Goal: Task Accomplishment & Management: Manage account settings

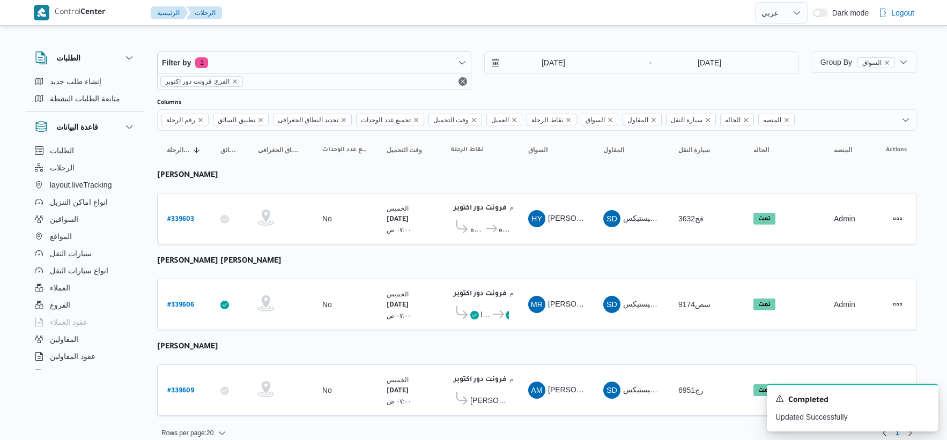
select select "ar"
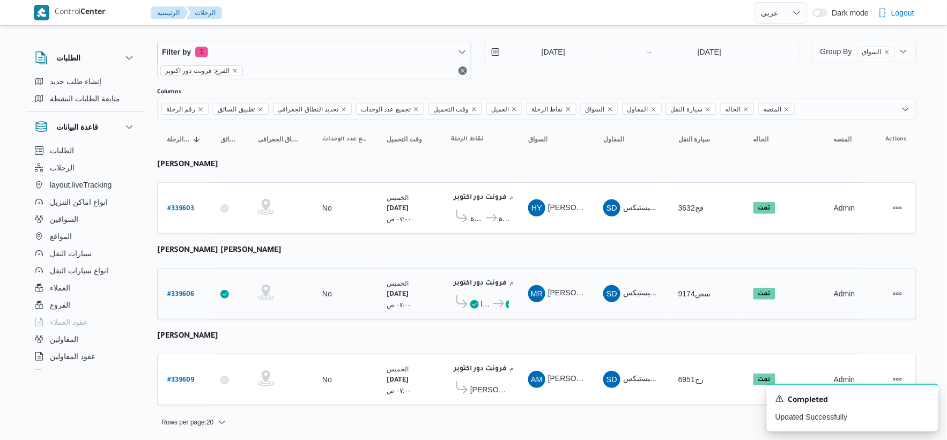
click at [483, 300] on span "كارفور اكسبرس جرين بلازا" at bounding box center [486, 304] width 11 height 13
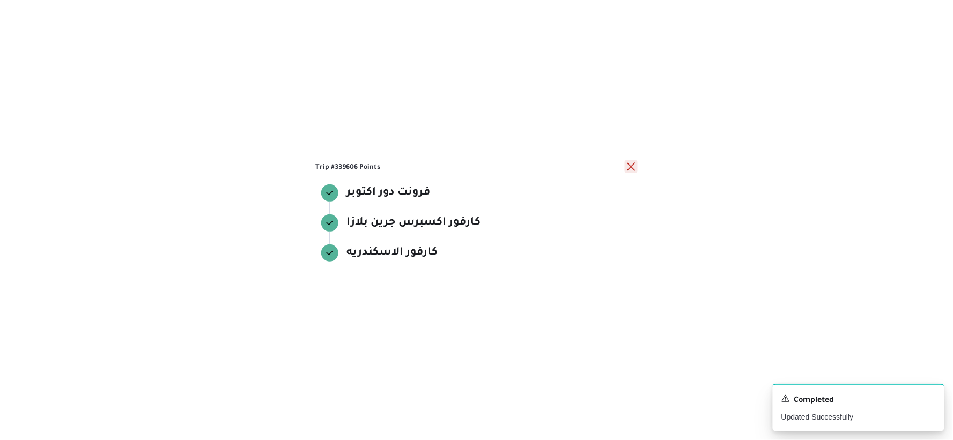
drag, startPoint x: 633, startPoint y: 164, endPoint x: 556, endPoint y: 196, distance: 83.2
click at [632, 164] on button "close" at bounding box center [631, 166] width 13 height 13
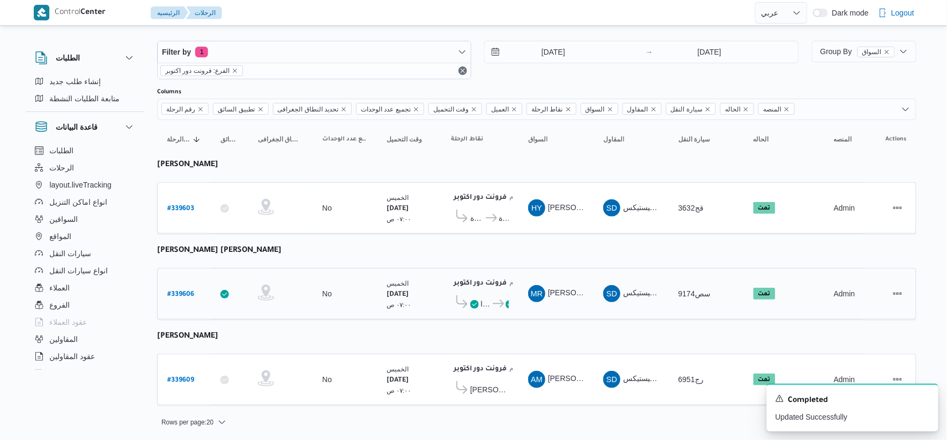
click at [178, 291] on b "# 339606" at bounding box center [180, 295] width 27 height 8
select select "ar"
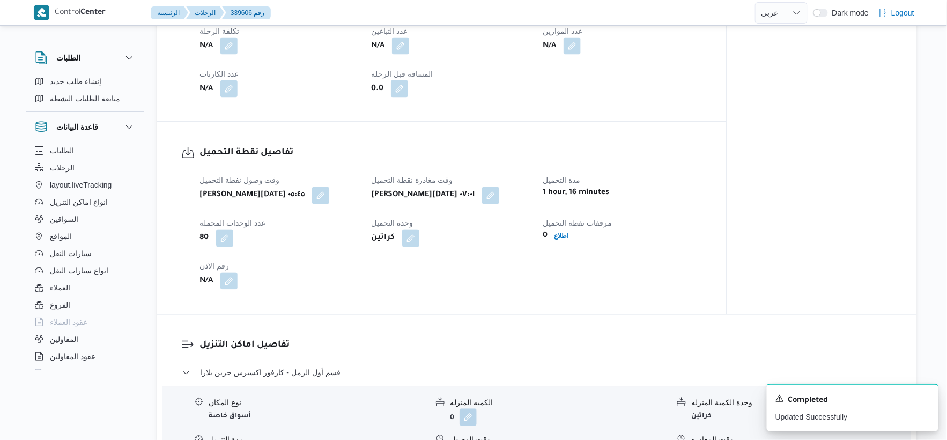
scroll to position [596, 0]
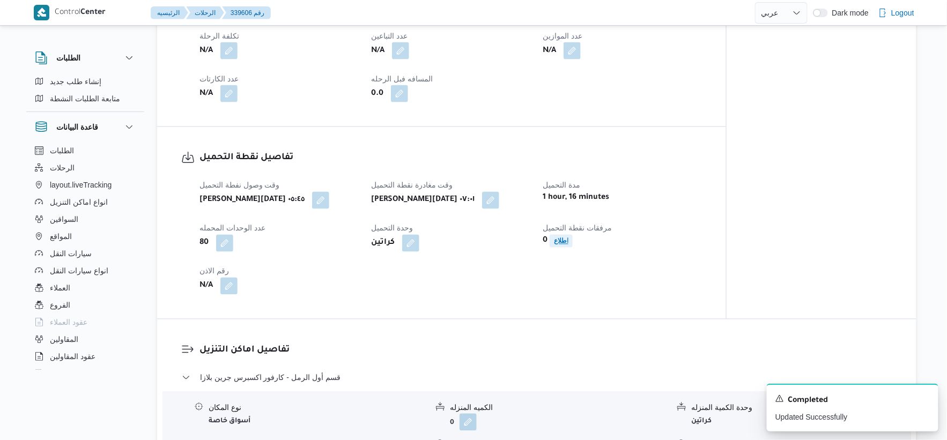
click at [558, 238] on b "اطلاع" at bounding box center [561, 242] width 14 height 8
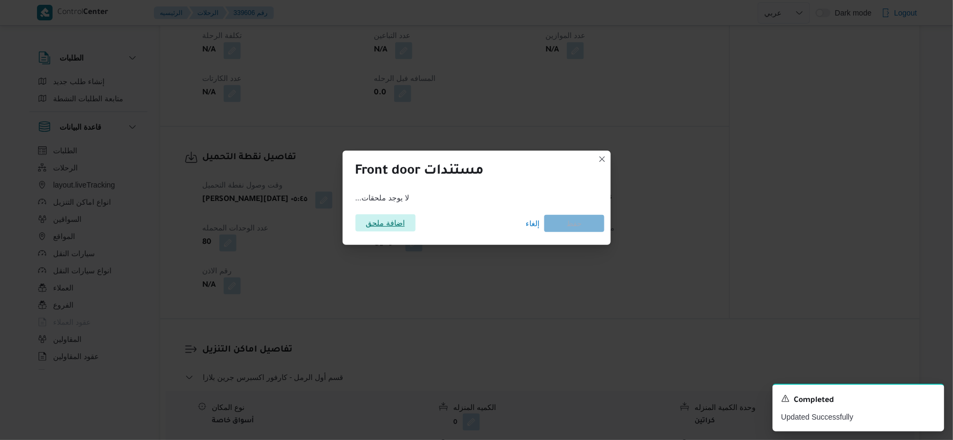
click at [401, 217] on span "اضافة ملحق" at bounding box center [385, 223] width 39 height 17
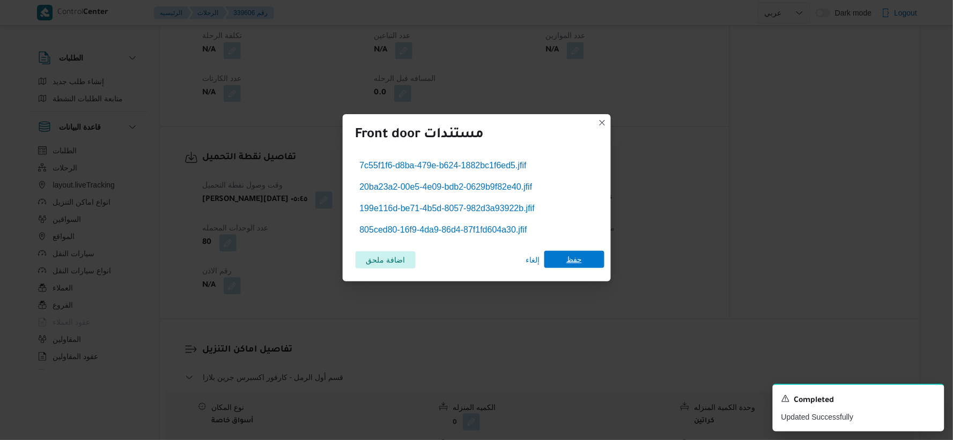
click at [563, 255] on span "حفظ" at bounding box center [574, 259] width 60 height 17
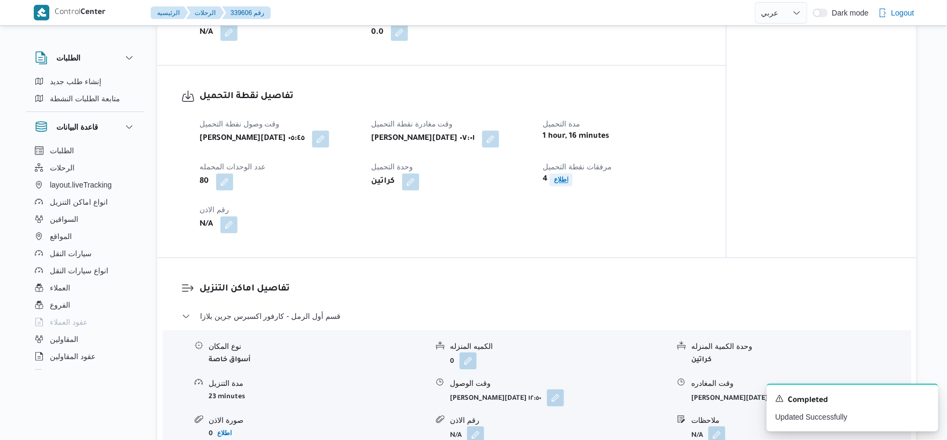
scroll to position [715, 0]
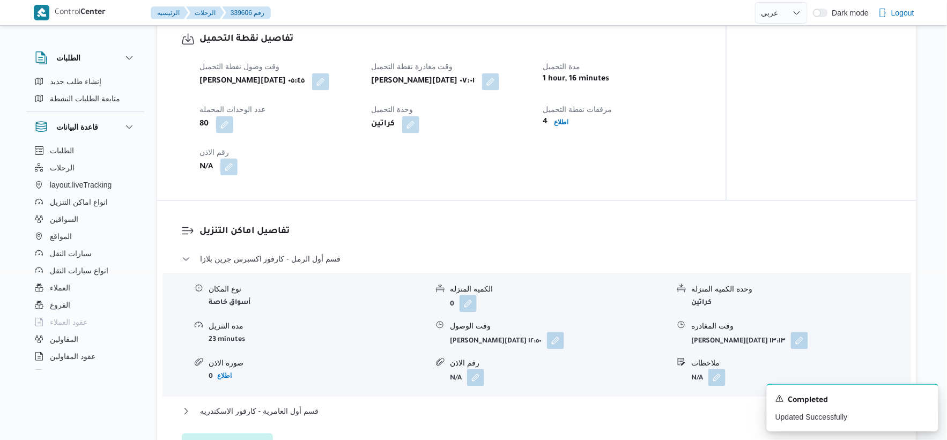
click at [228, 174] on button "button" at bounding box center [228, 166] width 17 height 17
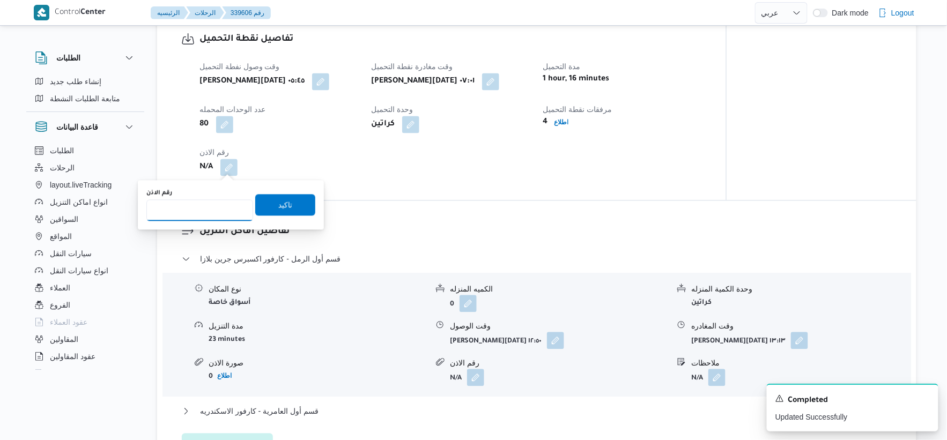
click at [199, 211] on input "رقم الاذن" at bounding box center [199, 210] width 107 height 21
type input "8927"
click at [283, 203] on span "تاكيد" at bounding box center [285, 204] width 14 height 13
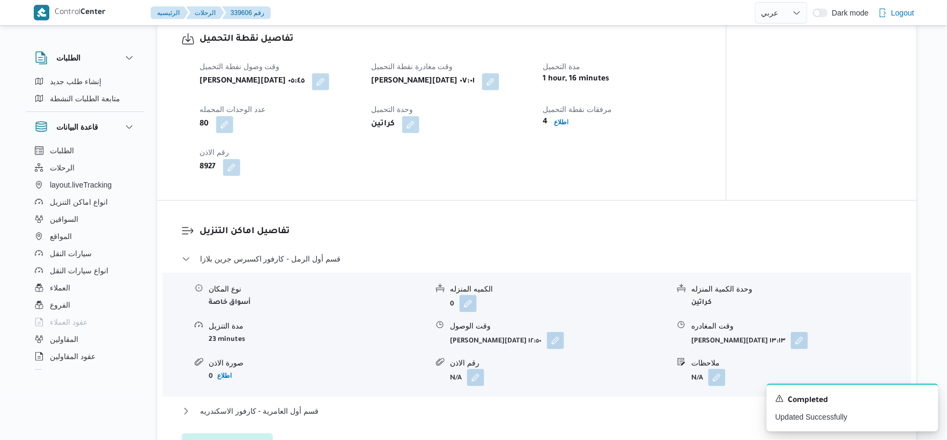
select select "ar"
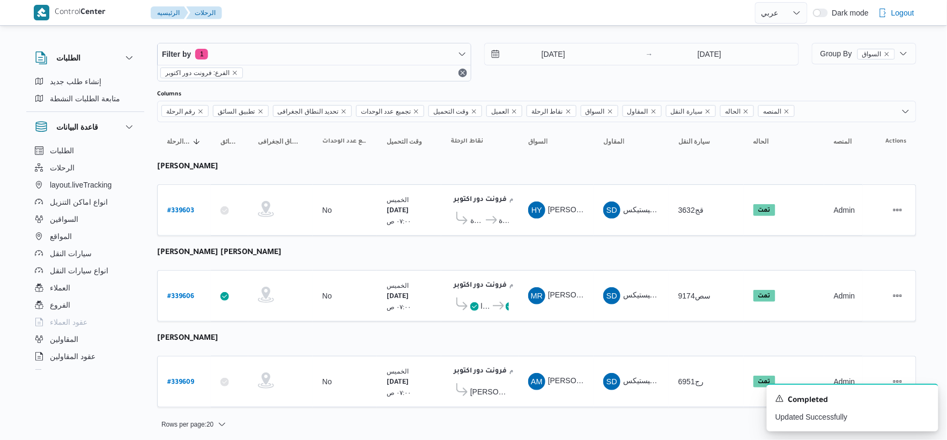
scroll to position [11, 0]
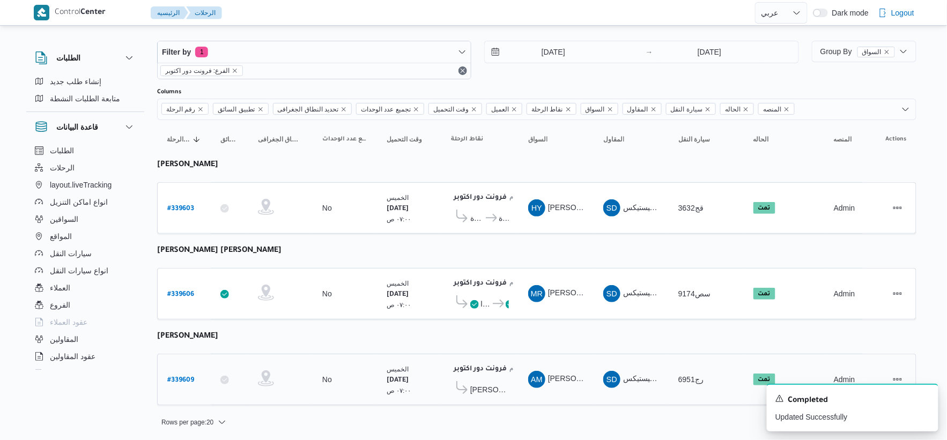
click at [181, 377] on b "# 339609" at bounding box center [180, 381] width 27 height 8
select select "ar"
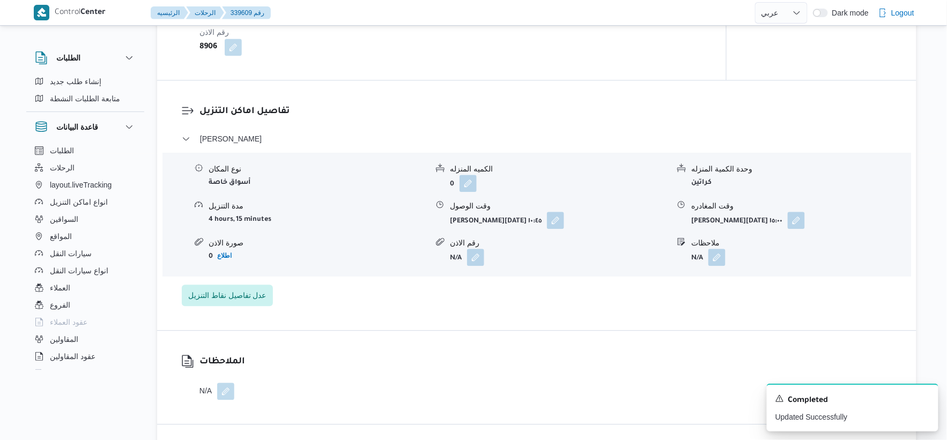
scroll to position [715, 0]
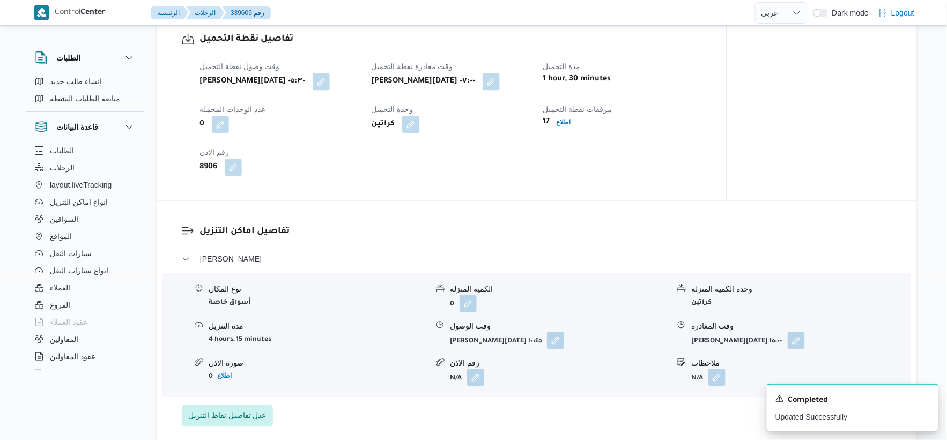
select select "ar"
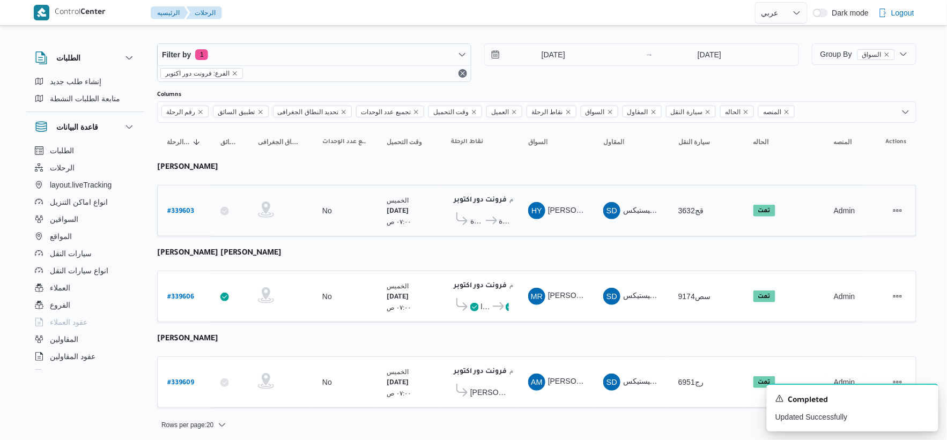
scroll to position [11, 0]
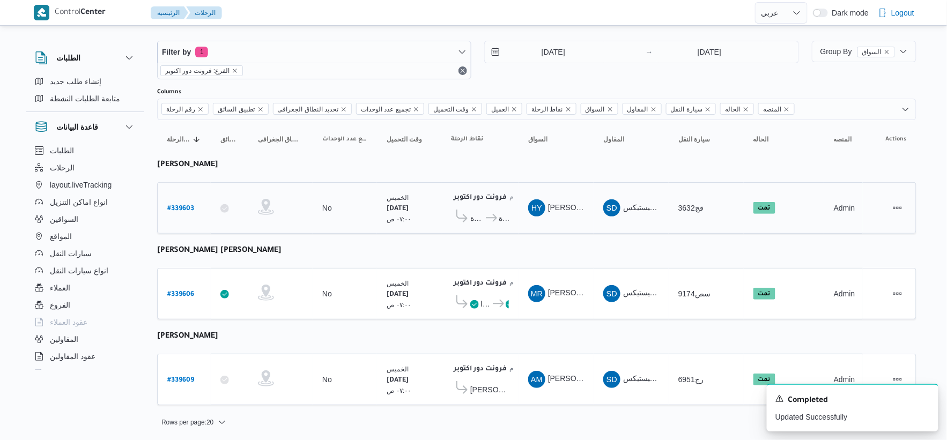
click at [181, 206] on b "# 339603" at bounding box center [180, 209] width 27 height 8
select select "ar"
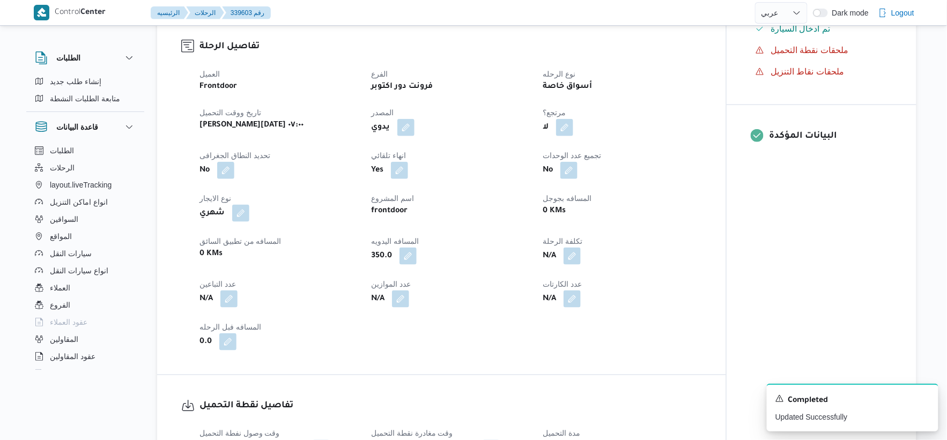
scroll to position [417, 0]
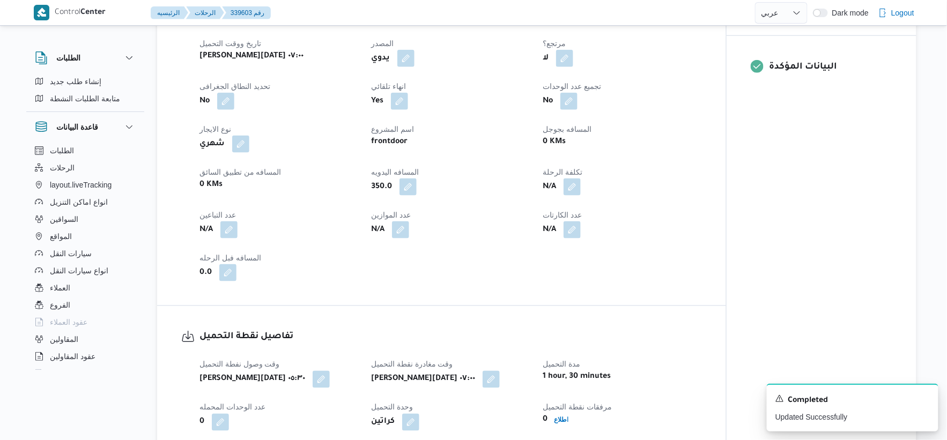
select select "ar"
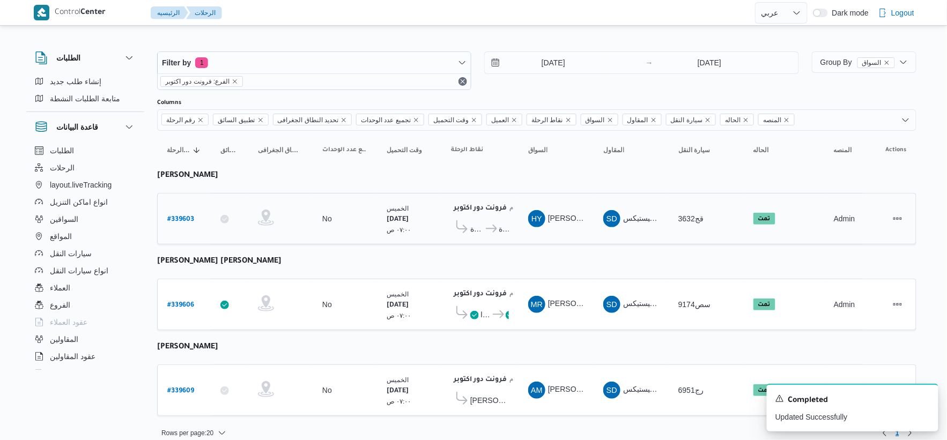
scroll to position [11, 0]
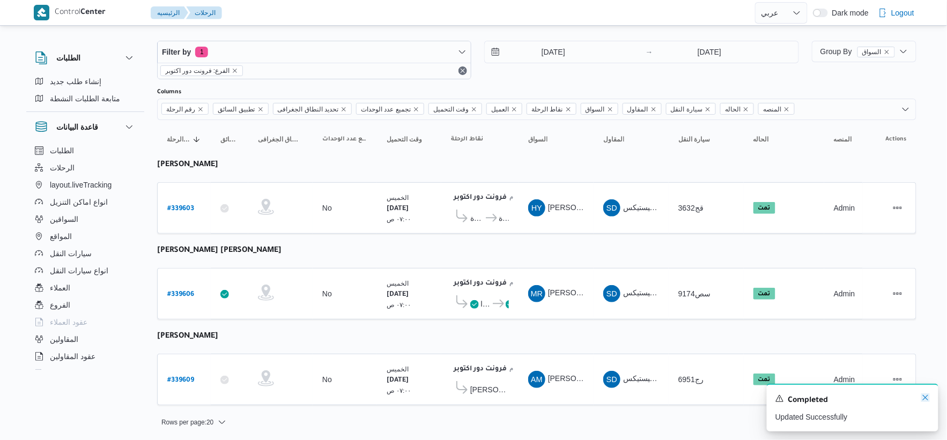
click at [928, 399] on icon "Dismiss toast" at bounding box center [925, 398] width 9 height 9
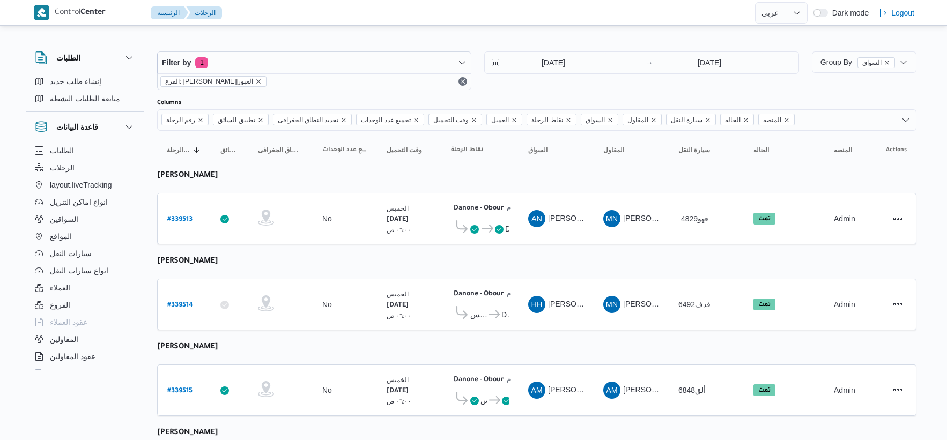
select select "ar"
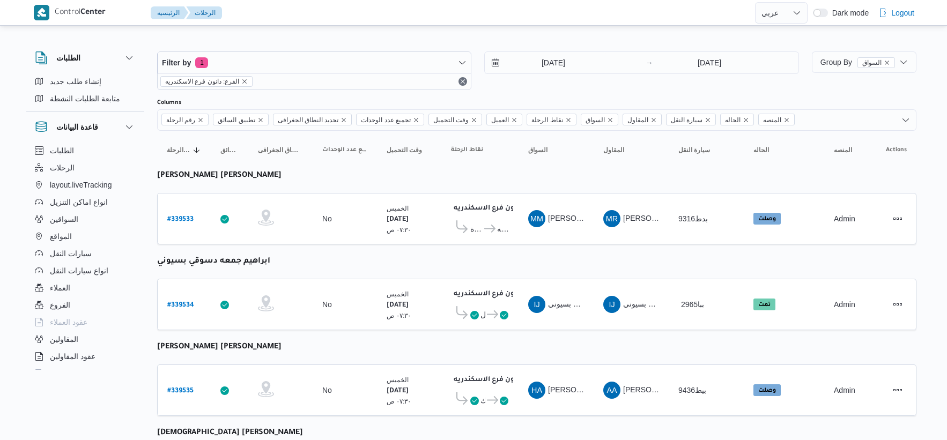
select select "ar"
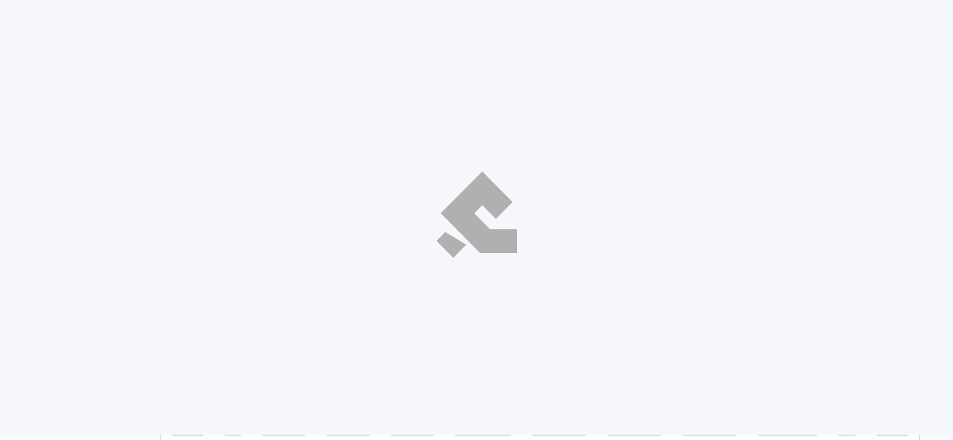
select select "ar"
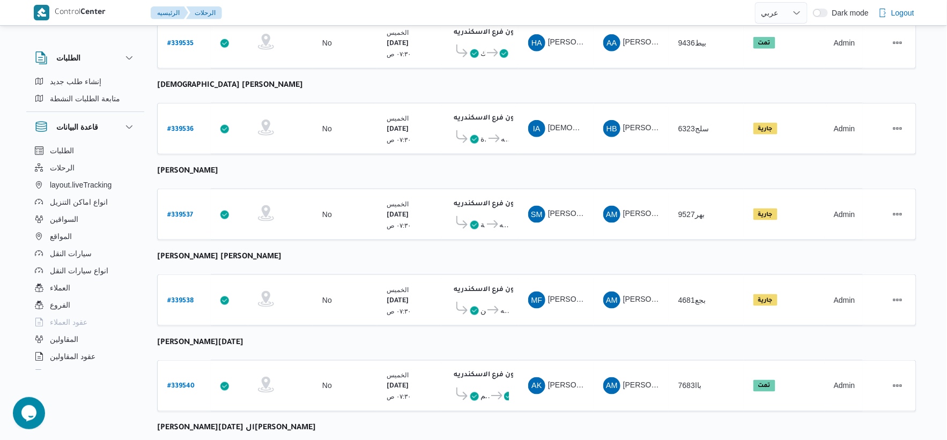
scroll to position [357, 0]
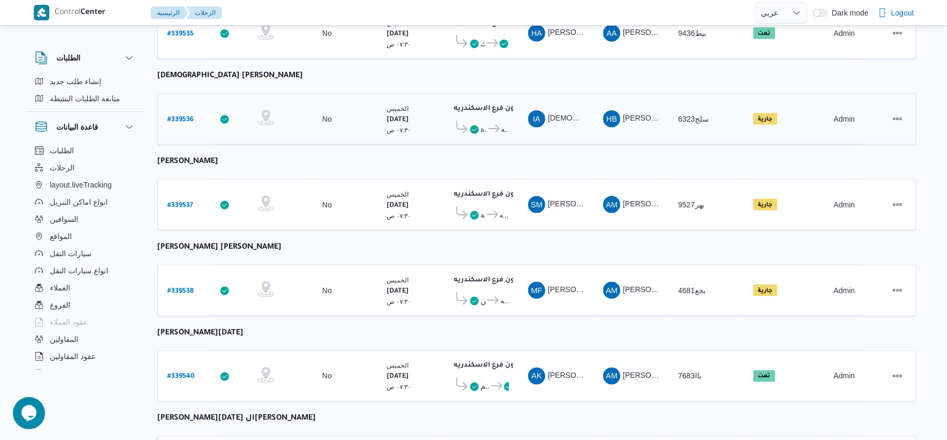
click at [186, 116] on b "# 339536" at bounding box center [180, 120] width 26 height 8
select select "ar"
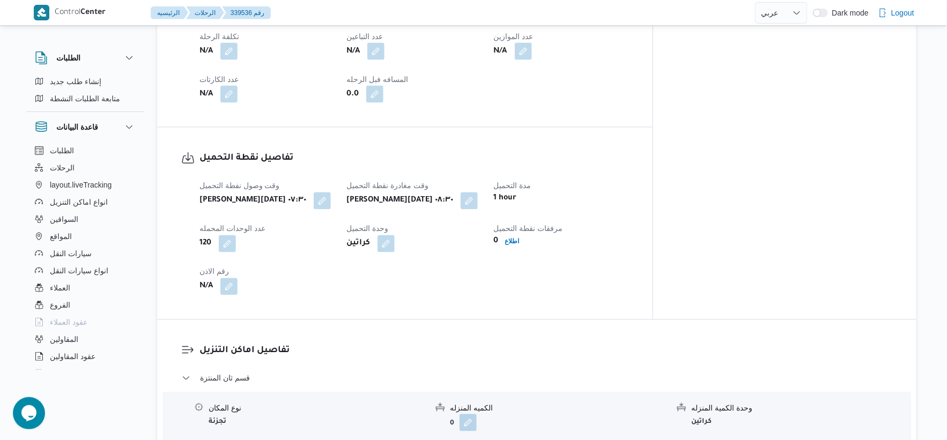
scroll to position [476, 0]
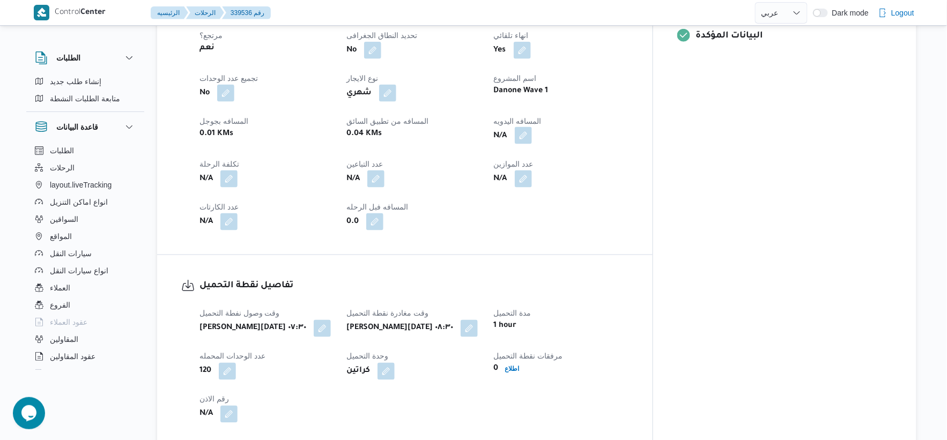
click at [532, 131] on button "button" at bounding box center [523, 135] width 17 height 17
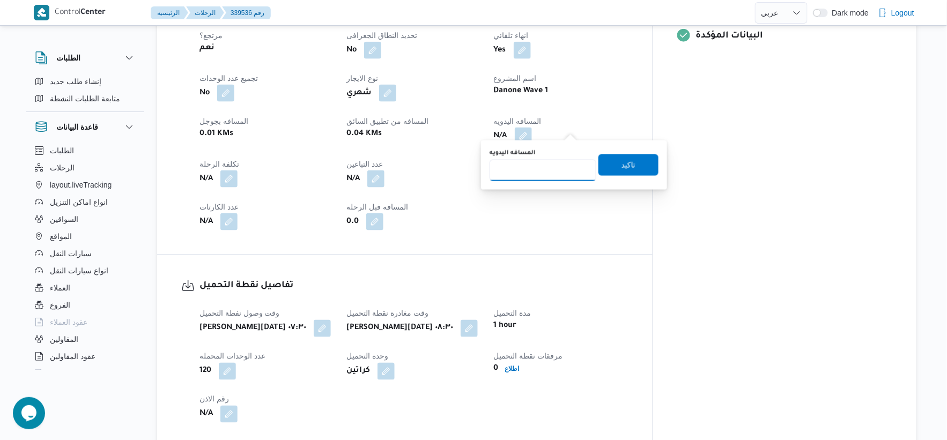
click at [542, 173] on input "المسافه اليدويه" at bounding box center [543, 170] width 107 height 21
type input "86"
click at [642, 165] on span "تاكيد" at bounding box center [629, 164] width 60 height 21
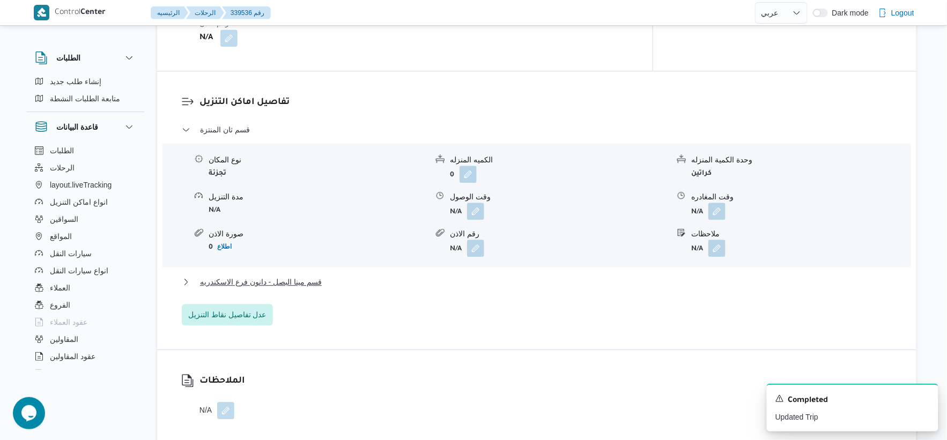
scroll to position [893, 0]
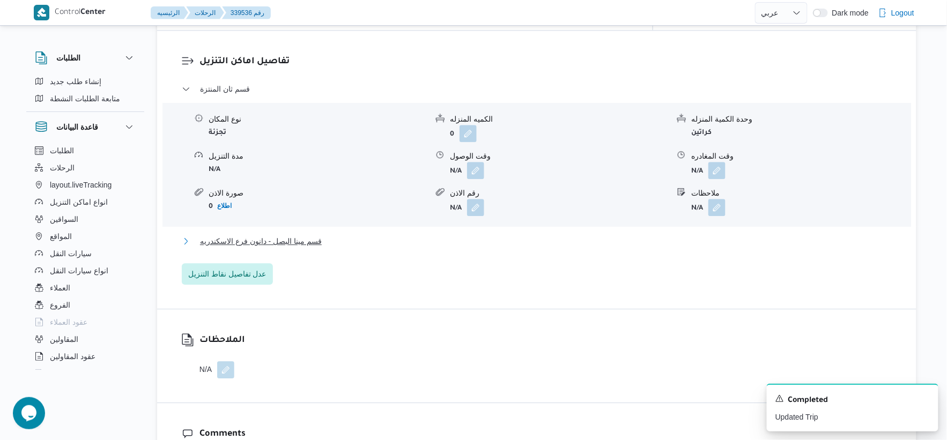
click at [373, 235] on button "قسم مينا البصل - دانون فرع الاسكندريه" at bounding box center [537, 241] width 711 height 13
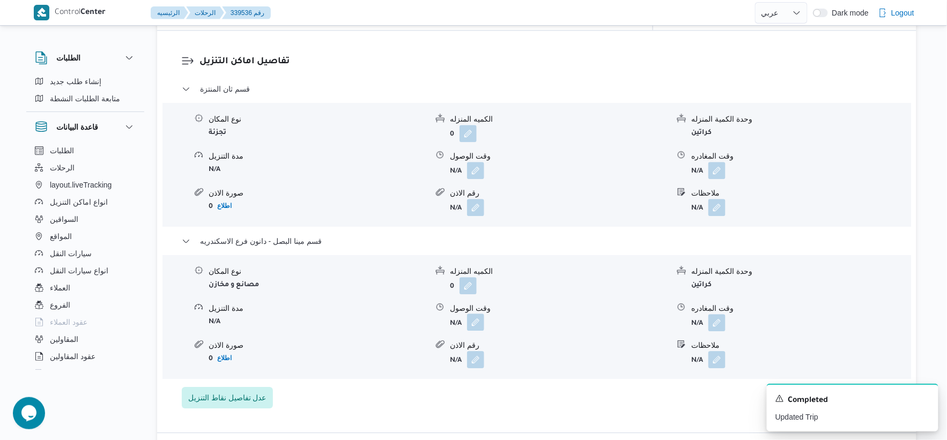
click at [476, 315] on button "button" at bounding box center [475, 322] width 17 height 17
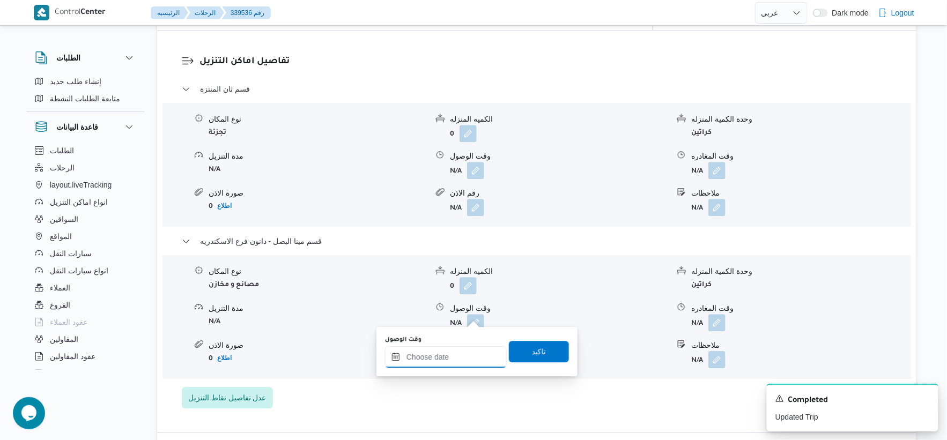
click at [453, 365] on input "وقت الوصول" at bounding box center [446, 356] width 122 height 21
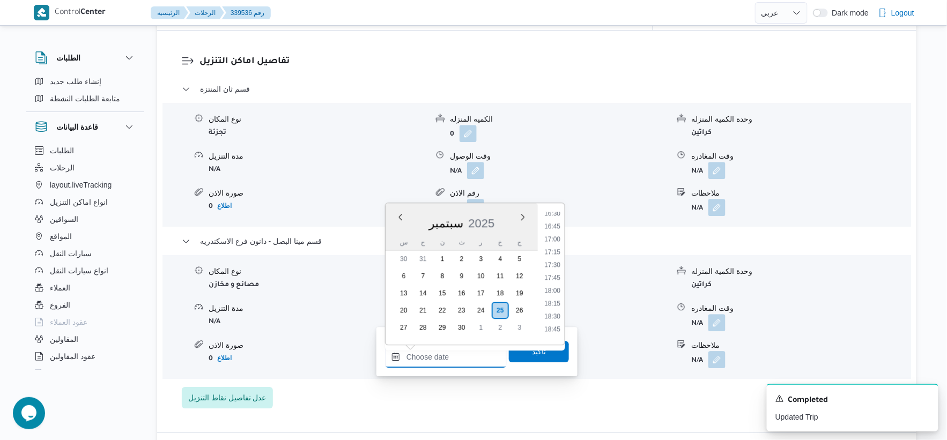
scroll to position [833, 0]
click at [556, 270] on li "17:15" at bounding box center [552, 272] width 25 height 11
type input "٢٥/٠٩/٢٠٢٥ ١٧:١٥"
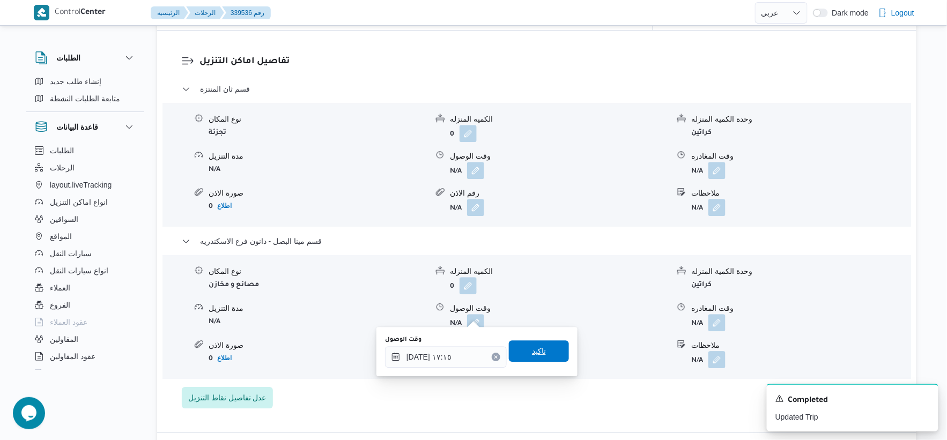
click at [543, 352] on span "تاكيد" at bounding box center [539, 351] width 60 height 21
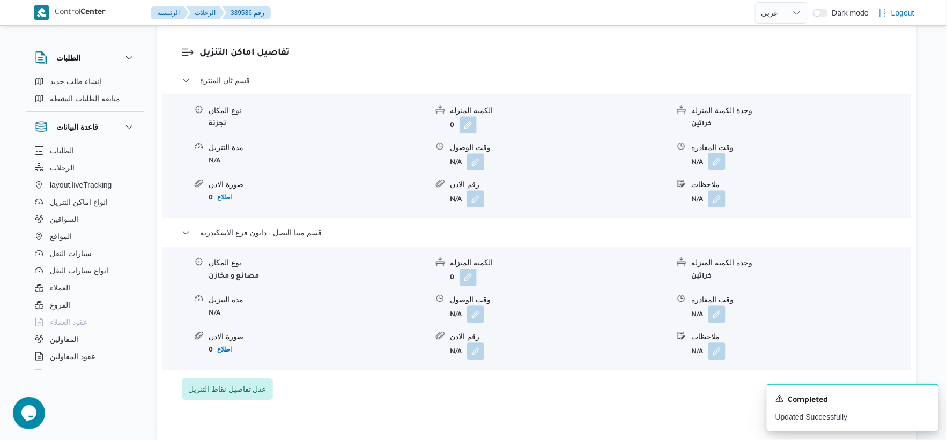
click at [724, 165] on button "button" at bounding box center [716, 161] width 17 height 17
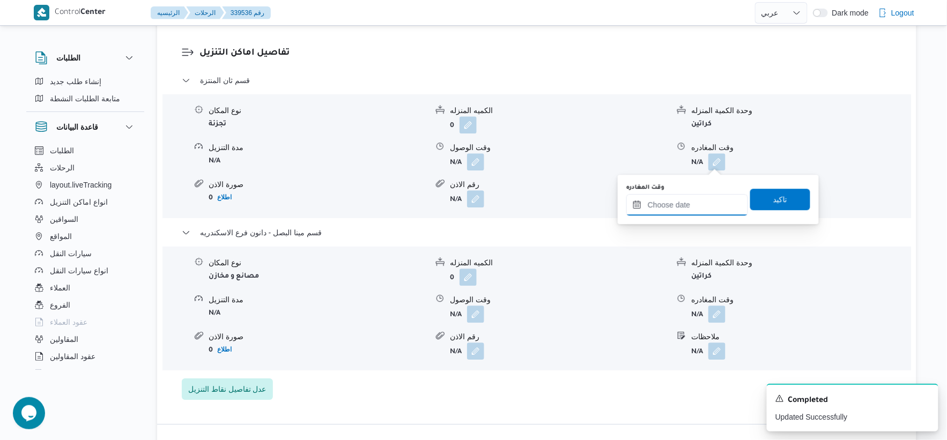
click at [700, 206] on input "وقت المغادره" at bounding box center [687, 204] width 122 height 21
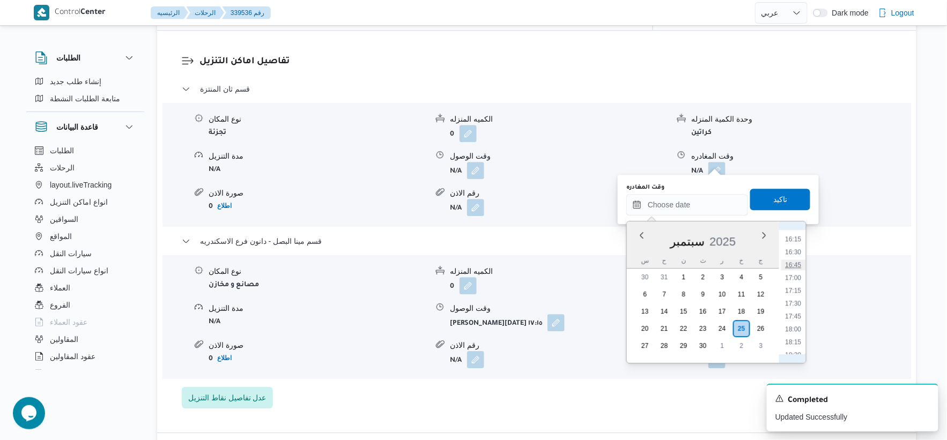
click at [796, 265] on li "16:45" at bounding box center [793, 265] width 25 height 11
type input "٢٥/٠٩/٢٠٢٥ ١٦:٤٥"
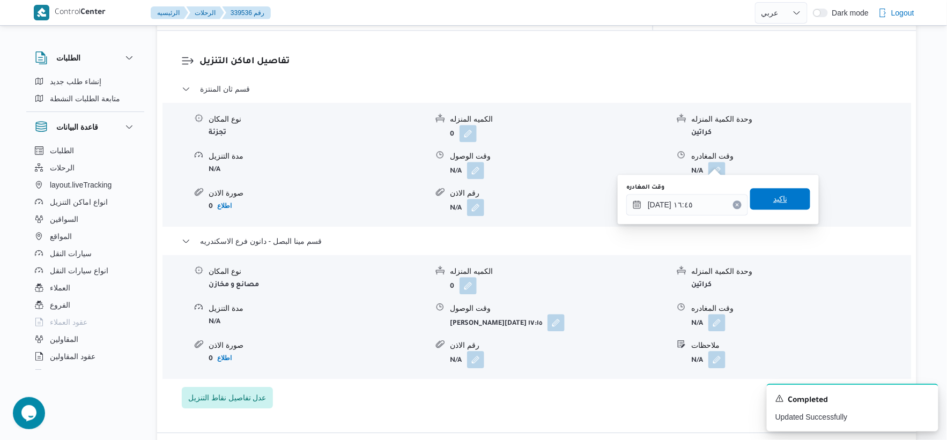
click at [792, 190] on span "تاكيد" at bounding box center [780, 198] width 60 height 21
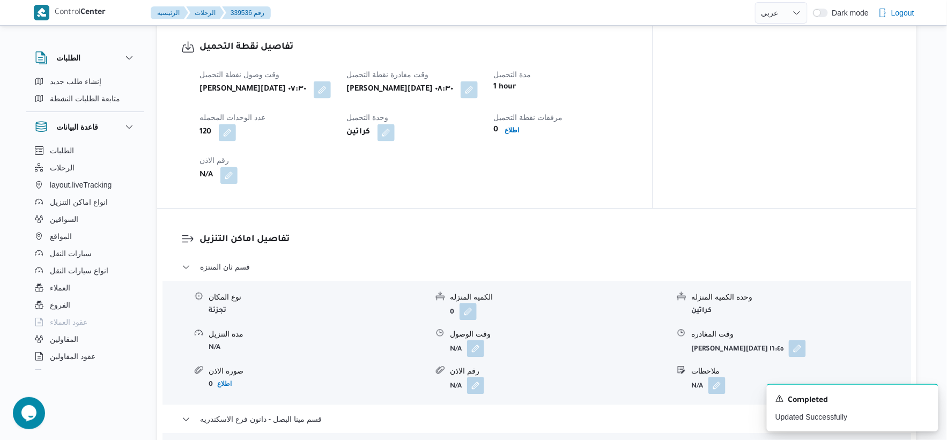
scroll to position [715, 0]
click at [479, 340] on button "button" at bounding box center [475, 348] width 17 height 17
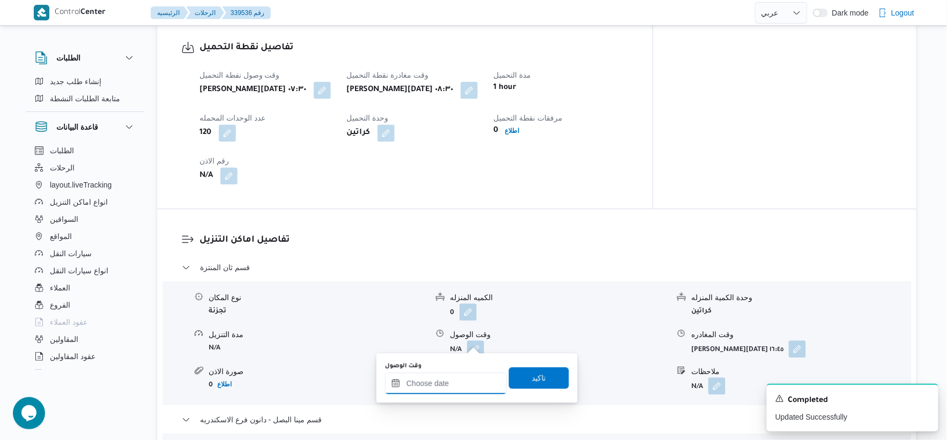
click at [464, 378] on input "وقت الوصول" at bounding box center [446, 383] width 122 height 21
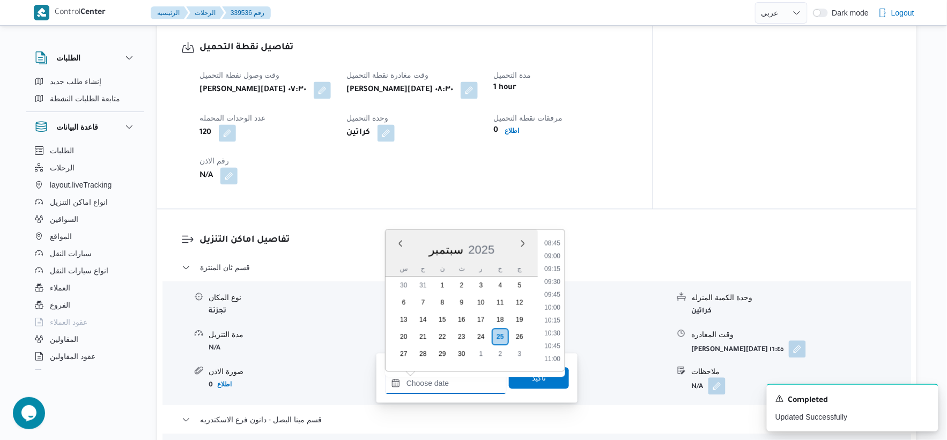
scroll to position [475, 0]
click at [555, 241] on li "09:15" at bounding box center [552, 244] width 25 height 11
type input "٢٥/٠٩/٢٠٢٥ ٠٩:١٥"
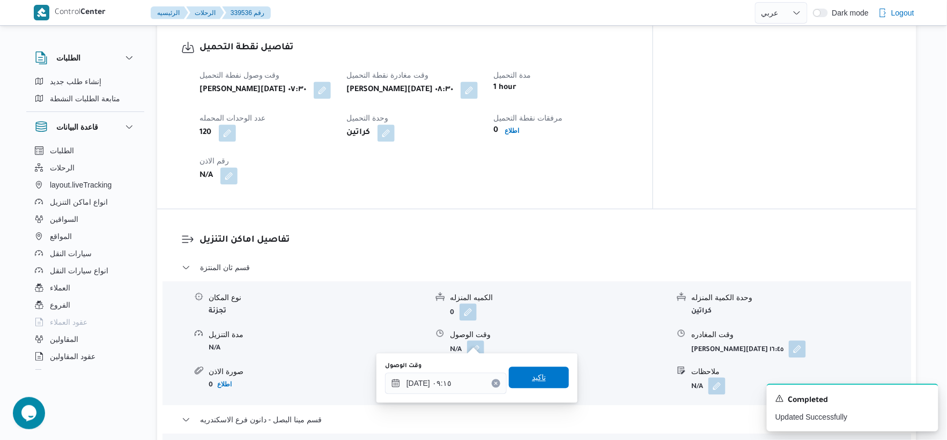
click at [541, 373] on span "تاكيد" at bounding box center [539, 377] width 60 height 21
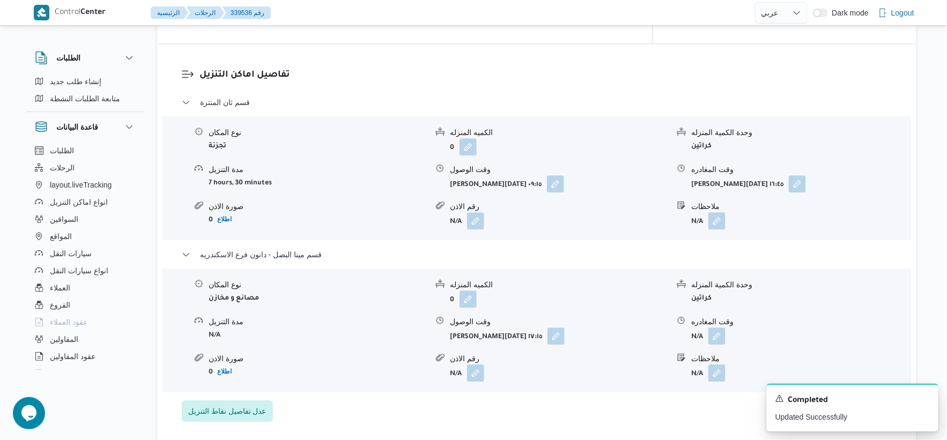
scroll to position [893, 0]
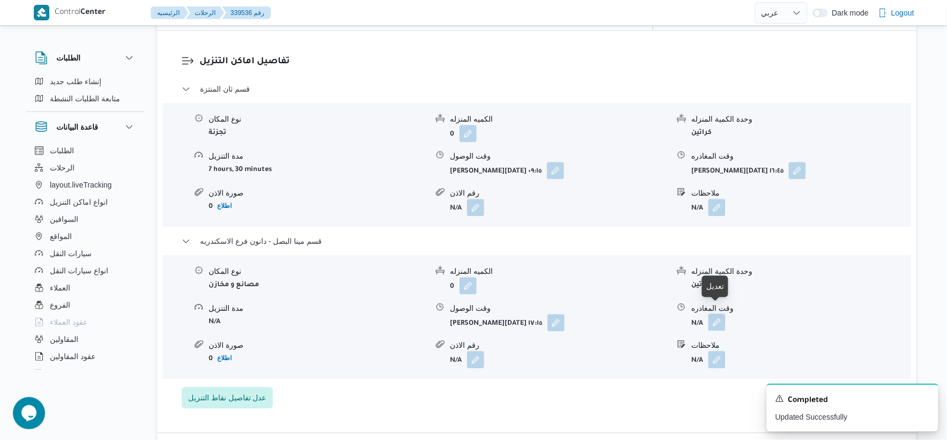
click at [714, 314] on button "button" at bounding box center [716, 322] width 17 height 17
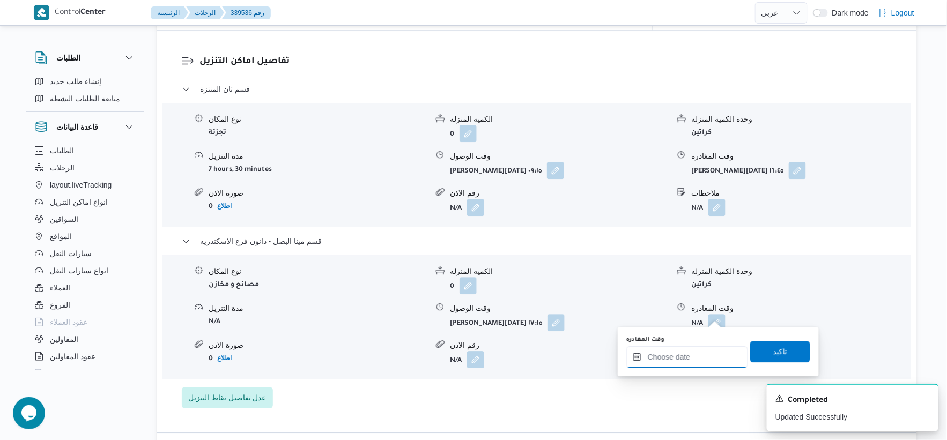
drag, startPoint x: 717, startPoint y: 320, endPoint x: 735, endPoint y: 349, distance: 34.4
click at [710, 351] on input "وقت المغادره" at bounding box center [687, 356] width 122 height 21
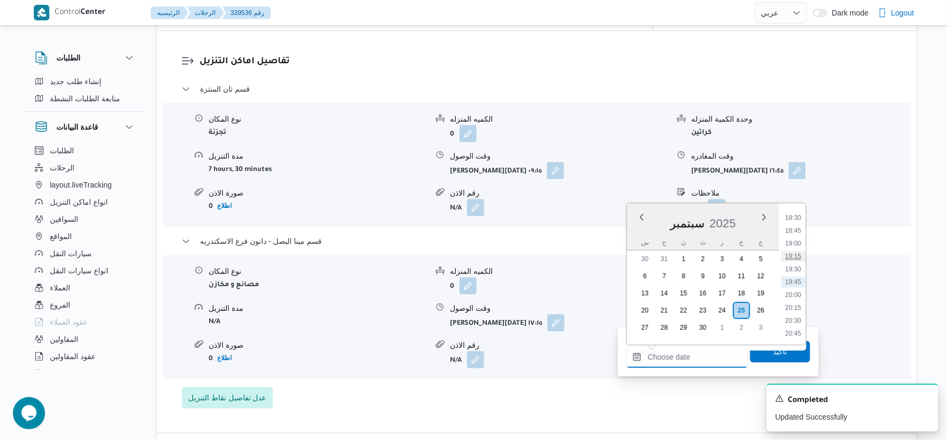
scroll to position [833, 0]
click at [797, 270] on li "17:15" at bounding box center [793, 272] width 25 height 11
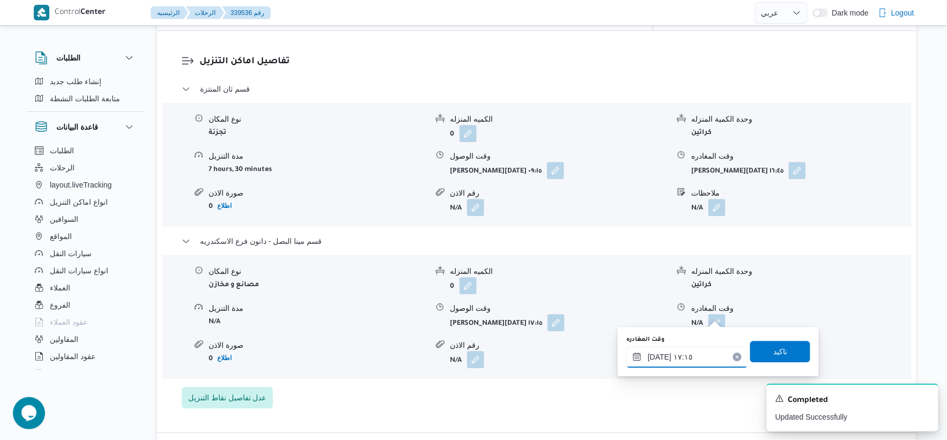
click at [656, 355] on input "٢٥/٠٩/٢٠٢٥ ١٧:١٥" at bounding box center [687, 356] width 122 height 21
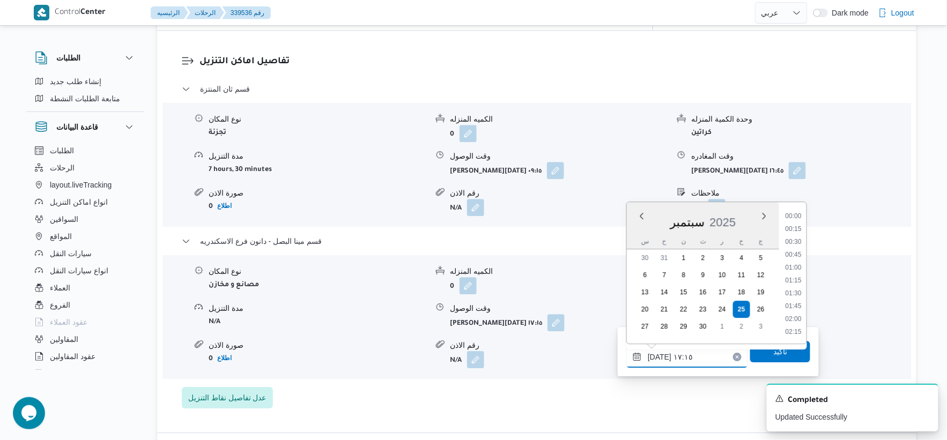
click at [656, 355] on input "٢٥/٠٩/٢٠٢٥ ١٧:١٥" at bounding box center [687, 356] width 122 height 21
type input "٢٥/٠٩/٢٠٢٥ ١٧:٤٠"
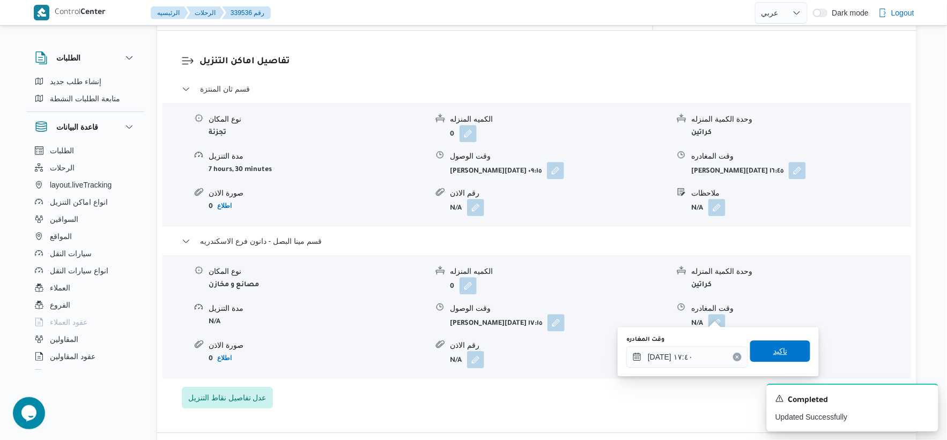
click at [773, 351] on span "تاكيد" at bounding box center [780, 351] width 14 height 13
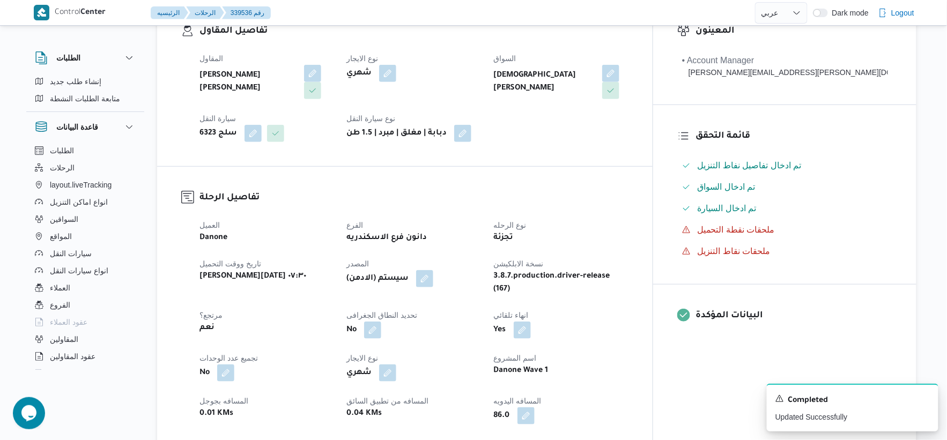
scroll to position [0, 0]
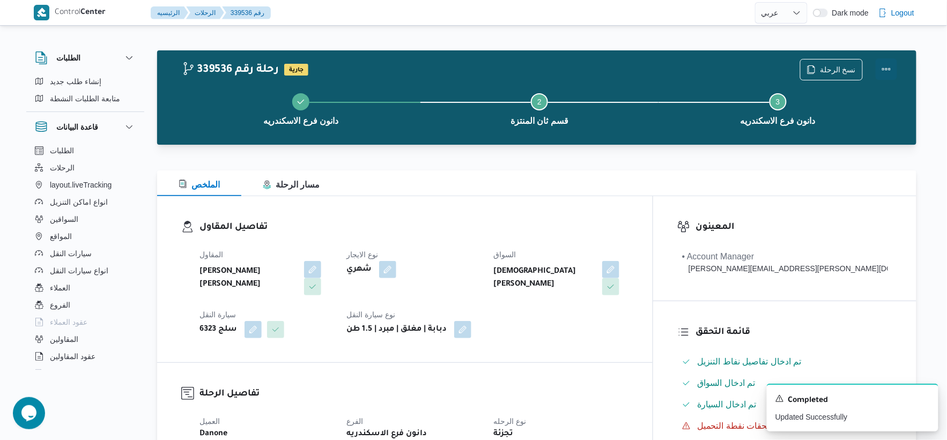
click at [886, 64] on button "Actions" at bounding box center [886, 68] width 21 height 21
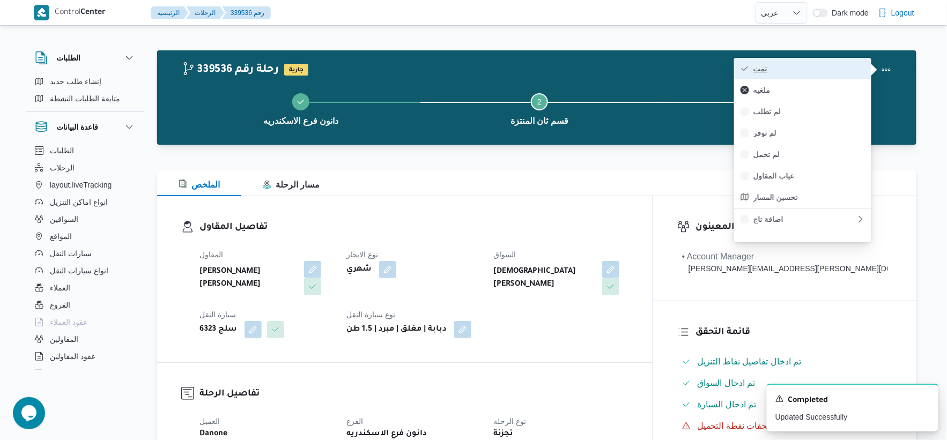
click at [834, 68] on span "تمت" at bounding box center [809, 68] width 112 height 9
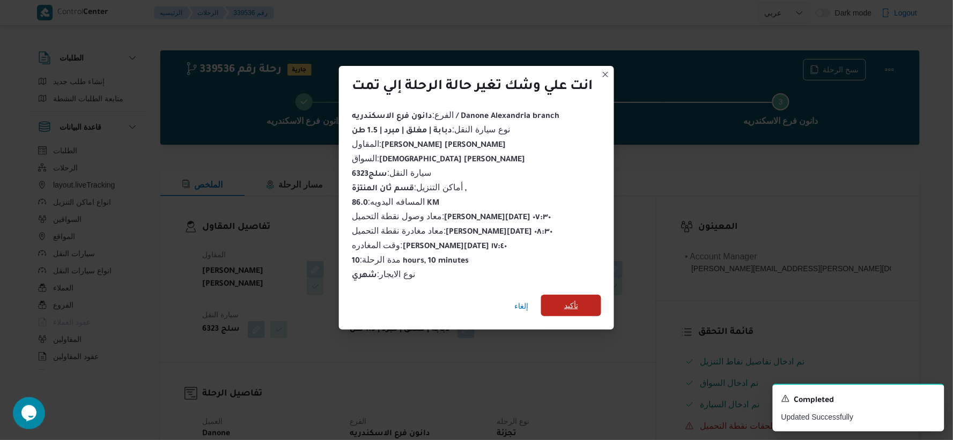
click at [578, 302] on span "تأكيد" at bounding box center [571, 305] width 14 height 13
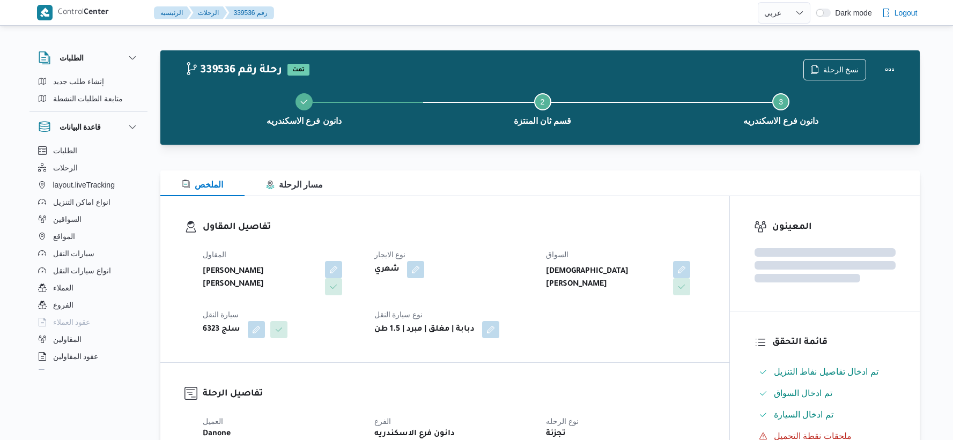
select select "ar"
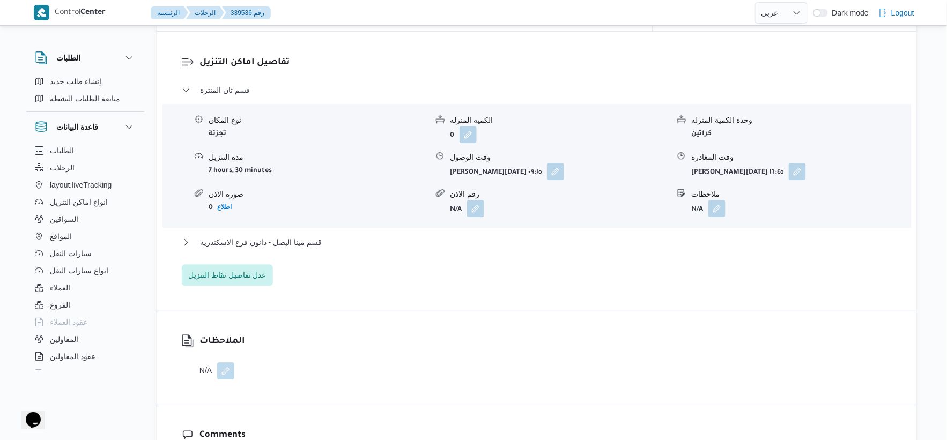
scroll to position [893, 0]
click at [334, 239] on div "قسم مينا البصل - دانون فرع الاسكندريه" at bounding box center [537, 245] width 711 height 20
click at [337, 235] on button "قسم مينا البصل - دانون فرع الاسكندريه" at bounding box center [537, 241] width 711 height 13
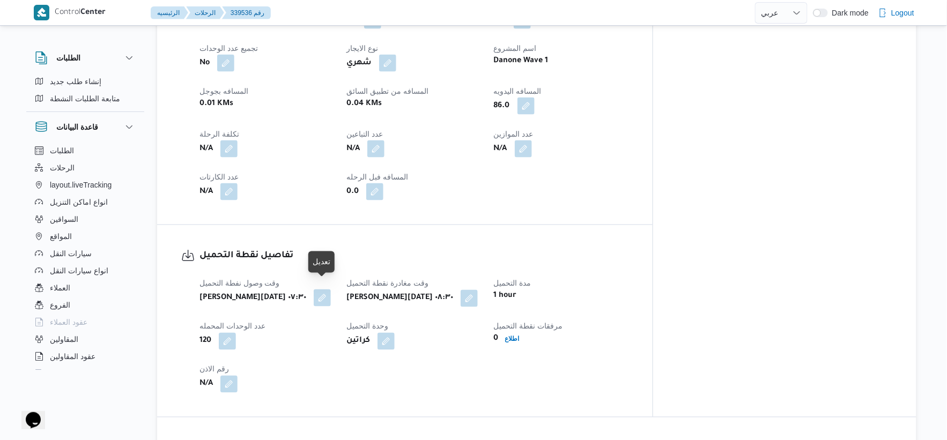
scroll to position [357, 0]
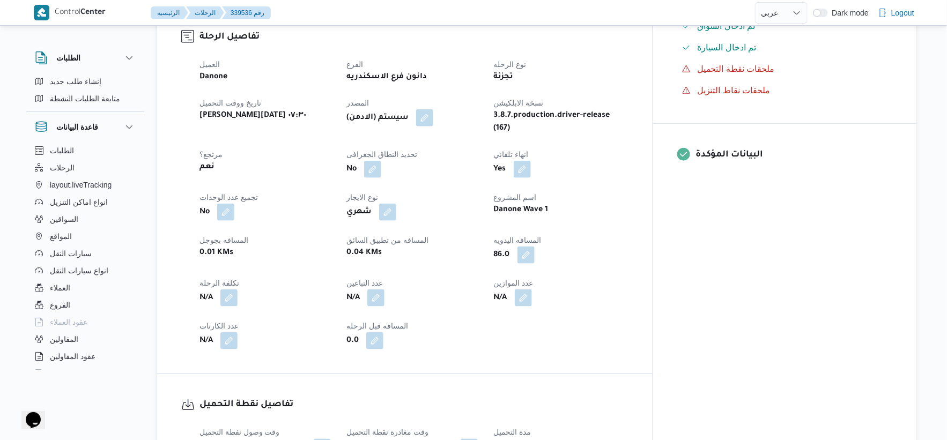
select select "ar"
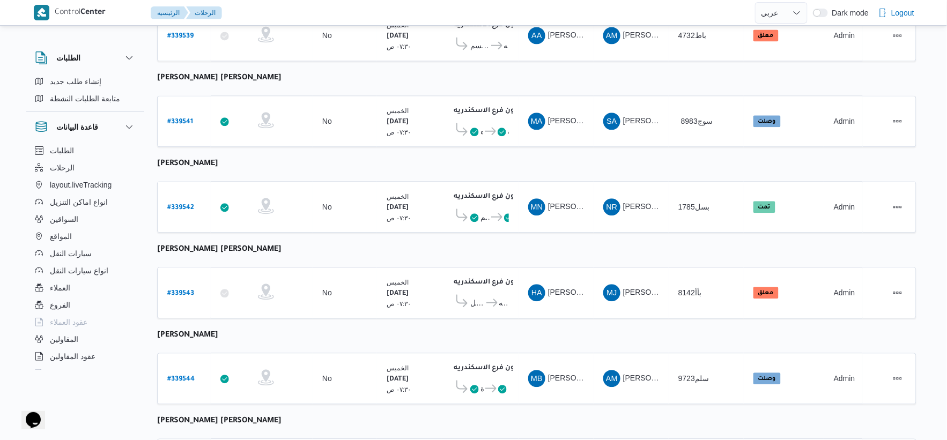
scroll to position [861, 0]
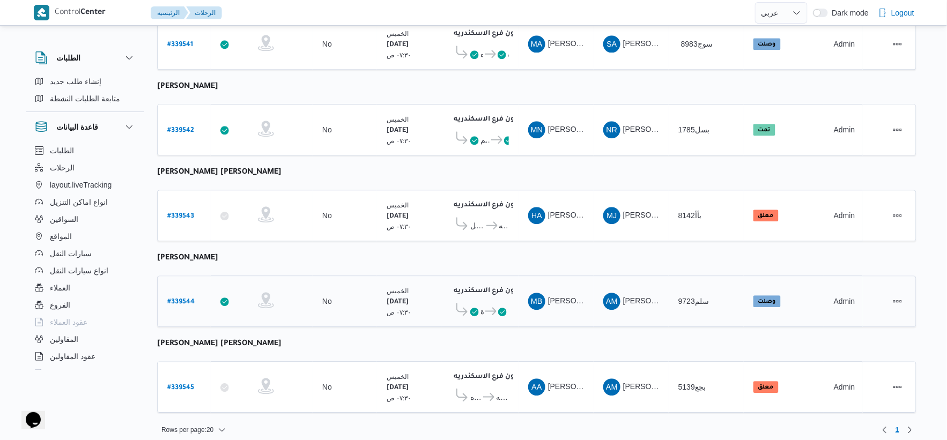
click at [183, 299] on b "# 339544" at bounding box center [180, 303] width 27 height 8
select select "ar"
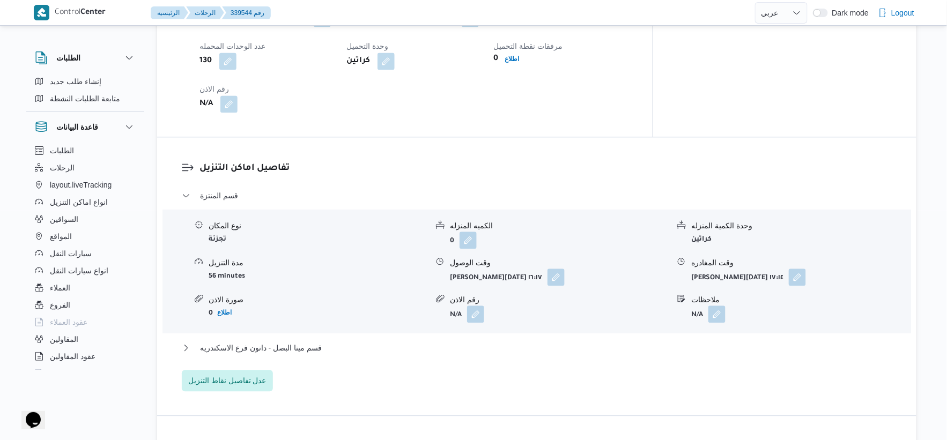
scroll to position [834, 0]
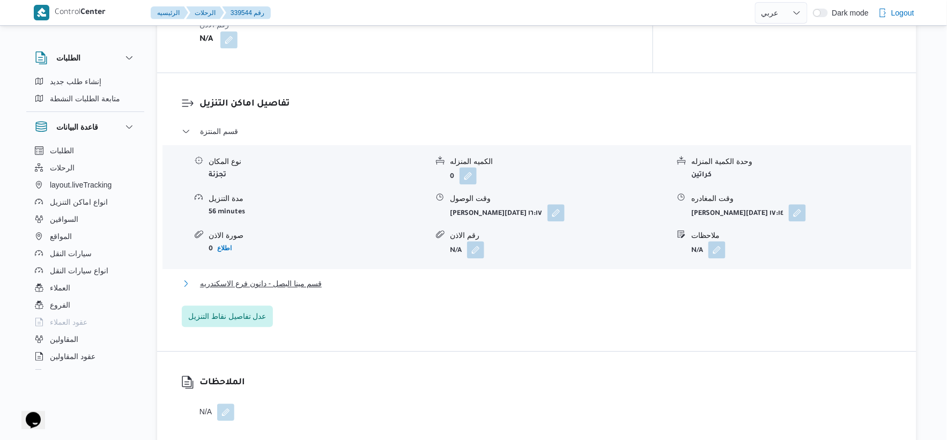
click at [313, 290] on span "قسم مينا البصل - دانون فرع الاسكندريه" at bounding box center [261, 283] width 122 height 13
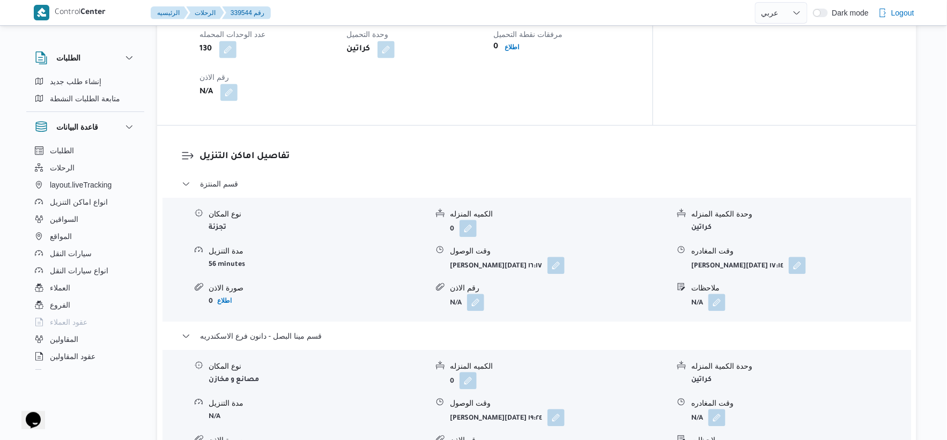
scroll to position [715, 0]
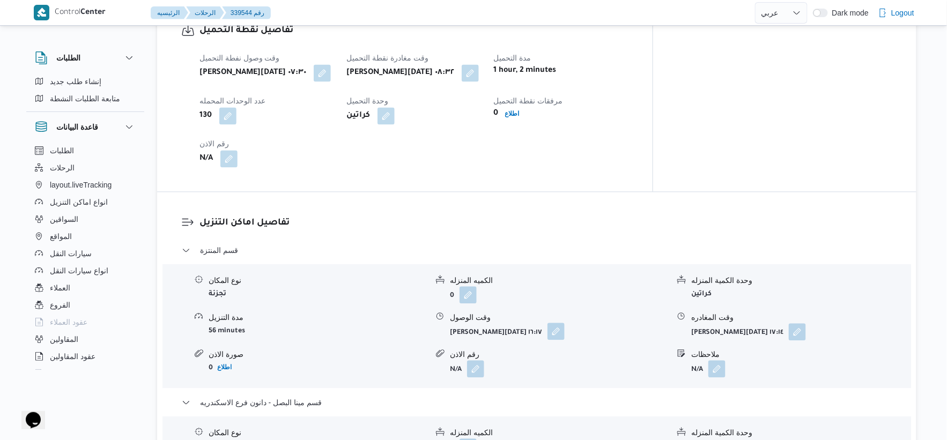
click at [550, 338] on button "button" at bounding box center [556, 331] width 17 height 17
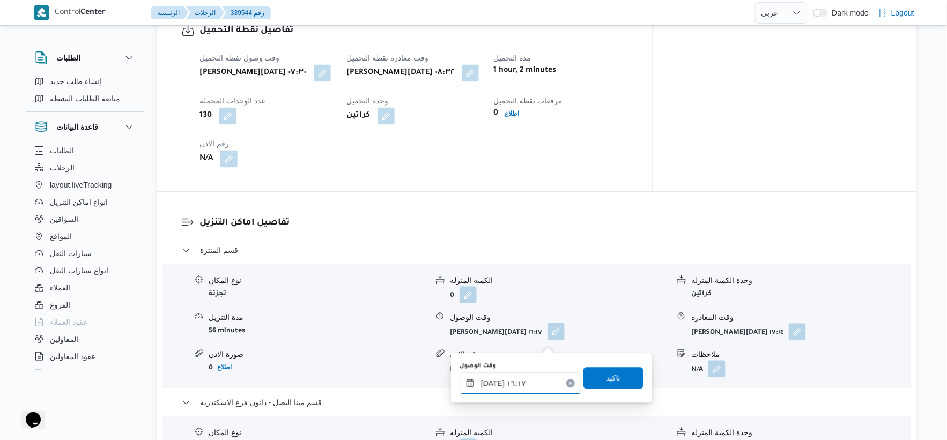
click at [539, 374] on div "٢٥/٠٩/٢٠٢٥ ١٦:١٧" at bounding box center [521, 383] width 122 height 21
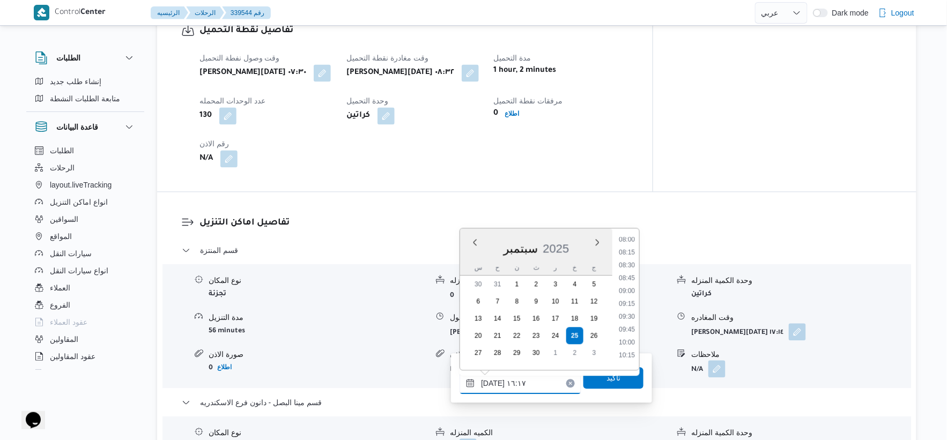
scroll to position [415, 0]
click at [633, 291] on li "09:00" at bounding box center [627, 291] width 25 height 11
type input "[DATE] ٠٩:٠٠"
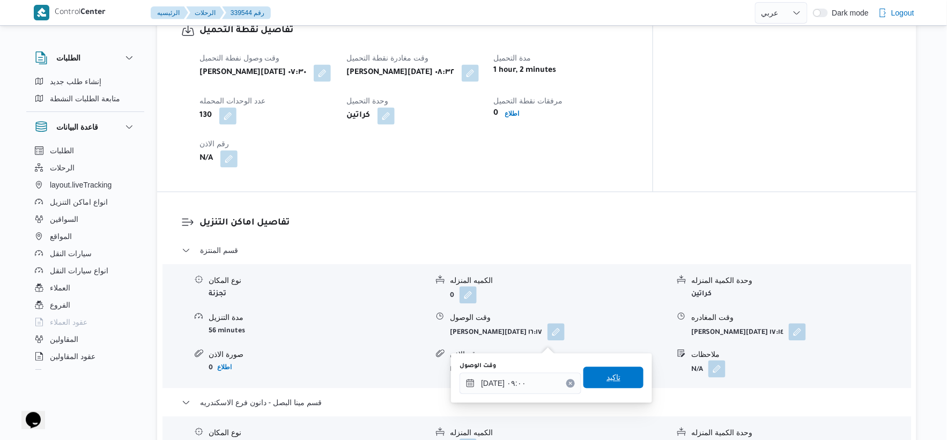
click at [633, 371] on span "تاكيد" at bounding box center [613, 377] width 60 height 21
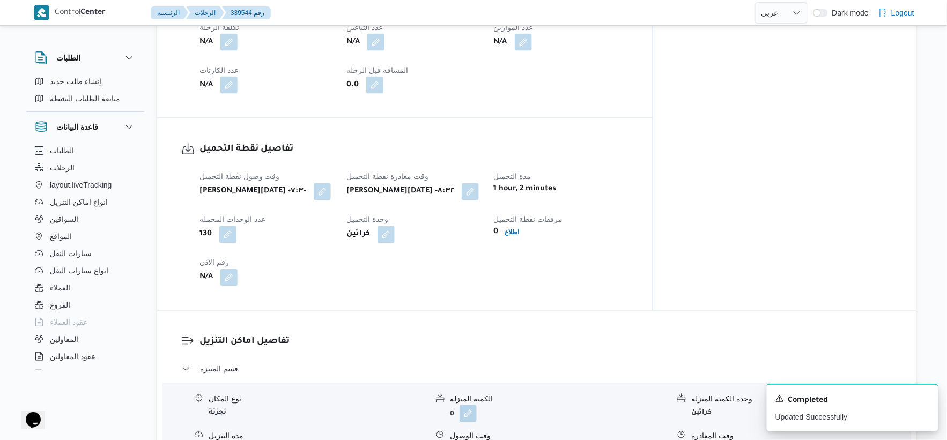
scroll to position [417, 0]
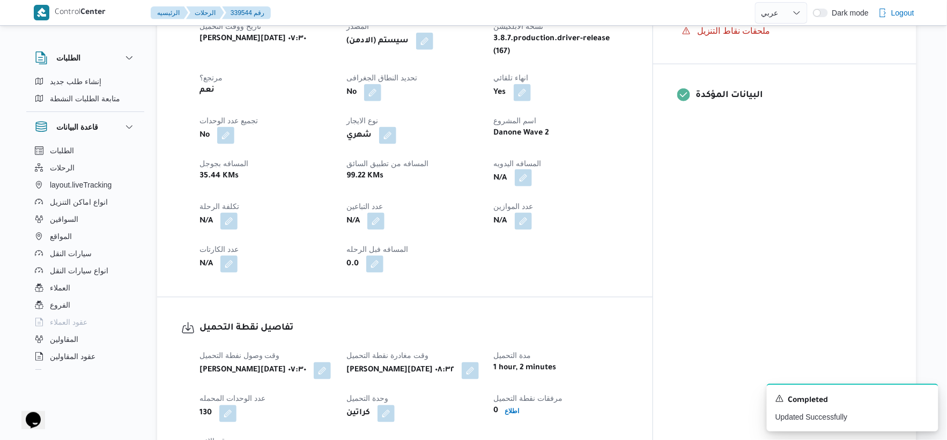
click at [532, 187] on button "button" at bounding box center [523, 177] width 17 height 17
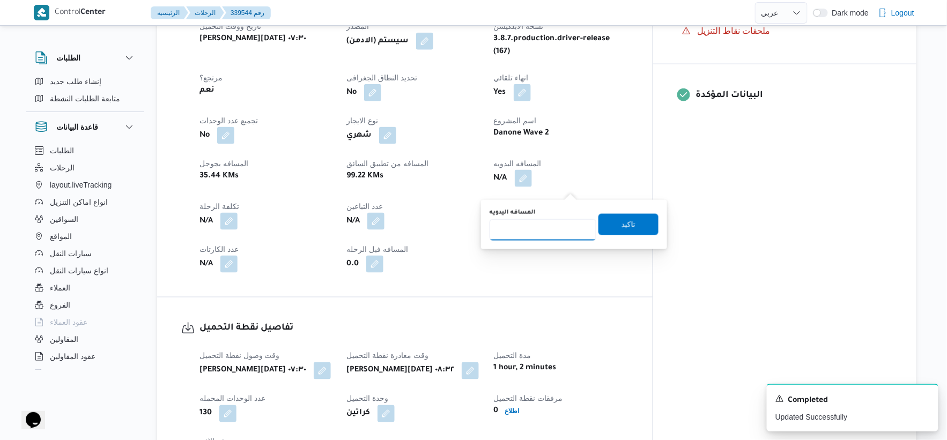
click at [540, 224] on input "المسافه اليدويه" at bounding box center [543, 229] width 107 height 21
type input "49"
click at [636, 218] on span "تاكيد" at bounding box center [629, 223] width 60 height 21
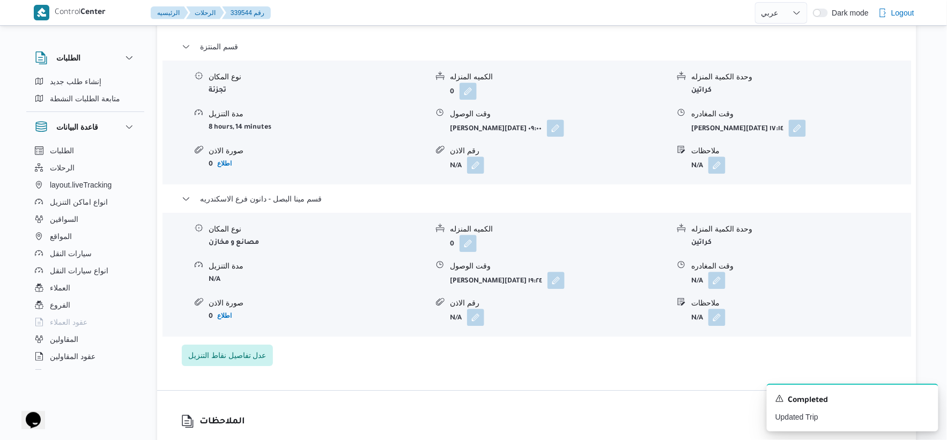
scroll to position [1013, 0]
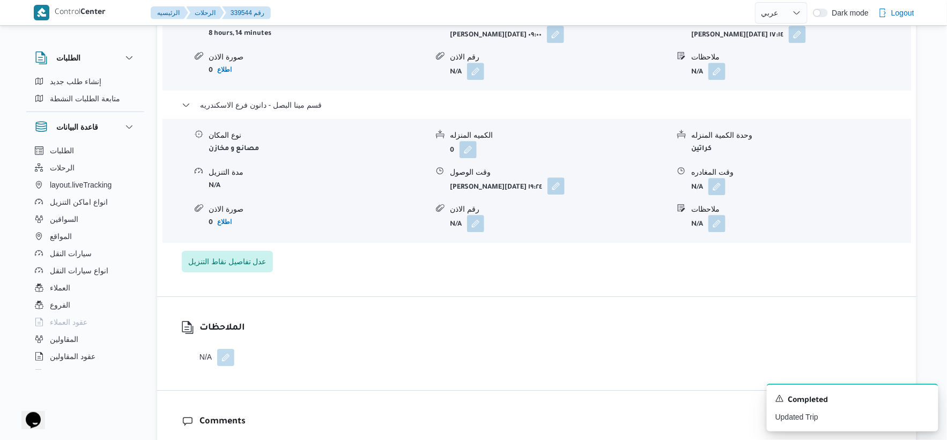
click at [551, 190] on button "button" at bounding box center [556, 186] width 17 height 17
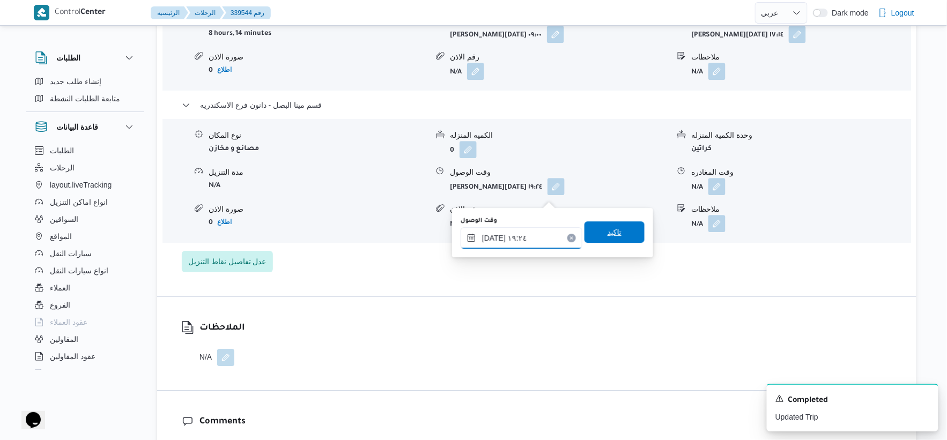
click at [541, 234] on input "٢٥/٠٩/٢٠٢٥ ١٩:٢٤" at bounding box center [522, 237] width 122 height 21
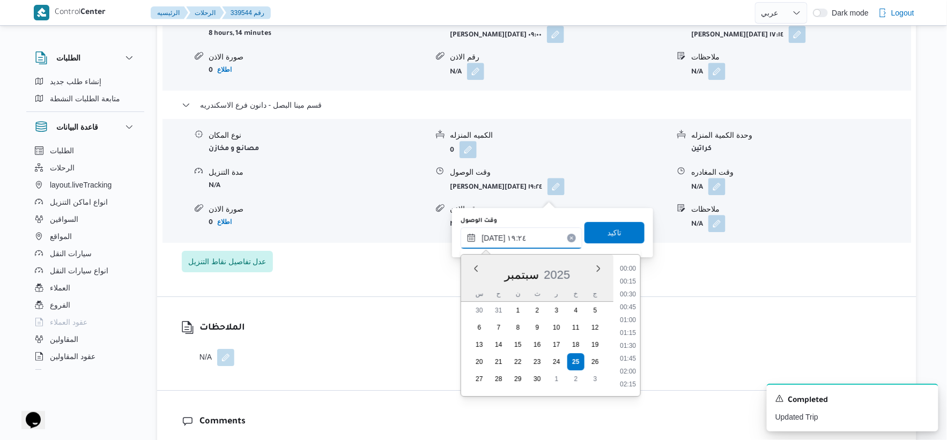
scroll to position [926, 0]
click at [630, 269] on li "18:00" at bounding box center [628, 269] width 25 height 11
type input "[DATE] ١٨:٠٠"
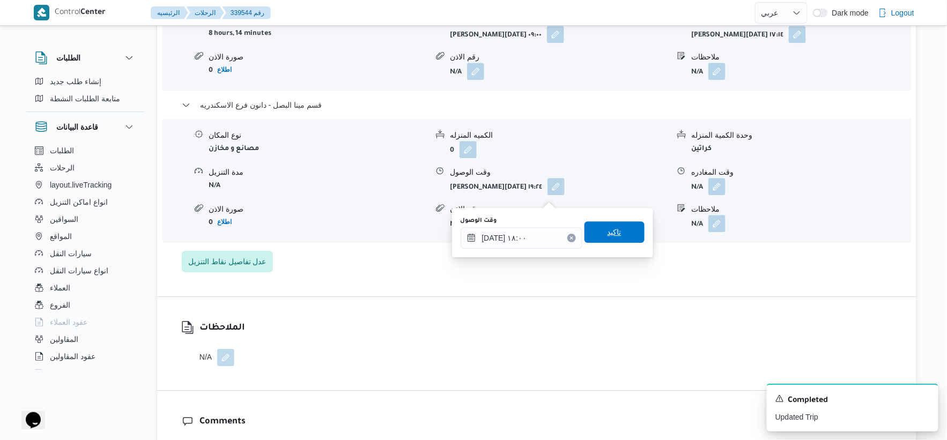
click at [626, 231] on span "تاكيد" at bounding box center [615, 231] width 60 height 21
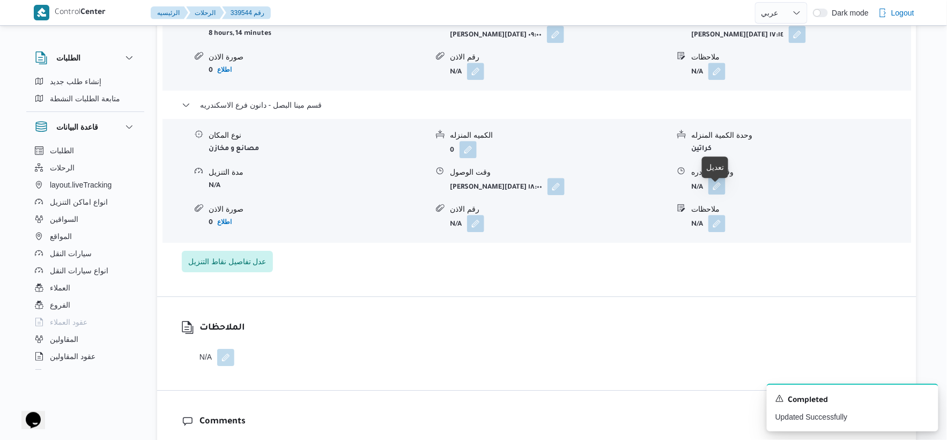
click at [723, 191] on button "button" at bounding box center [716, 186] width 17 height 17
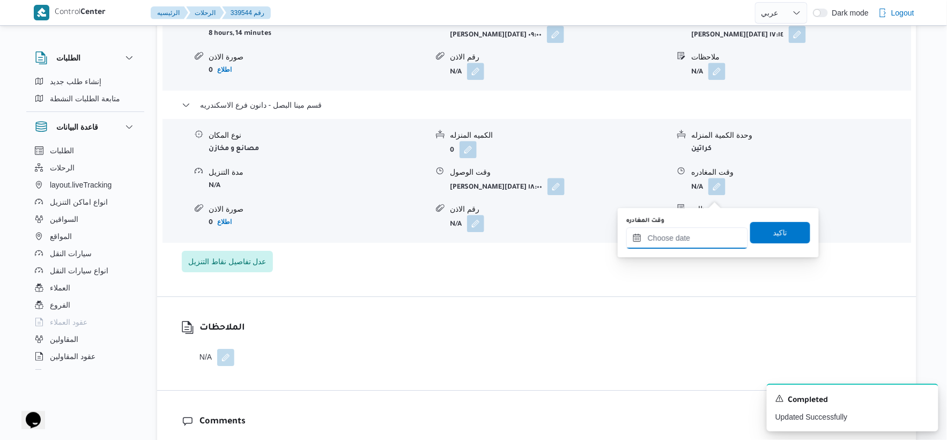
drag, startPoint x: 707, startPoint y: 234, endPoint x: 721, endPoint y: 239, distance: 15.3
click at [707, 234] on input "وقت المغادره" at bounding box center [687, 237] width 122 height 21
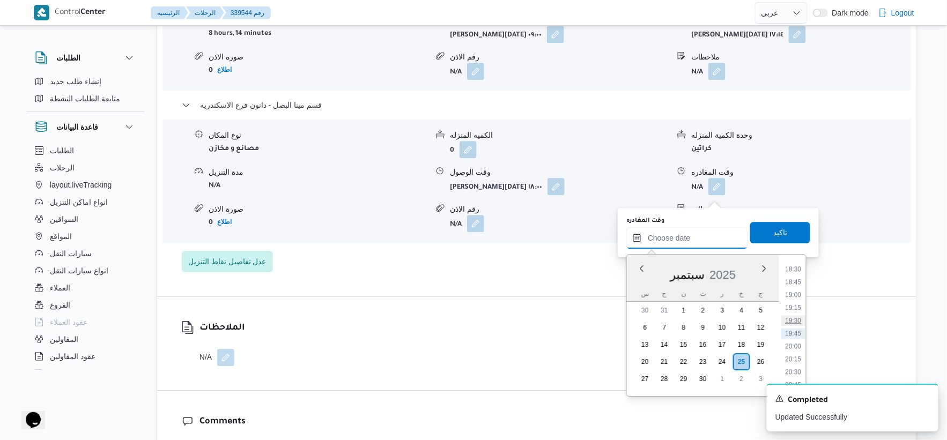
scroll to position [892, 0]
click at [797, 315] on li "18:15" at bounding box center [793, 316] width 25 height 11
type input "٢٥/٠٩/٢٠٢٥ ١٨:١٥"
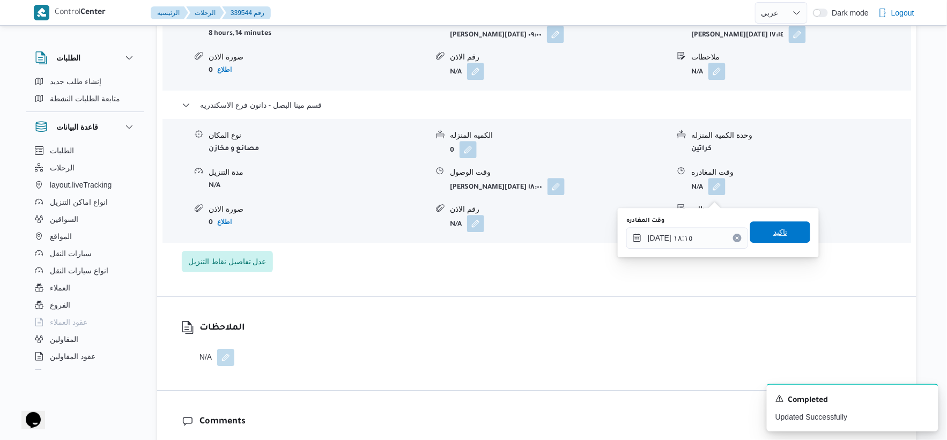
click at [785, 226] on span "تاكيد" at bounding box center [780, 231] width 60 height 21
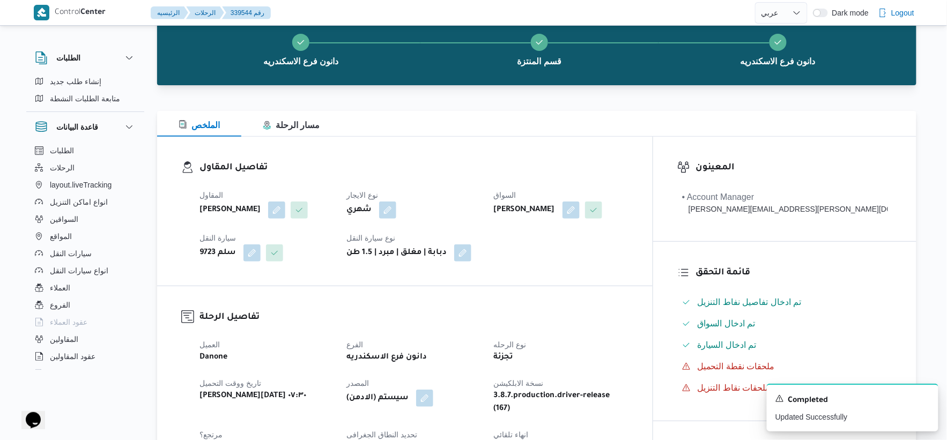
scroll to position [0, 0]
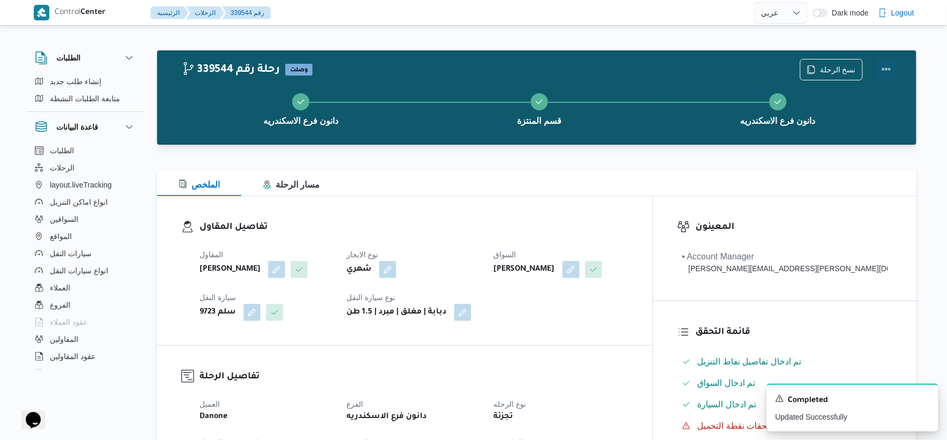
click at [889, 66] on button "Actions" at bounding box center [886, 68] width 21 height 21
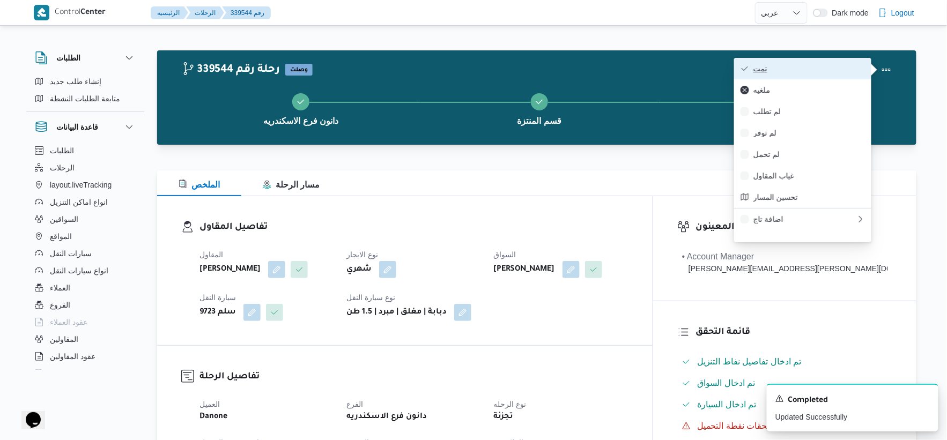
click at [818, 68] on span "تمت" at bounding box center [809, 68] width 112 height 9
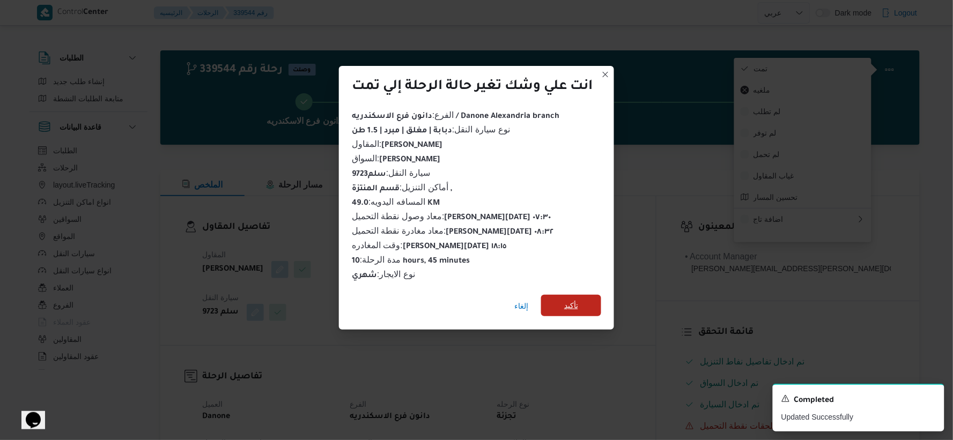
click at [590, 304] on span "تأكيد" at bounding box center [571, 305] width 60 height 21
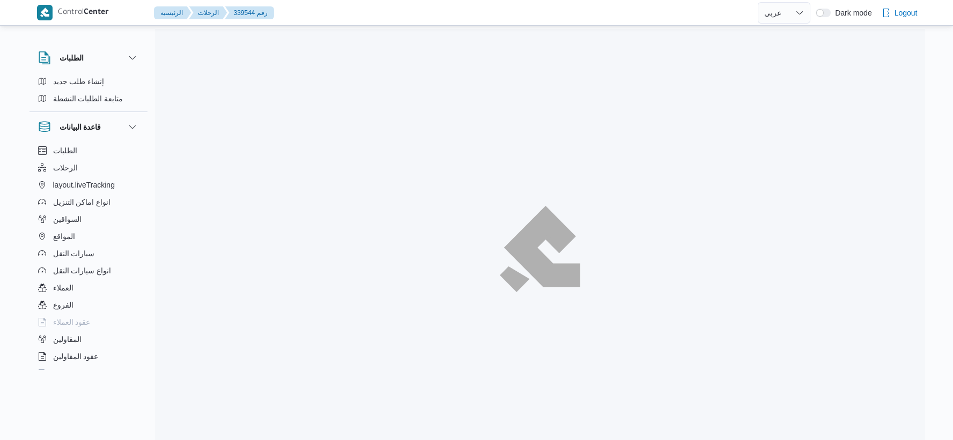
select select "ar"
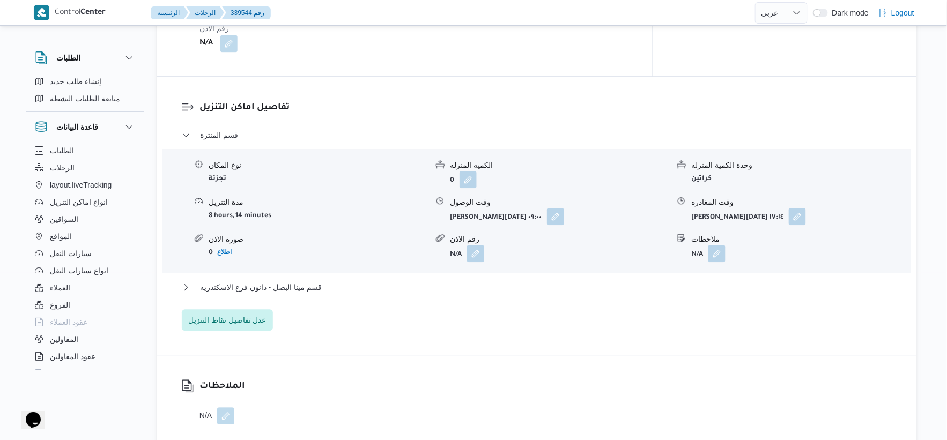
scroll to position [953, 0]
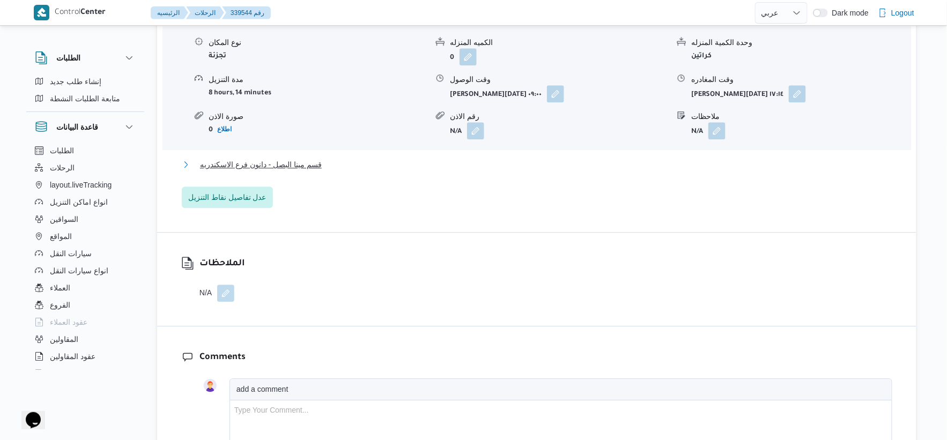
click at [302, 171] on span "قسم مينا البصل - دانون فرع الاسكندريه" at bounding box center [261, 164] width 122 height 13
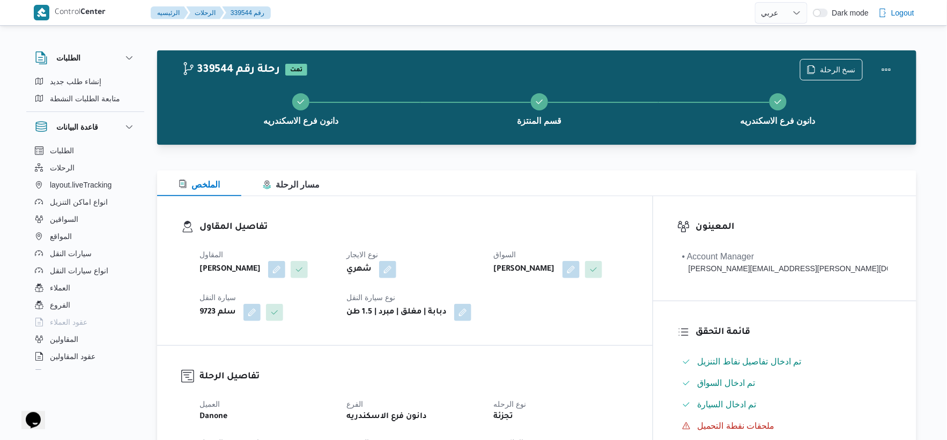
scroll to position [357, 0]
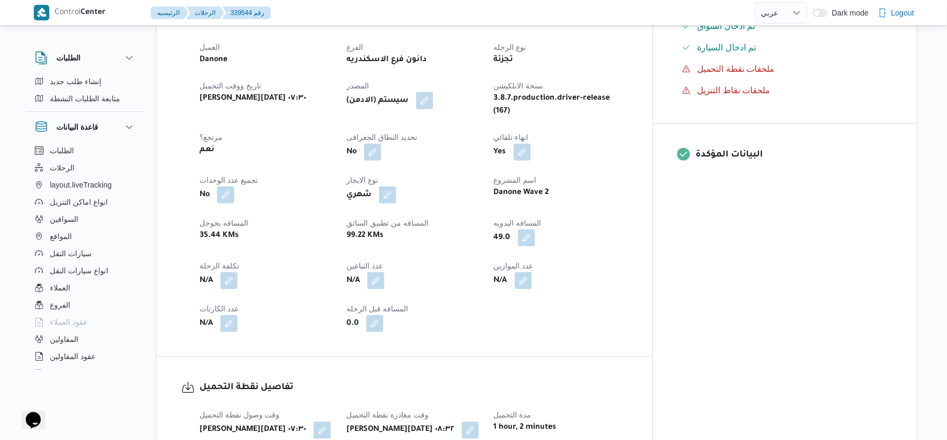
select select "ar"
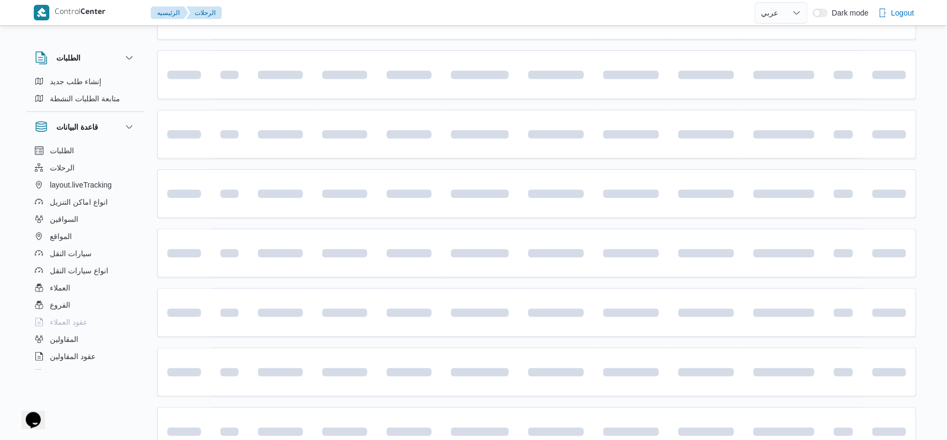
scroll to position [861, 0]
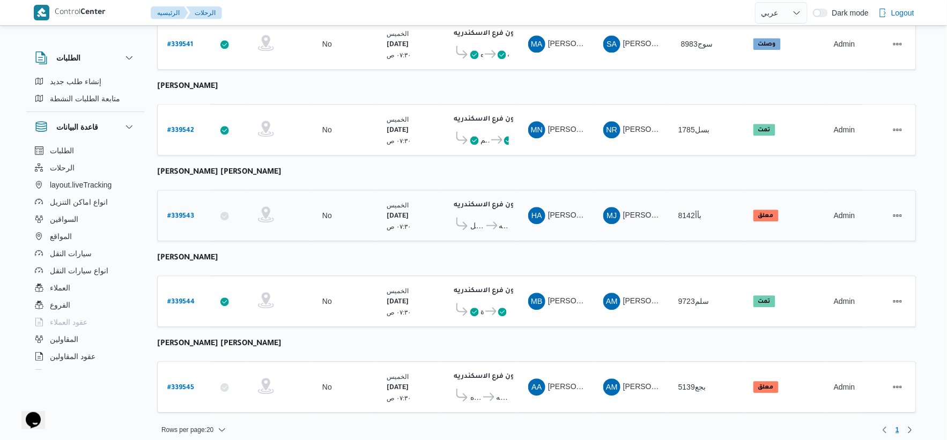
click at [191, 213] on b "# 339543" at bounding box center [180, 217] width 27 height 8
select select "ar"
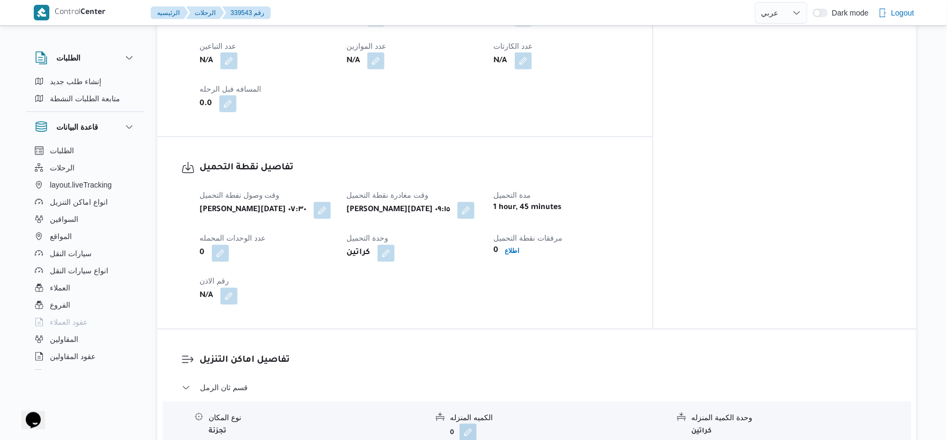
scroll to position [596, 0]
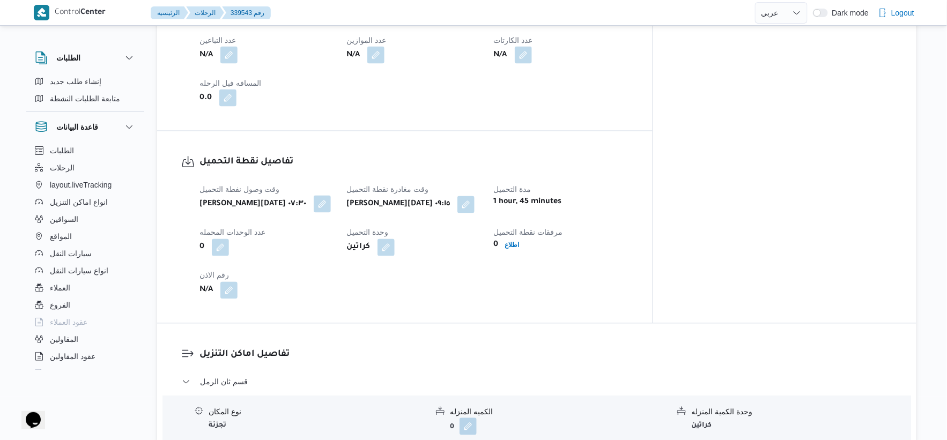
click at [331, 208] on button "button" at bounding box center [322, 204] width 17 height 17
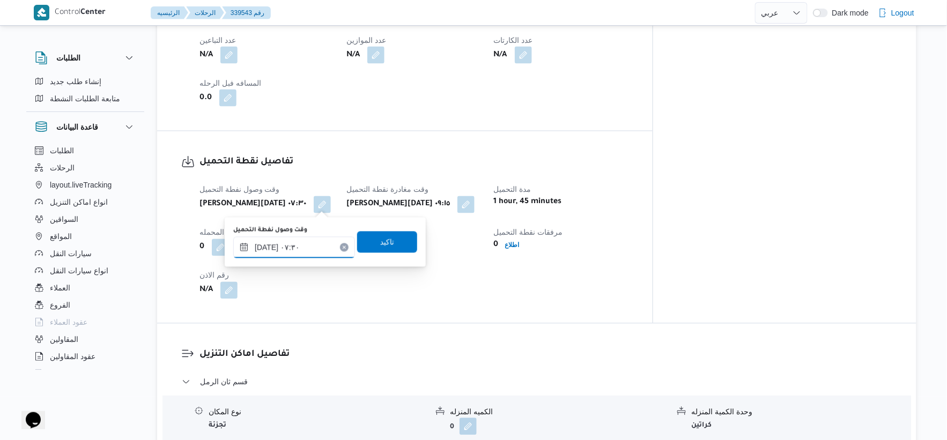
click at [266, 248] on input "٢٥/٠٩/٢٠٢٥ ٠٧:٣٠" at bounding box center [294, 247] width 122 height 21
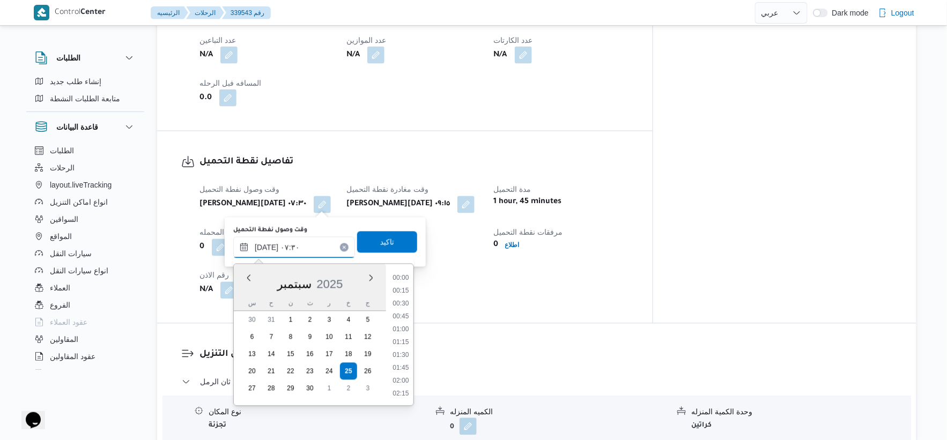
click at [266, 248] on input "٢٥/٠٩/٢٠٢٥ ٠٧:٣٠" at bounding box center [294, 247] width 122 height 21
type input "٢٥/٠٩/٢٠٢٥ ٠٧:٢٥"
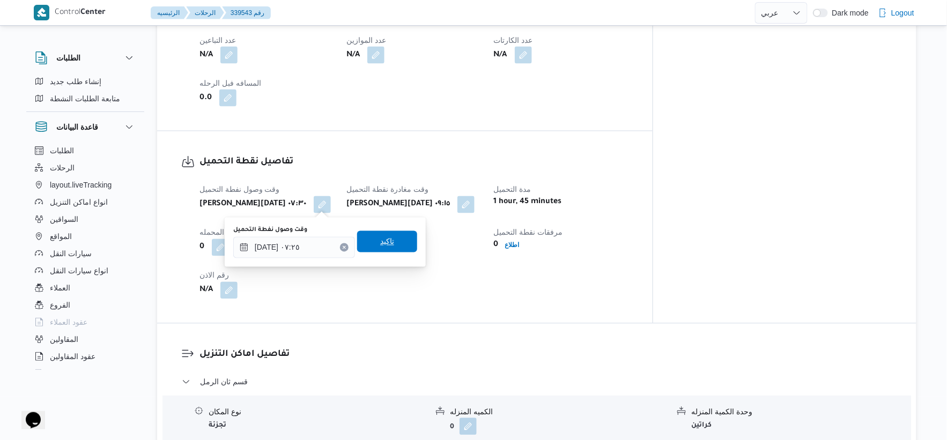
click at [385, 235] on span "تاكيد" at bounding box center [387, 241] width 60 height 21
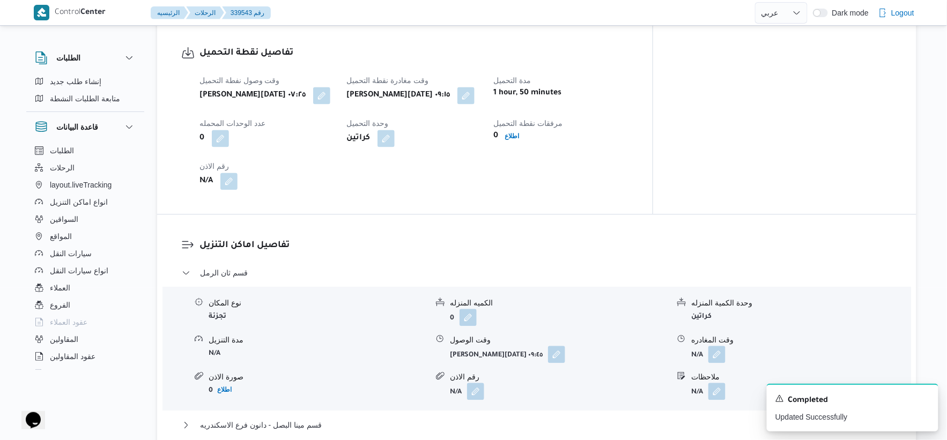
scroll to position [715, 0]
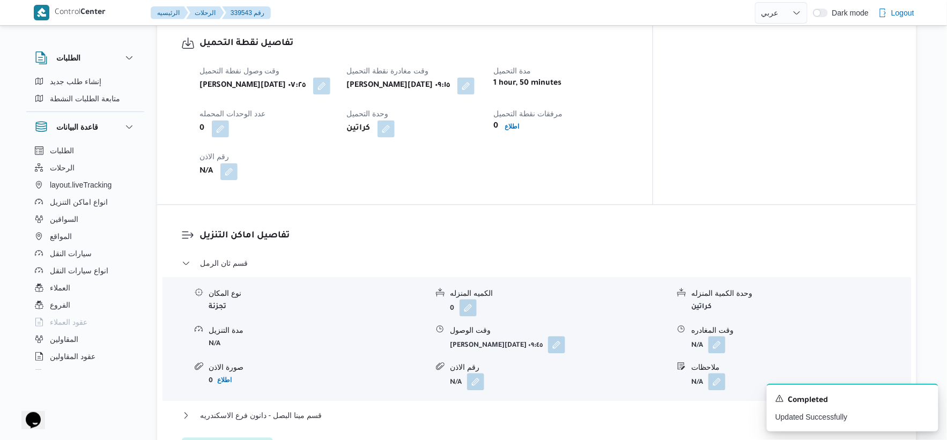
click at [482, 91] on div "[PERSON_NAME][DATE] ٠٩:١٥" at bounding box center [413, 85] width 136 height 19
click at [475, 86] on button "button" at bounding box center [465, 85] width 17 height 17
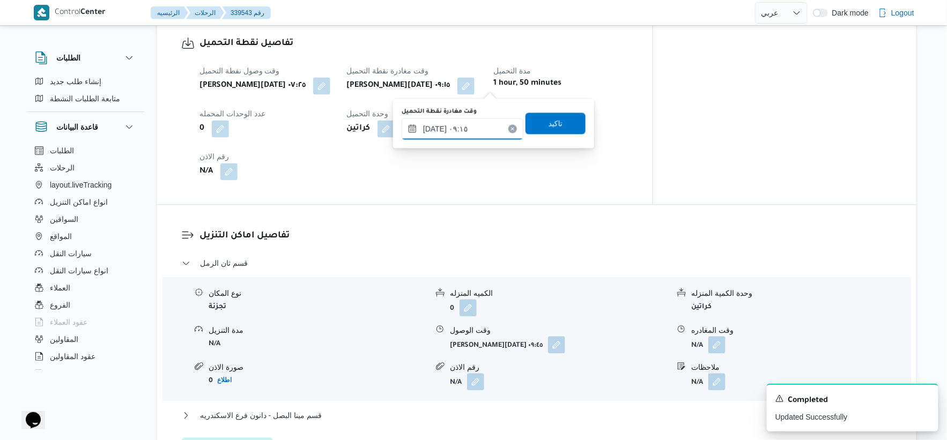
click at [473, 125] on input "٢٥/٠٩/٢٠٢٥ ٠٩:١٥" at bounding box center [463, 128] width 122 height 21
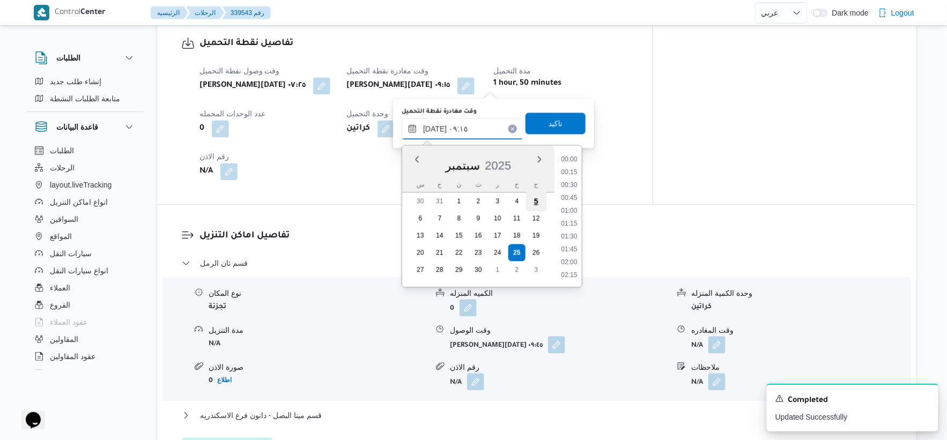
scroll to position [412, 0]
click at [565, 208] on li "09:00" at bounding box center [569, 210] width 25 height 11
type input "٢٥/٠٩/٢٠٢٥ ٠٩:٠٠"
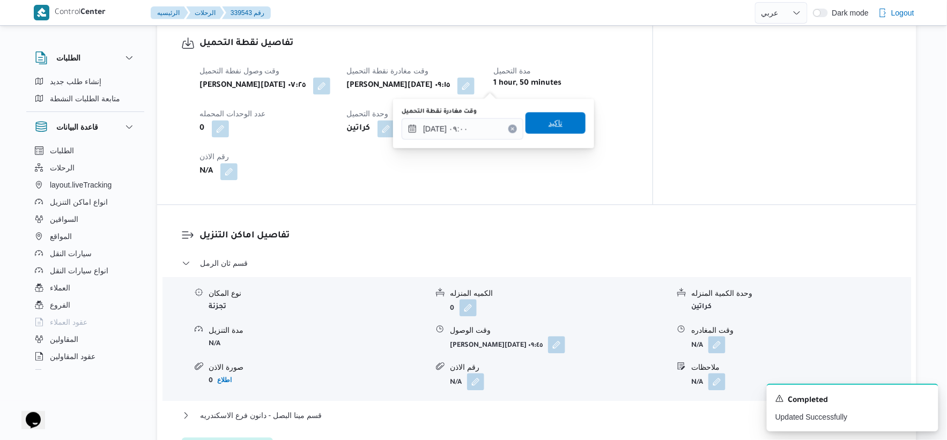
click at [559, 120] on span "تاكيد" at bounding box center [556, 122] width 60 height 21
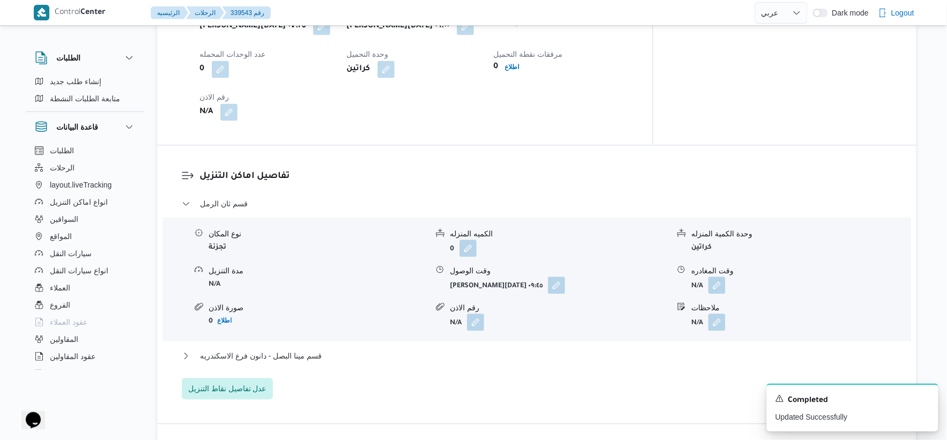
scroll to position [715, 0]
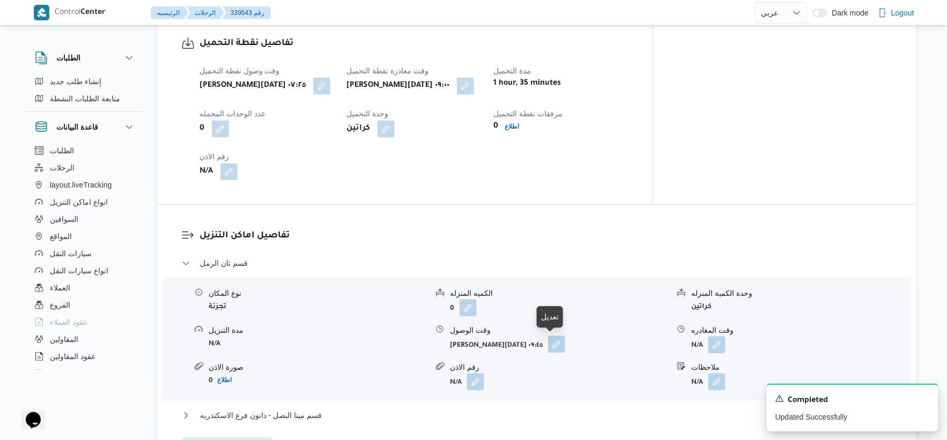
click at [555, 346] on button "button" at bounding box center [556, 344] width 17 height 17
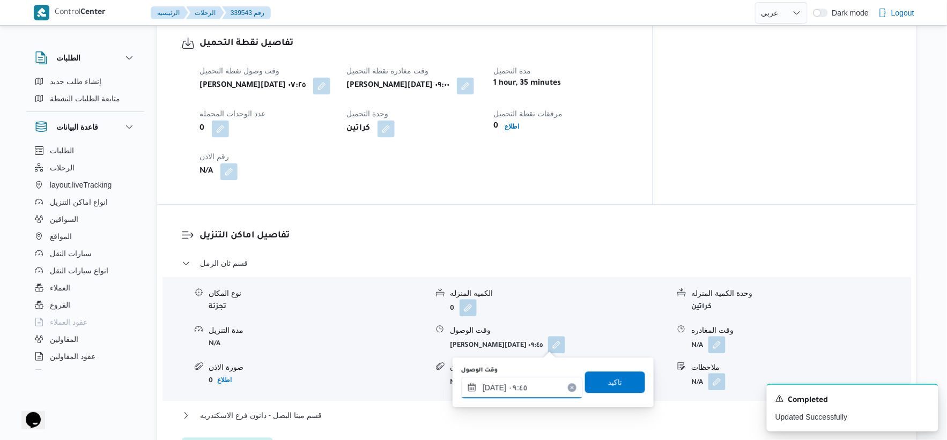
click at [518, 383] on input "٢٥/٠٩/٢٠٢٥ ٠٩:٤٥" at bounding box center [522, 387] width 122 height 21
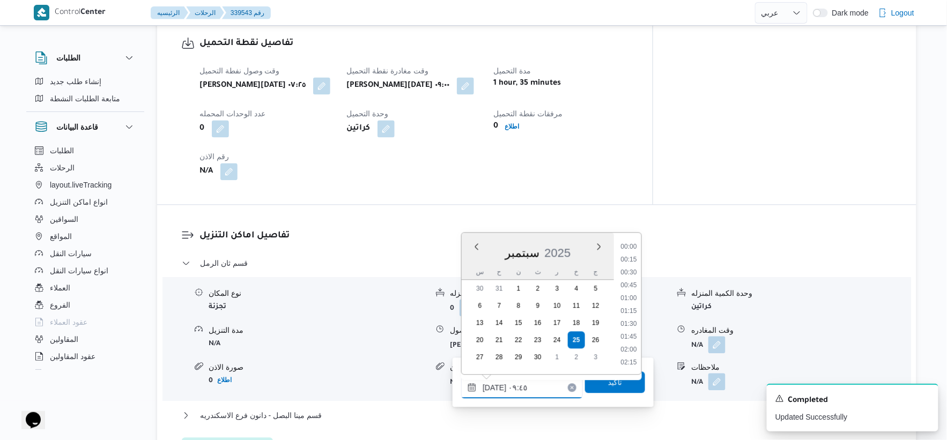
scroll to position [438, 0]
click at [631, 293] on li "09:30" at bounding box center [629, 298] width 25 height 11
type input "٢٥/٠٩/٢٠٢٥ ٠٩:٣٠"
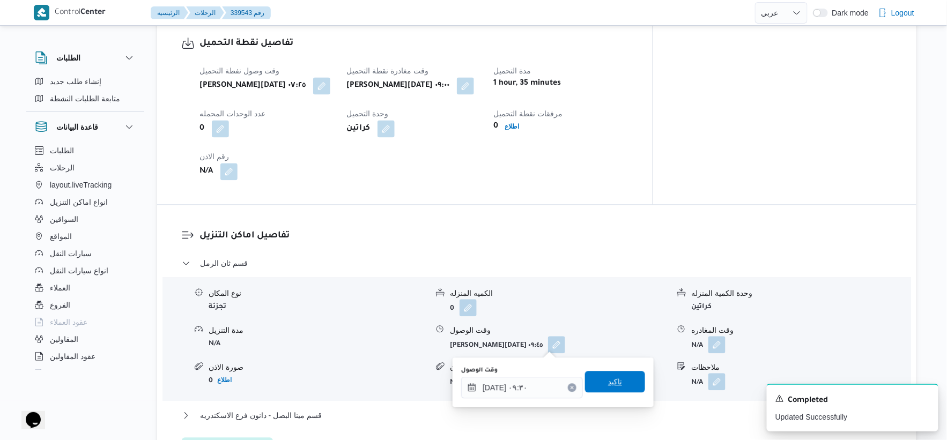
click at [617, 376] on span "تاكيد" at bounding box center [615, 381] width 60 height 21
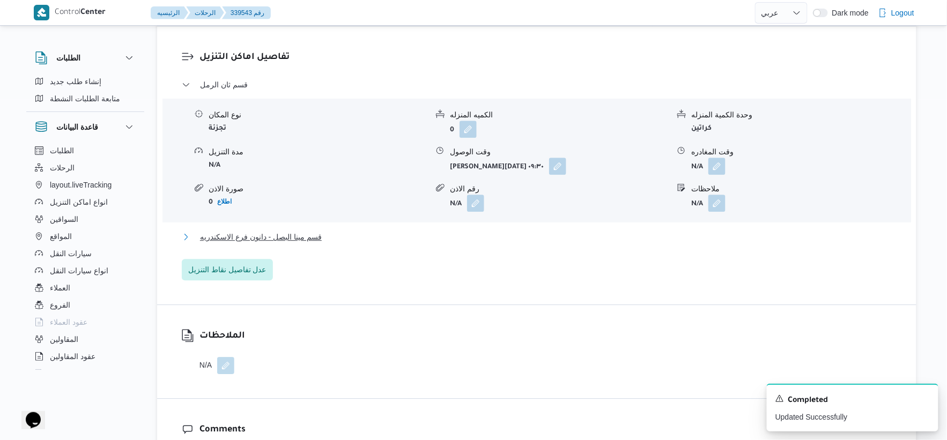
click at [334, 239] on button "قسم مينا البصل - دانون فرع الاسكندريه" at bounding box center [537, 237] width 711 height 13
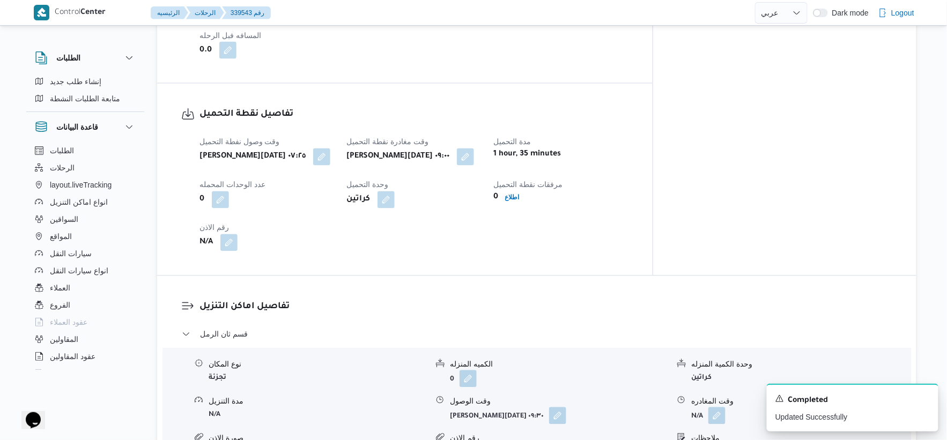
scroll to position [476, 0]
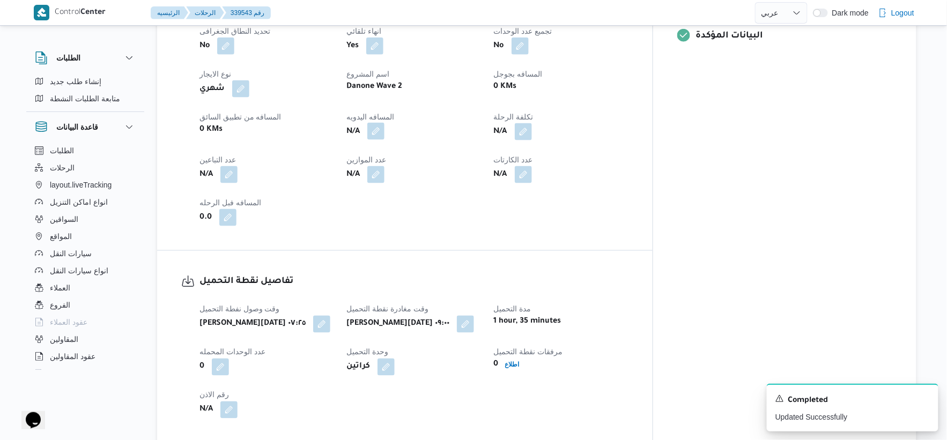
click at [385, 131] on button "button" at bounding box center [375, 131] width 17 height 17
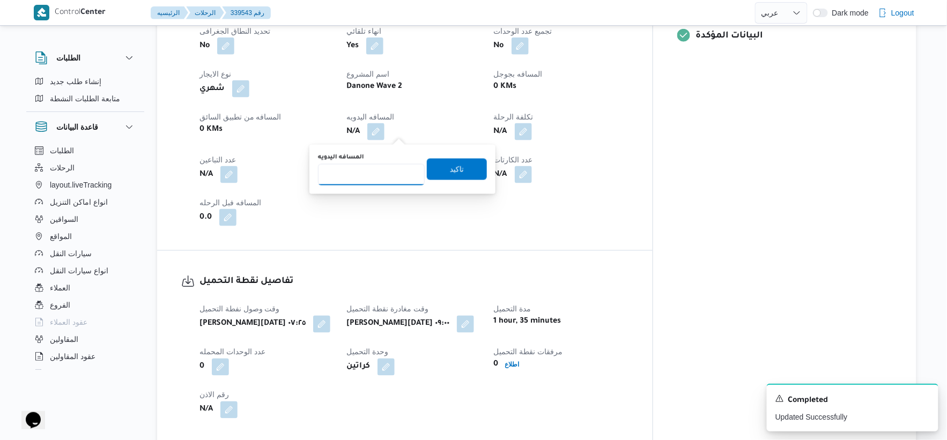
click at [362, 175] on input "المسافه اليدويه" at bounding box center [371, 174] width 107 height 21
type input "72"
click at [454, 173] on span "تاكيد" at bounding box center [457, 168] width 14 height 13
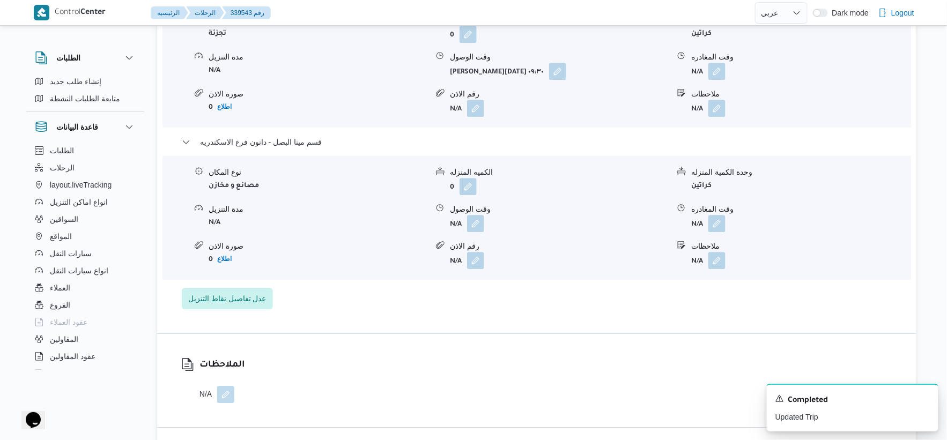
scroll to position [1013, 0]
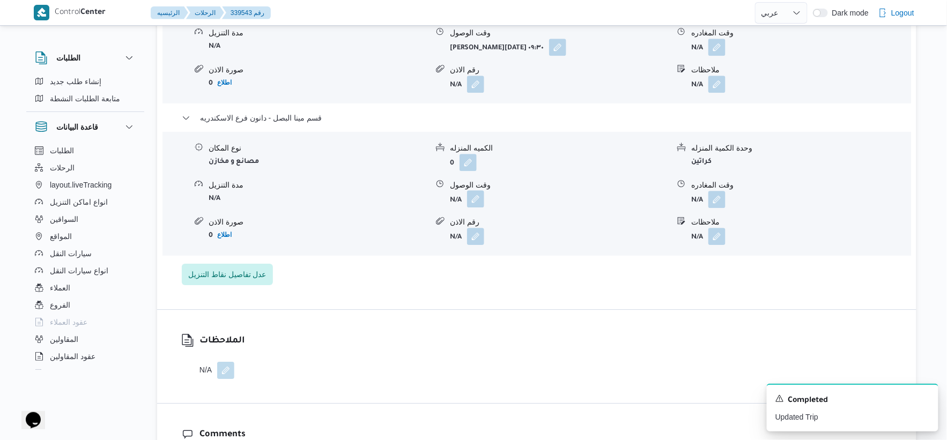
click at [479, 196] on button "button" at bounding box center [475, 198] width 17 height 17
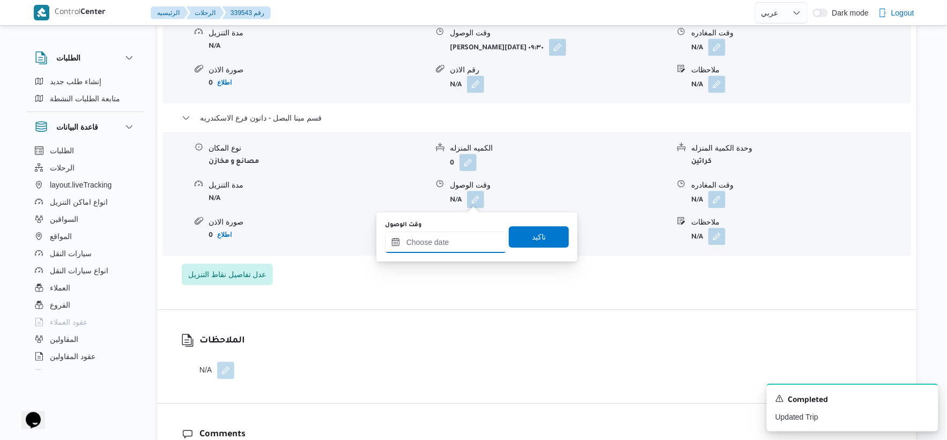
click at [469, 238] on input "وقت الوصول" at bounding box center [446, 242] width 122 height 21
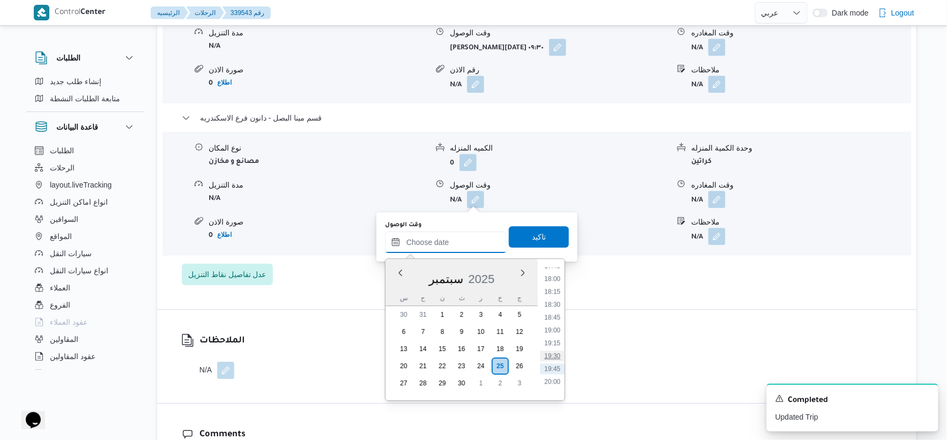
scroll to position [892, 0]
click at [558, 282] on li "17:30" at bounding box center [552, 281] width 25 height 11
type input "٢٥/٠٩/٢٠٢٥ ١٧:٣٠"
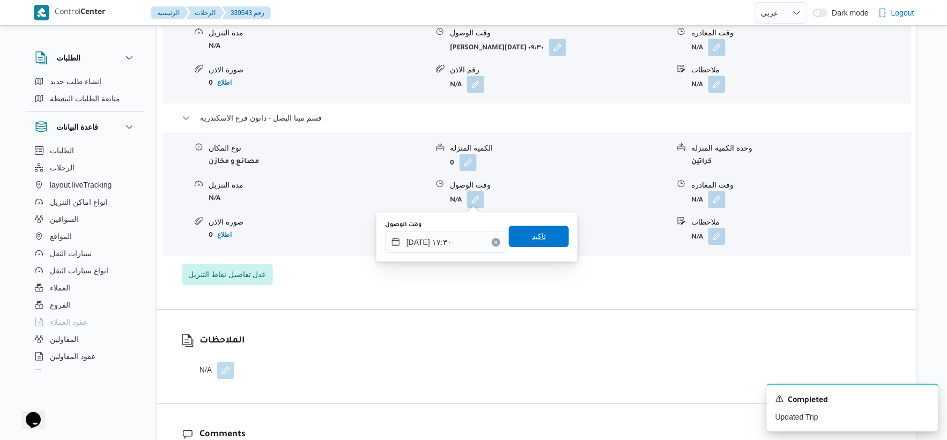
click at [549, 242] on span "تاكيد" at bounding box center [539, 236] width 60 height 21
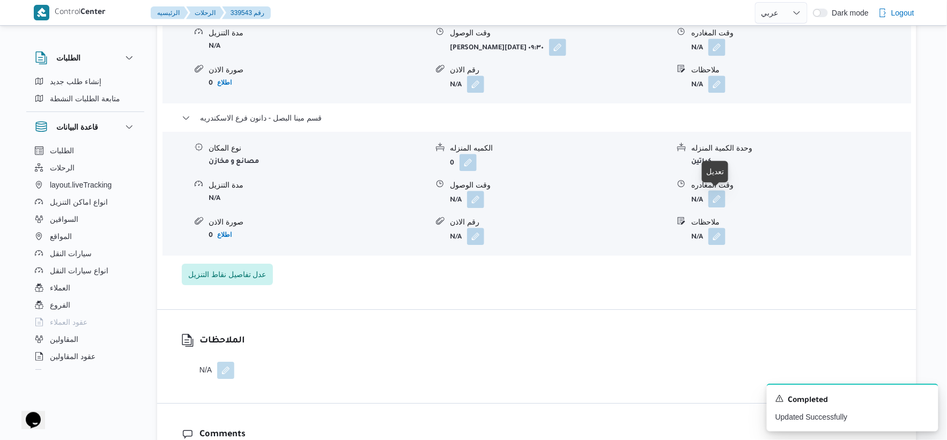
click at [725, 199] on button "button" at bounding box center [716, 198] width 17 height 17
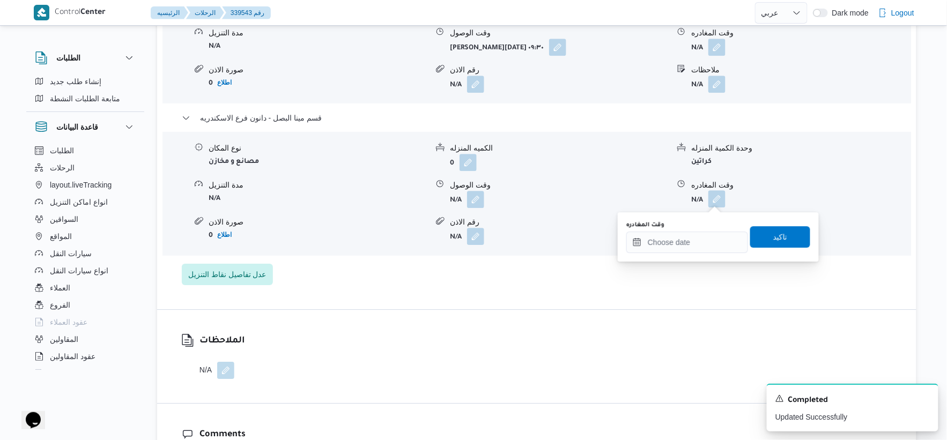
click at [709, 226] on div "وقت المغادره" at bounding box center [687, 225] width 122 height 9
click at [708, 245] on input "وقت المغادره" at bounding box center [687, 242] width 122 height 21
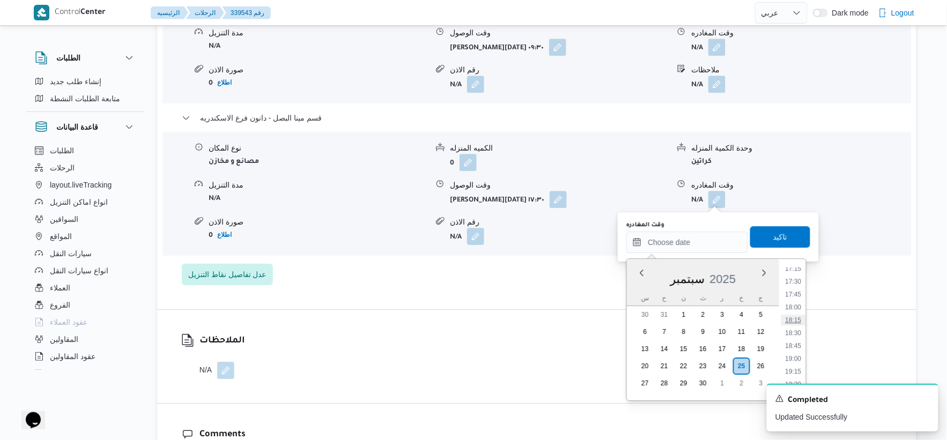
click at [793, 317] on li "18:15" at bounding box center [793, 320] width 25 height 11
type input "٢٥/٠٩/٢٠٢٥ ١٨:١٥"
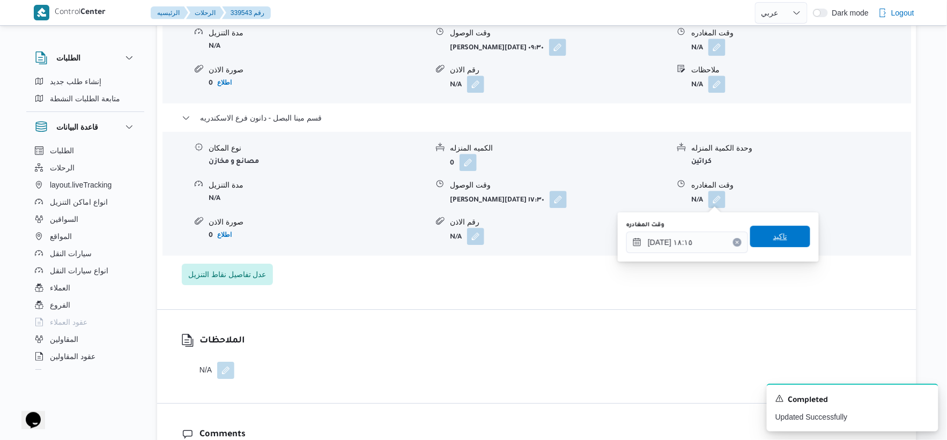
click at [784, 240] on span "تاكيد" at bounding box center [780, 236] width 60 height 21
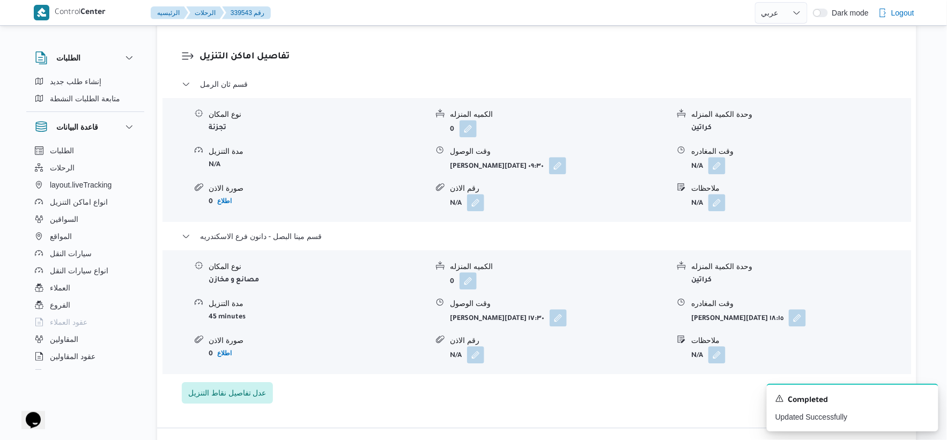
scroll to position [893, 0]
click at [718, 161] on button "button" at bounding box center [716, 165] width 17 height 17
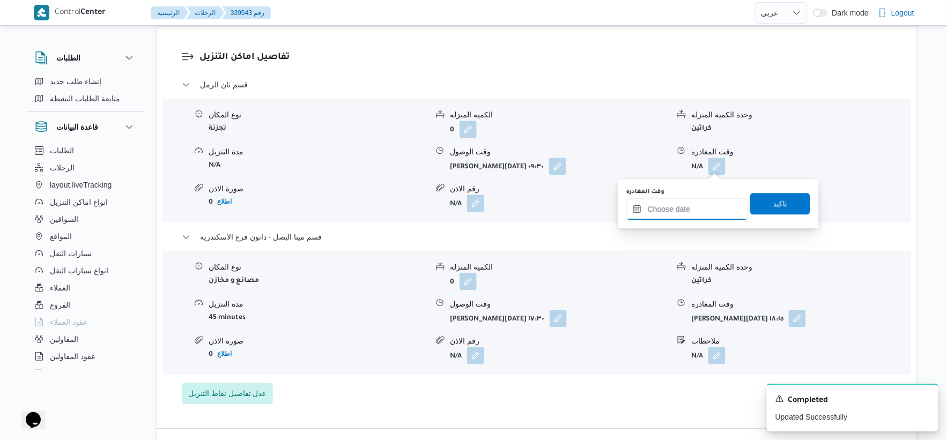
click at [704, 207] on input "وقت المغادره" at bounding box center [687, 208] width 122 height 21
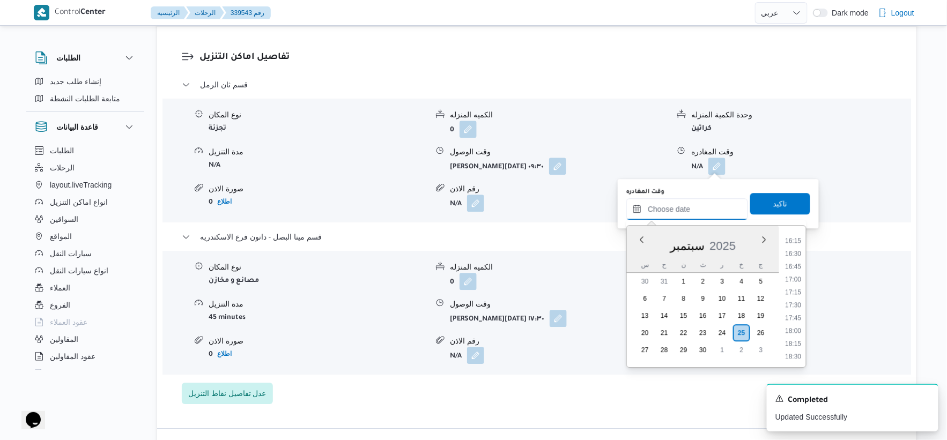
scroll to position [833, 0]
click at [794, 279] on li "17:00" at bounding box center [793, 282] width 25 height 11
type input "٢٥/٠٩/٢٠٢٥ ١٧:٠٠"
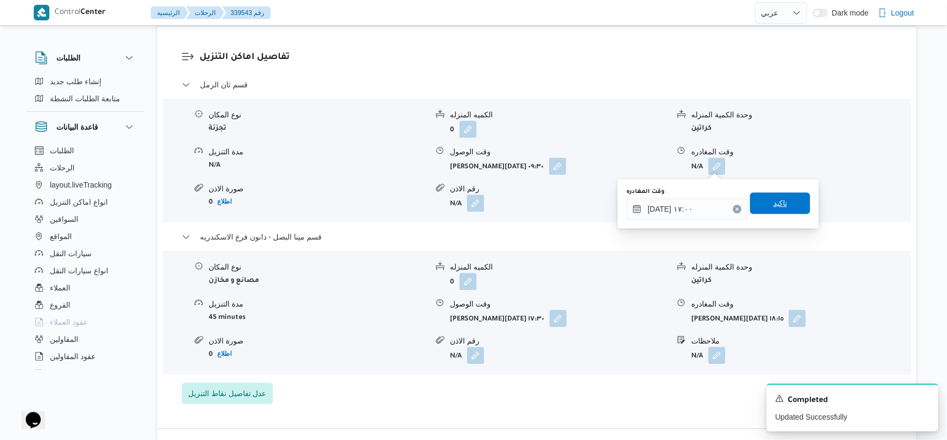
click at [787, 191] on div "وقت المغادره ٢٥/٠٩/٢٠٢٥ ١٧:٠٠ تاكيد" at bounding box center [718, 204] width 186 height 34
click at [773, 204] on span "تاكيد" at bounding box center [780, 203] width 14 height 13
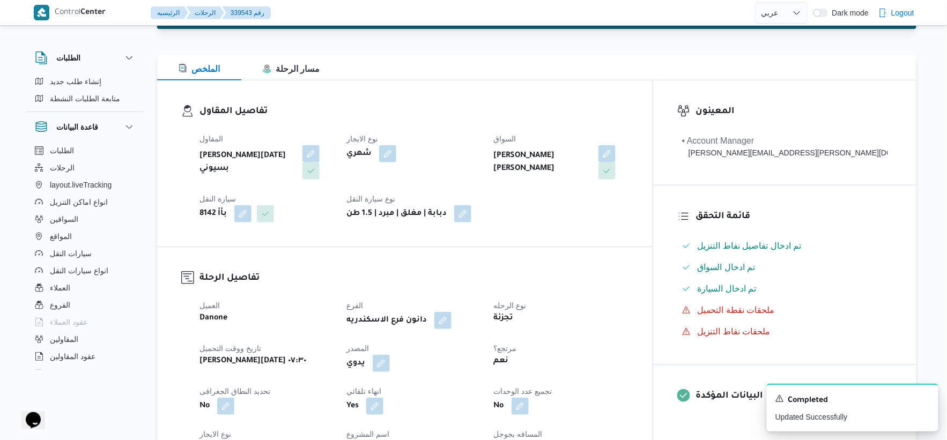
scroll to position [0, 0]
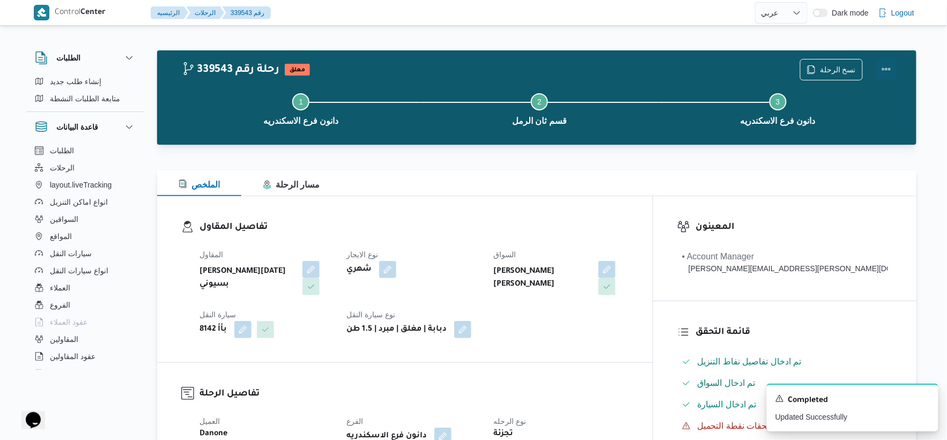
click at [886, 66] on button "Actions" at bounding box center [886, 68] width 21 height 21
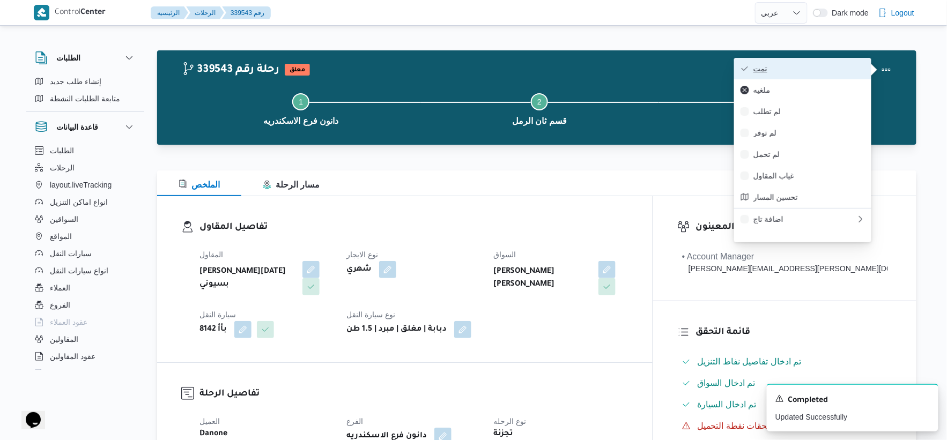
click at [797, 66] on span "تمت" at bounding box center [809, 68] width 112 height 9
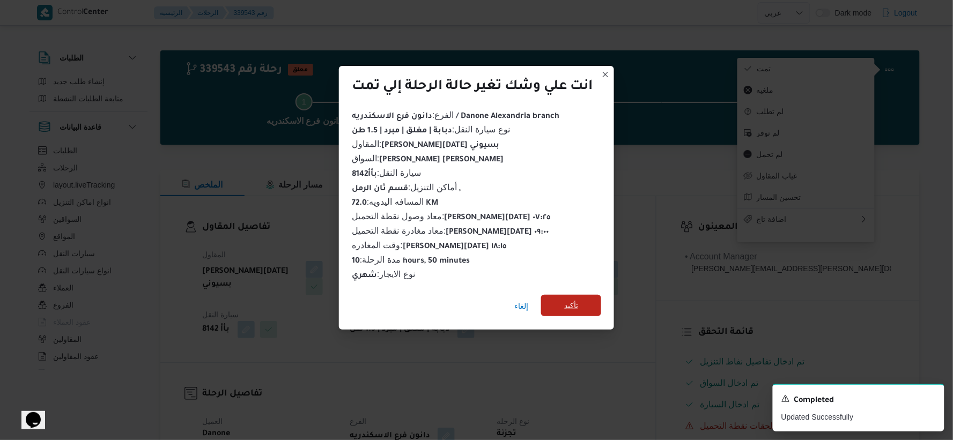
click at [567, 295] on span "تأكيد" at bounding box center [571, 305] width 60 height 21
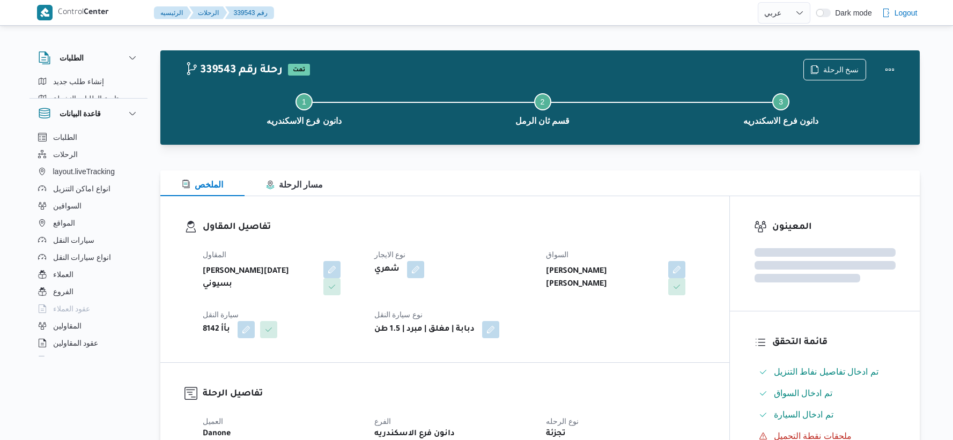
select select "ar"
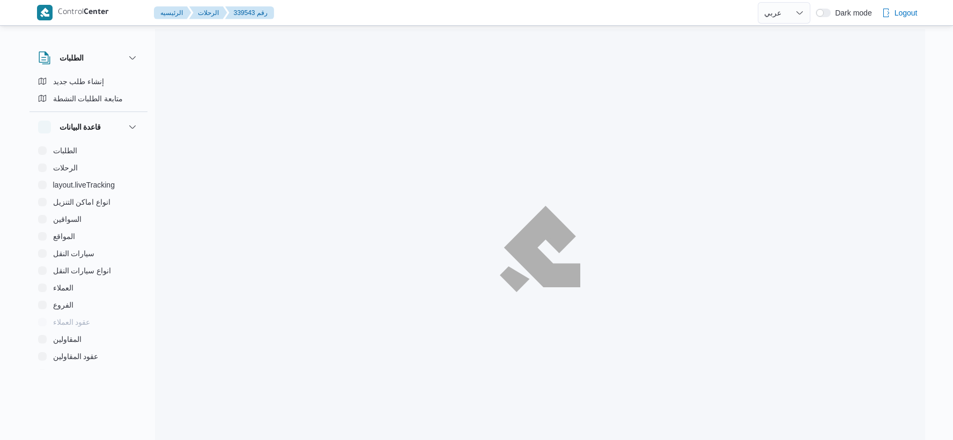
select select "ar"
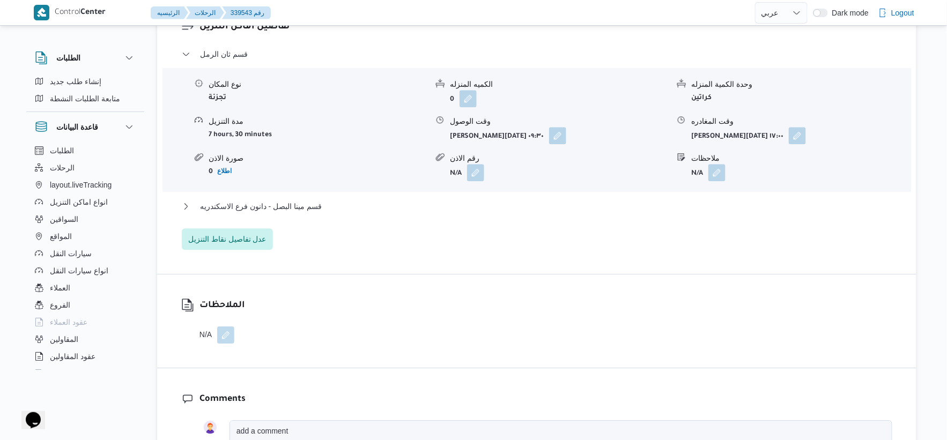
scroll to position [953, 0]
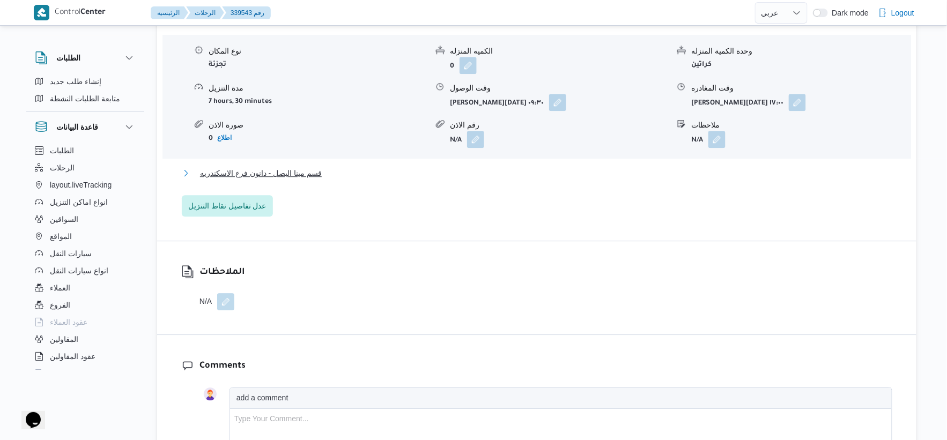
click at [328, 169] on button "قسم مينا البصل - دانون فرع الاسكندريه" at bounding box center [537, 173] width 711 height 13
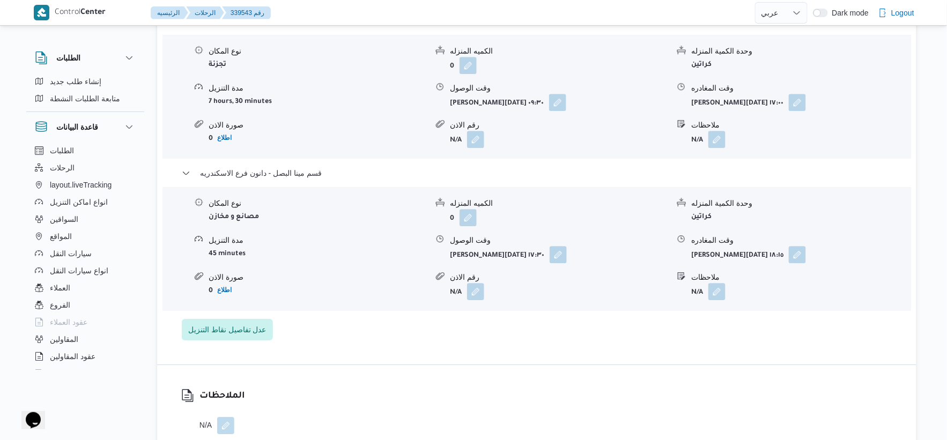
select select "ar"
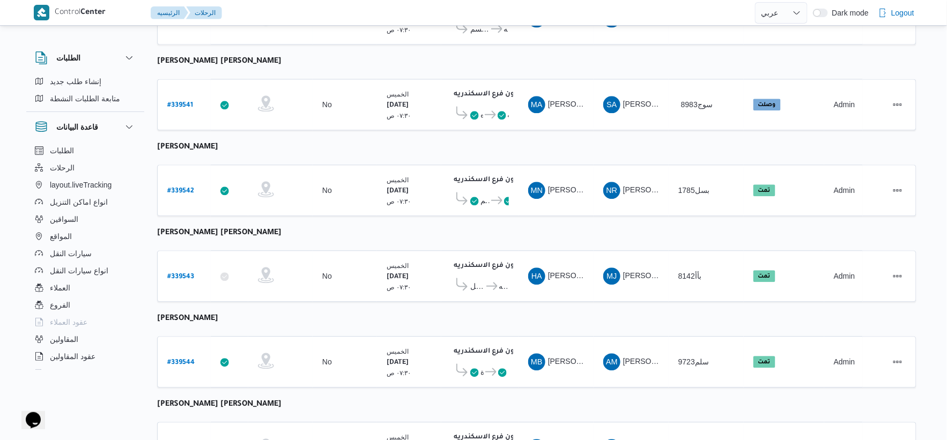
scroll to position [774, 0]
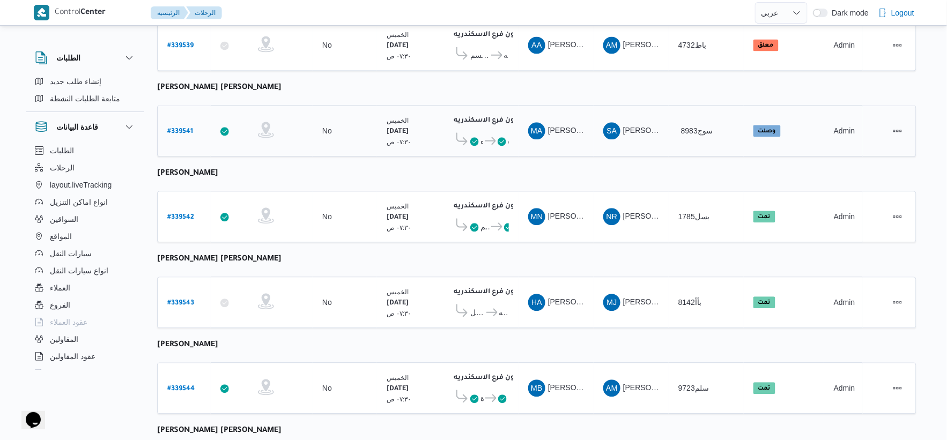
click at [183, 128] on b "# 339541" at bounding box center [180, 132] width 26 height 8
select select "ar"
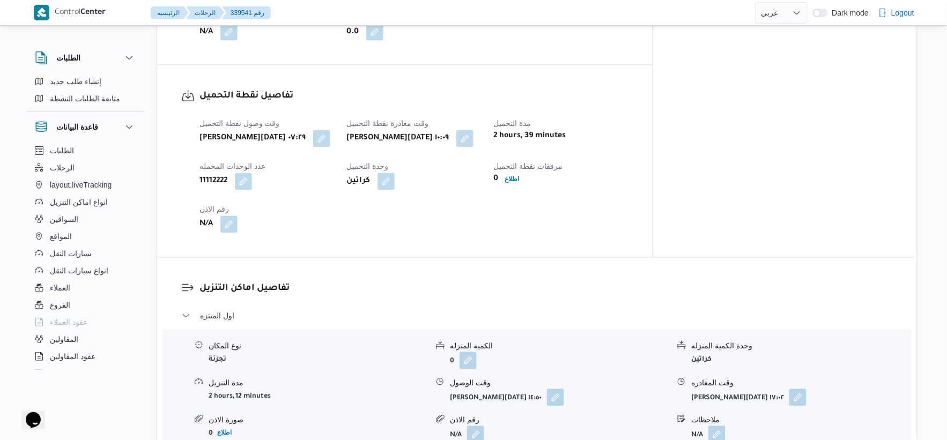
scroll to position [655, 0]
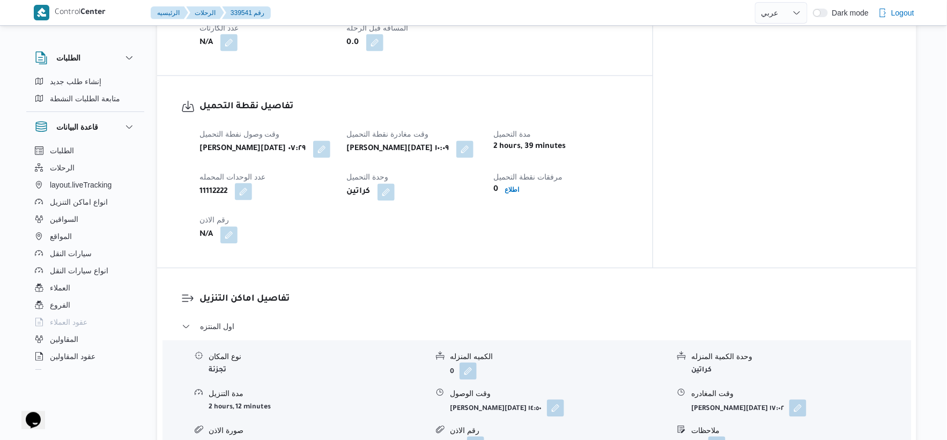
click at [244, 183] on button "button" at bounding box center [243, 191] width 17 height 17
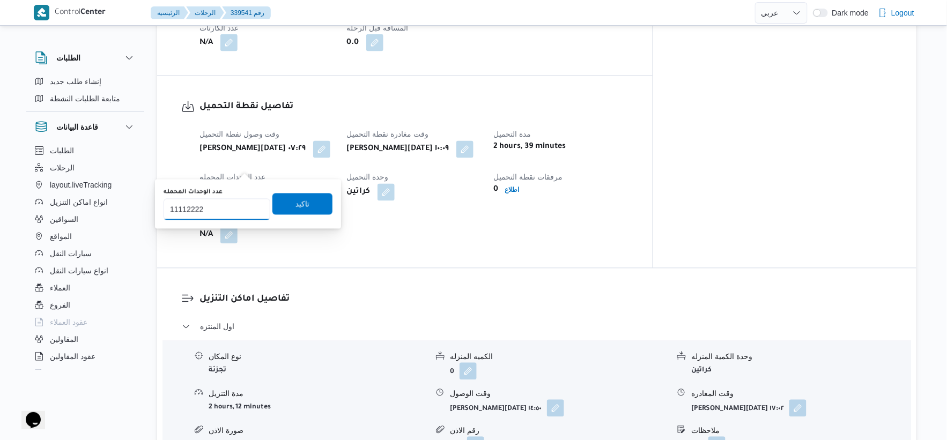
click at [215, 212] on input "11112222" at bounding box center [217, 209] width 107 height 21
type input "111"
click at [302, 199] on span "تاكيد" at bounding box center [302, 203] width 60 height 21
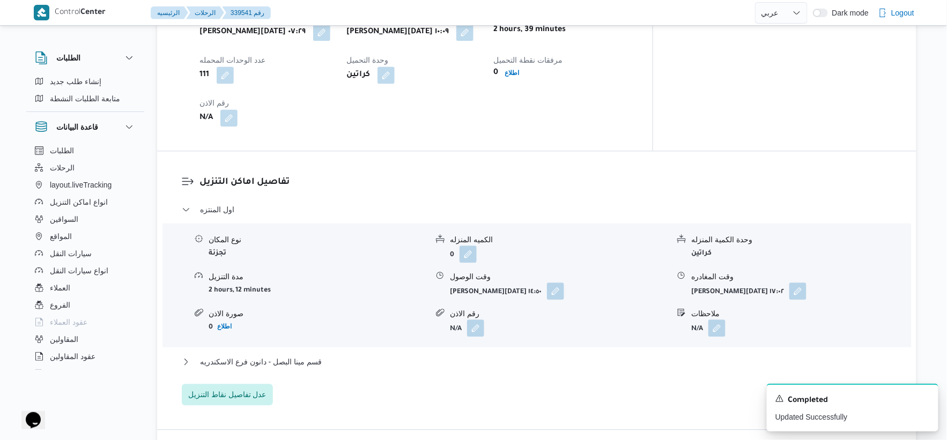
scroll to position [774, 0]
click at [302, 354] on span "قسم مينا البصل - دانون فرع الاسكندريه" at bounding box center [261, 360] width 122 height 13
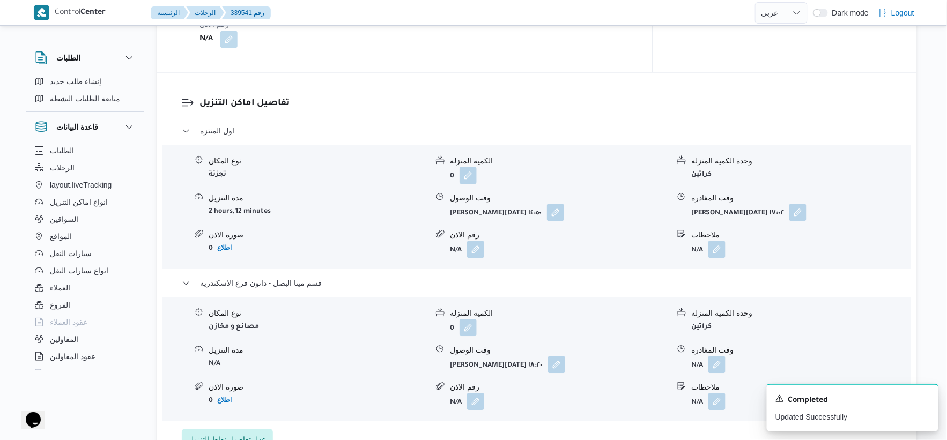
scroll to position [893, 0]
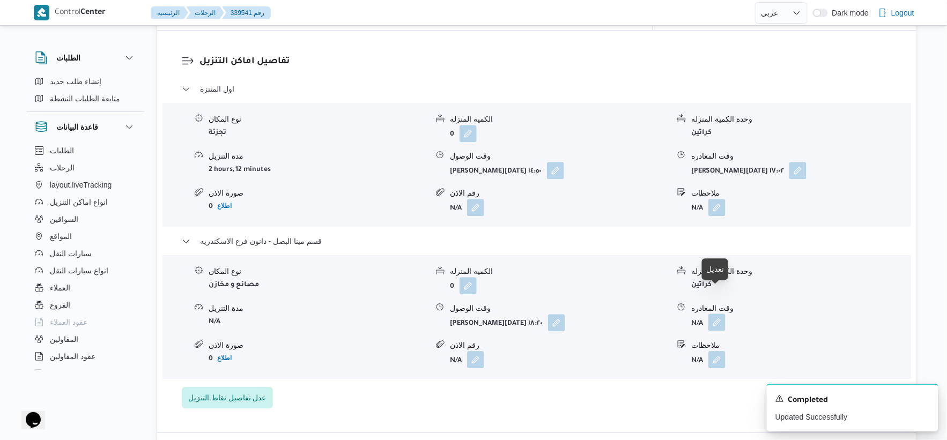
click at [720, 314] on button "button" at bounding box center [716, 322] width 17 height 17
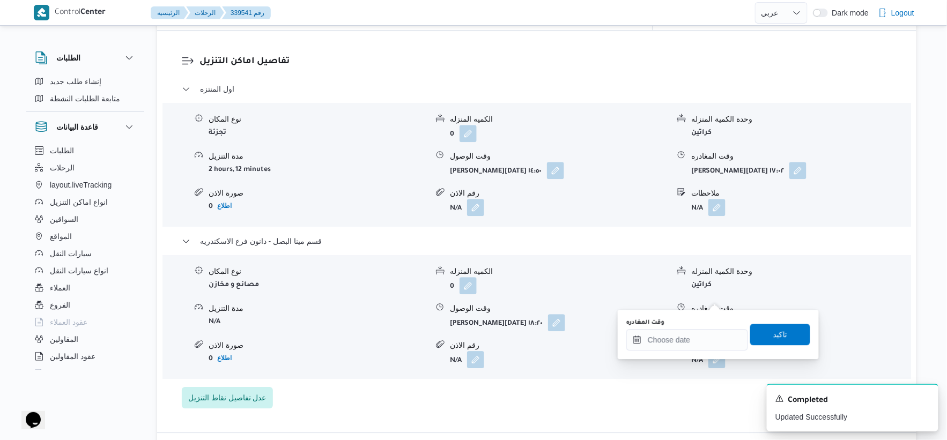
click at [686, 355] on div "You are in a dialog. To close this dialog, hit escape. وقت المغادره تاكيد" at bounding box center [718, 334] width 201 height 49
click at [690, 338] on input "وقت المغادره" at bounding box center [687, 339] width 122 height 21
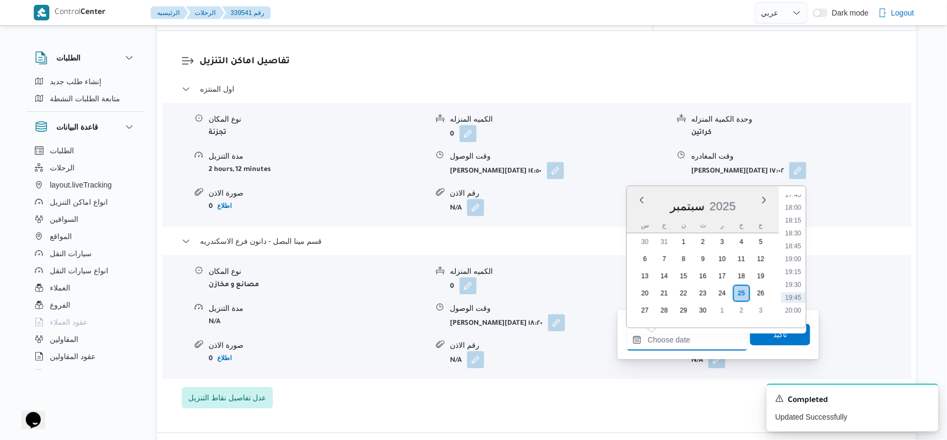
scroll to position [892, 0]
click at [797, 256] on li "18:30" at bounding box center [793, 260] width 25 height 11
type input "٢٥/٠٩/٢٠٢٥ ١٨:٣٠"
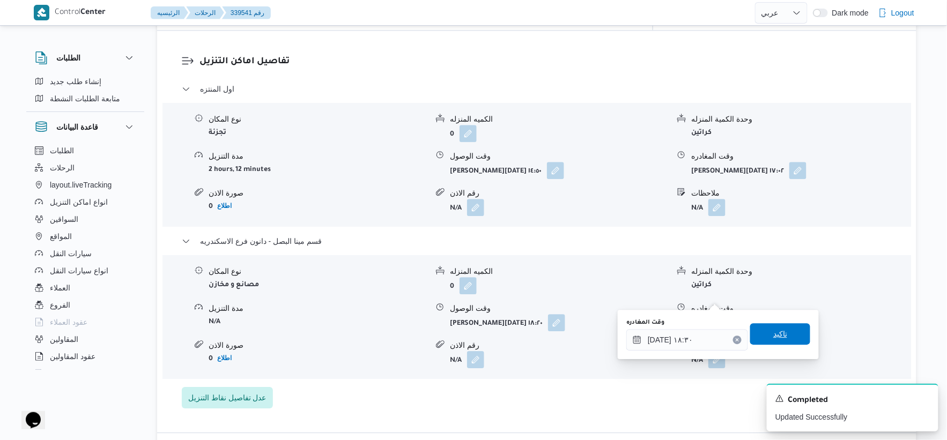
click at [783, 328] on span "تاكيد" at bounding box center [780, 333] width 60 height 21
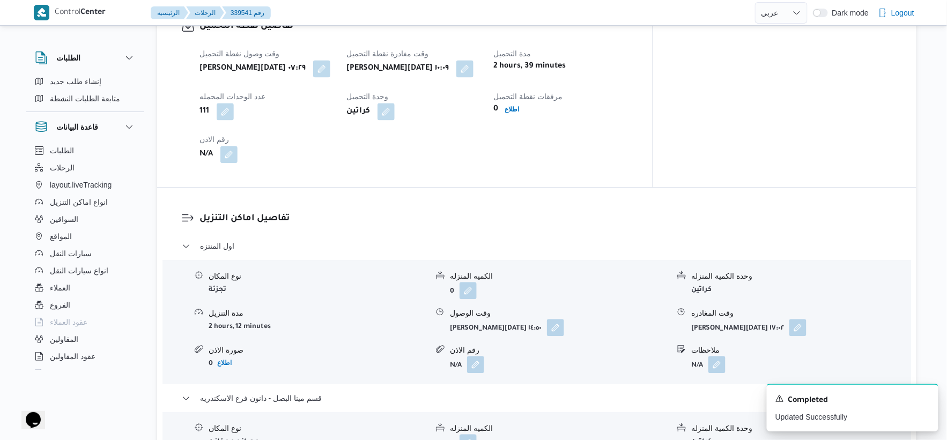
scroll to position [715, 0]
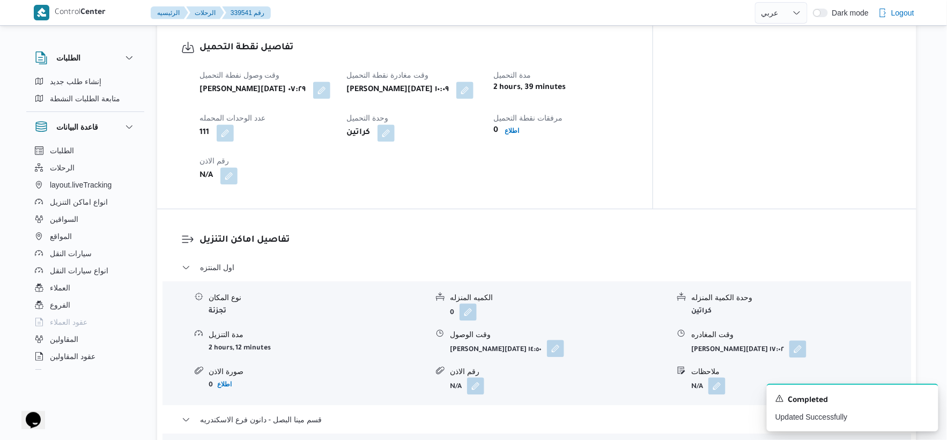
click at [552, 340] on button "button" at bounding box center [555, 348] width 17 height 17
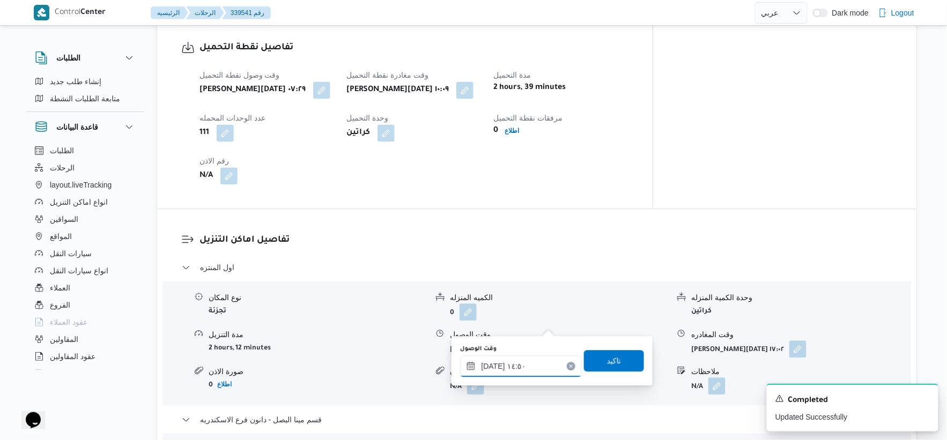
click at [533, 363] on input "٢٥/٠٩/٢٠٢٥ ١٤:٥٠" at bounding box center [521, 366] width 122 height 21
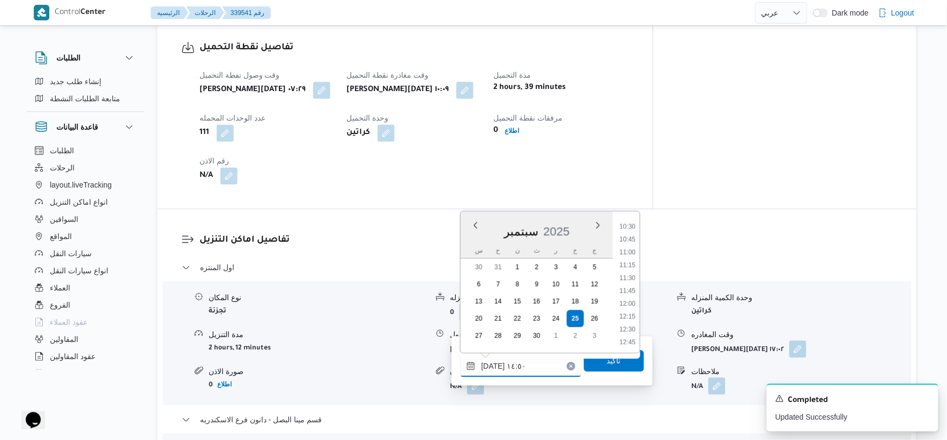
scroll to position [516, 0]
click at [631, 247] on li "10:30" at bounding box center [627, 249] width 25 height 11
type input "٢٥/٠٩/٢٠٢٥ ١٠:٣٠"
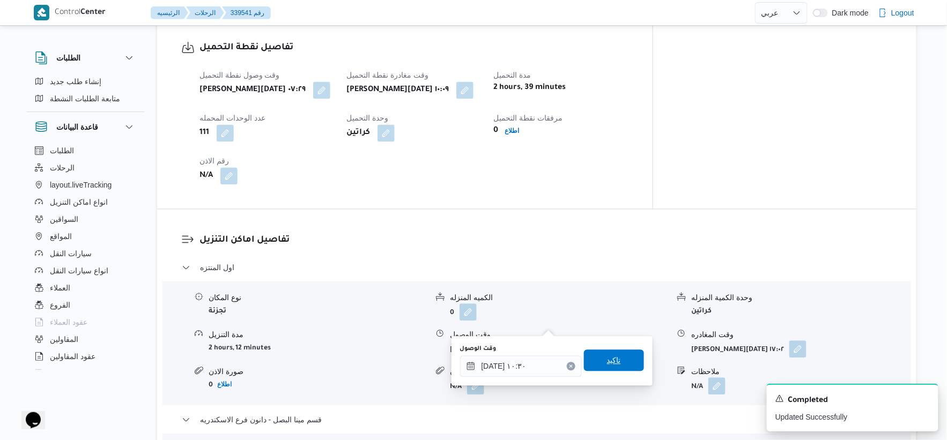
click at [618, 357] on span "تاكيد" at bounding box center [614, 360] width 60 height 21
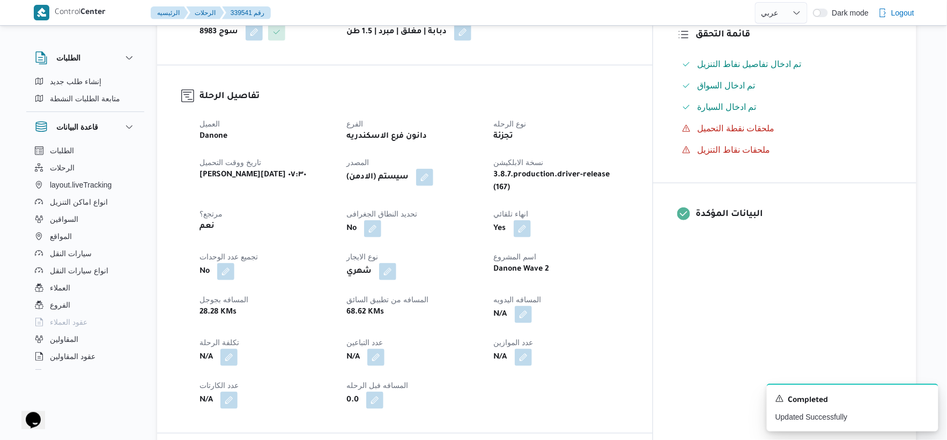
scroll to position [357, 0]
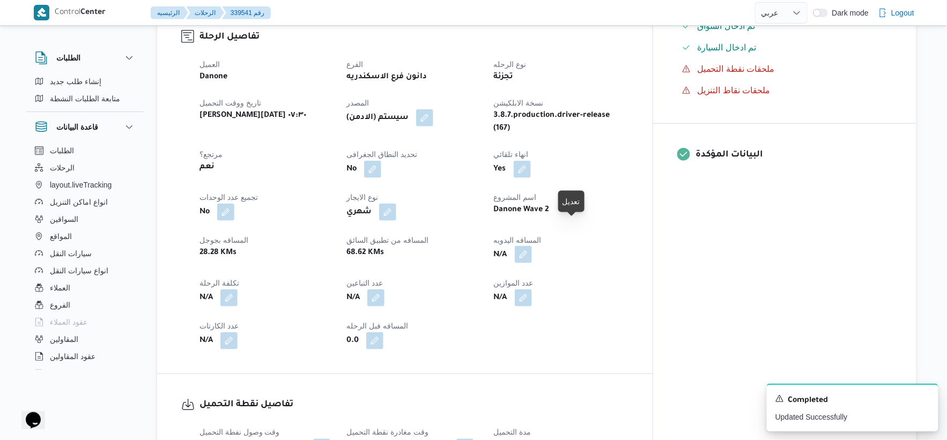
click at [532, 246] on button "button" at bounding box center [523, 254] width 17 height 17
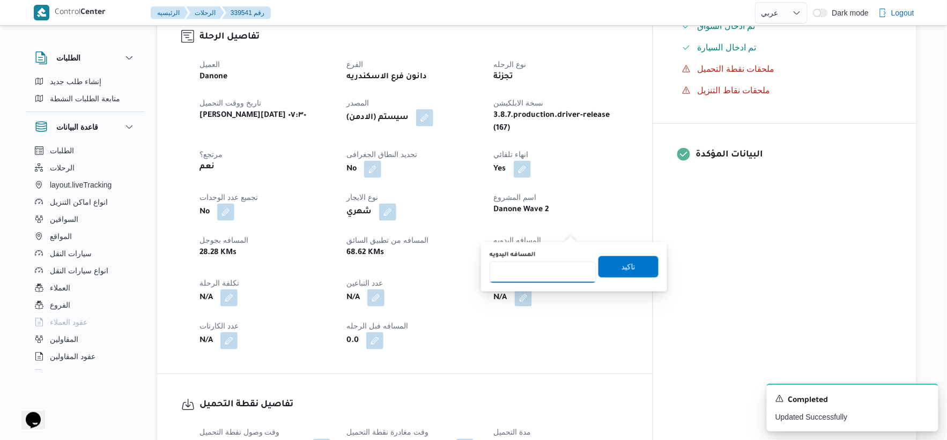
click at [548, 274] on input "المسافه اليدويه" at bounding box center [543, 272] width 107 height 21
type input "44"
click at [633, 277] on span "تاكيد" at bounding box center [629, 266] width 60 height 21
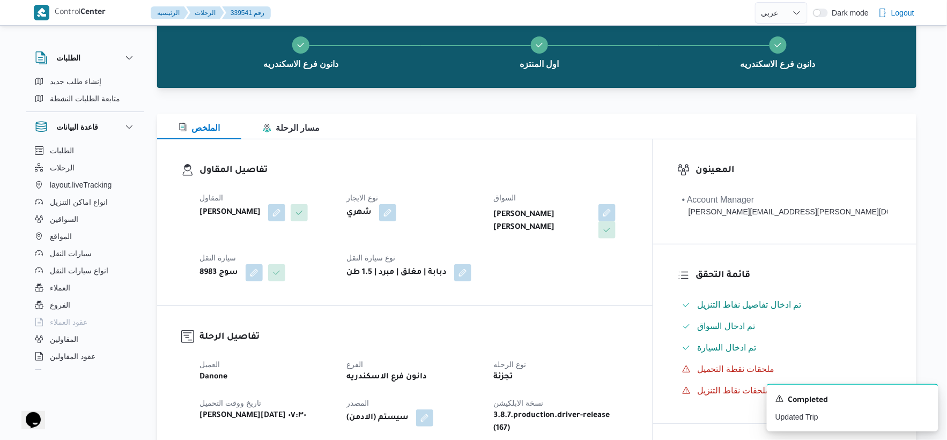
scroll to position [0, 0]
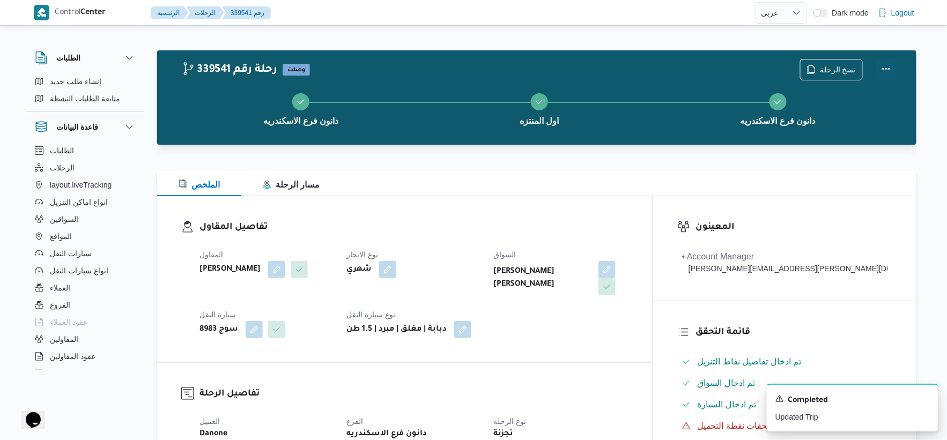
click at [887, 64] on button "Actions" at bounding box center [886, 68] width 21 height 21
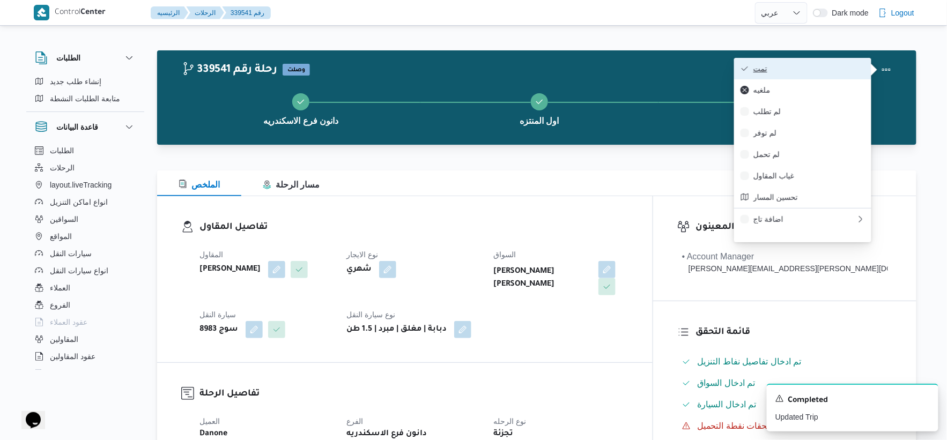
click at [814, 71] on span "تمت" at bounding box center [809, 68] width 112 height 9
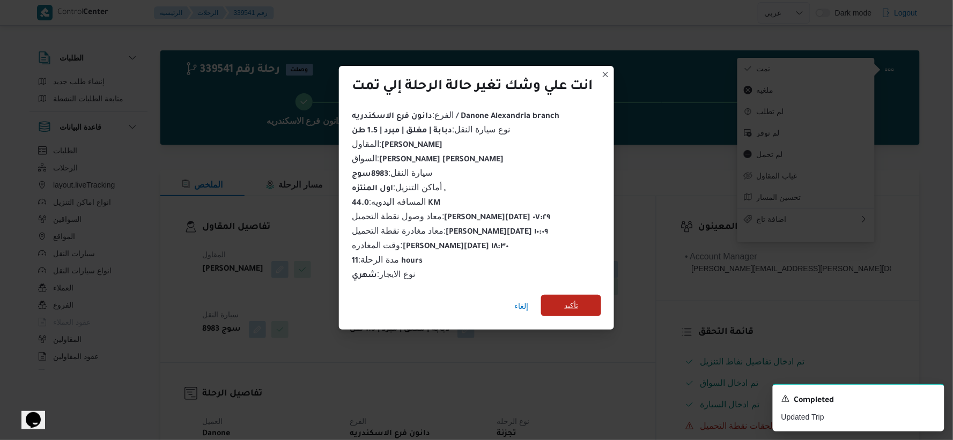
click at [578, 302] on span "تأكيد" at bounding box center [571, 305] width 14 height 13
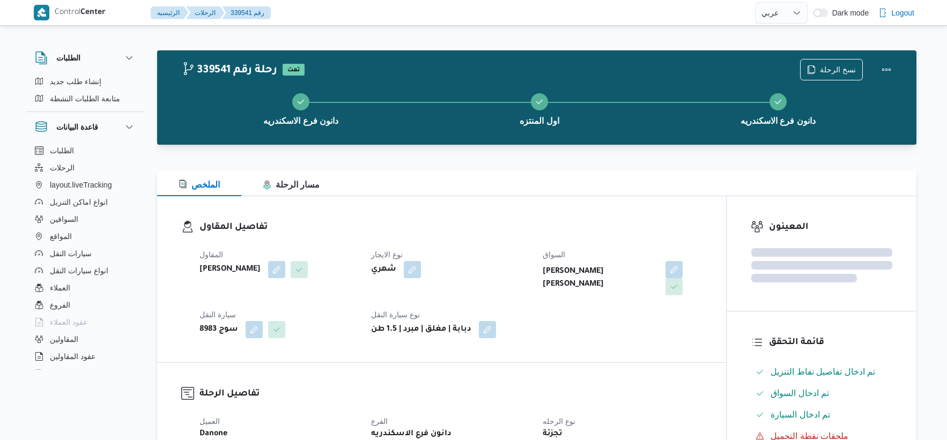
select select "ar"
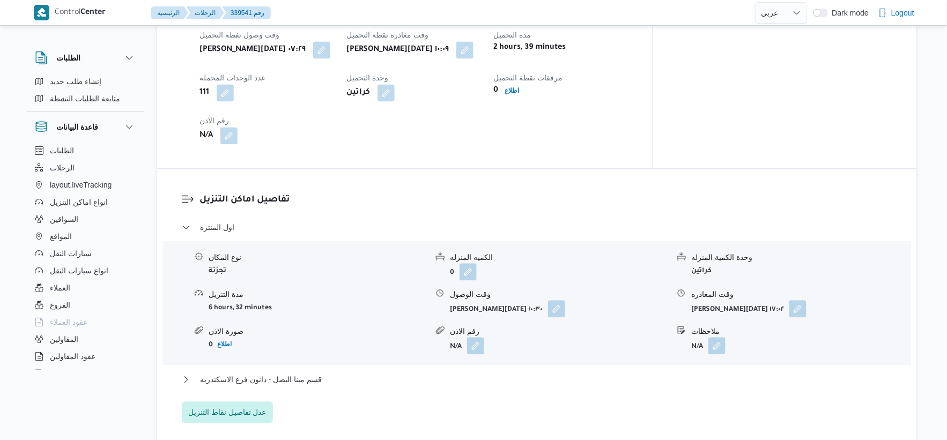
scroll to position [834, 0]
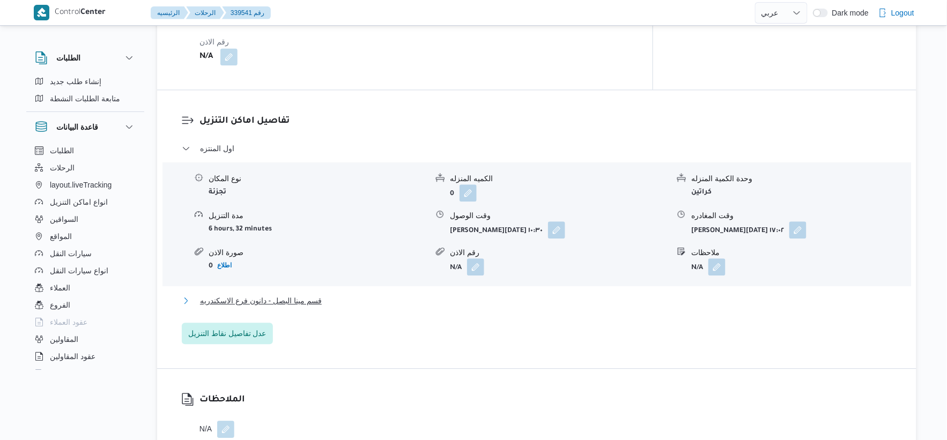
click at [288, 294] on span "قسم مينا البصل - دانون فرع الاسكندريه" at bounding box center [261, 300] width 122 height 13
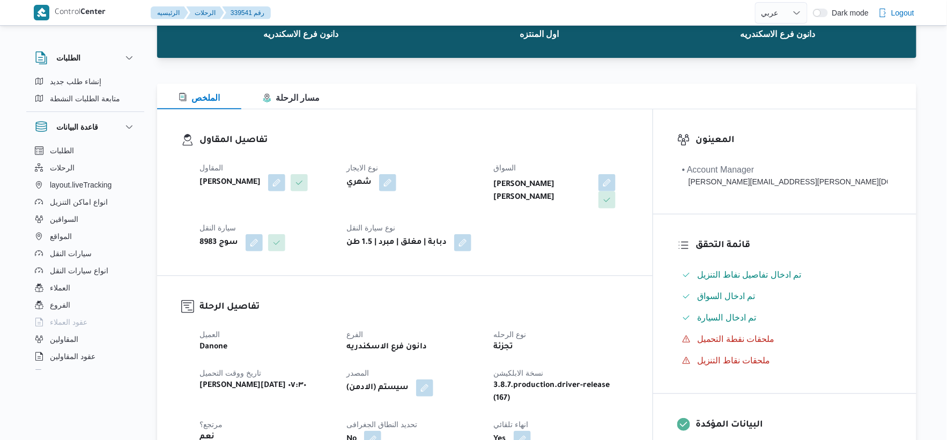
scroll to position [298, 0]
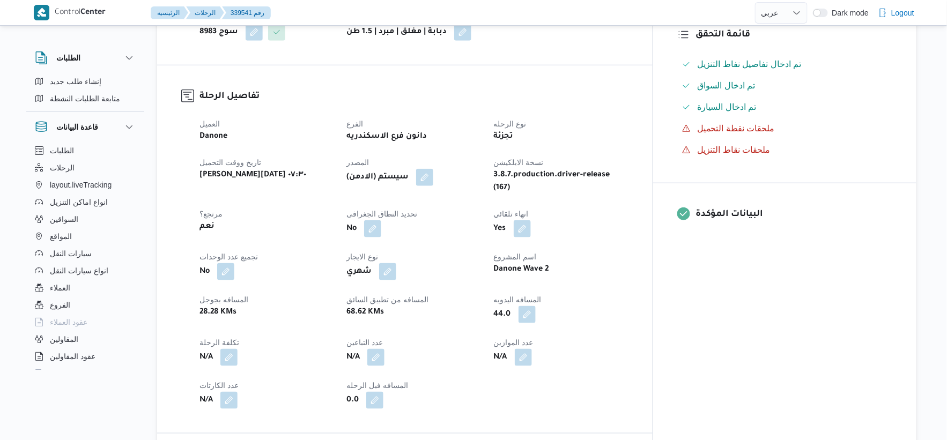
select select "ar"
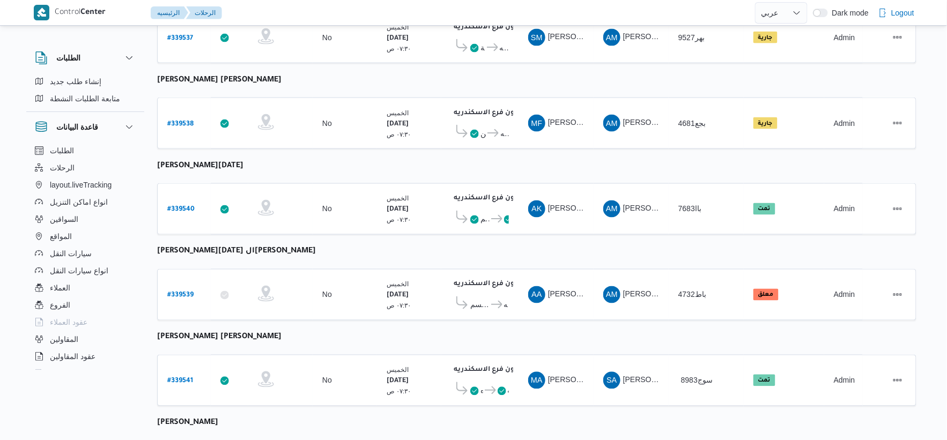
scroll to position [504, 0]
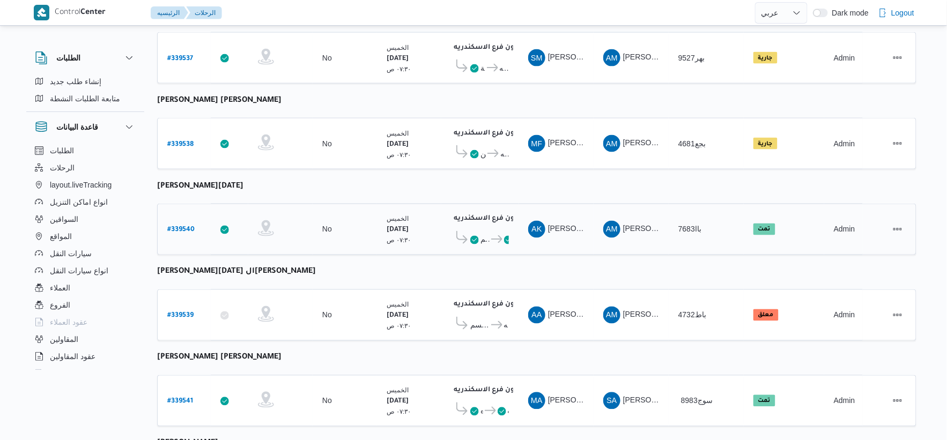
click at [186, 227] on b "# 339540" at bounding box center [180, 231] width 27 height 8
select select "ar"
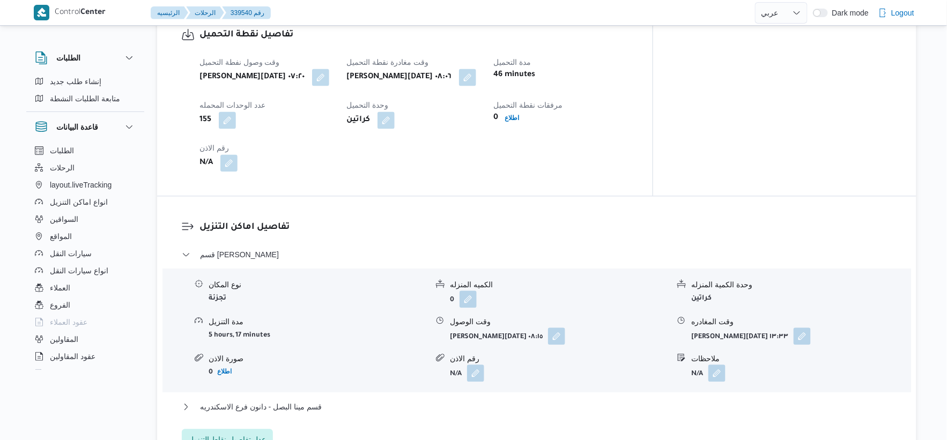
scroll to position [802, 0]
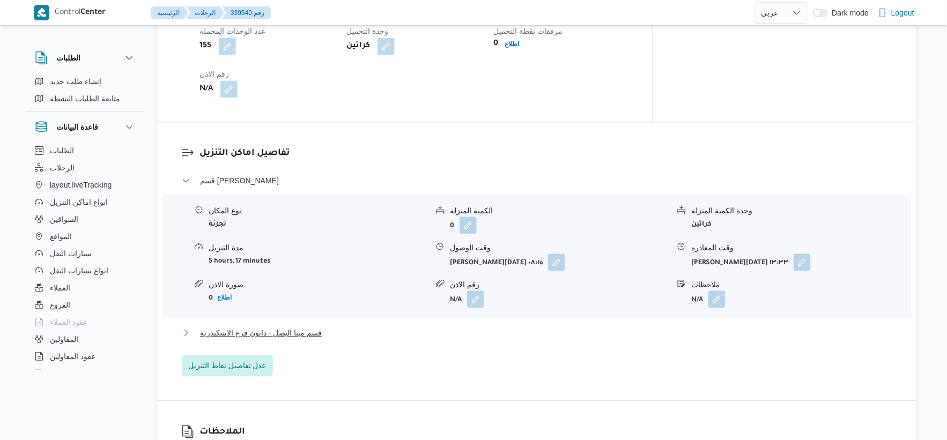
click at [320, 327] on span "قسم مينا البصل - دانون فرع الاسكندريه" at bounding box center [261, 333] width 122 height 13
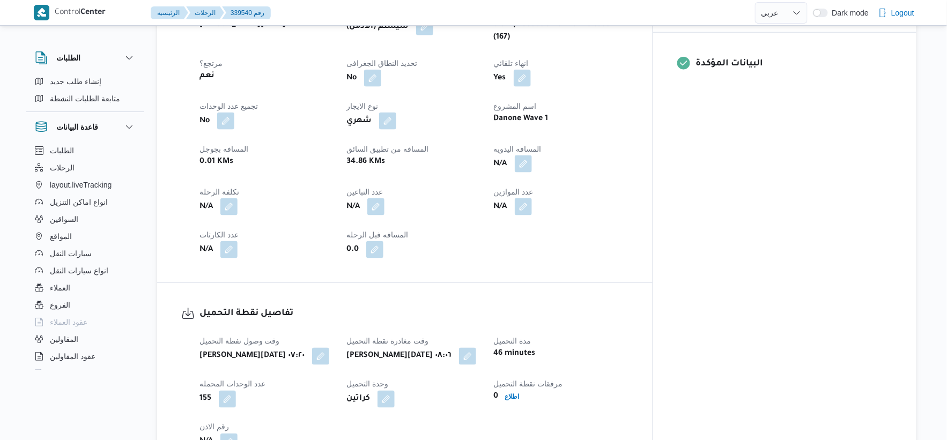
scroll to position [444, 0]
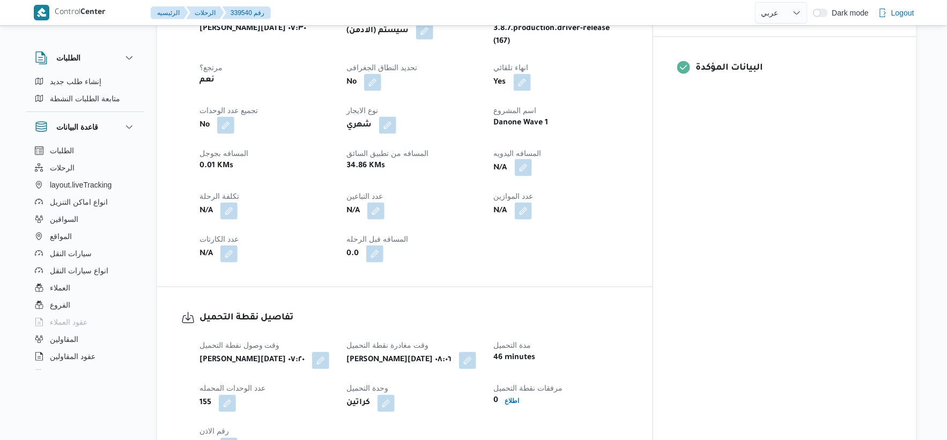
click at [532, 161] on button "button" at bounding box center [523, 167] width 17 height 17
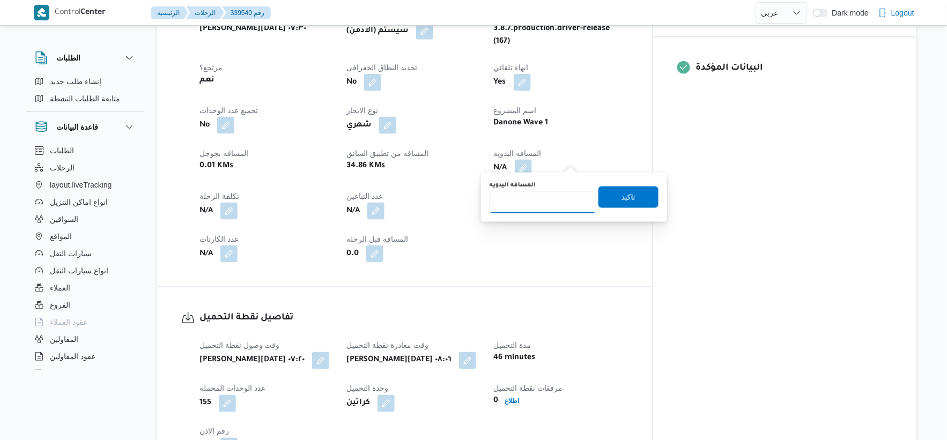
click at [548, 204] on input "المسافه اليدويه" at bounding box center [543, 202] width 107 height 21
type input "33"
click at [638, 200] on span "تاكيد" at bounding box center [629, 196] width 60 height 21
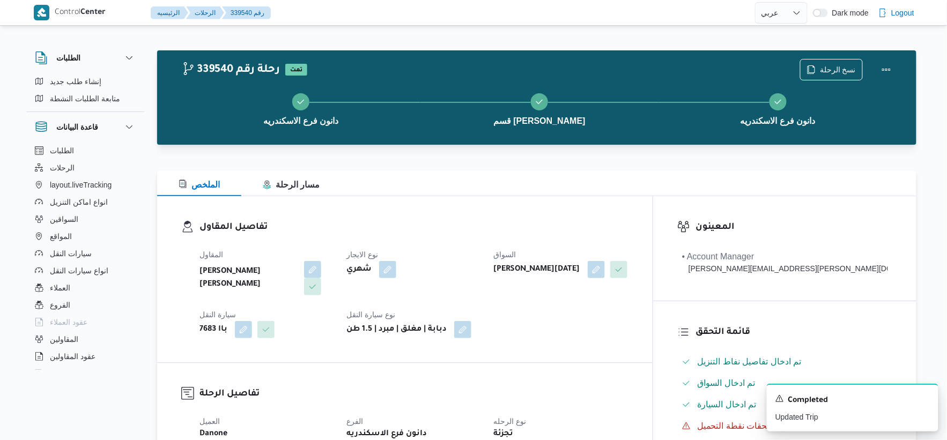
scroll to position [357, 0]
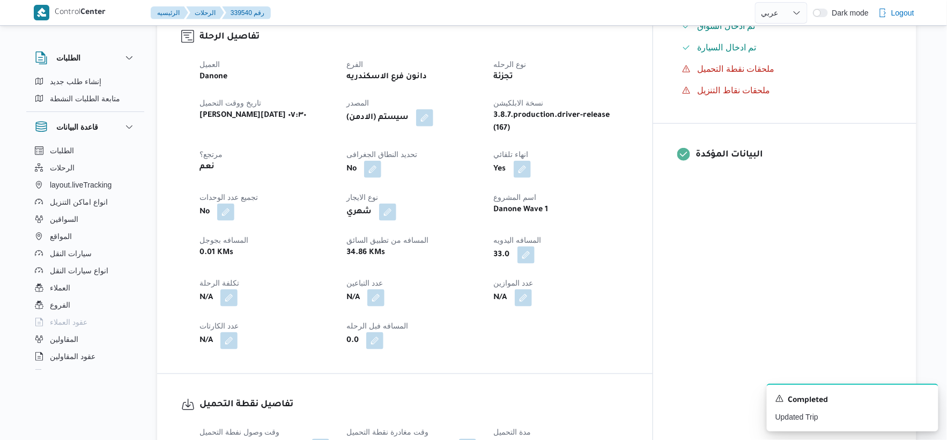
select select "ar"
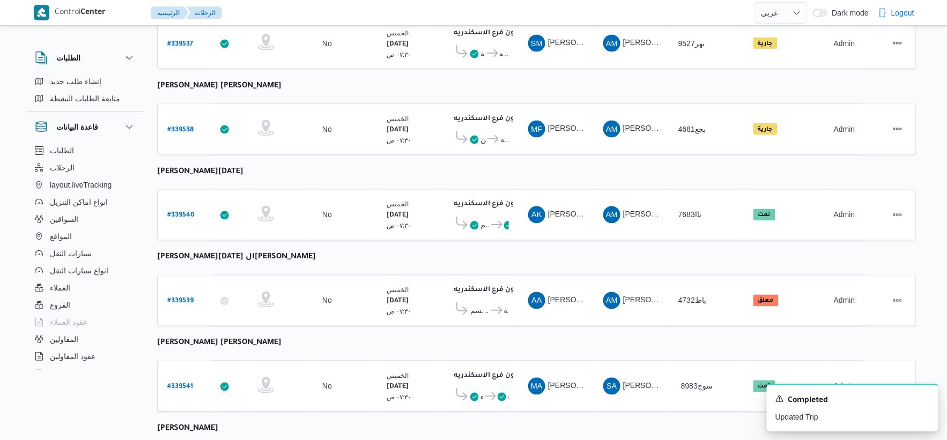
scroll to position [444, 0]
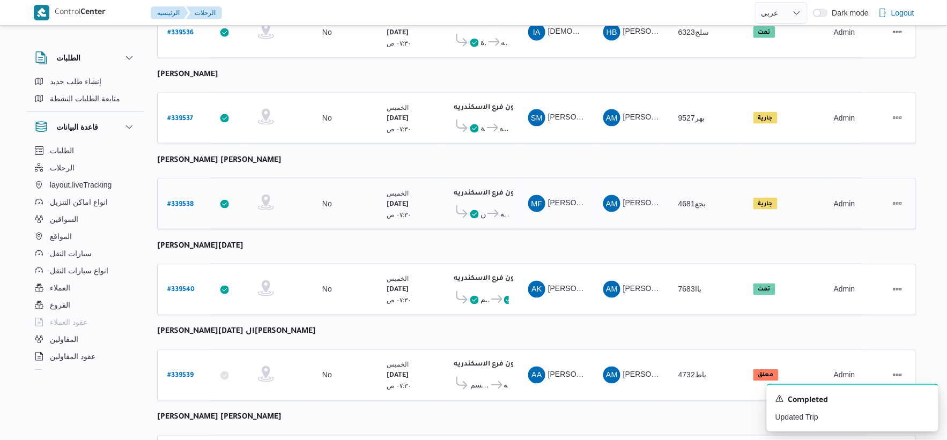
click at [183, 201] on b "# 339538" at bounding box center [180, 205] width 26 height 8
select select "ar"
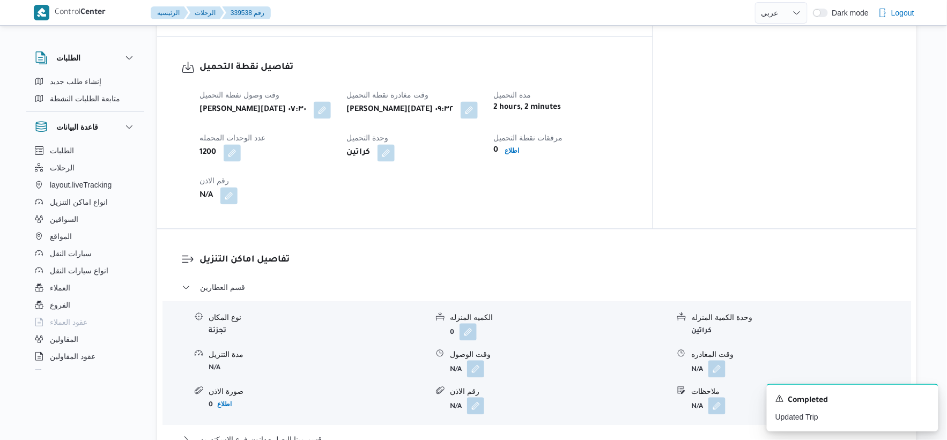
scroll to position [715, 0]
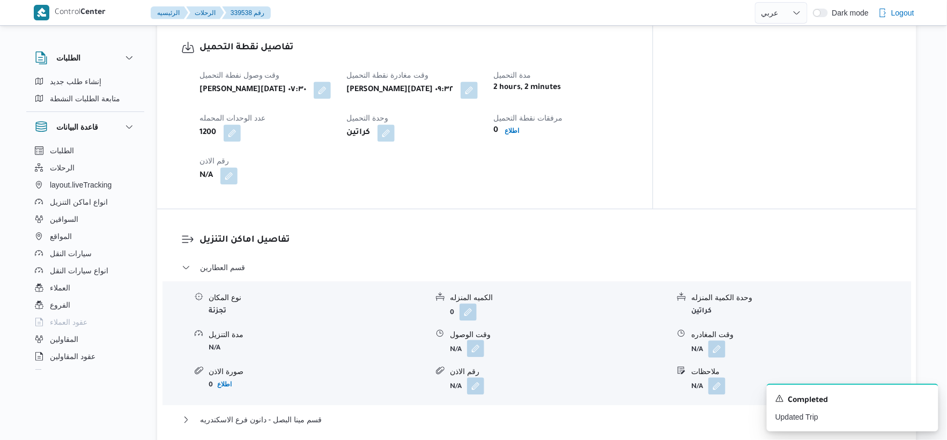
click at [478, 340] on button "button" at bounding box center [475, 348] width 17 height 17
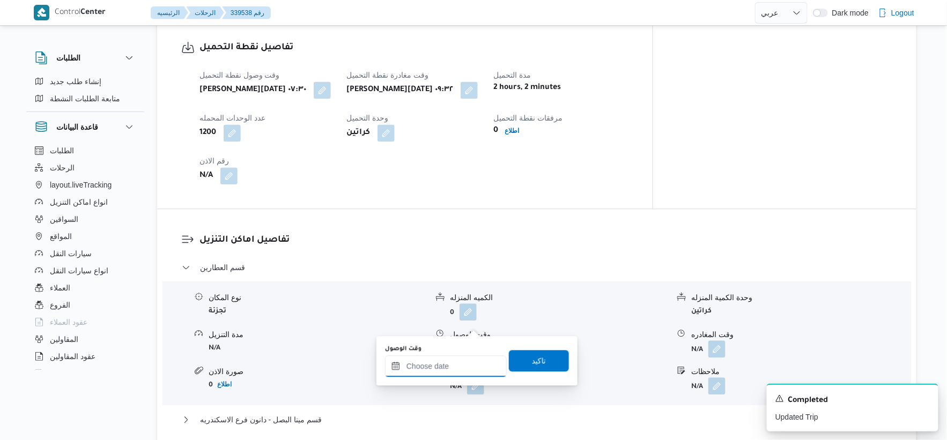
click at [467, 361] on input "وقت الوصول" at bounding box center [446, 366] width 122 height 21
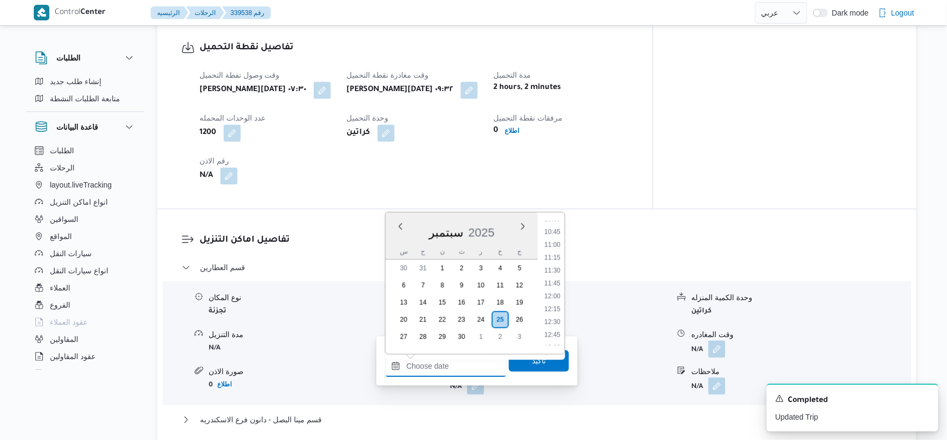
scroll to position [489, 0]
click at [556, 253] on li "10:00" at bounding box center [552, 252] width 25 height 11
type input "٢٥/٠٩/٢٠٢٥ ١٠:٠٠"
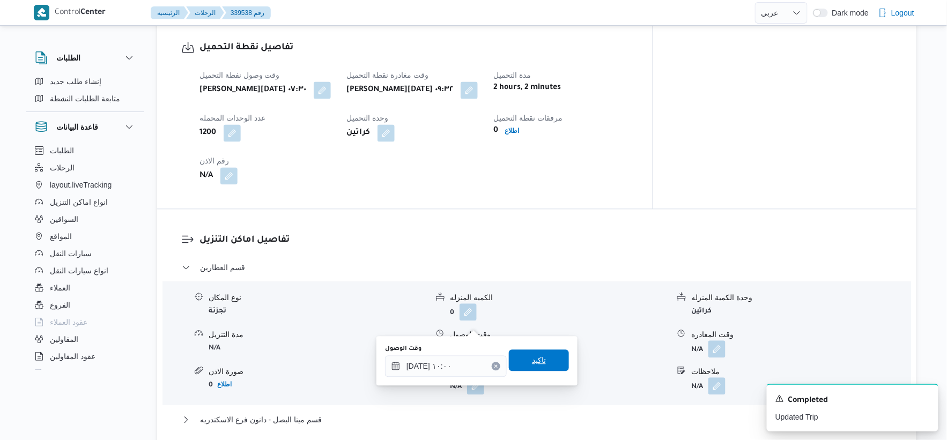
click at [551, 351] on span "تاكيد" at bounding box center [539, 360] width 60 height 21
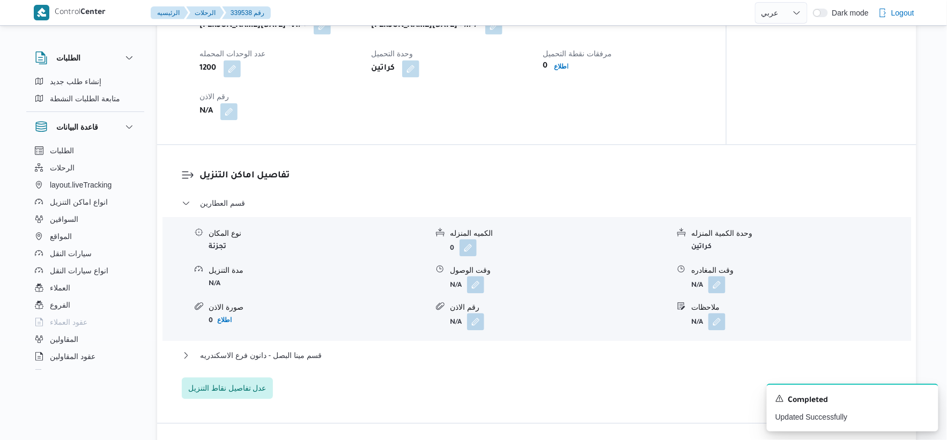
scroll to position [834, 0]
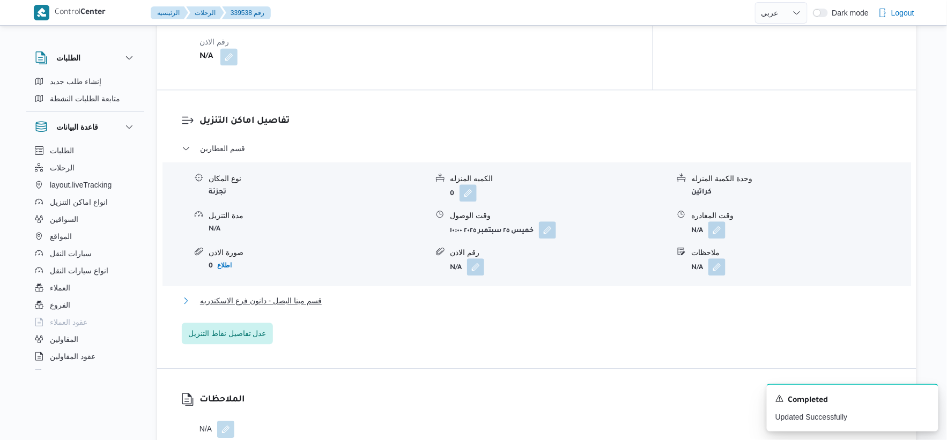
click at [313, 294] on span "قسم مينا البصل - دانون فرع الاسكندريه" at bounding box center [261, 300] width 122 height 13
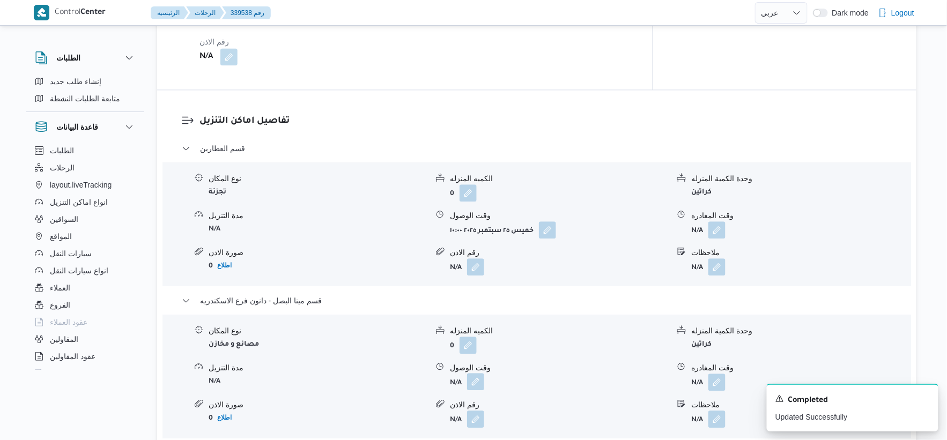
click at [479, 373] on button "button" at bounding box center [475, 381] width 17 height 17
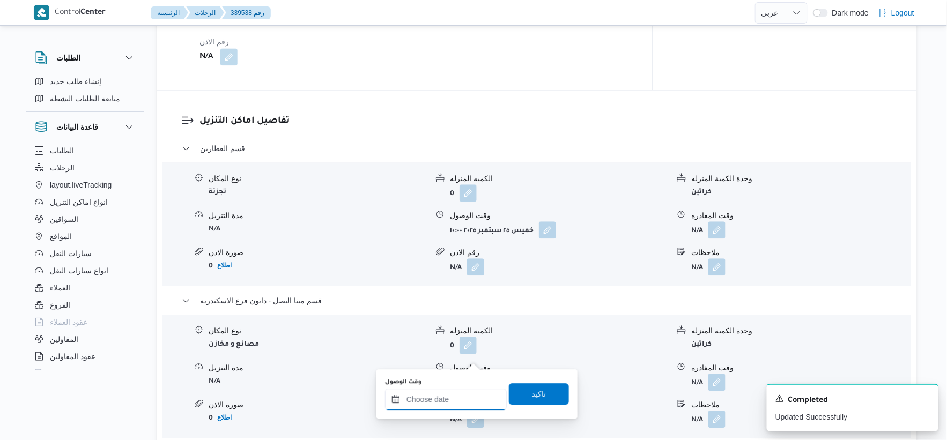
drag, startPoint x: 476, startPoint y: 361, endPoint x: 460, endPoint y: 400, distance: 41.8
click at [446, 408] on input "وقت الوصول" at bounding box center [446, 399] width 122 height 21
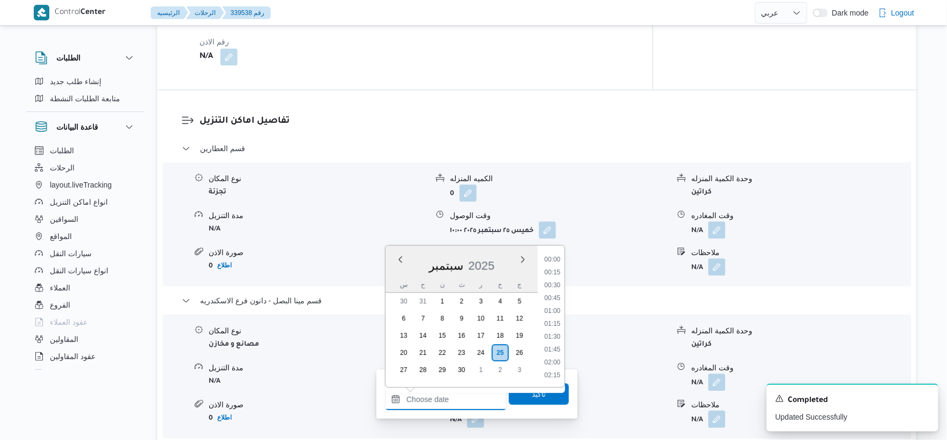
scroll to position [965, 0]
click at [559, 259] on li "18:45" at bounding box center [552, 259] width 25 height 11
type input "٢٥/٠٩/٢٠٢٥ ١٨:٤٥"
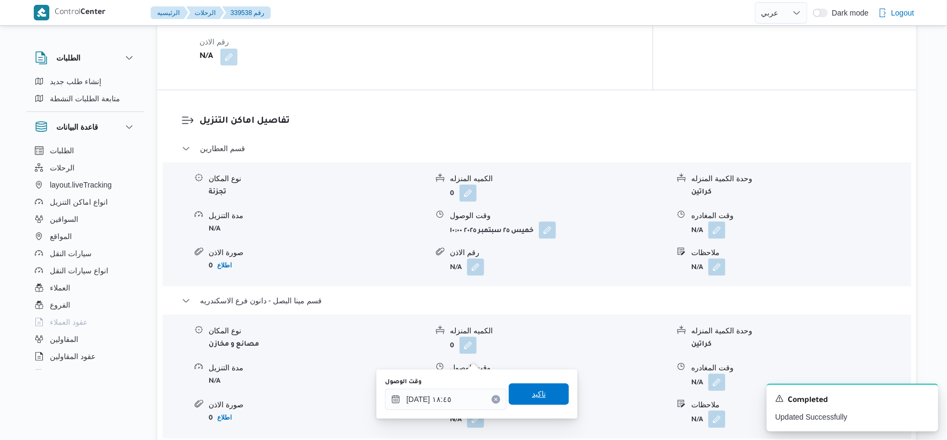
drag, startPoint x: 533, startPoint y: 402, endPoint x: 625, endPoint y: 366, distance: 98.5
click at [538, 401] on span "تاكيد" at bounding box center [539, 393] width 60 height 21
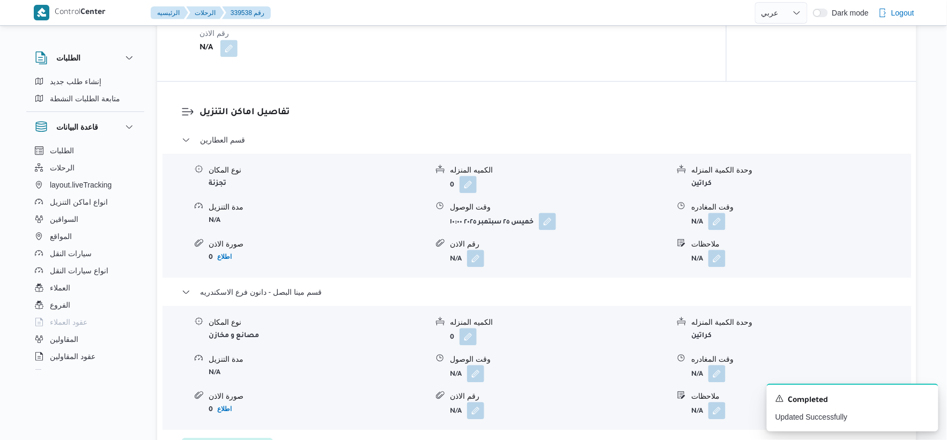
scroll to position [953, 0]
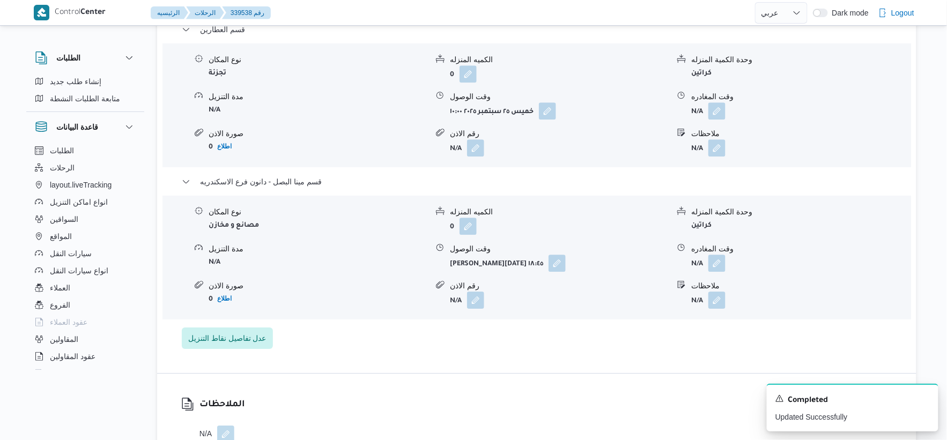
click at [728, 255] on form "N/A" at bounding box center [800, 263] width 219 height 17
click at [722, 254] on button "button" at bounding box center [716, 262] width 17 height 17
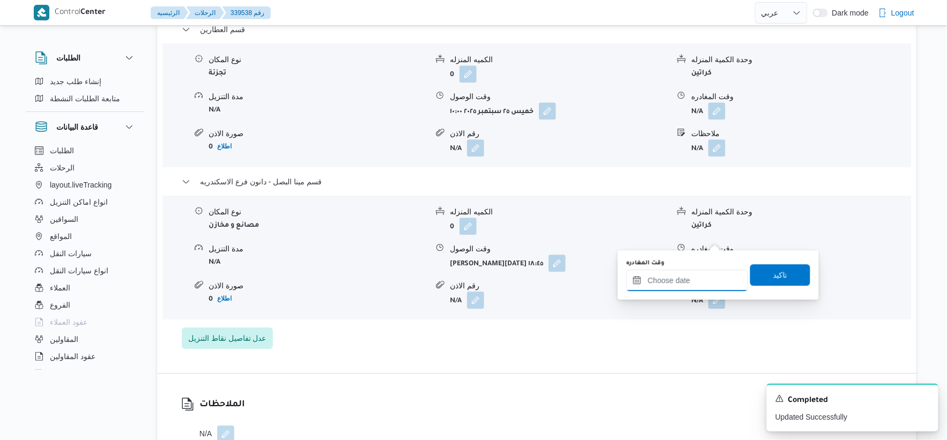
drag, startPoint x: 722, startPoint y: 239, endPoint x: 742, endPoint y: 256, distance: 26.2
click at [706, 287] on input "وقت المغادره" at bounding box center [687, 280] width 122 height 21
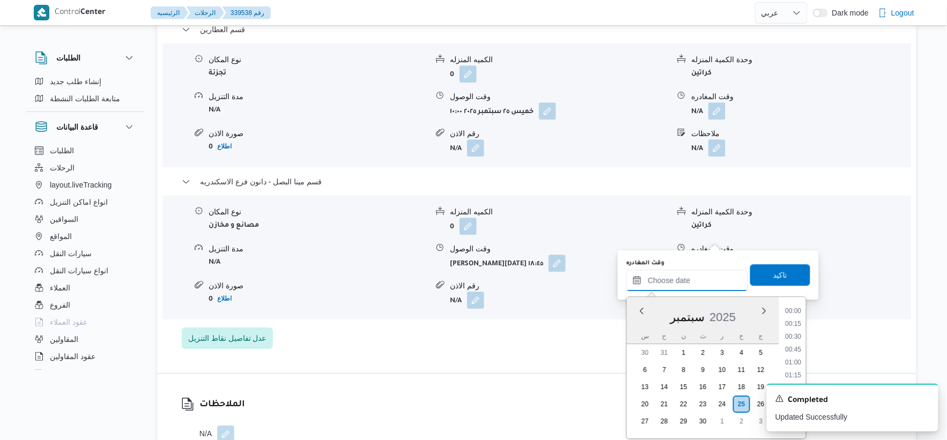
scroll to position [965, 0]
click at [796, 320] on li "19:00" at bounding box center [793, 324] width 25 height 11
type input "٢٥/٠٩/٢٠٢٥ ١٩:٠٠"
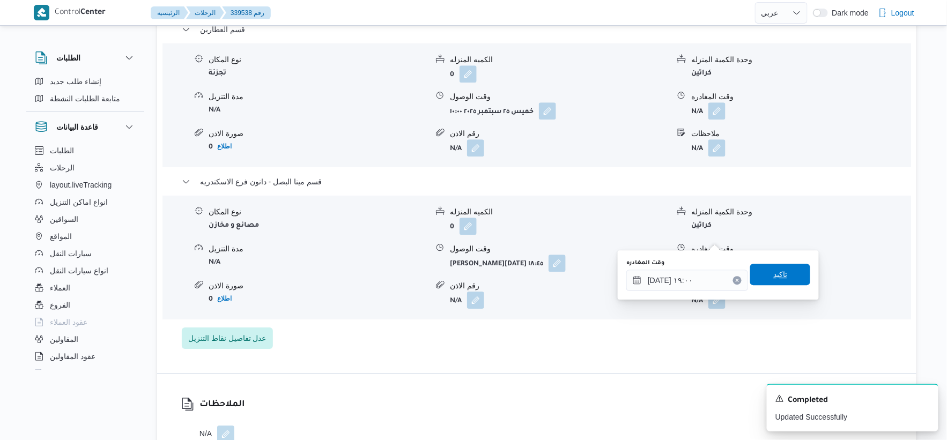
click at [780, 271] on span "تاكيد" at bounding box center [780, 274] width 14 height 13
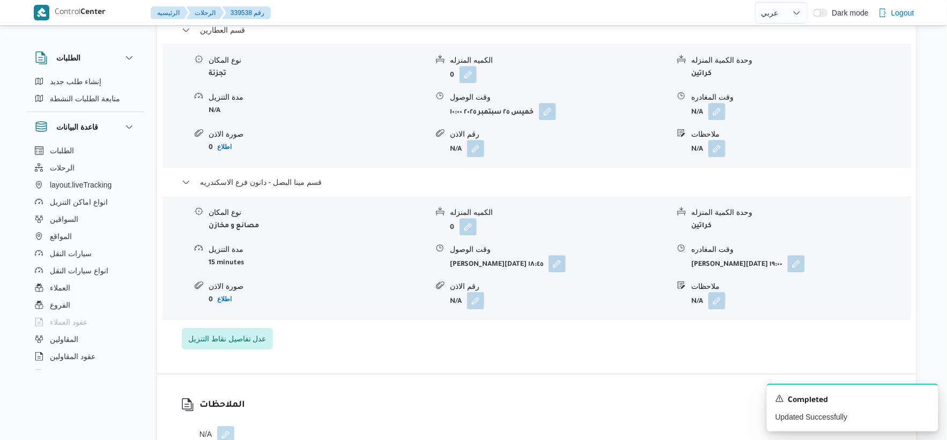
scroll to position [893, 0]
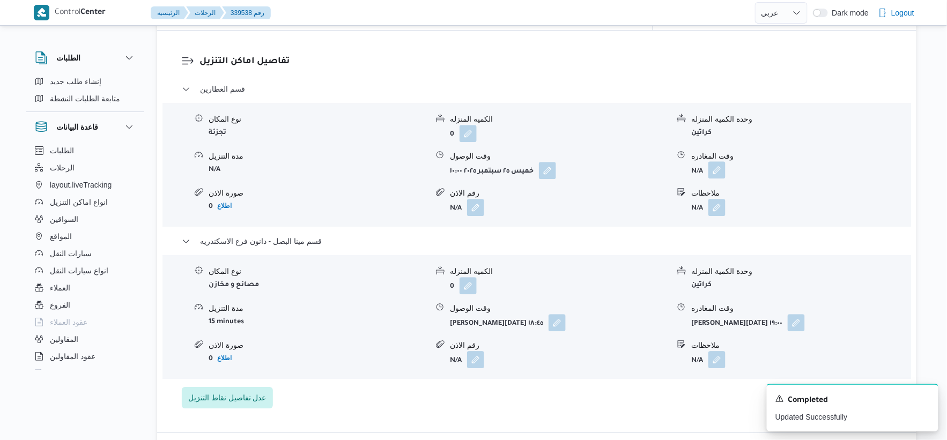
click at [722, 161] on button "button" at bounding box center [716, 169] width 17 height 17
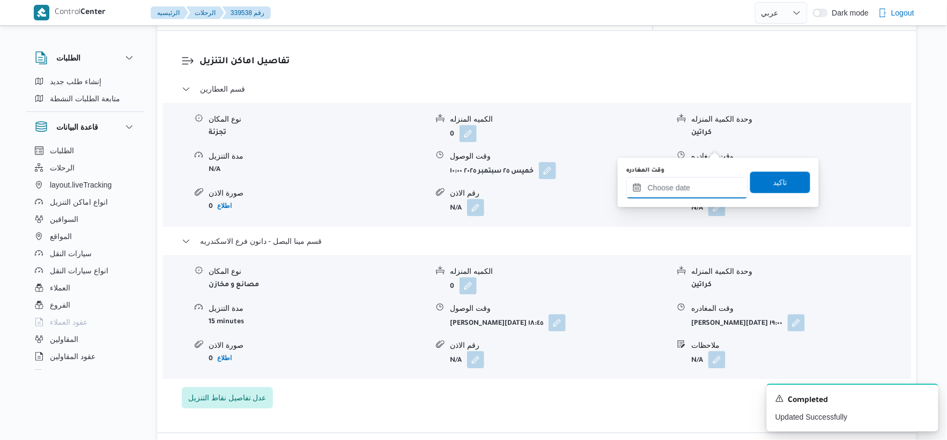
click at [701, 188] on input "وقت المغادره" at bounding box center [687, 187] width 122 height 21
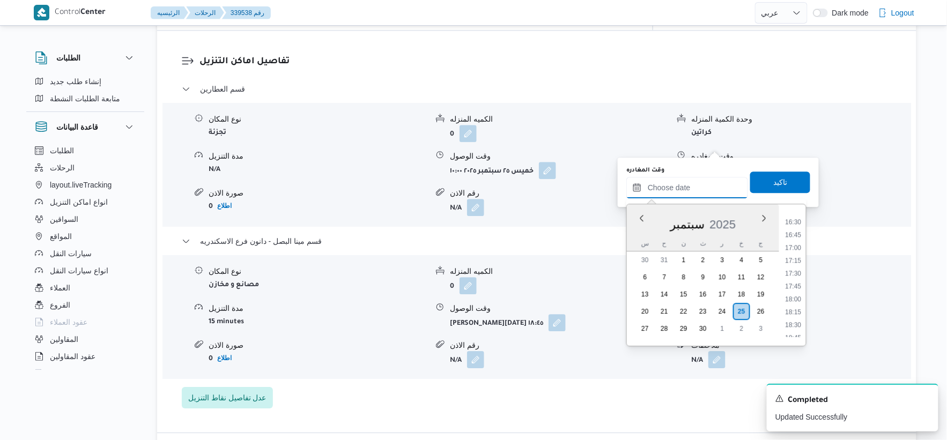
scroll to position [905, 0]
click at [794, 249] on li "18:15" at bounding box center [793, 252] width 25 height 11
type input "٢٥/٠٩/٢٠٢٥ ١٨:١٥"
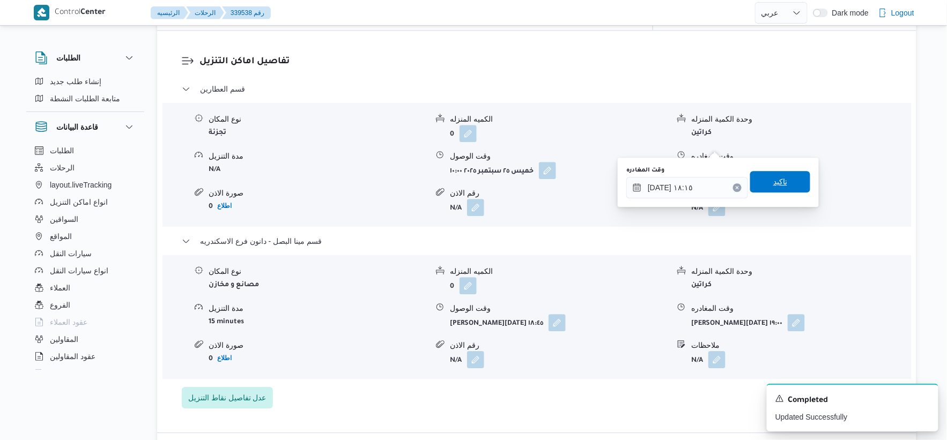
click at [789, 181] on span "تاكيد" at bounding box center [780, 181] width 60 height 21
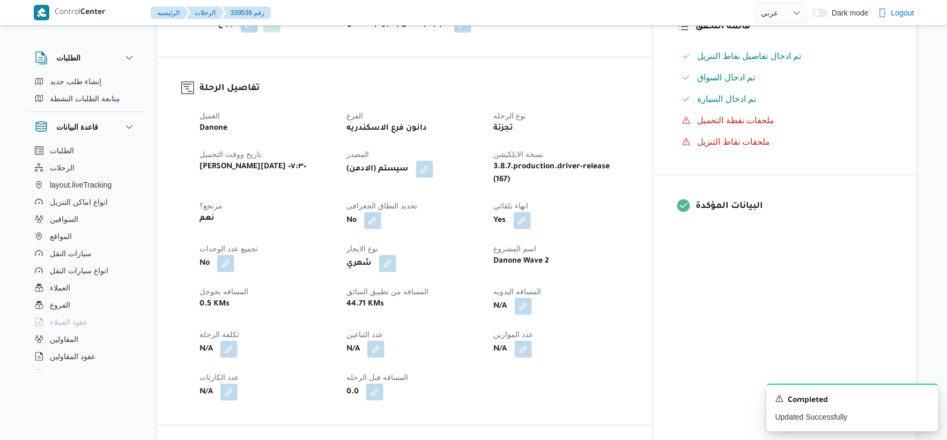
scroll to position [357, 0]
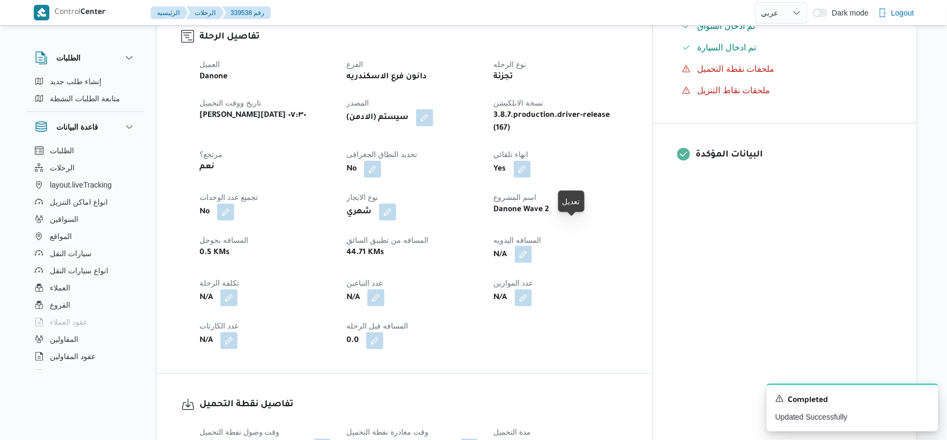
click at [532, 246] on button "button" at bounding box center [523, 254] width 17 height 17
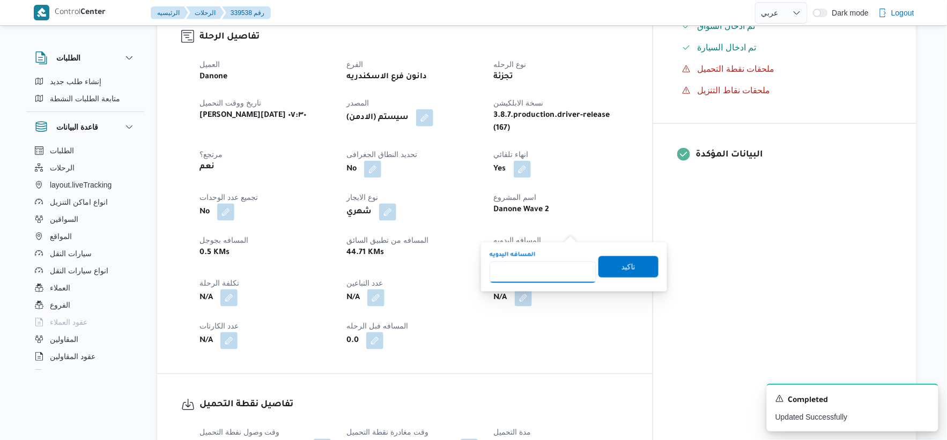
click at [534, 271] on input "المسافه اليدويه" at bounding box center [543, 272] width 107 height 21
type input "34"
click at [625, 265] on span "تاكيد" at bounding box center [629, 266] width 14 height 13
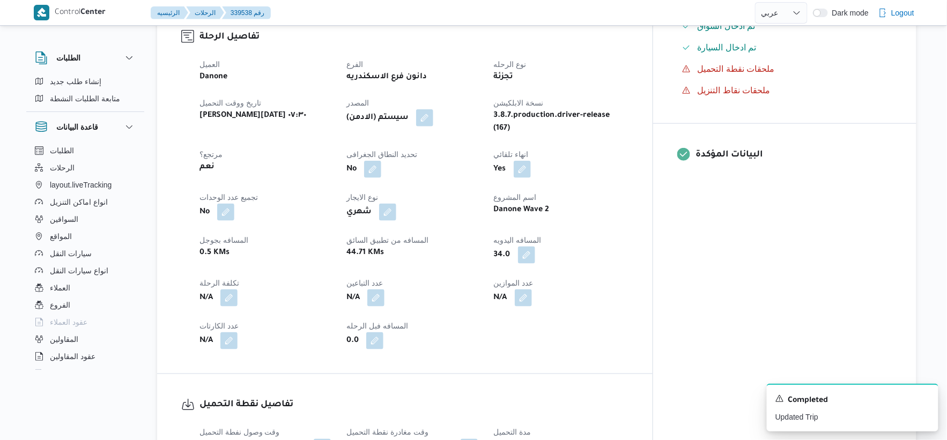
scroll to position [0, 0]
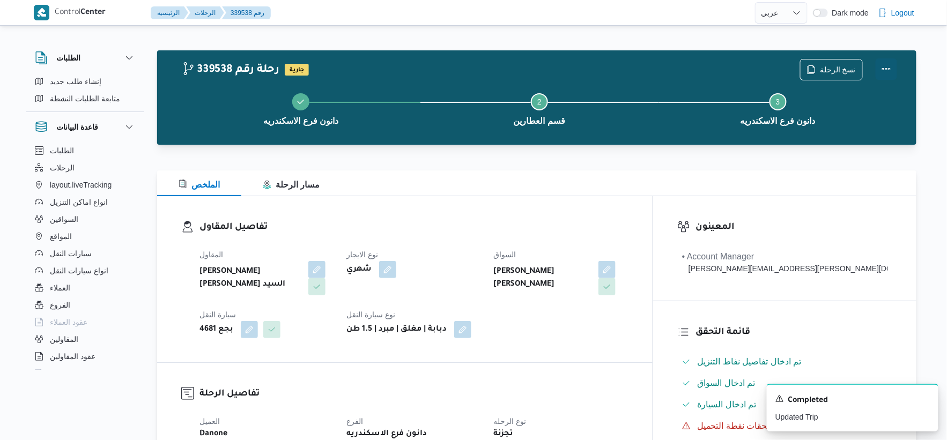
click at [892, 69] on button "Actions" at bounding box center [886, 68] width 21 height 21
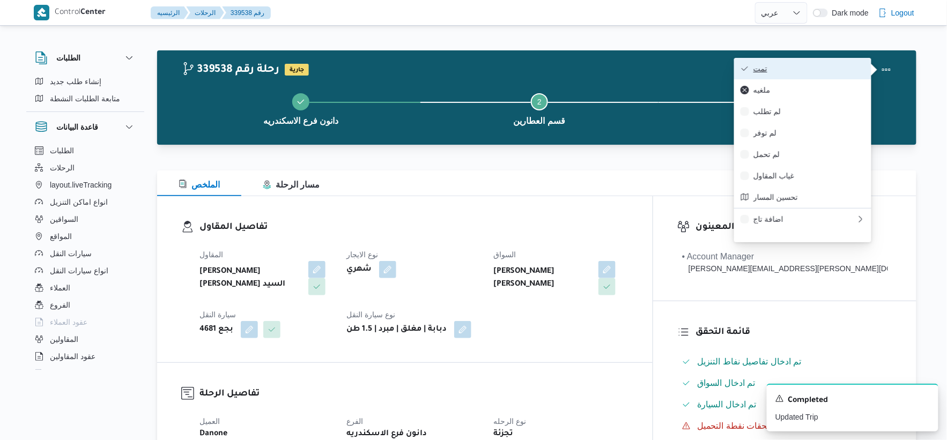
click at [802, 68] on span "تمت" at bounding box center [809, 68] width 112 height 9
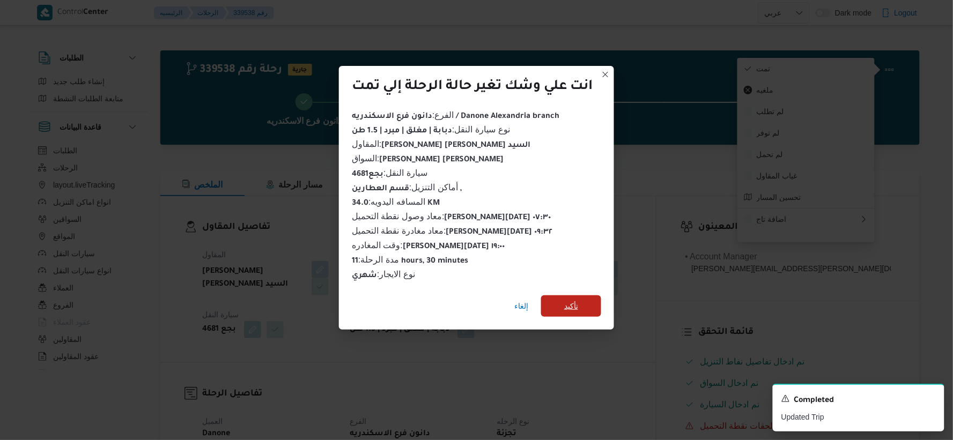
click at [591, 302] on span "تأكيد" at bounding box center [571, 305] width 60 height 21
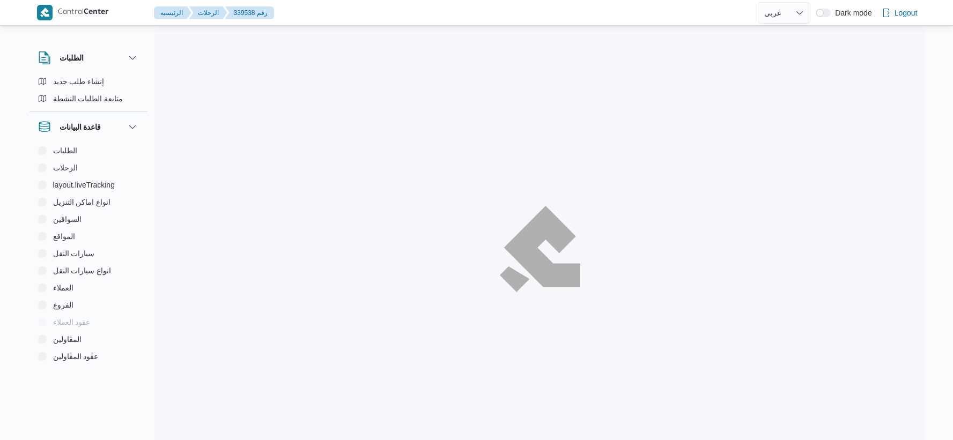
select select "ar"
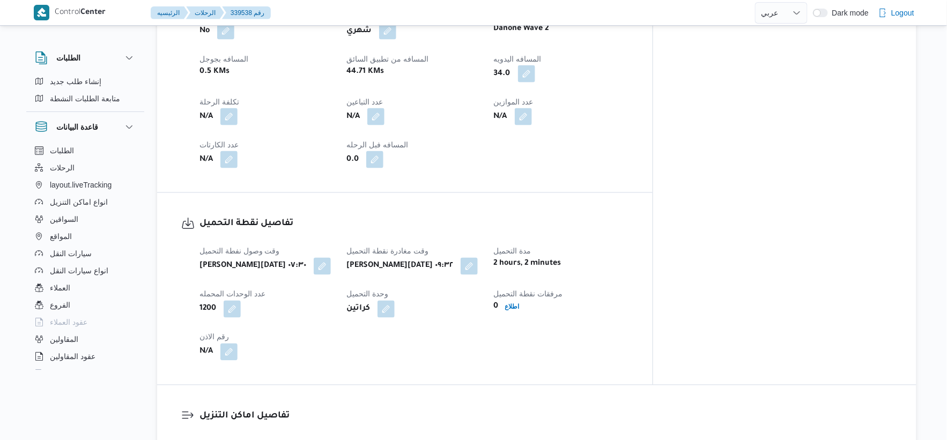
scroll to position [774, 0]
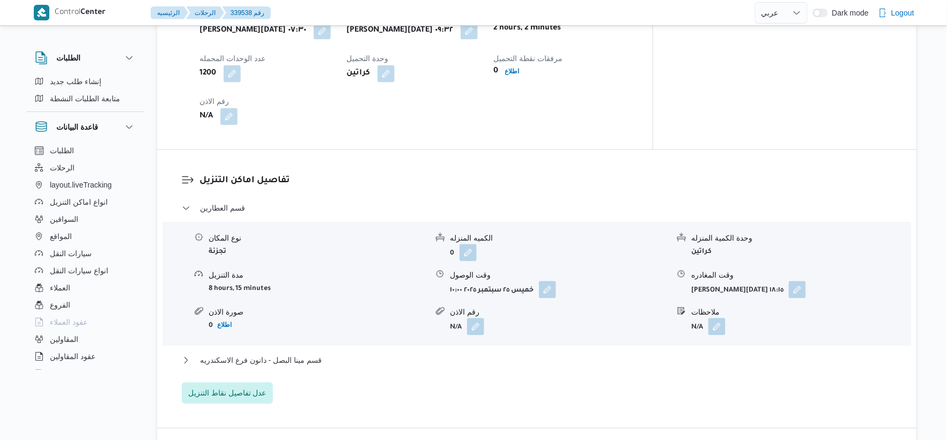
click at [326, 325] on div "قسم العطارين نوع المكان تجزئة الكميه المنزله 0 وحدة الكمية المنزله كراتين مدة ا…" at bounding box center [537, 303] width 711 height 202
click at [335, 354] on button "قسم مينا البصل - دانون فرع الاسكندريه" at bounding box center [537, 360] width 711 height 13
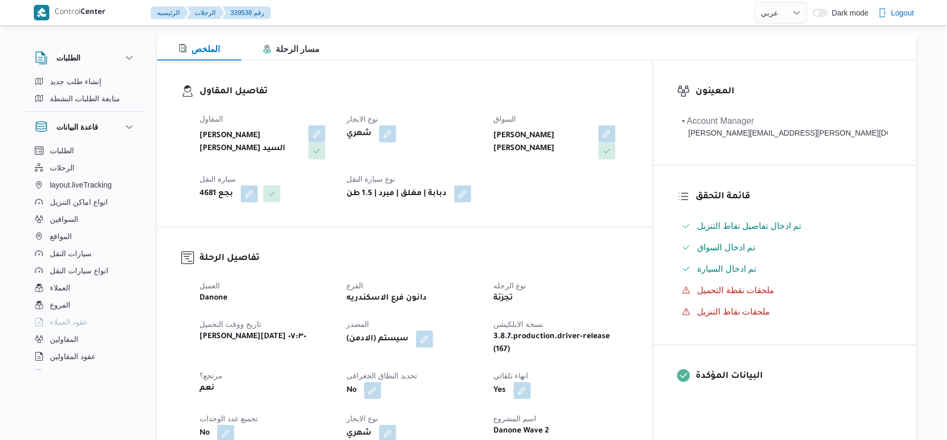
scroll to position [357, 0]
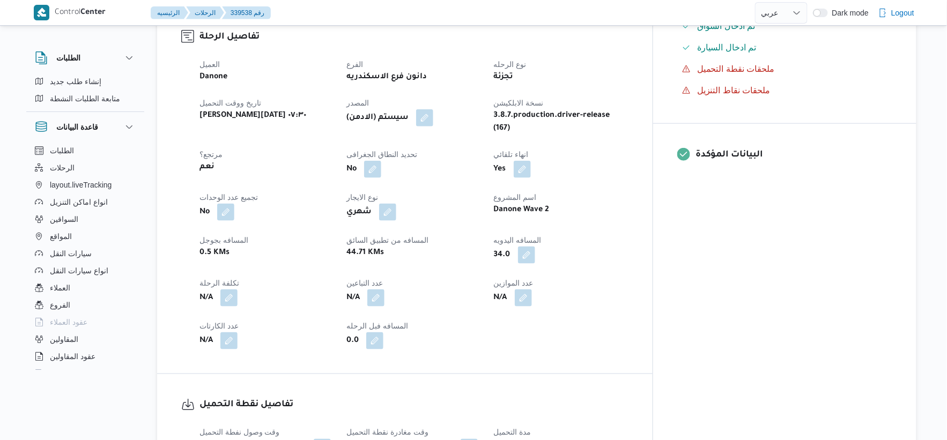
select select "ar"
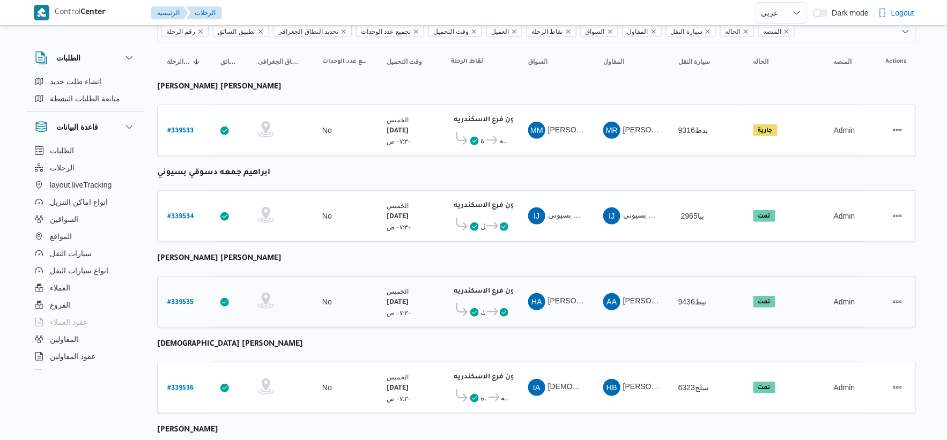
scroll to position [87, 0]
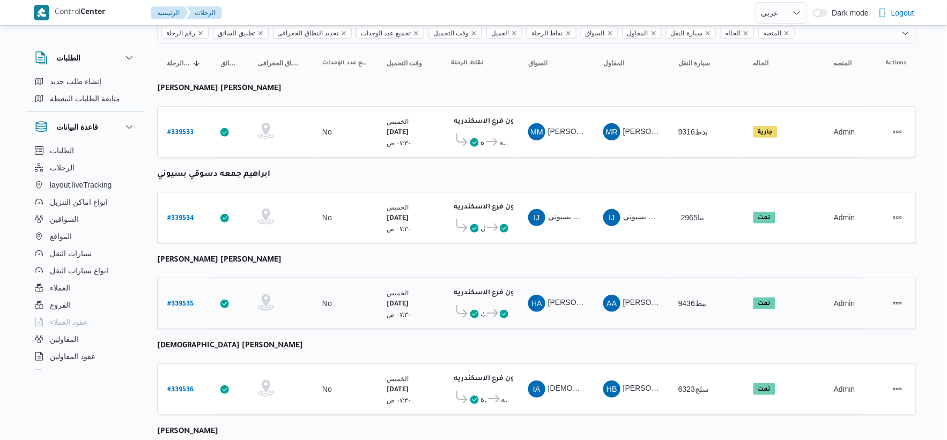
click at [181, 301] on b "# 339535" at bounding box center [180, 305] width 26 height 8
select select "ar"
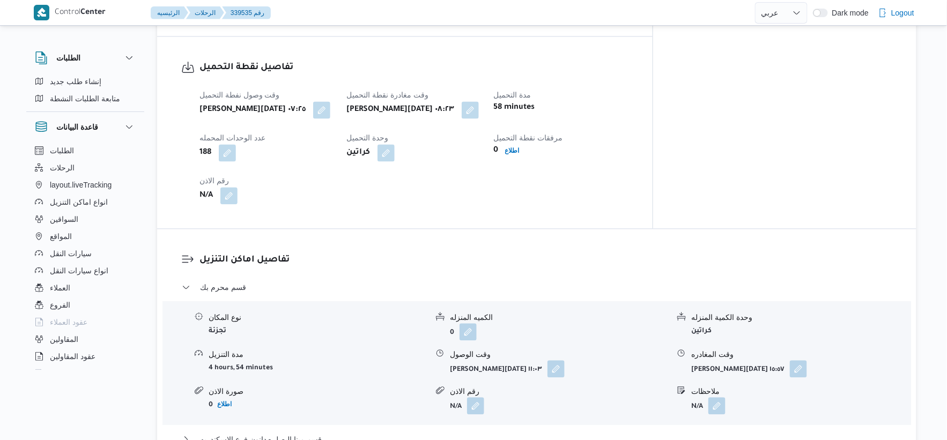
scroll to position [715, 0]
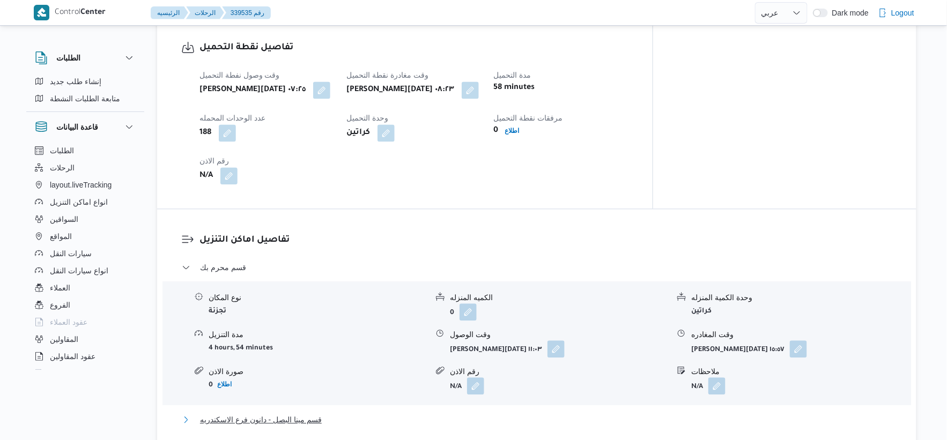
click at [328, 413] on button "قسم مينا البصل - دانون فرع الاسكندريه" at bounding box center [537, 419] width 711 height 13
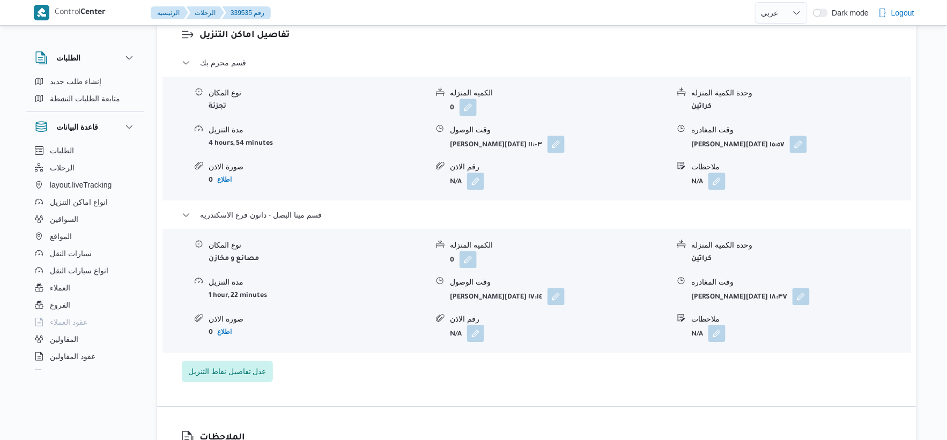
scroll to position [953, 0]
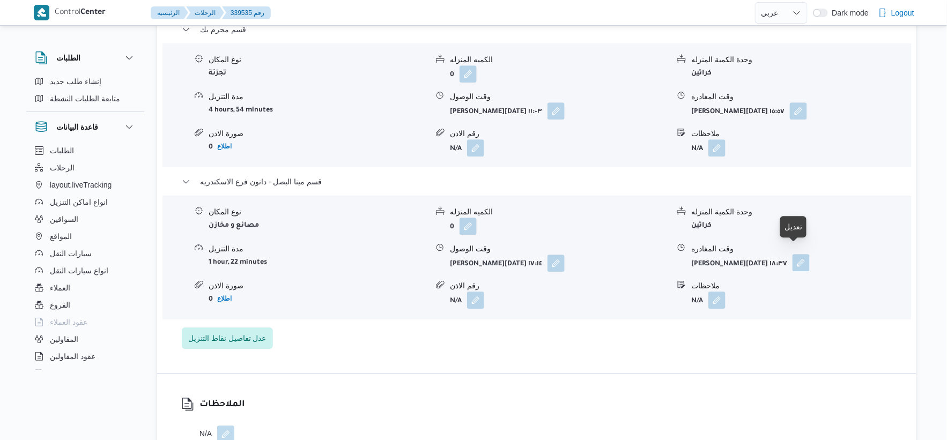
click at [793, 255] on button "button" at bounding box center [801, 262] width 17 height 17
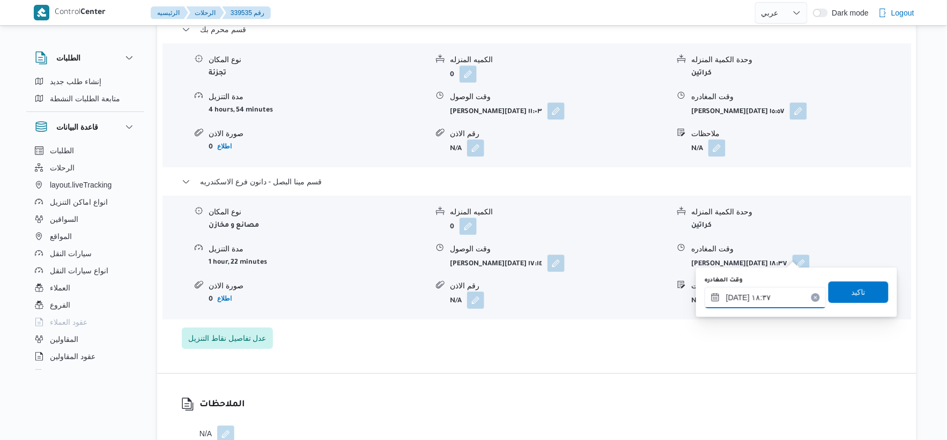
click at [780, 294] on input "٢٥/٠٩/٢٠٢٥ ١٨:٣٧" at bounding box center [766, 297] width 122 height 21
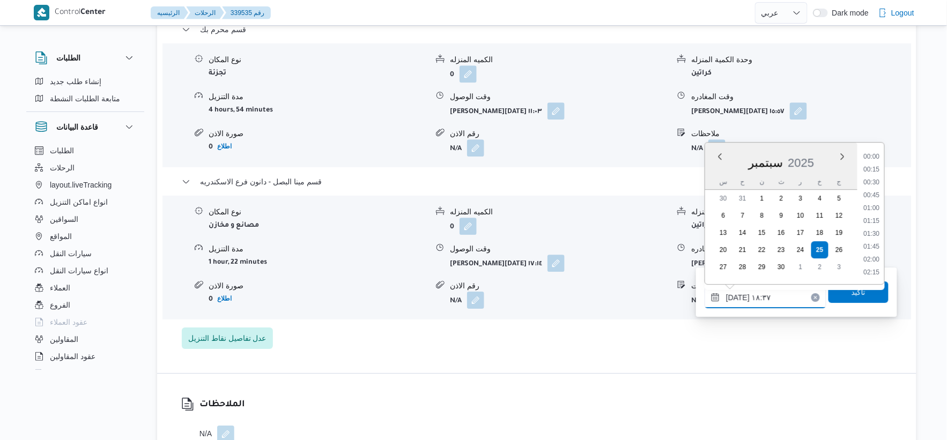
scroll to position [888, 0]
click at [871, 168] on li "17:30" at bounding box center [872, 170] width 25 height 11
type input "٢٥/٠٩/٢٠٢٥ ١٧:٣٠"
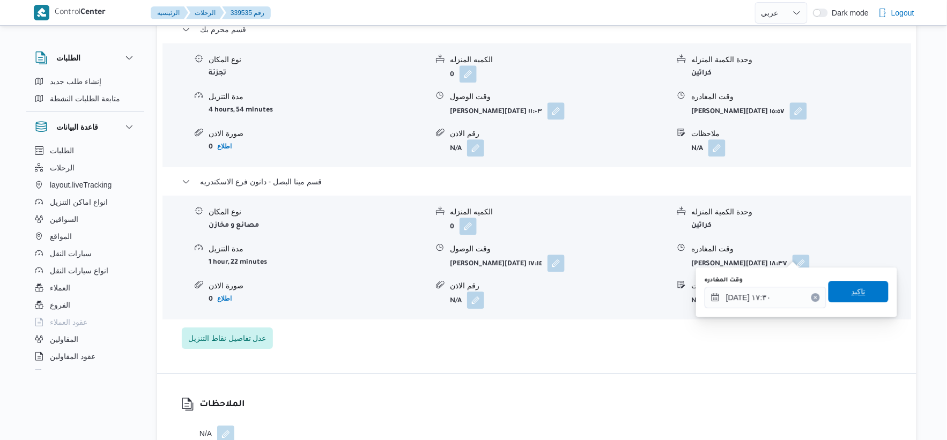
click at [854, 288] on span "تاكيد" at bounding box center [859, 291] width 14 height 13
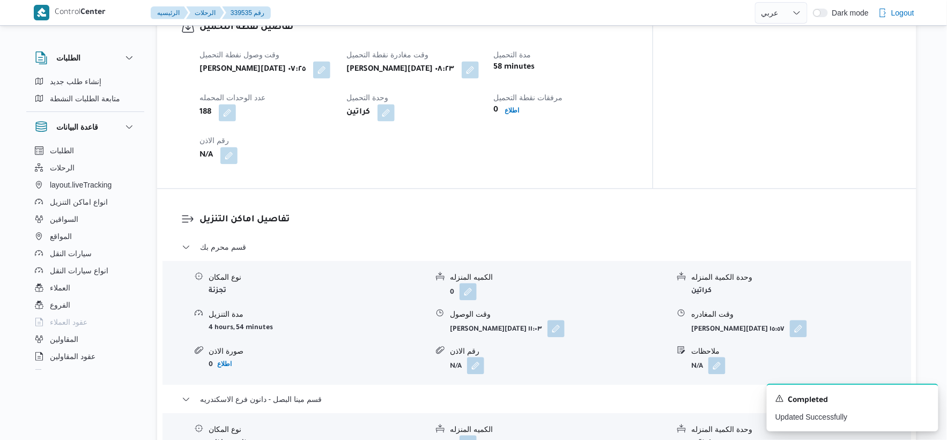
scroll to position [715, 0]
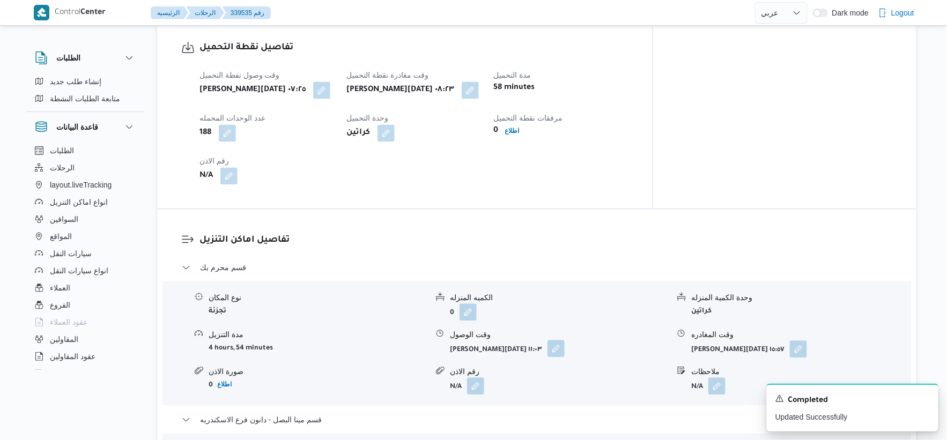
click at [557, 340] on button "button" at bounding box center [556, 348] width 17 height 17
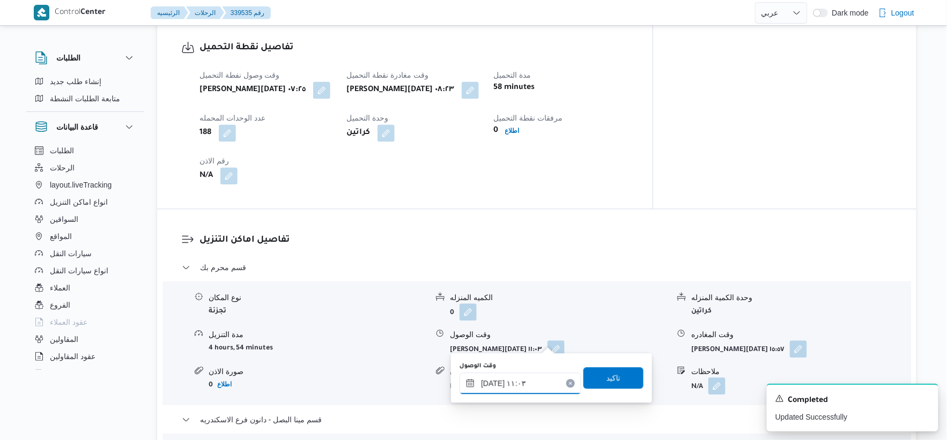
click at [522, 383] on input "٢٥/٠٩/٢٠٢٥ ١١:٠٣" at bounding box center [521, 383] width 122 height 21
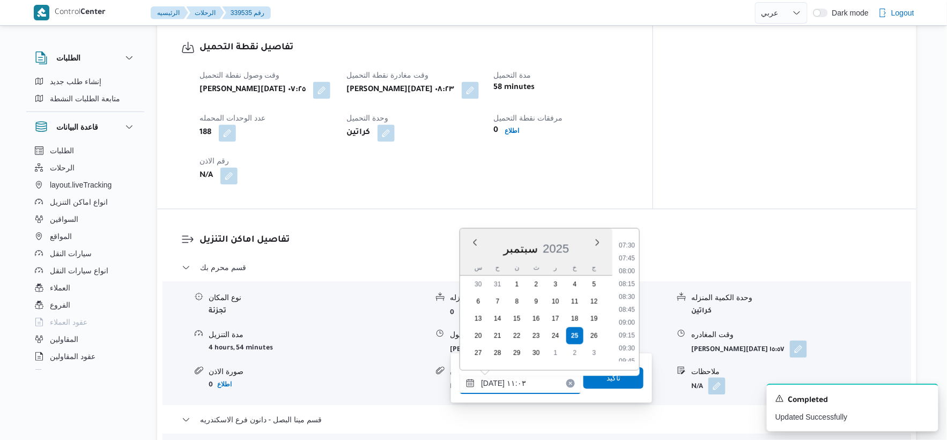
scroll to position [383, 0]
click at [631, 322] on li "09:00" at bounding box center [627, 322] width 25 height 11
type input "٢٥/٠٩/٢٠٢٥ ٠٩:٠٠"
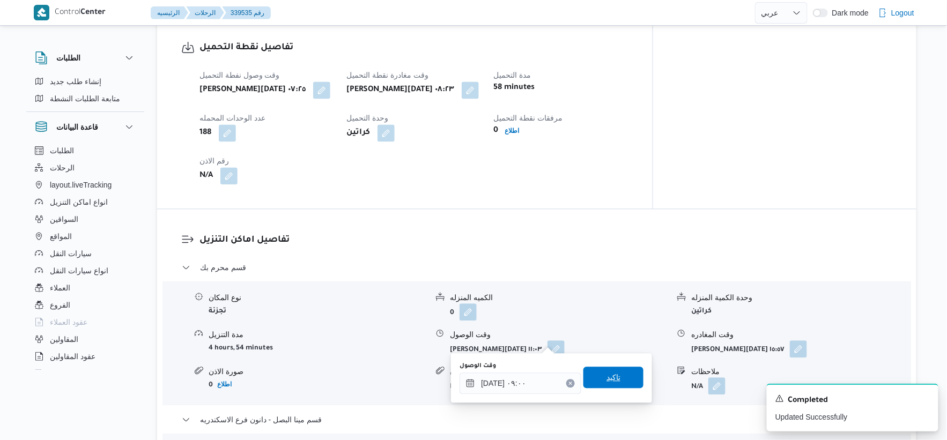
click at [617, 371] on span "تاكيد" at bounding box center [613, 377] width 60 height 21
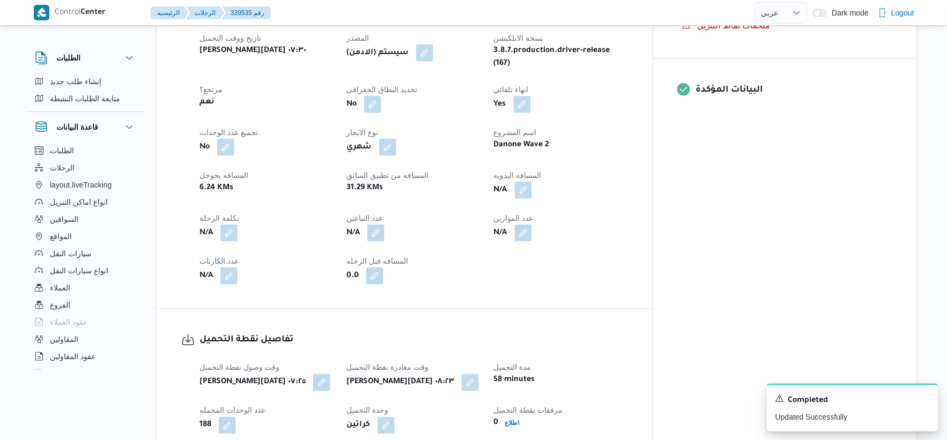
scroll to position [476, 0]
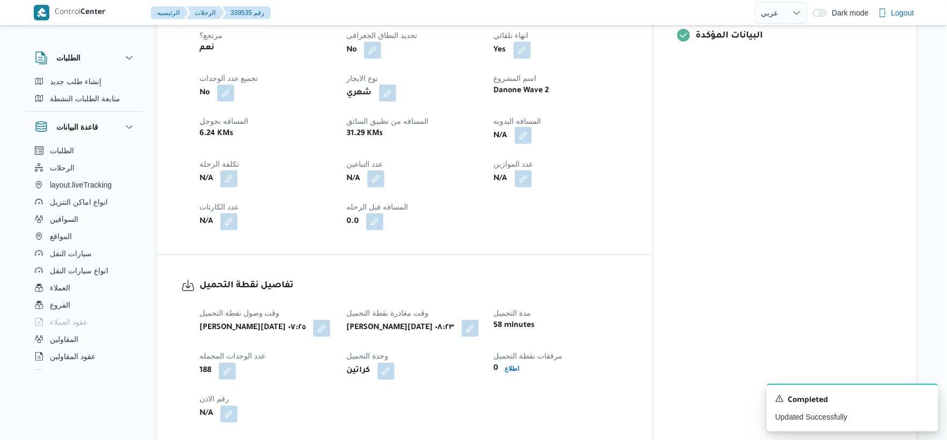
click at [532, 127] on button "button" at bounding box center [523, 135] width 17 height 17
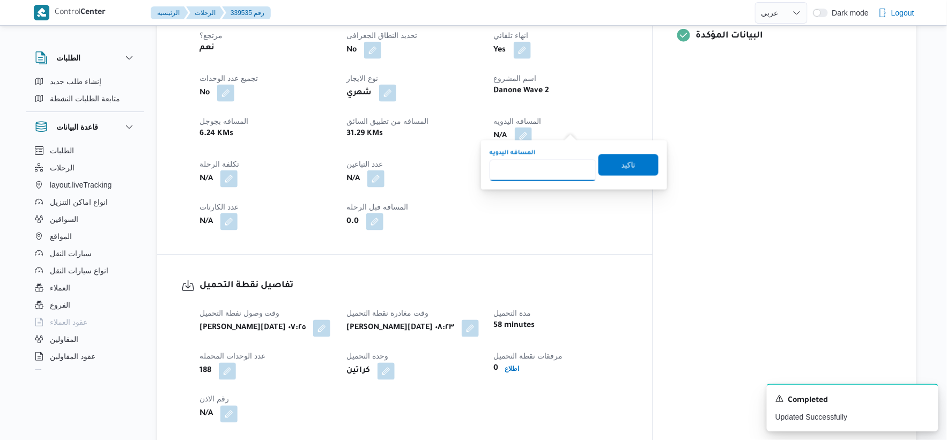
click at [561, 166] on input "المسافه اليدويه" at bounding box center [543, 170] width 107 height 21
type input "14"
click at [641, 158] on span "تاكيد" at bounding box center [629, 164] width 60 height 21
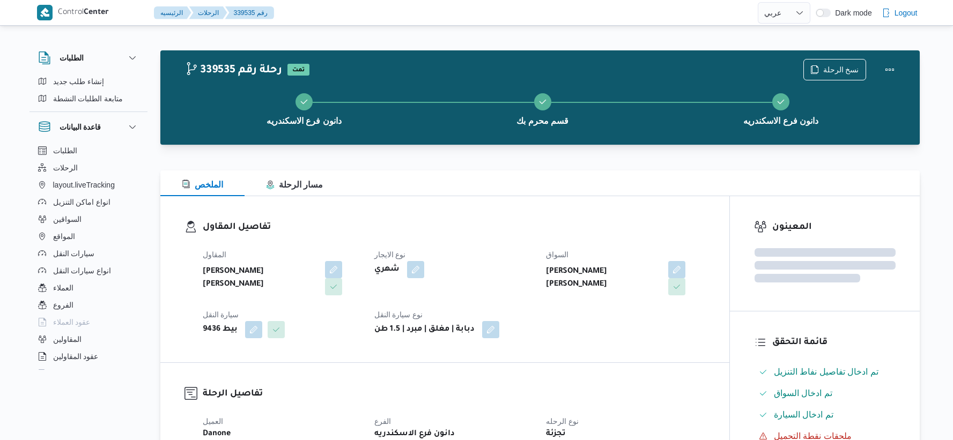
select select "ar"
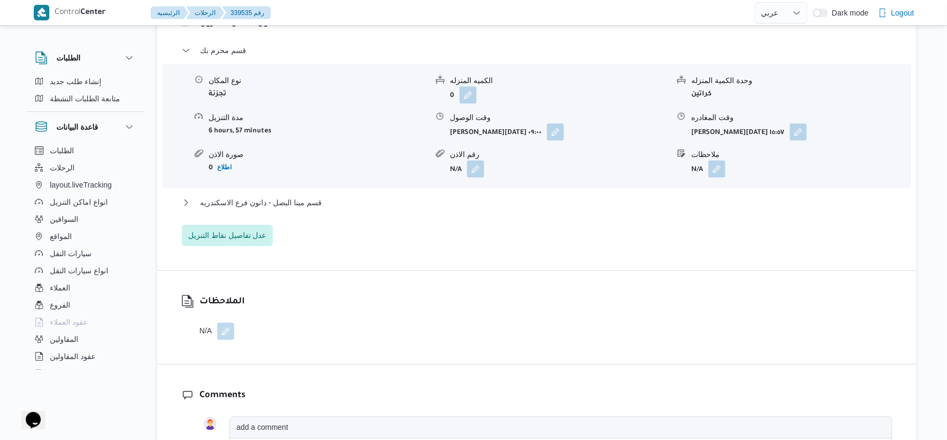
scroll to position [863, 0]
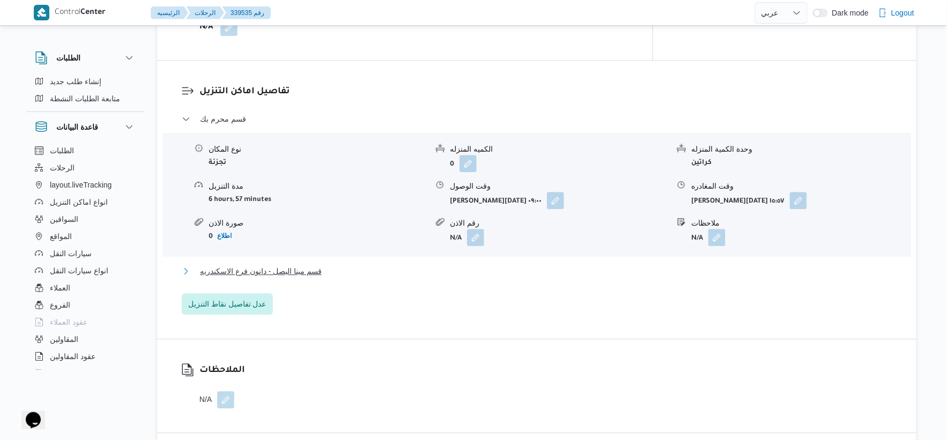
click at [338, 265] on button "قسم مينا البصل - دانون فرع الاسكندريه" at bounding box center [537, 271] width 711 height 13
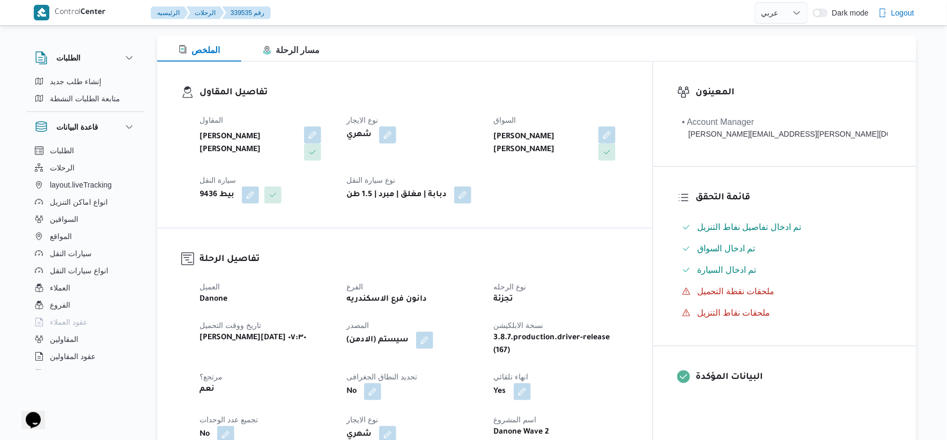
scroll to position [298, 0]
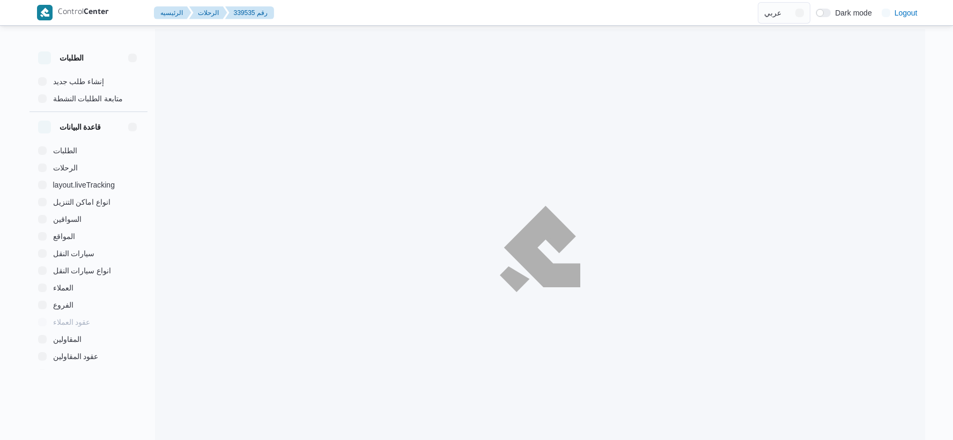
select select "ar"
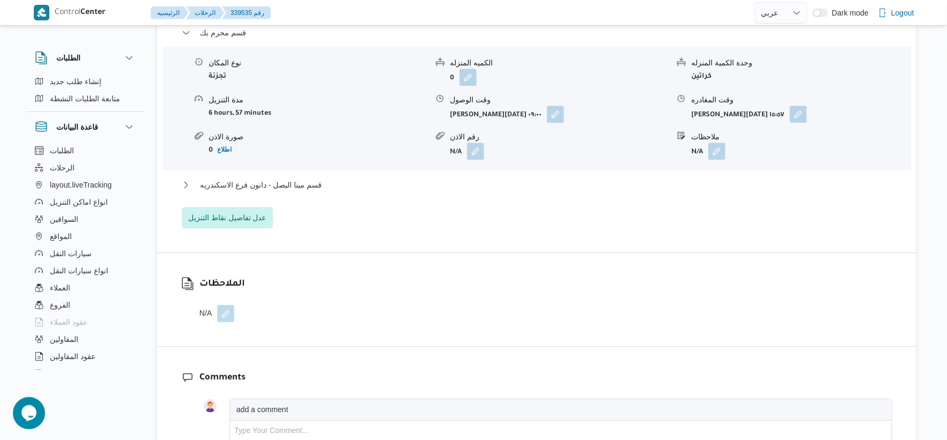
scroll to position [953, 0]
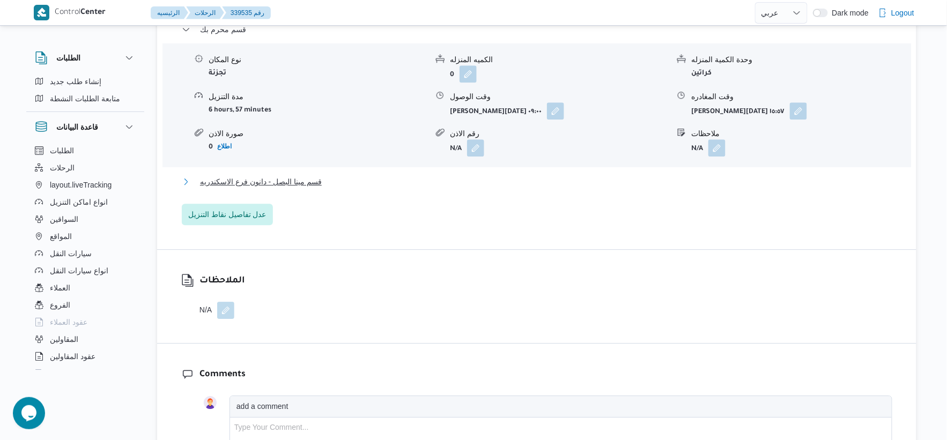
click at [292, 175] on span "قسم مينا البصل - دانون فرع الاسكندريه" at bounding box center [261, 181] width 122 height 13
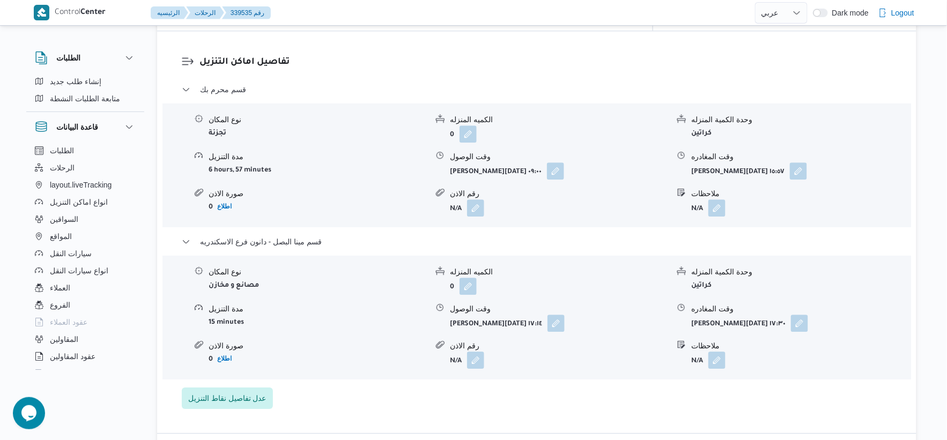
scroll to position [893, 0]
select select "ar"
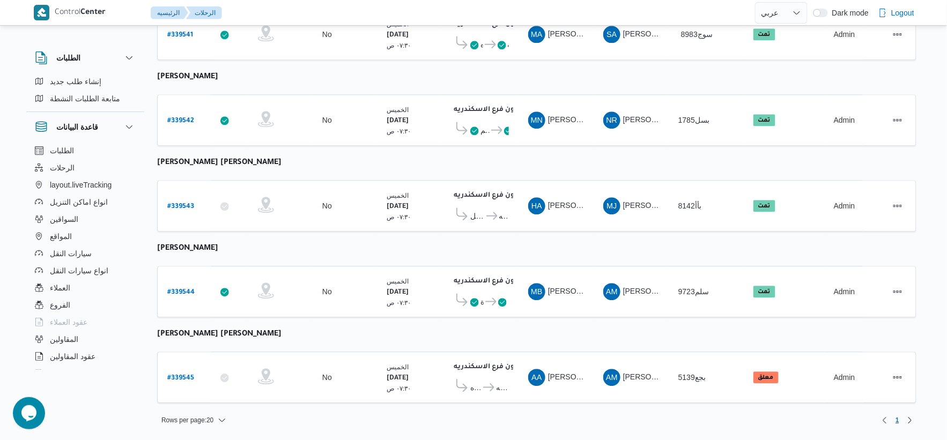
scroll to position [87, 0]
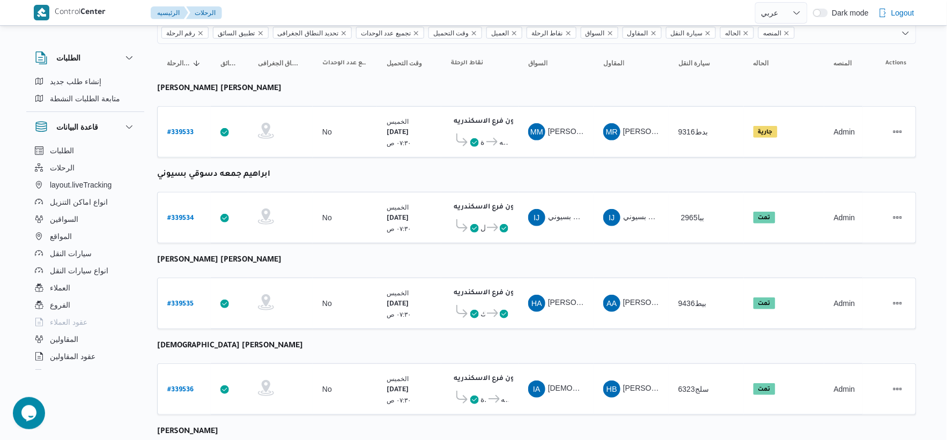
select select "ar"
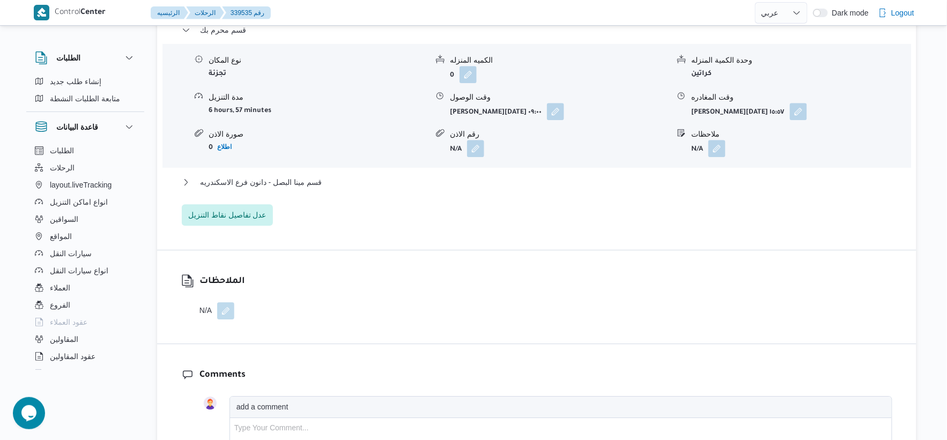
scroll to position [953, 0]
click at [291, 175] on span "قسم مينا البصل - دانون فرع الاسكندريه" at bounding box center [261, 181] width 122 height 13
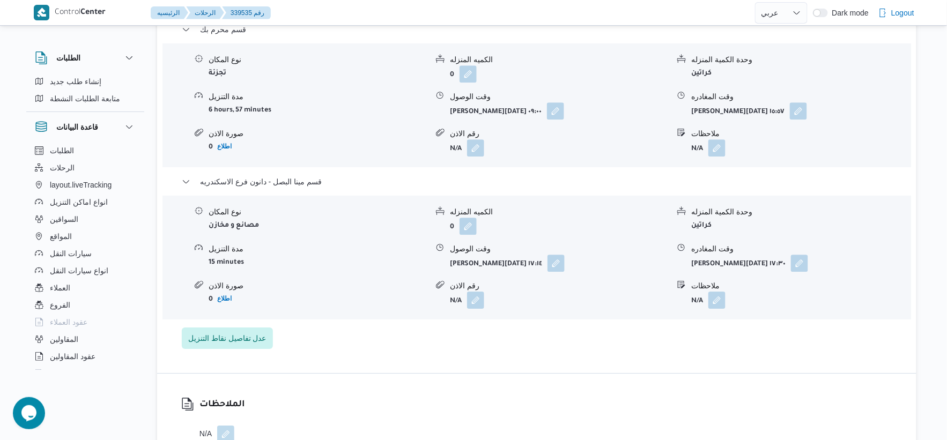
select select "ar"
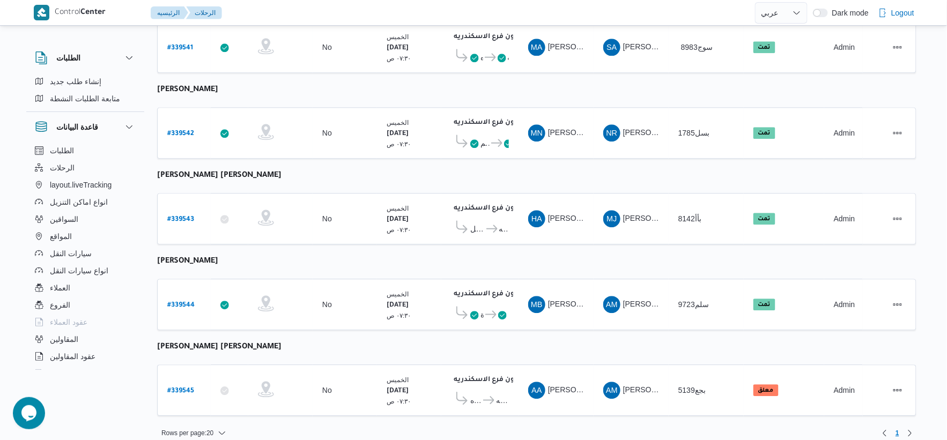
scroll to position [861, 0]
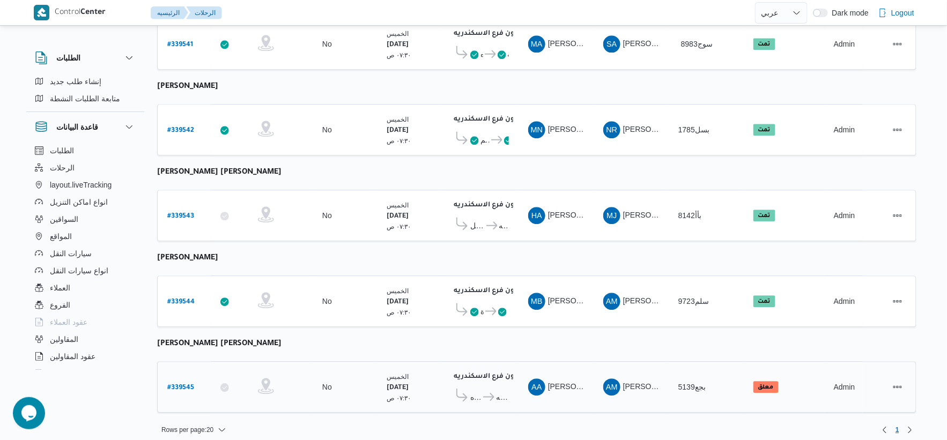
click at [183, 385] on b "# 339545" at bounding box center [180, 389] width 27 height 8
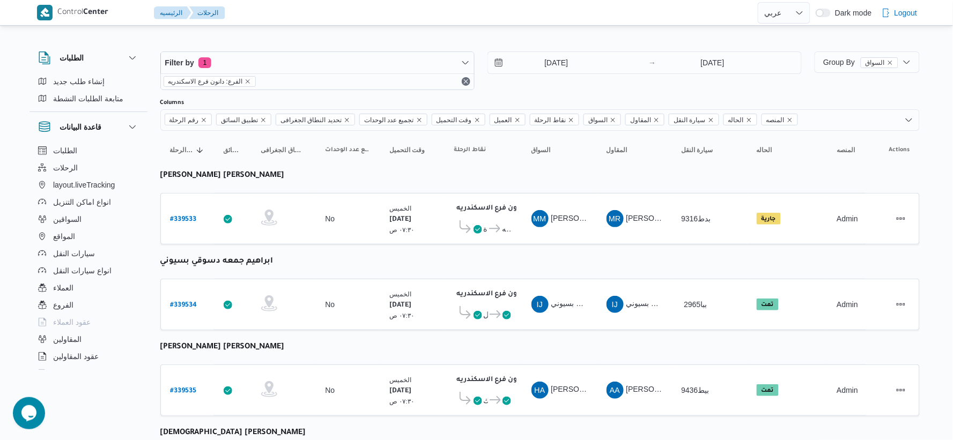
select select "ar"
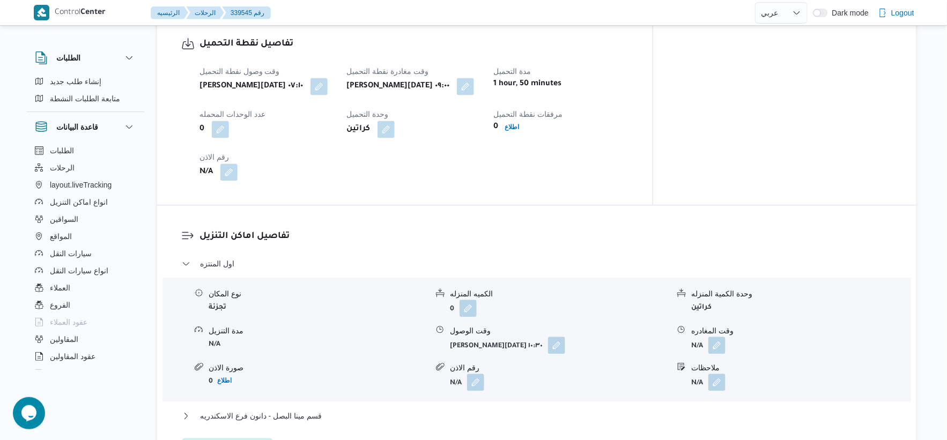
scroll to position [715, 0]
click at [555, 350] on button "button" at bounding box center [556, 344] width 17 height 17
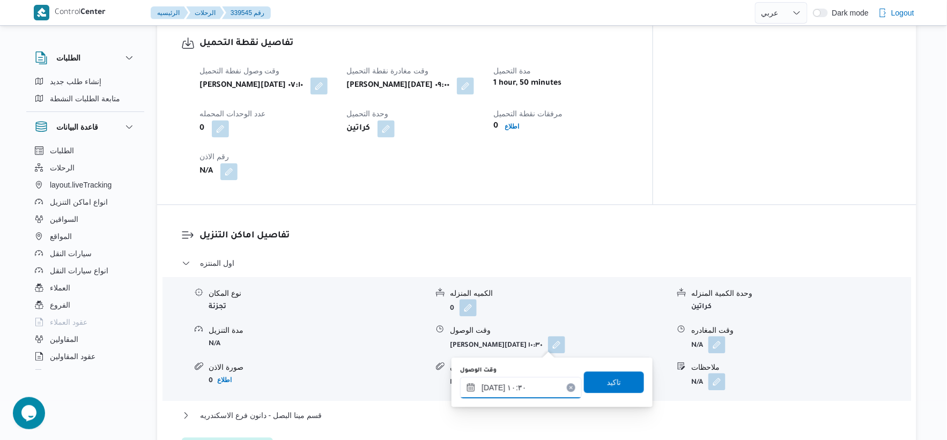
click at [526, 393] on input "[DATE] ١٠:٣٠" at bounding box center [521, 387] width 122 height 21
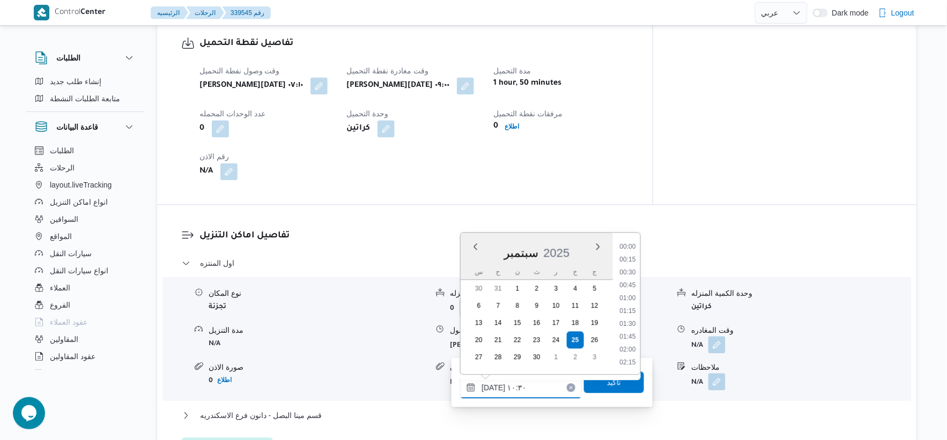
scroll to position [476, 0]
click at [631, 260] on li "09:30" at bounding box center [628, 259] width 25 height 11
type input "[DATE] ٠٩:٣٠"
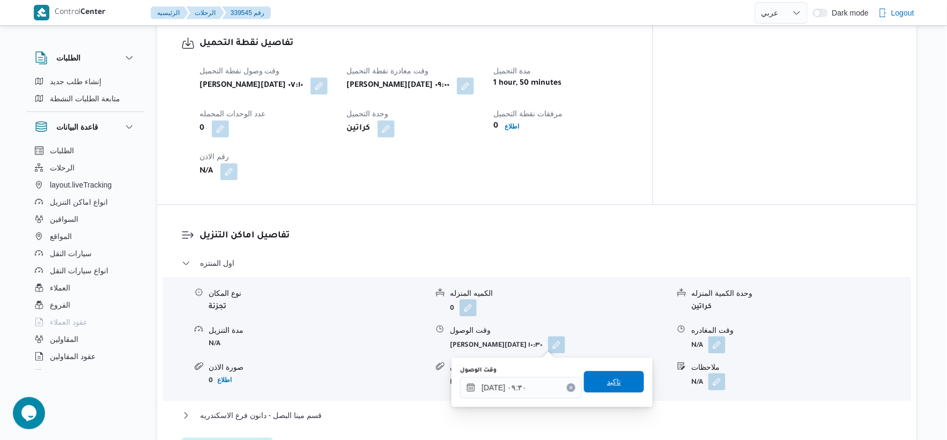
click at [611, 378] on span "تاكيد" at bounding box center [614, 381] width 14 height 13
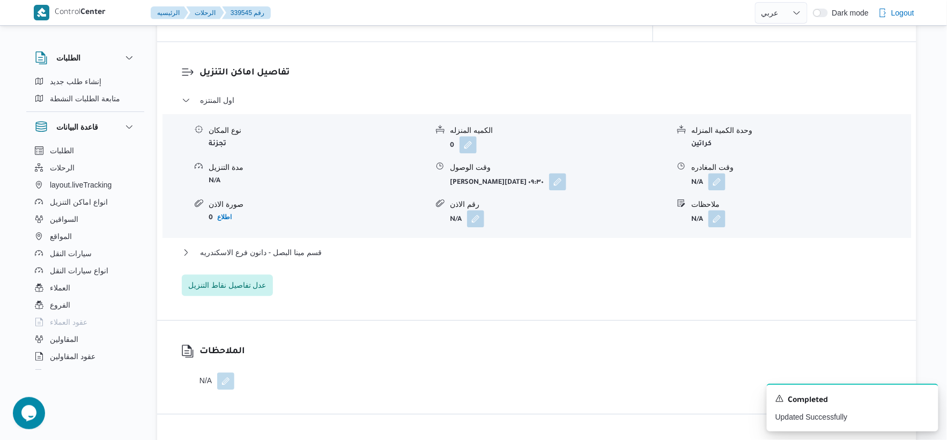
scroll to position [893, 0]
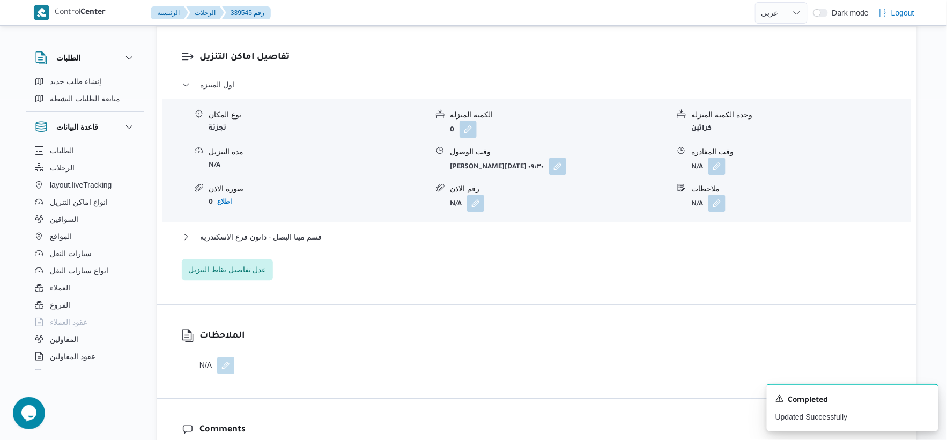
click at [357, 244] on div "قسم مينا البصل - دانون فرع الاسكندريه" at bounding box center [537, 241] width 711 height 20
click at [355, 239] on button "قسم مينا البصل - دانون فرع الاسكندريه" at bounding box center [537, 237] width 711 height 13
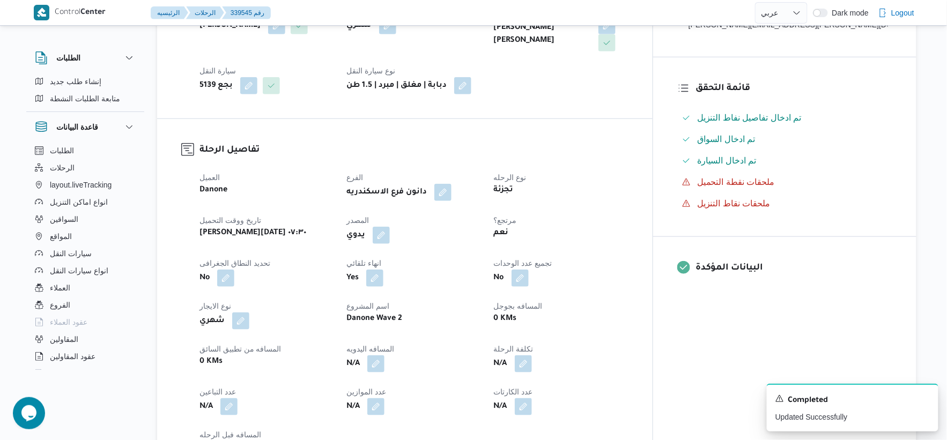
scroll to position [357, 0]
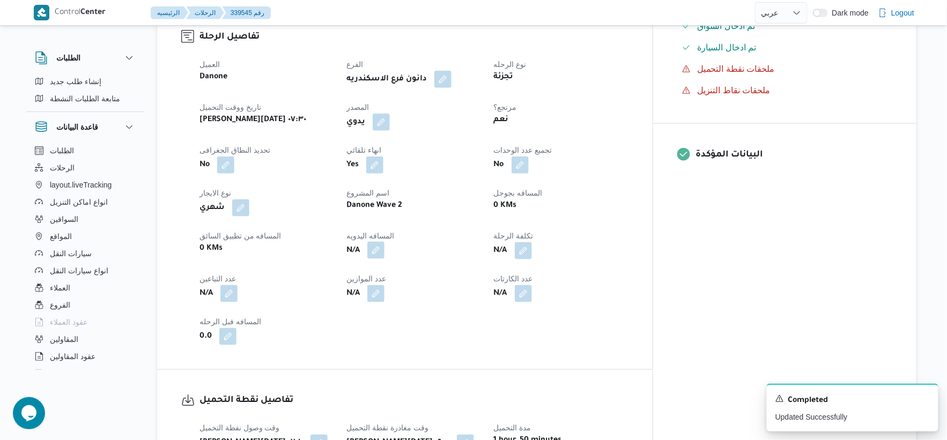
click at [385, 248] on button "button" at bounding box center [375, 250] width 17 height 17
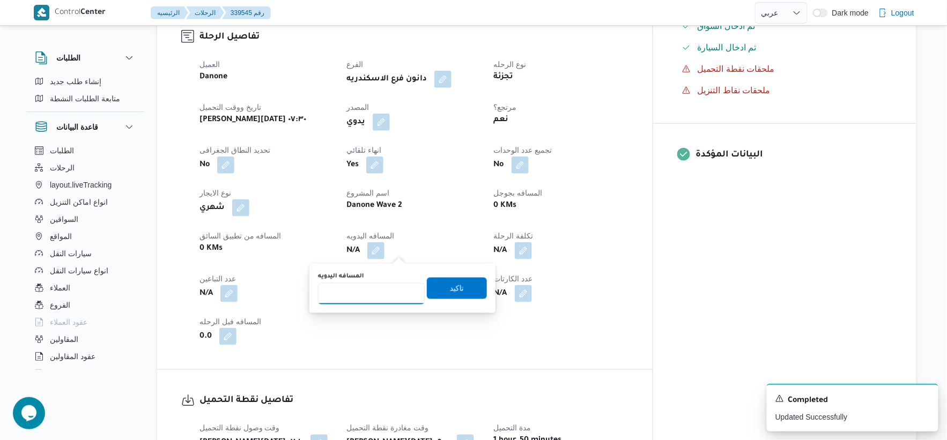
click at [374, 292] on input "المسافه اليدويه" at bounding box center [371, 293] width 107 height 21
type input "56"
click at [466, 286] on span "تاكيد" at bounding box center [457, 287] width 60 height 21
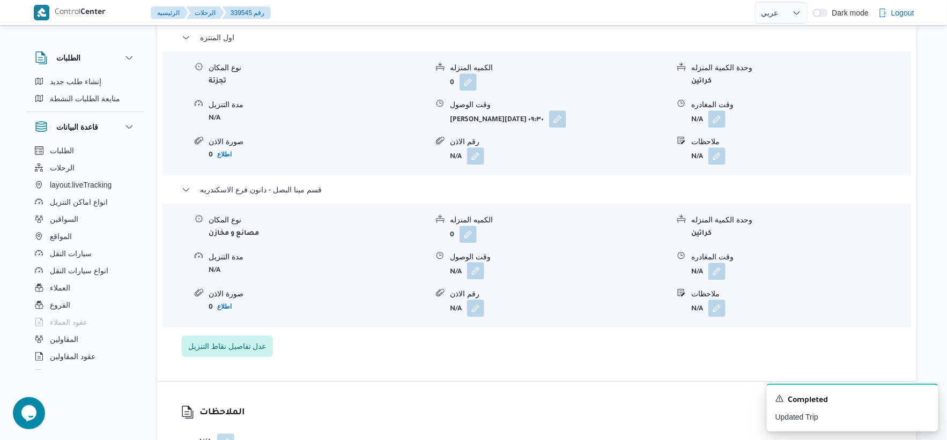
scroll to position [953, 0]
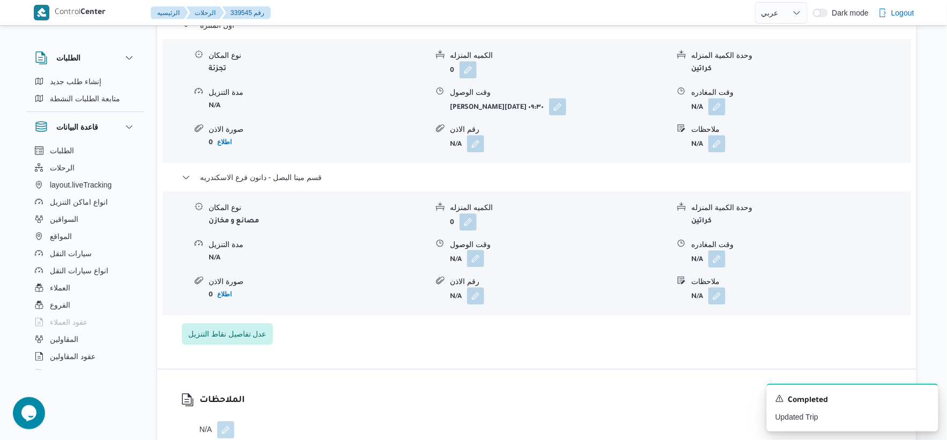
click at [474, 252] on button "button" at bounding box center [475, 258] width 17 height 17
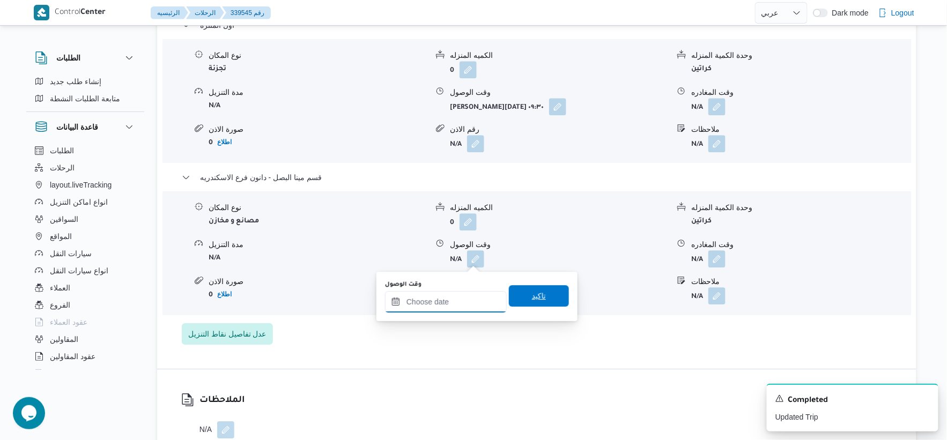
click at [447, 301] on input "وقت الوصول" at bounding box center [446, 301] width 122 height 21
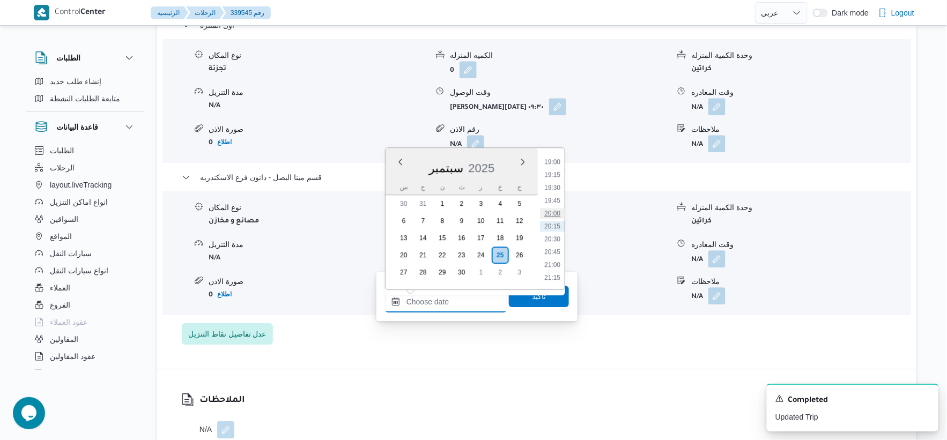
scroll to position [919, 0]
click at [554, 194] on li "18:30" at bounding box center [552, 195] width 25 height 11
type input "[DATE] ١٨:٣٠"
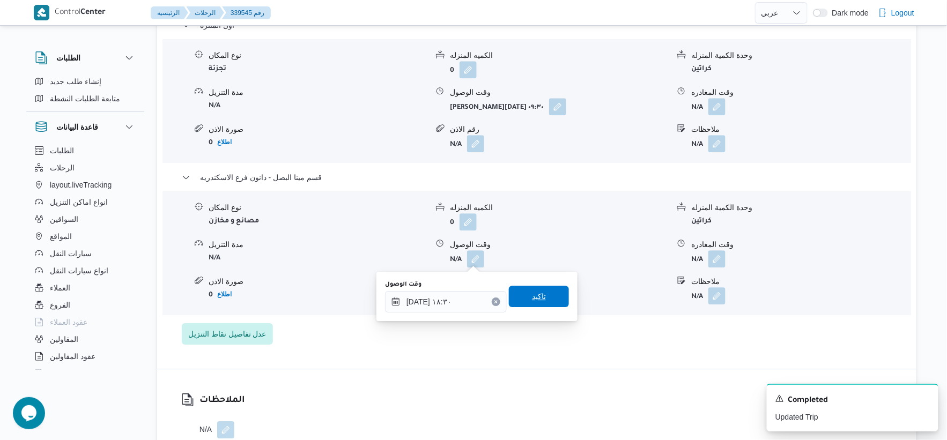
click at [538, 304] on span "تاكيد" at bounding box center [539, 296] width 60 height 21
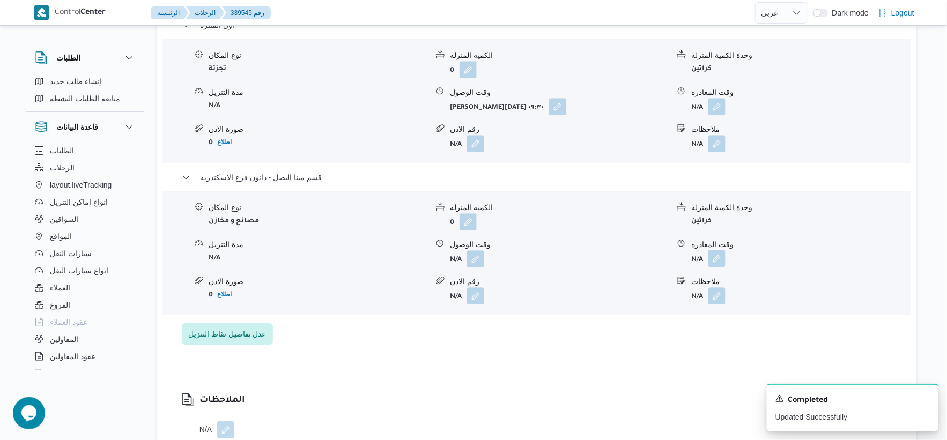
click at [719, 256] on button "button" at bounding box center [716, 258] width 17 height 17
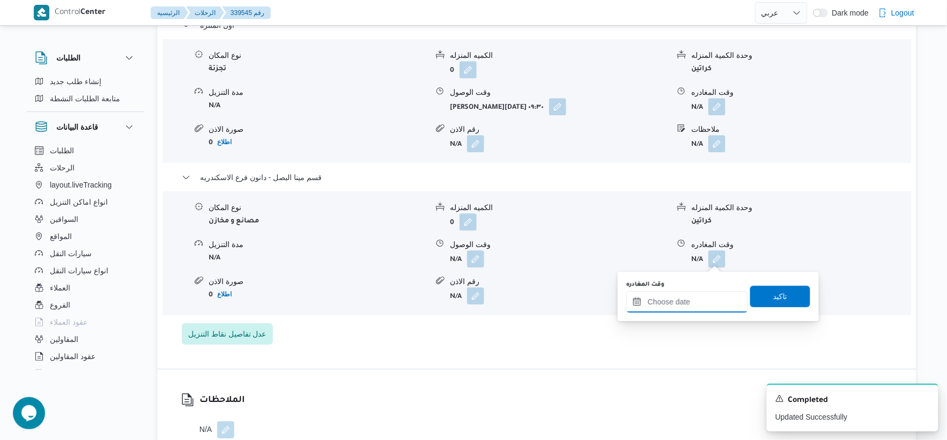
click at [703, 302] on input "وقت المغادره" at bounding box center [687, 301] width 122 height 21
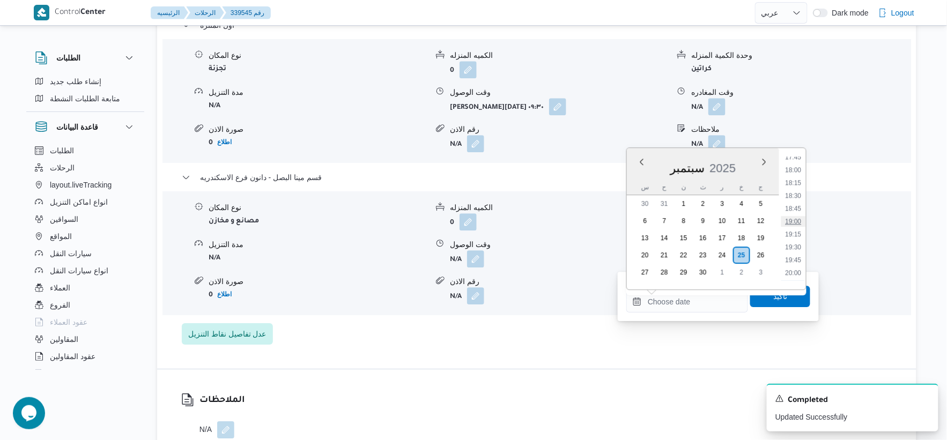
click at [794, 216] on li "19:00" at bounding box center [793, 221] width 25 height 11
type input "[DATE] ١٩:٠٠"
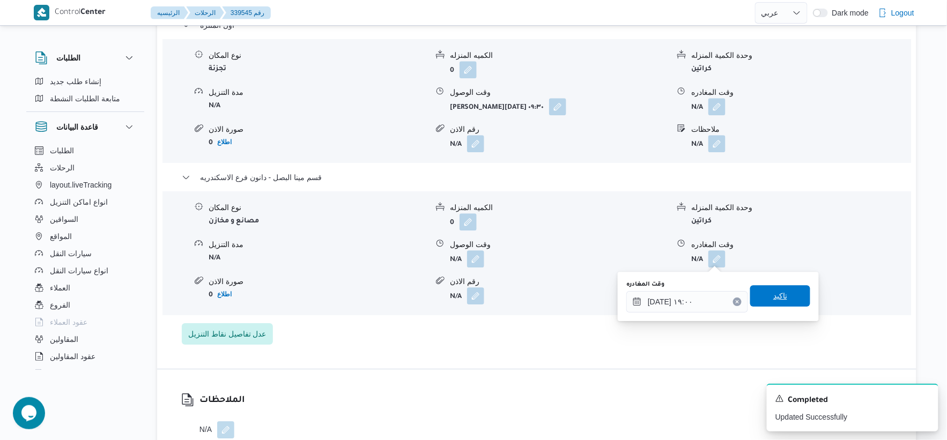
click at [777, 291] on span "تاكيد" at bounding box center [780, 296] width 14 height 13
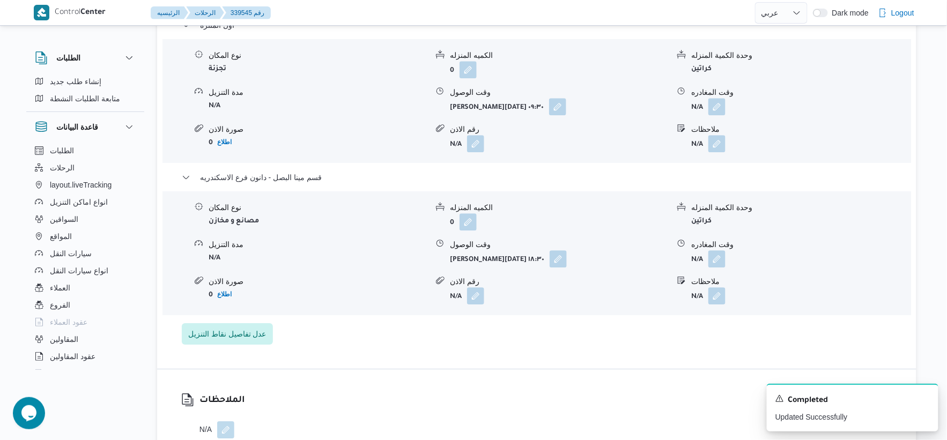
scroll to position [834, 0]
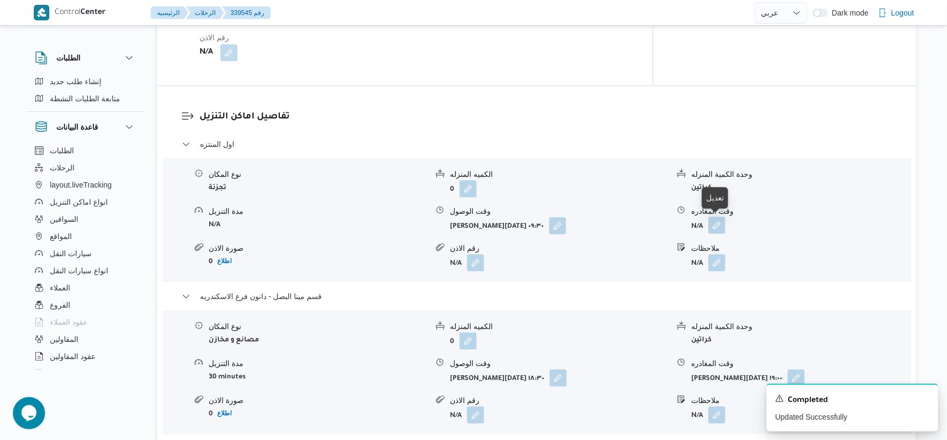
click at [712, 231] on button "button" at bounding box center [716, 225] width 17 height 17
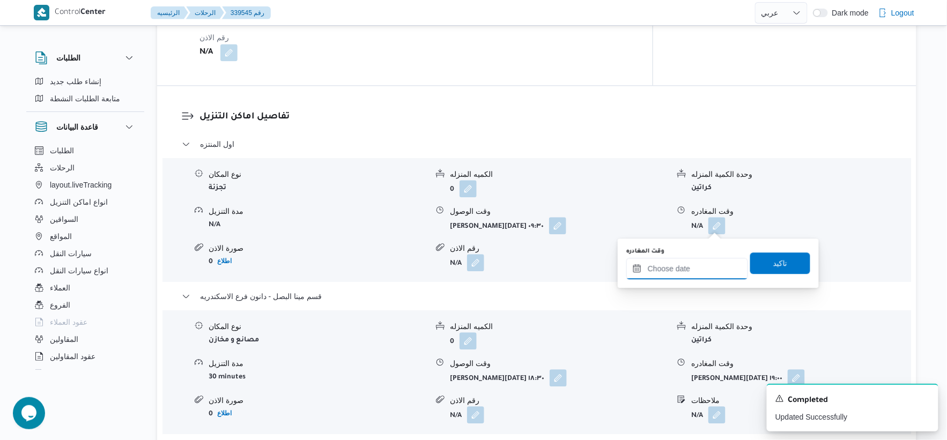
click at [704, 275] on input "وقت المغادره" at bounding box center [687, 268] width 122 height 21
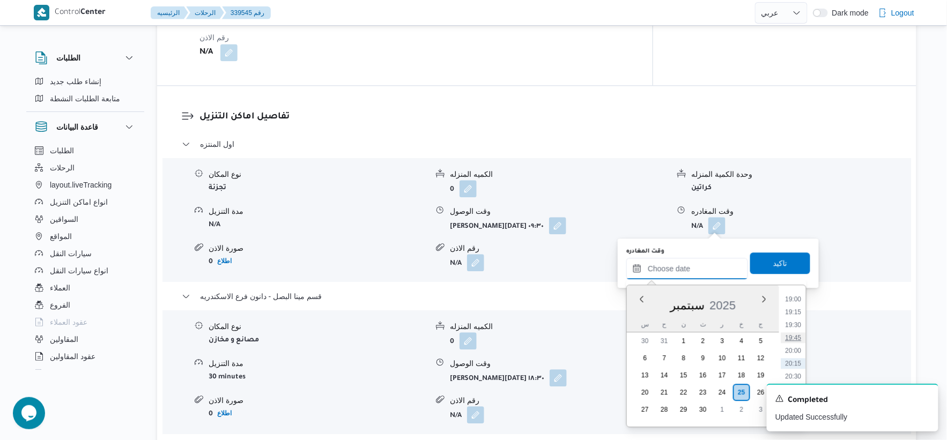
scroll to position [919, 0]
click at [796, 307] on li "18:00" at bounding box center [793, 307] width 25 height 11
type input "[DATE] ١٨:٠٠"
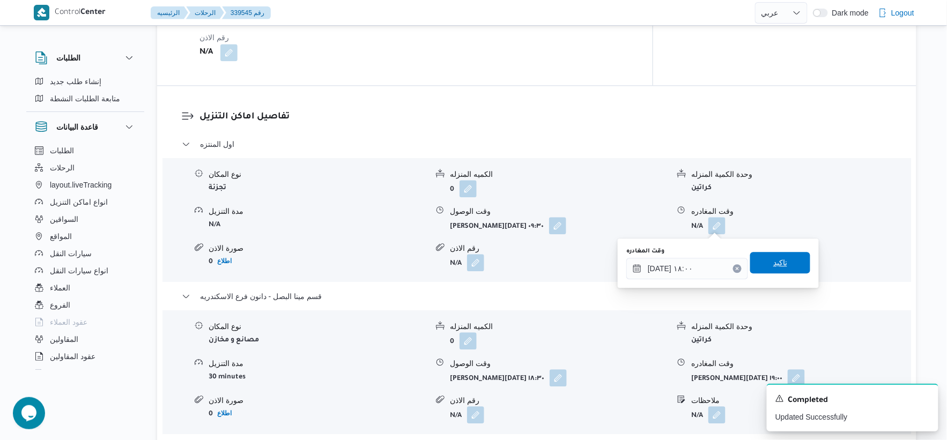
click at [788, 262] on span "تاكيد" at bounding box center [780, 262] width 60 height 21
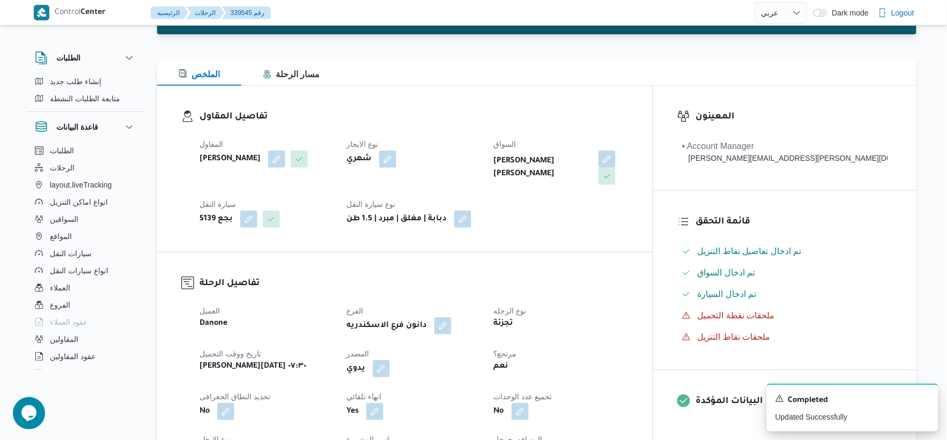
scroll to position [0, 0]
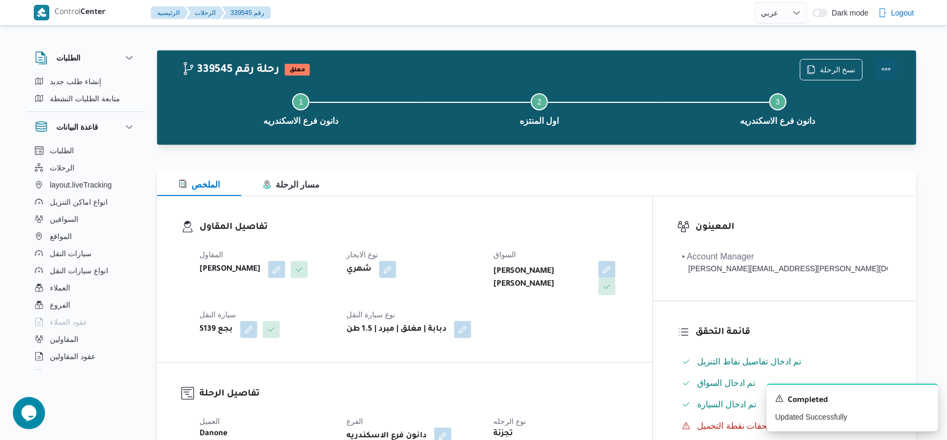
click at [888, 70] on button "Actions" at bounding box center [886, 68] width 21 height 21
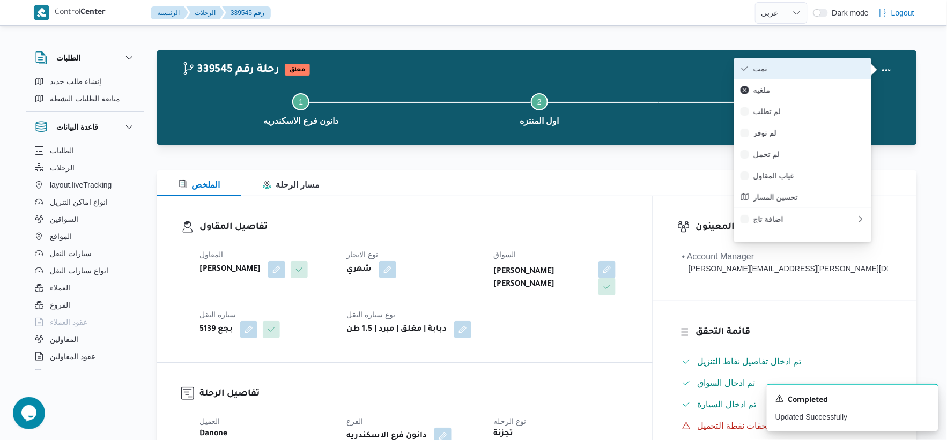
click at [818, 62] on button "تمت" at bounding box center [802, 68] width 137 height 21
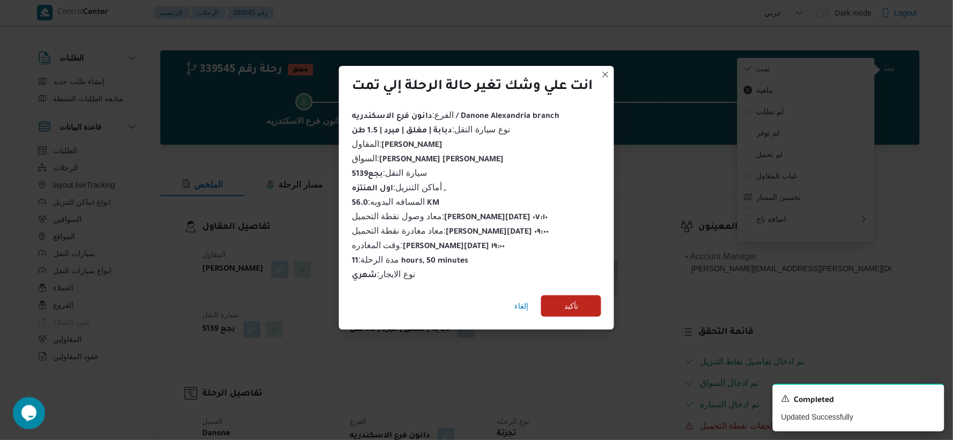
click at [563, 288] on div "إلغاء تأكيد" at bounding box center [476, 308] width 275 height 43
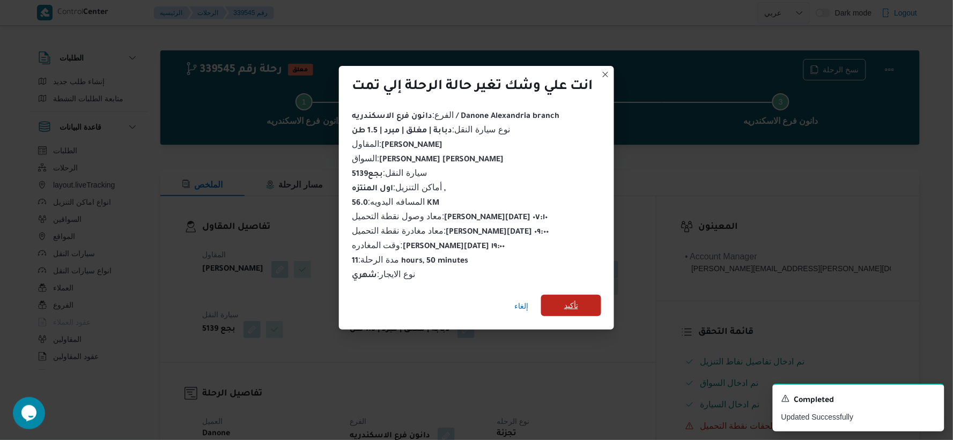
click at [566, 295] on span "تأكيد" at bounding box center [571, 305] width 60 height 21
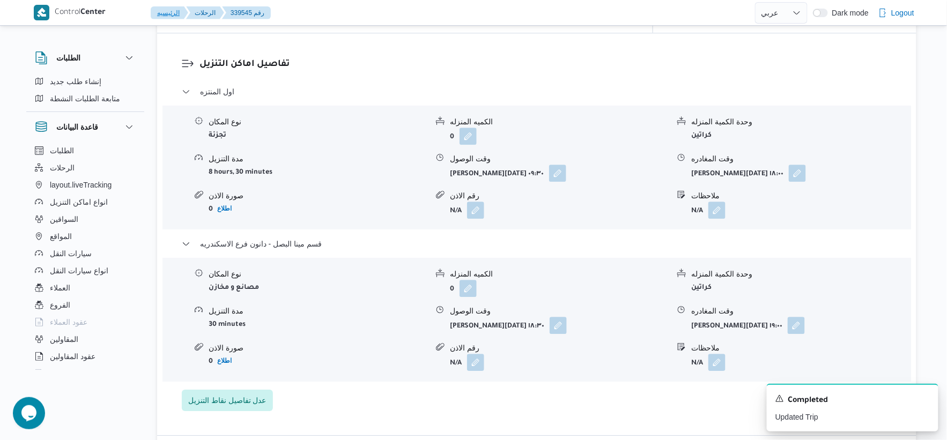
scroll to position [893, 0]
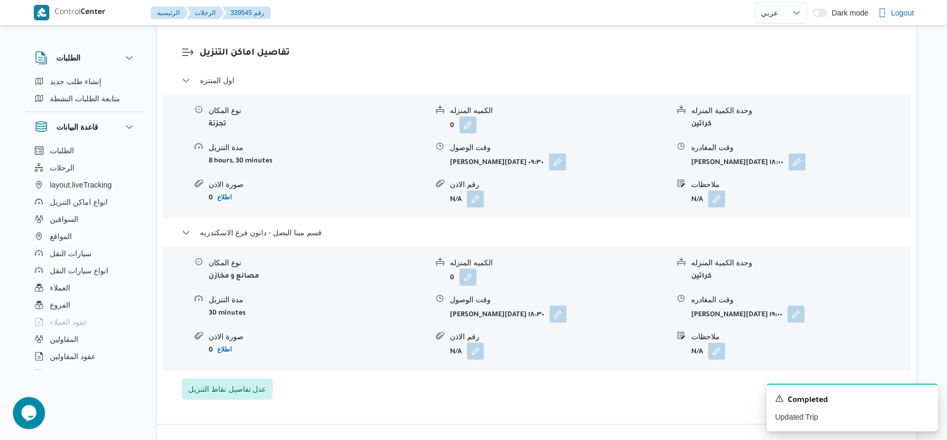
select select "ar"
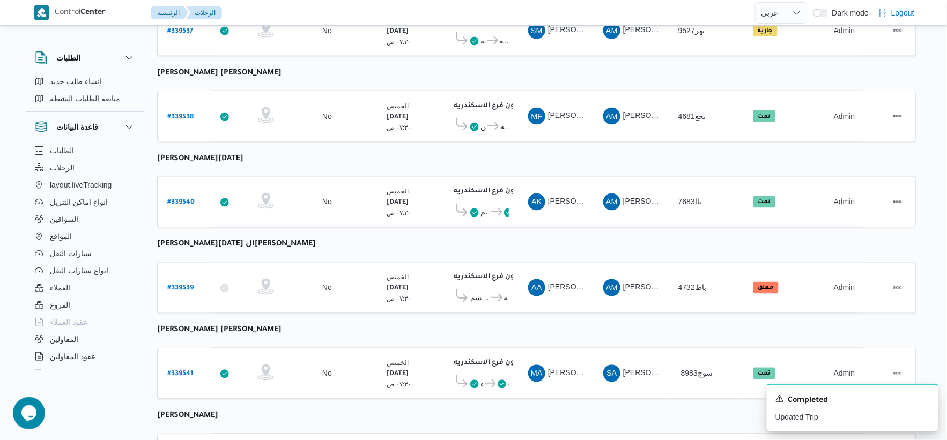
scroll to position [504, 0]
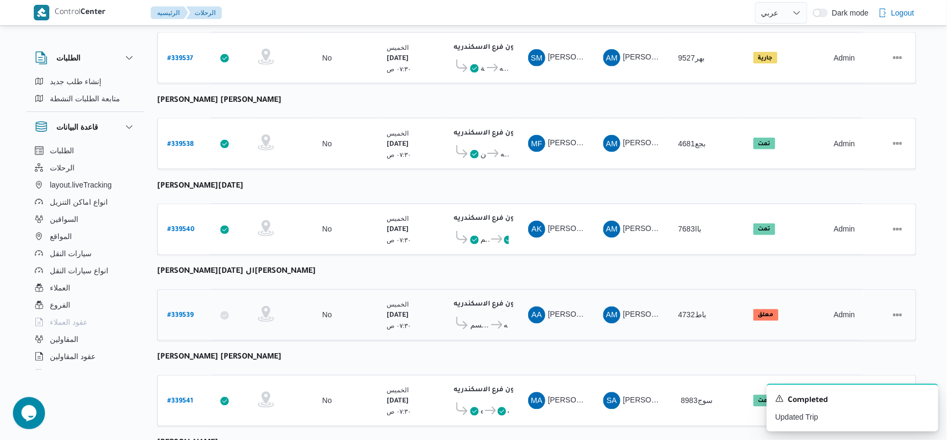
click at [184, 313] on b "# 339539" at bounding box center [180, 317] width 26 height 8
select select "ar"
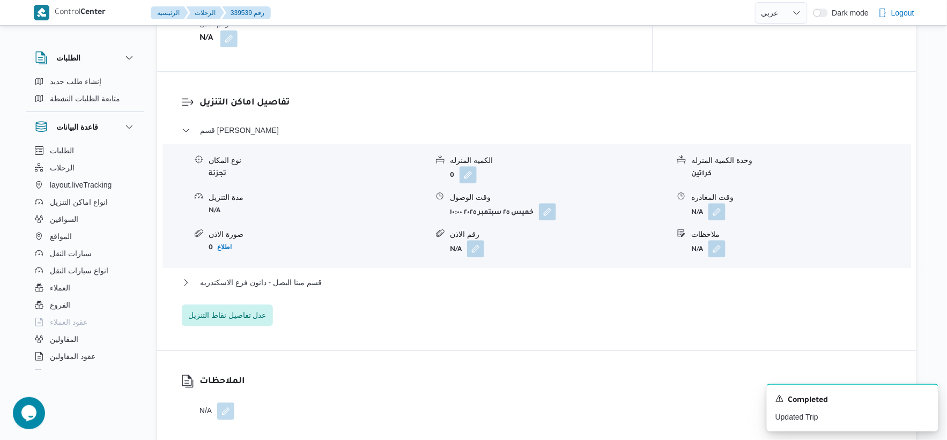
scroll to position [861, 0]
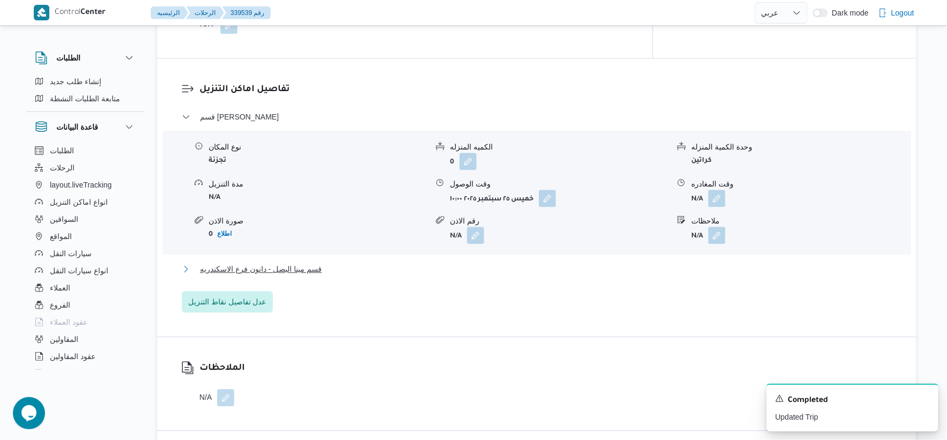
click at [324, 268] on button "قسم مينا البصل - دانون فرع الاسكندريه" at bounding box center [537, 269] width 711 height 13
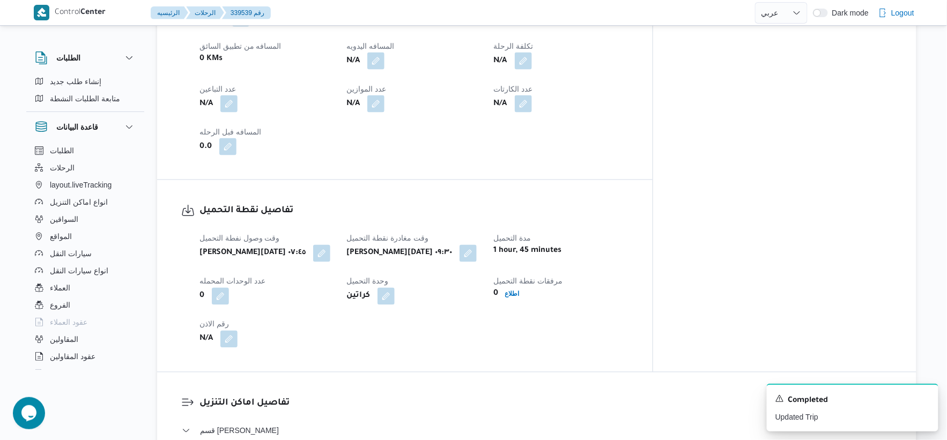
scroll to position [444, 0]
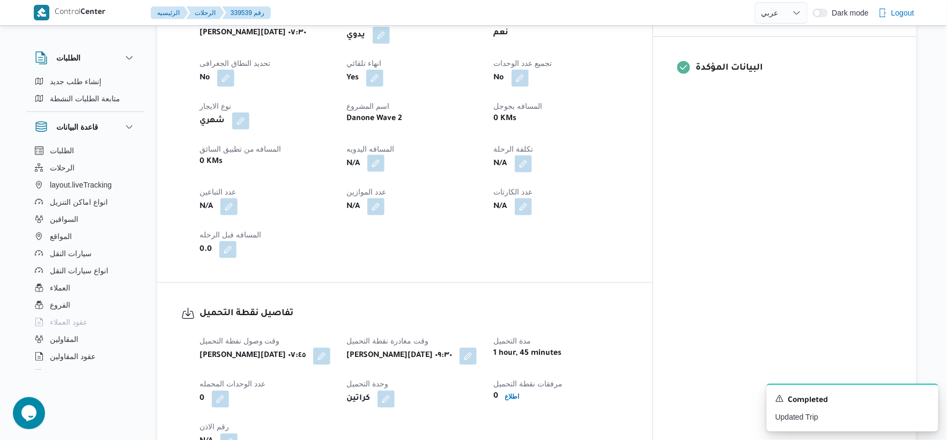
click at [385, 161] on button "button" at bounding box center [375, 163] width 17 height 17
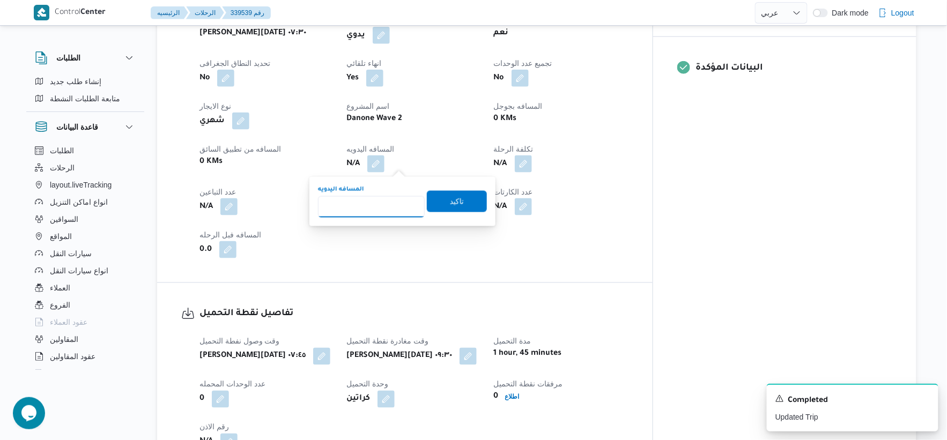
click at [379, 196] on input "المسافه اليدويه" at bounding box center [371, 206] width 107 height 21
type input "38"
click at [465, 200] on span "تاكيد" at bounding box center [457, 201] width 60 height 21
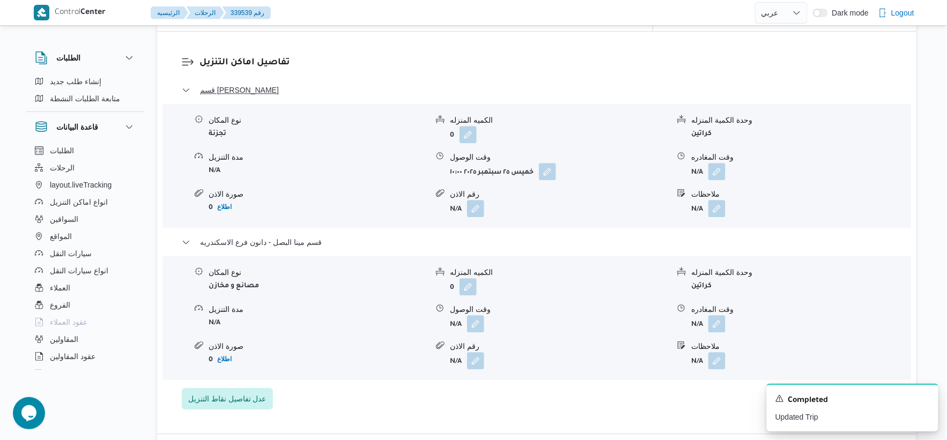
scroll to position [893, 0]
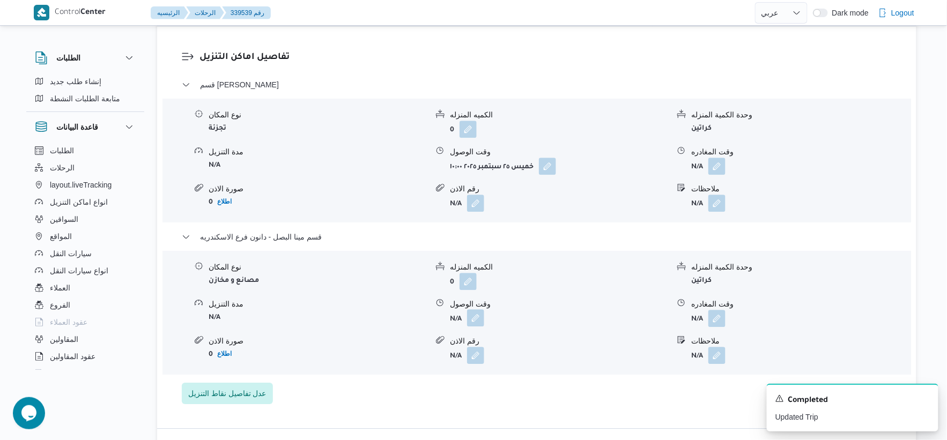
click at [481, 320] on button "button" at bounding box center [475, 317] width 17 height 17
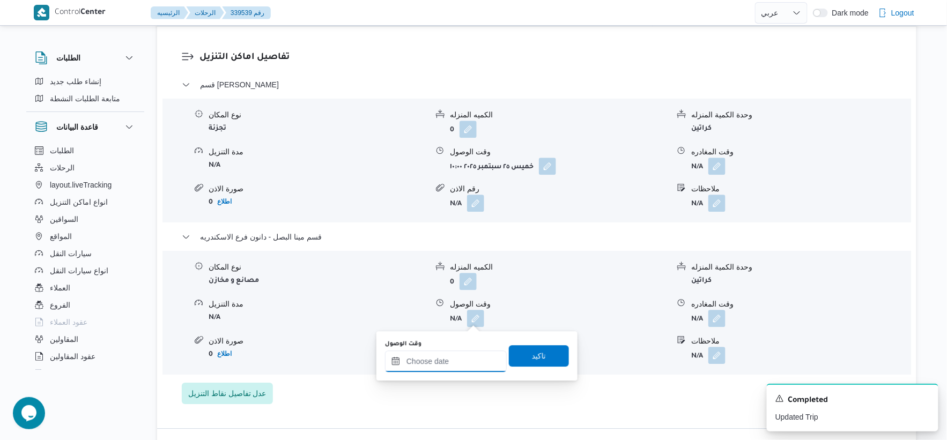
click at [468, 352] on input "وقت الوصول" at bounding box center [446, 361] width 122 height 21
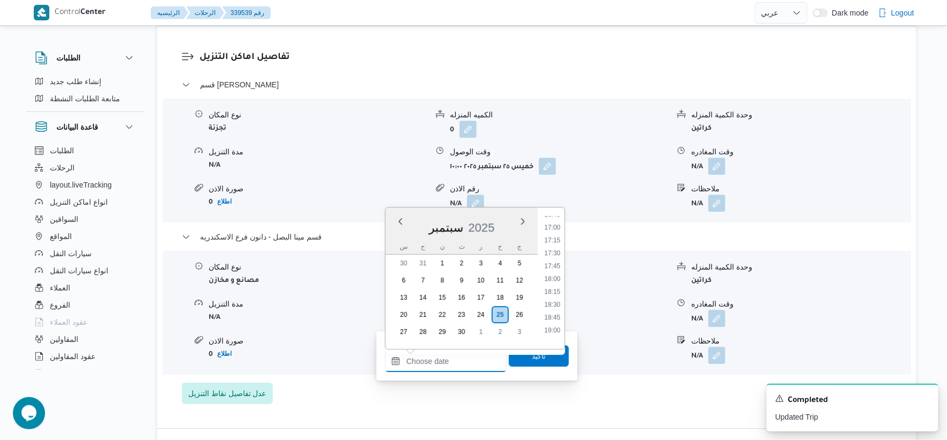
scroll to position [859, 0]
click at [558, 261] on li "17:30" at bounding box center [552, 263] width 25 height 11
type input "[DATE] ١٧:٣٠"
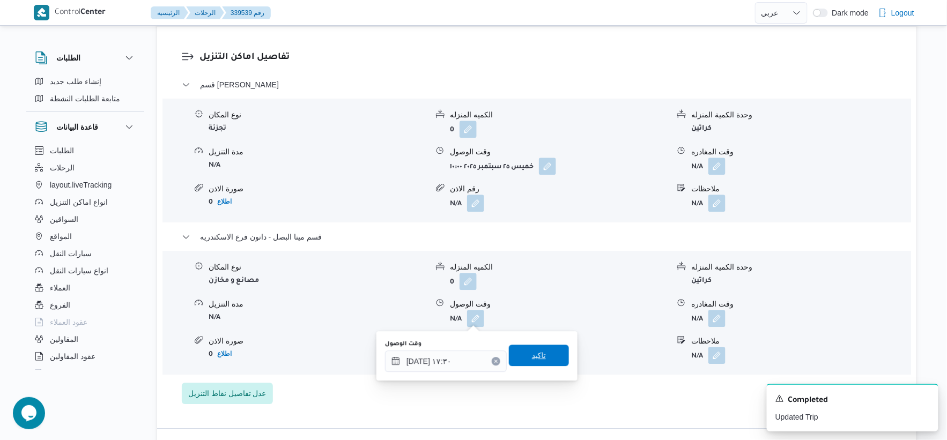
click at [545, 354] on span "تاكيد" at bounding box center [539, 355] width 60 height 21
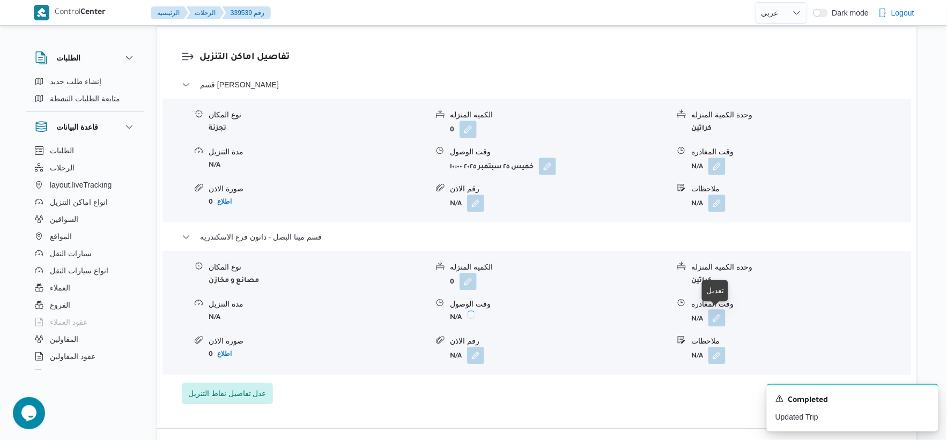
click at [716, 314] on button "button" at bounding box center [716, 317] width 17 height 17
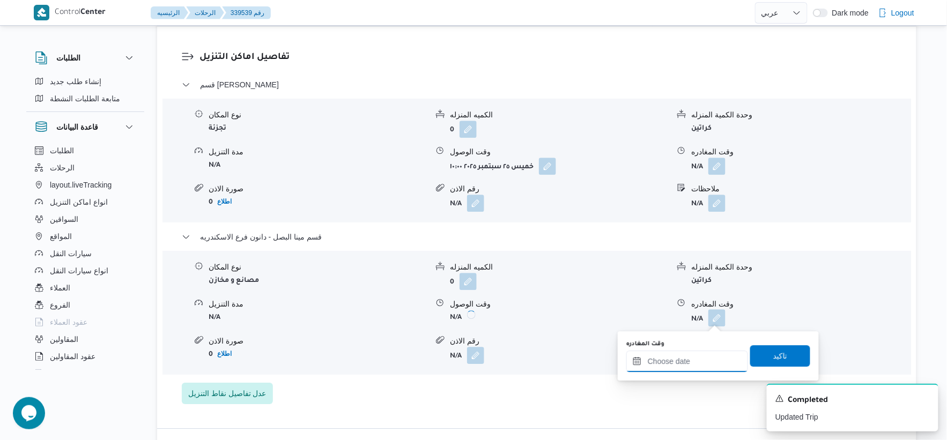
click at [701, 361] on input "وقت المغادره" at bounding box center [687, 361] width 122 height 21
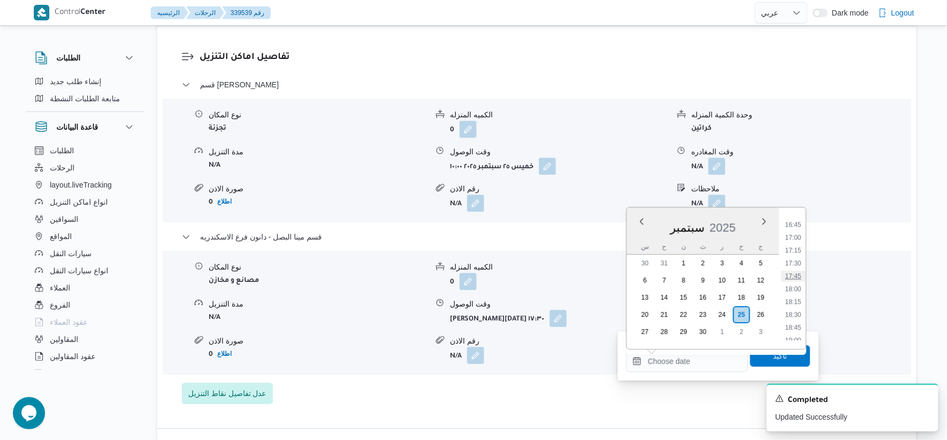
click at [795, 274] on li "17:45" at bounding box center [793, 276] width 25 height 11
type input "[DATE] ١٧:٤٥"
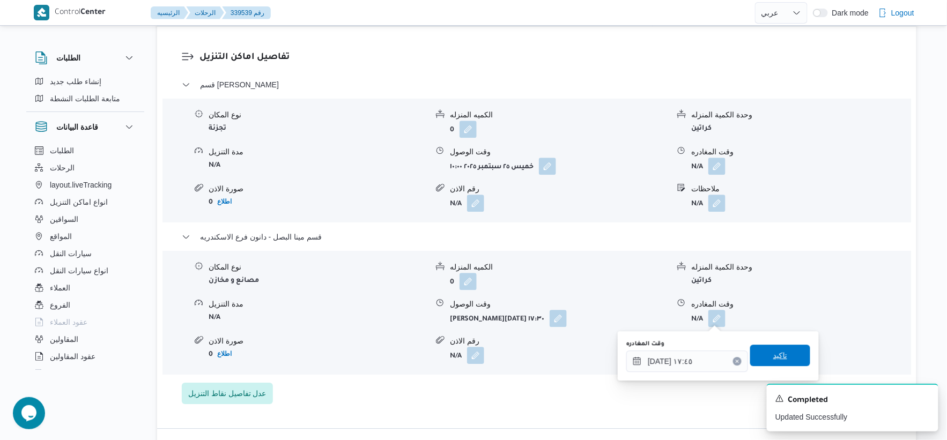
click at [786, 350] on span "تاكيد" at bounding box center [780, 355] width 60 height 21
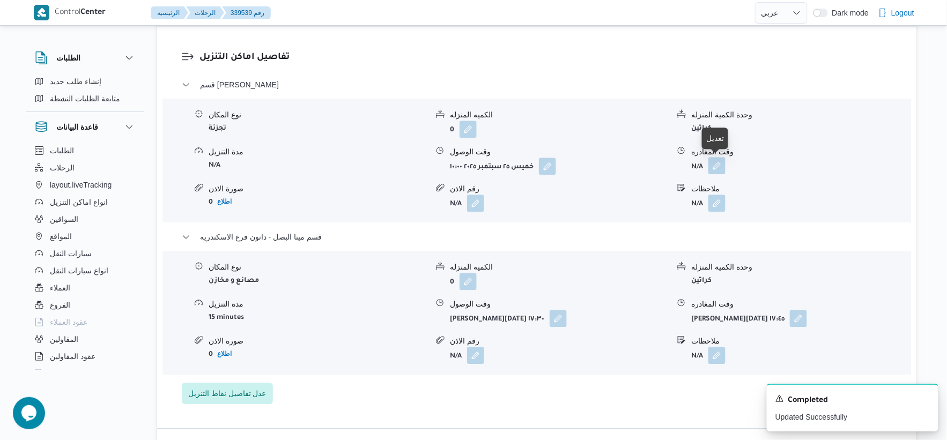
click at [716, 163] on button "button" at bounding box center [716, 165] width 17 height 17
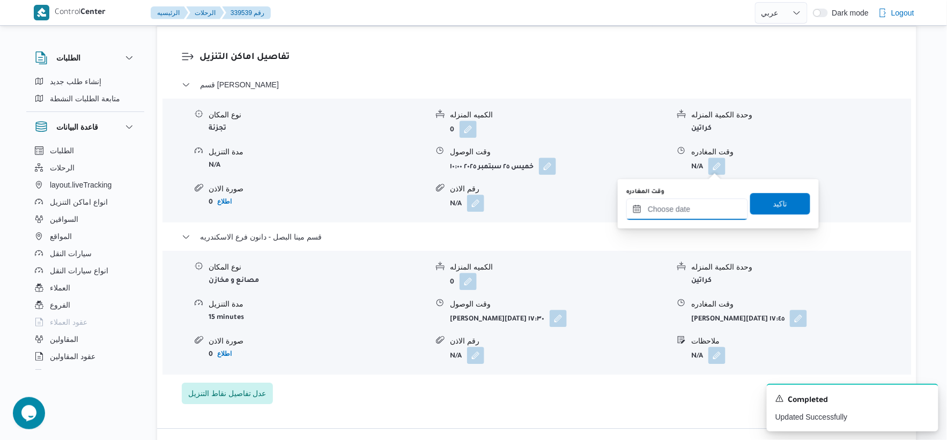
drag, startPoint x: 691, startPoint y: 204, endPoint x: 705, endPoint y: 211, distance: 15.8
click at [691, 204] on input "وقت المغادره" at bounding box center [687, 208] width 122 height 21
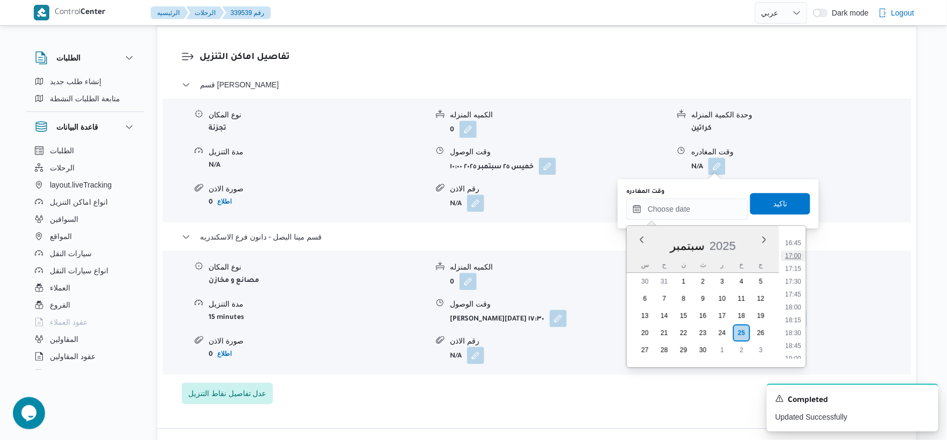
click at [796, 254] on li "17:00" at bounding box center [793, 255] width 25 height 11
type input "[DATE] ١٧:٠٠"
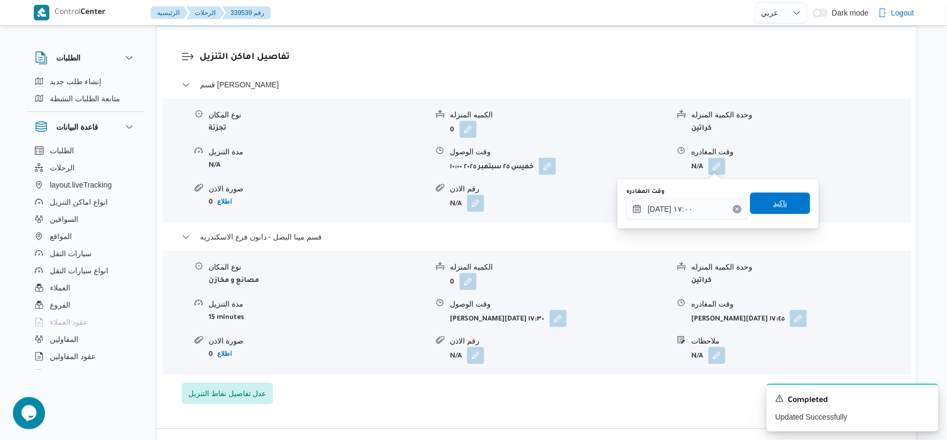
click at [787, 203] on span "تاكيد" at bounding box center [780, 203] width 60 height 21
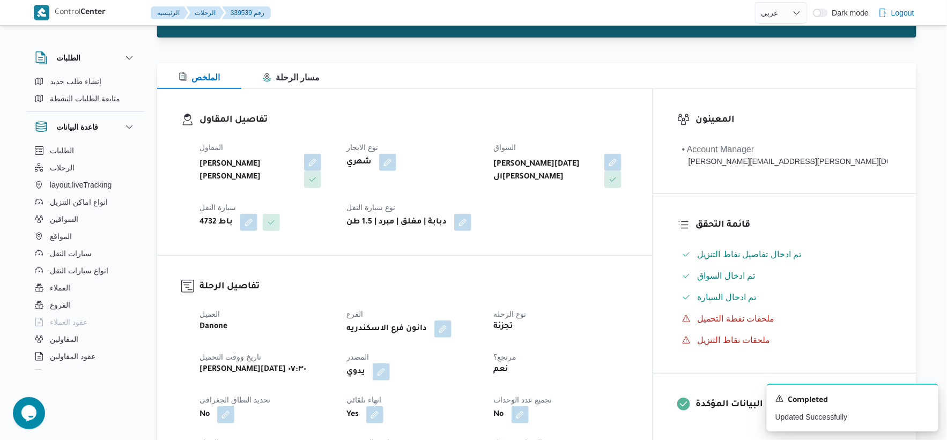
scroll to position [0, 0]
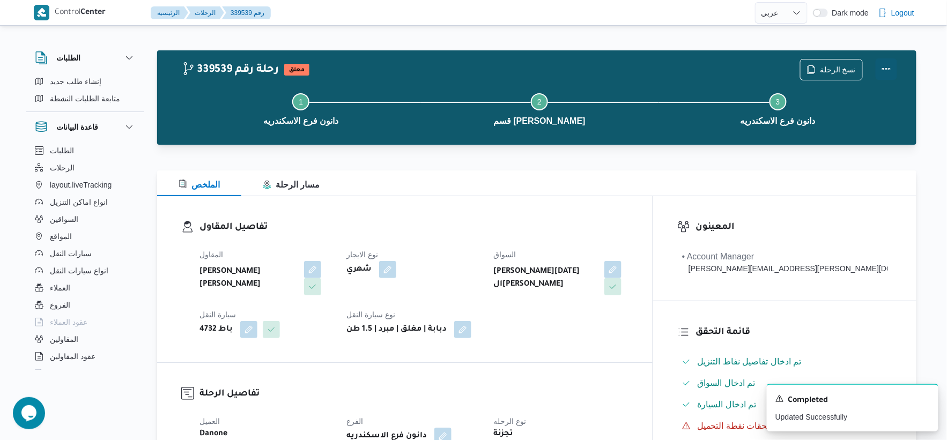
click at [892, 65] on button "Actions" at bounding box center [886, 68] width 21 height 21
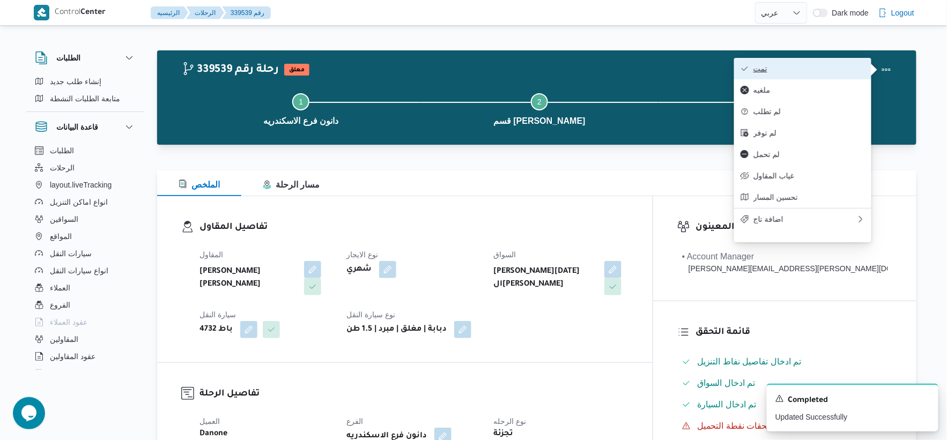
click at [802, 64] on span "تمت" at bounding box center [809, 68] width 112 height 9
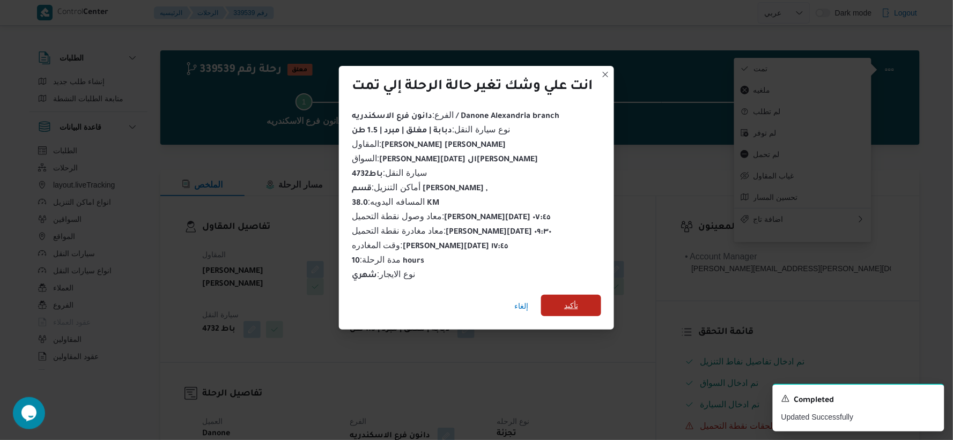
click at [569, 303] on span "تأكيد" at bounding box center [571, 305] width 14 height 13
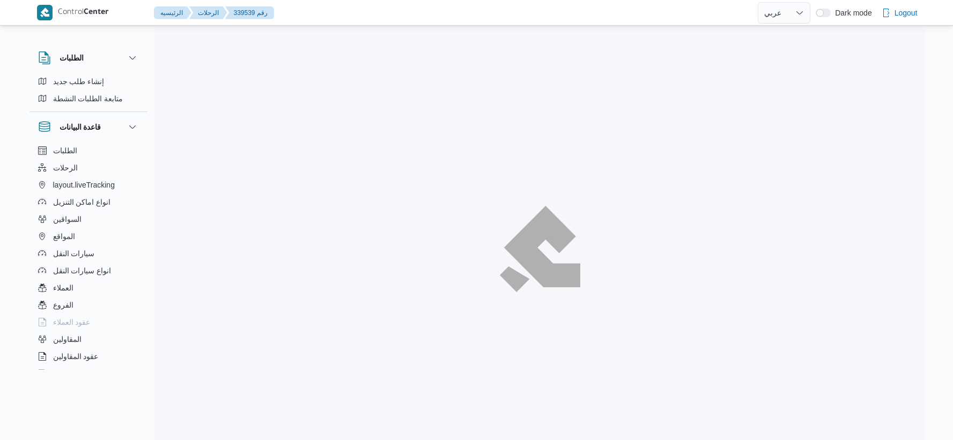
select select "ar"
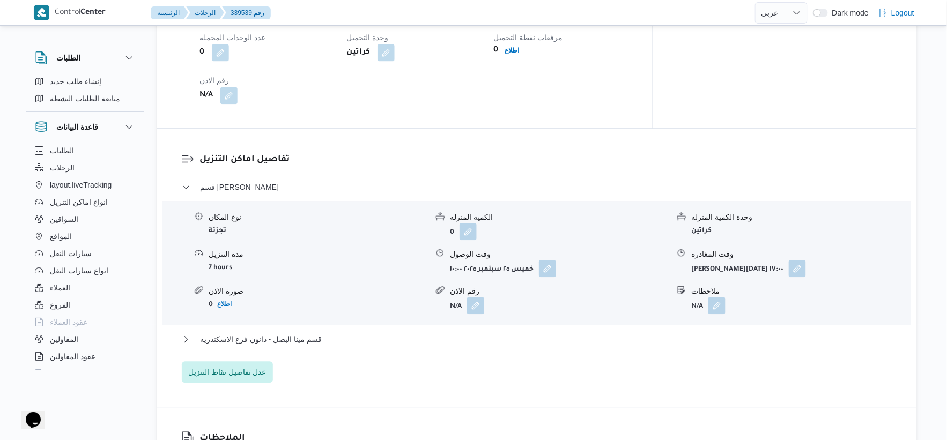
scroll to position [893, 0]
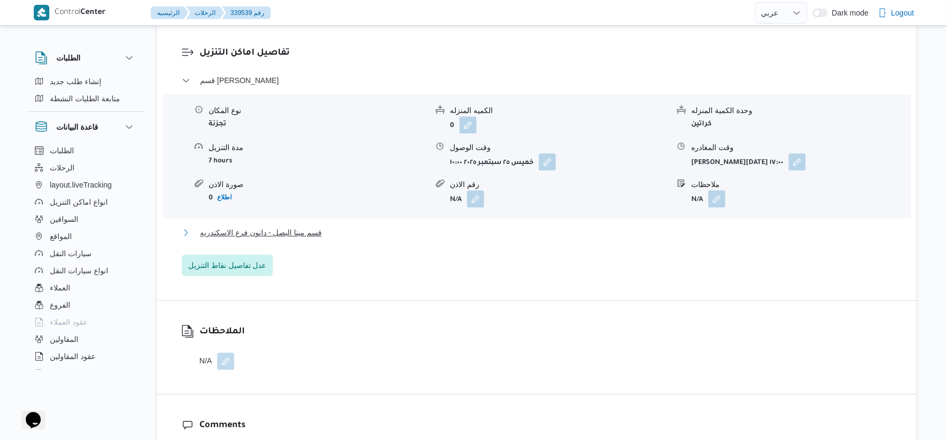
click at [314, 228] on span "قسم مينا البصل - دانون فرع الاسكندريه" at bounding box center [261, 232] width 122 height 13
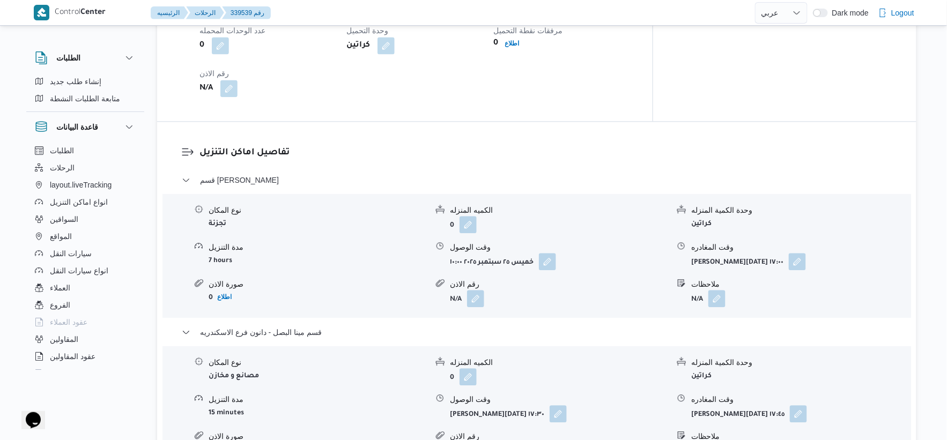
scroll to position [953, 0]
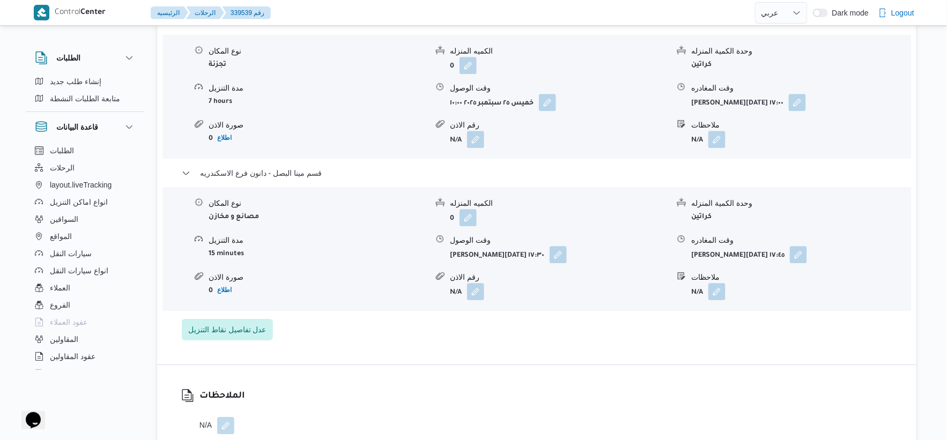
select select "ar"
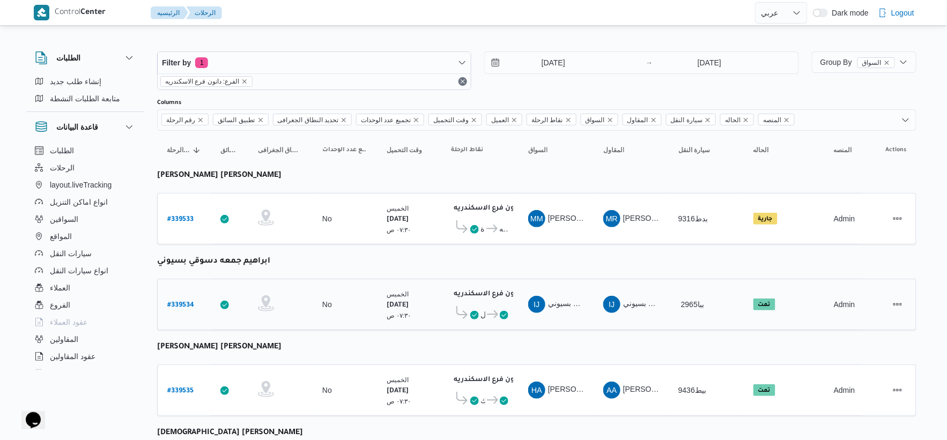
click at [190, 302] on b "# 339534" at bounding box center [180, 306] width 27 height 8
select select "ar"
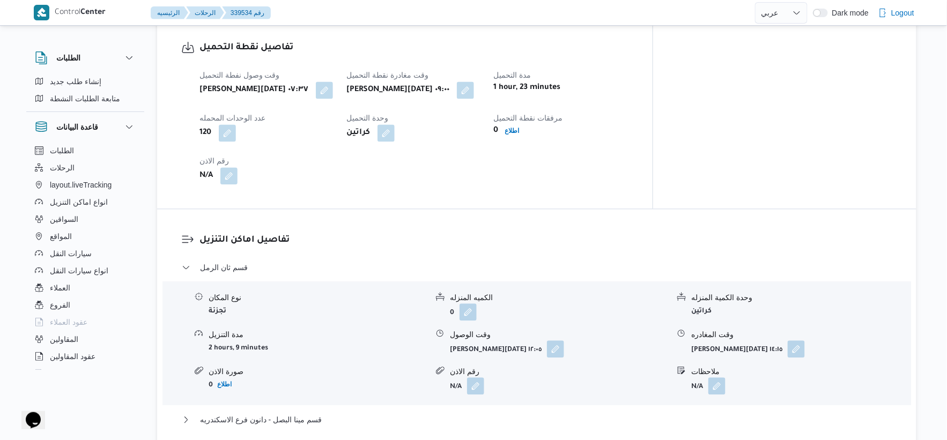
scroll to position [834, 0]
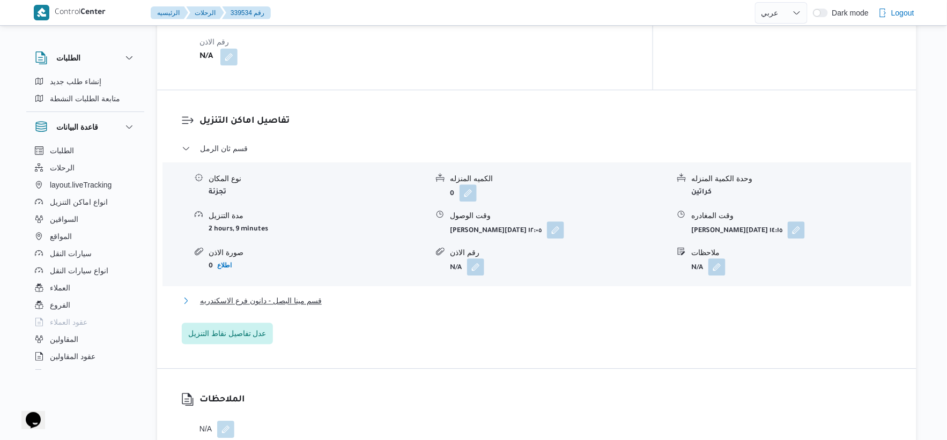
click at [327, 294] on button "قسم مينا البصل - دانون فرع الاسكندريه" at bounding box center [537, 300] width 711 height 13
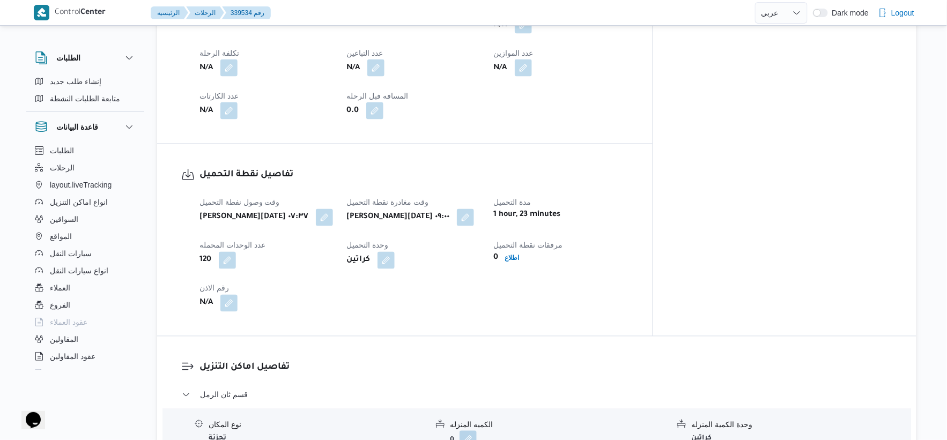
scroll to position [417, 0]
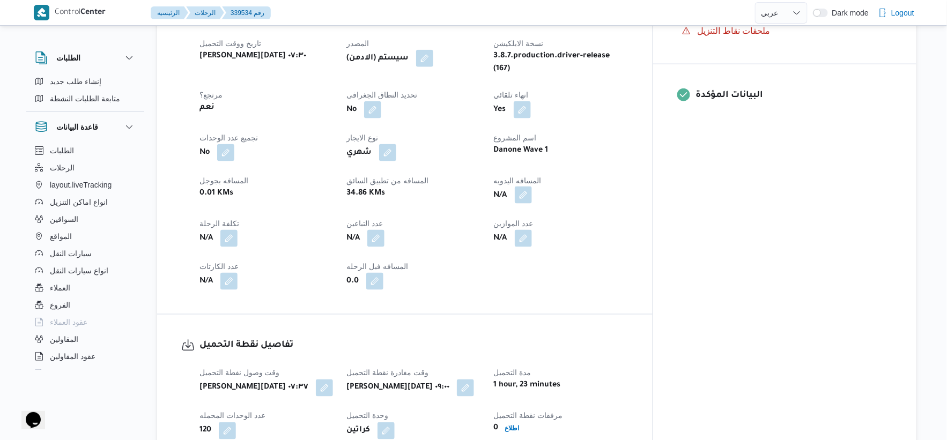
click at [532, 190] on button "button" at bounding box center [523, 195] width 17 height 17
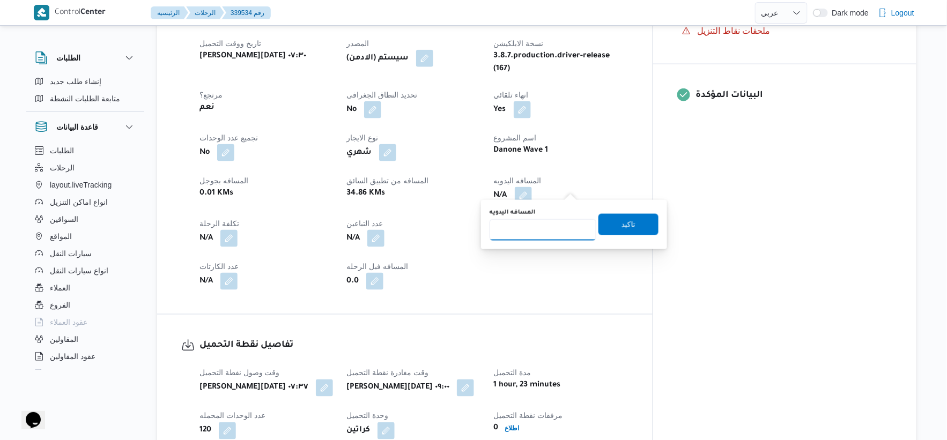
click at [544, 227] on input "المسافه اليدويه" at bounding box center [543, 229] width 107 height 21
type input "43"
click at [631, 223] on span "تاكيد" at bounding box center [629, 223] width 60 height 21
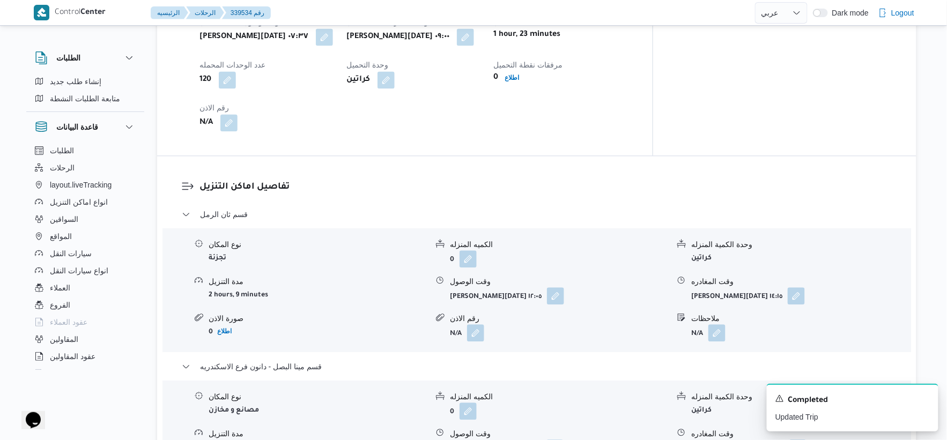
scroll to position [834, 0]
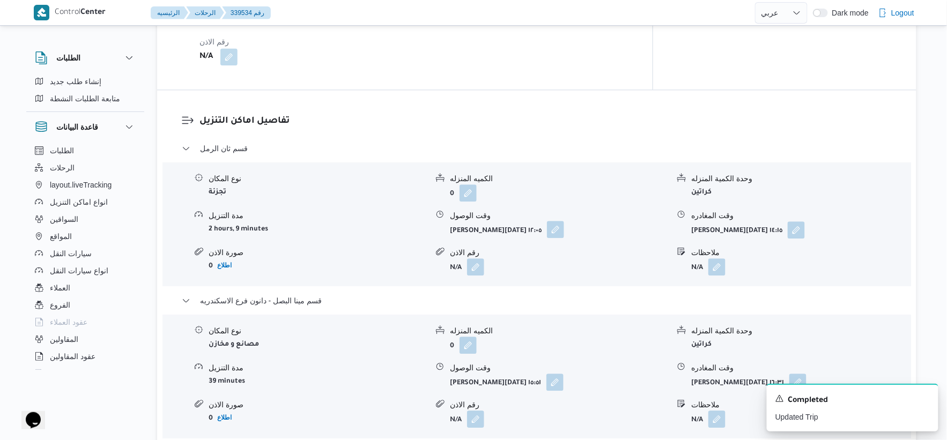
click at [555, 221] on button "button" at bounding box center [555, 229] width 17 height 17
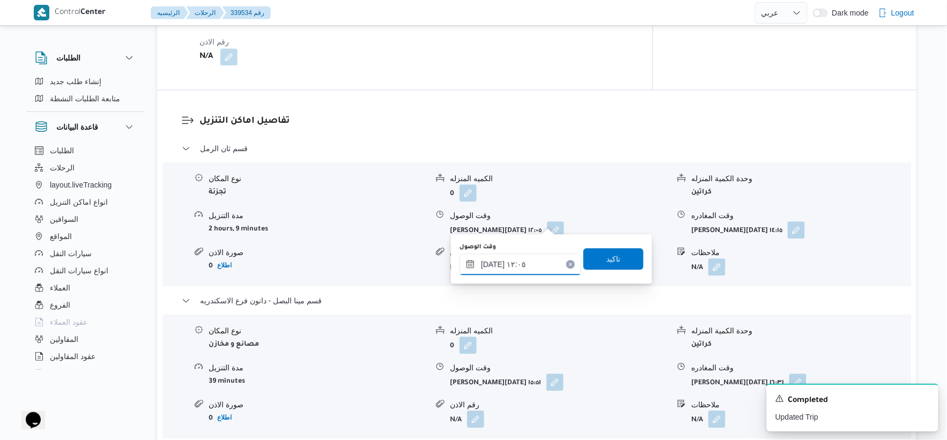
click at [540, 260] on input "٢٥/٠٩/٢٠٢٥ ١٢:٠٥" at bounding box center [521, 264] width 122 height 21
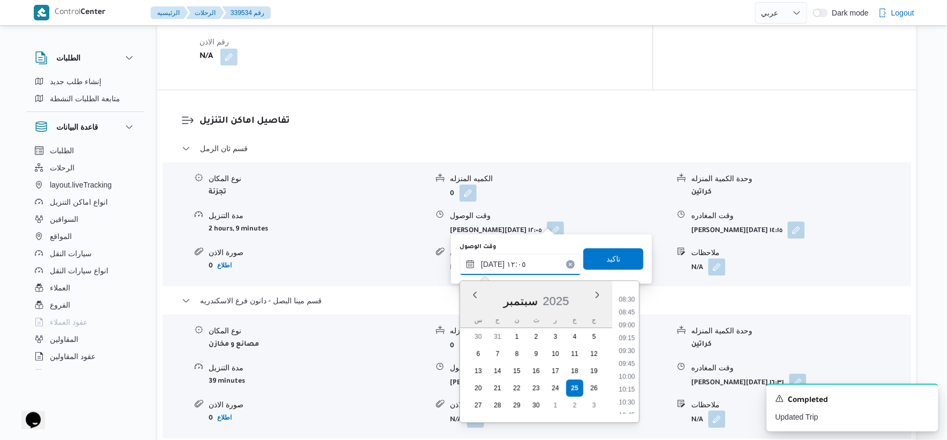
scroll to position [434, 0]
click at [625, 349] on li "09:30" at bounding box center [627, 349] width 25 height 11
type input "٢٥/٠٩/٢٠٢٥ ٠٩:٣٠"
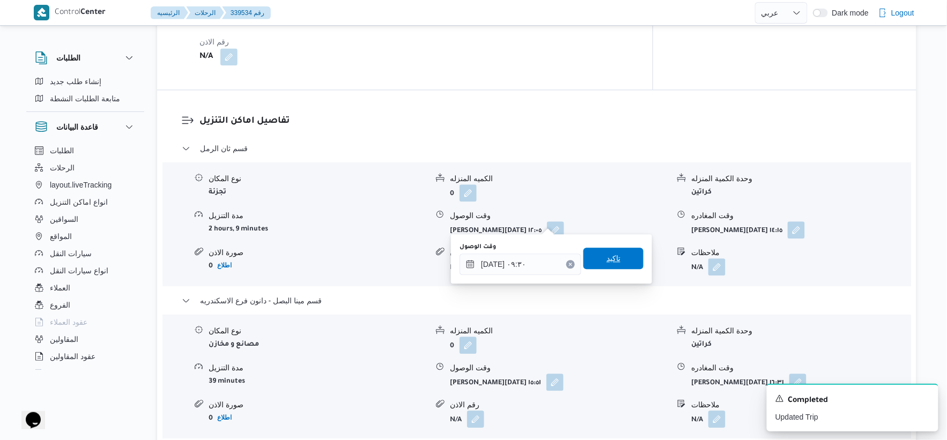
click at [618, 267] on span "تاكيد" at bounding box center [613, 258] width 60 height 21
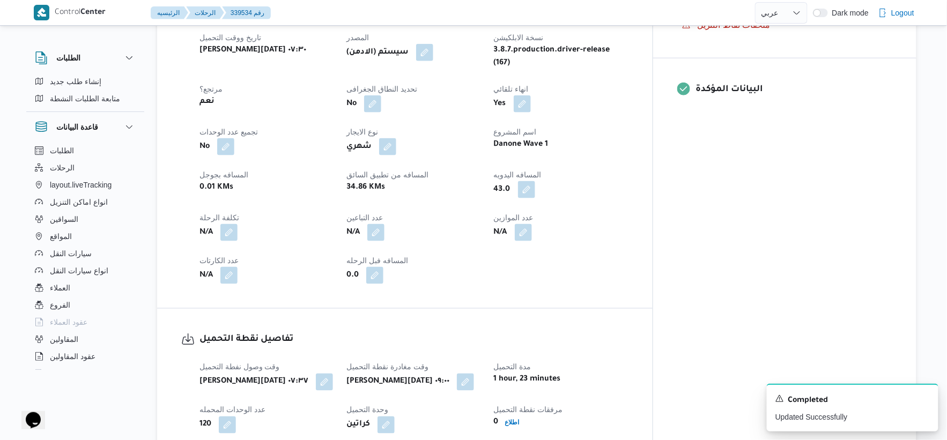
scroll to position [596, 0]
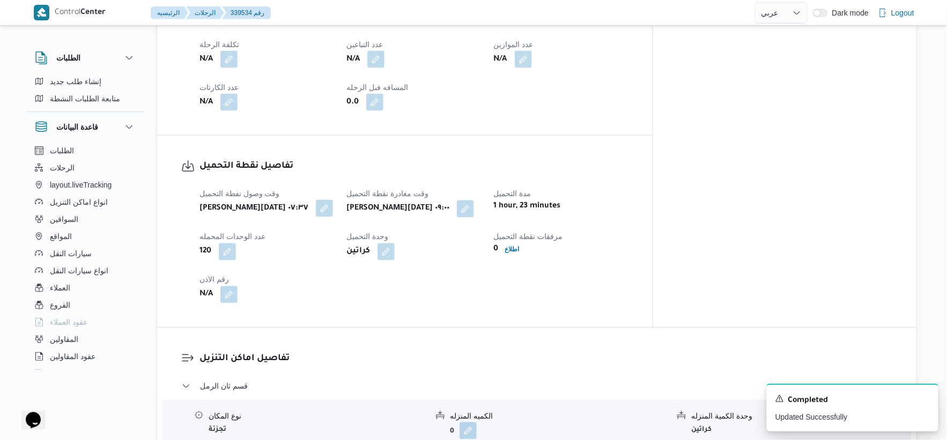
click at [331, 200] on button "button" at bounding box center [324, 208] width 17 height 17
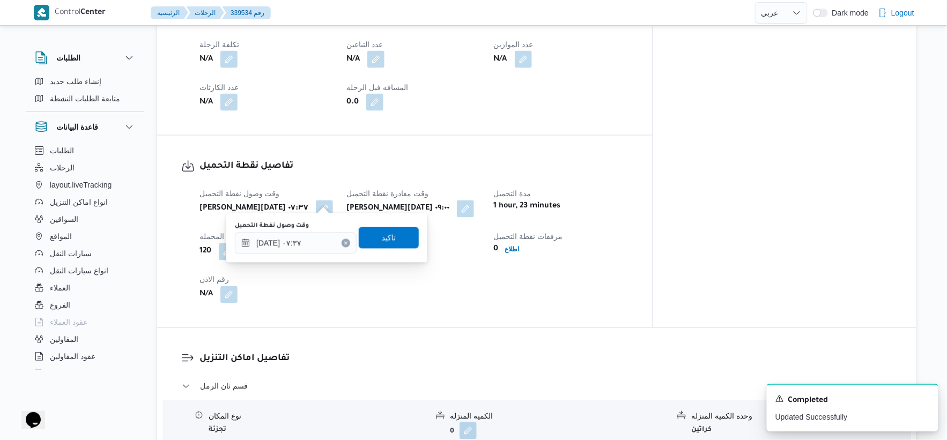
click at [304, 230] on div "وقت وصول نفطة التحميل ٢٥/٠٩/٢٠٢٥ ٠٧:٣٧" at bounding box center [296, 238] width 122 height 32
click at [304, 248] on input "٢٥/٠٩/٢٠٢٥ ٠٧:٣٧" at bounding box center [296, 243] width 122 height 21
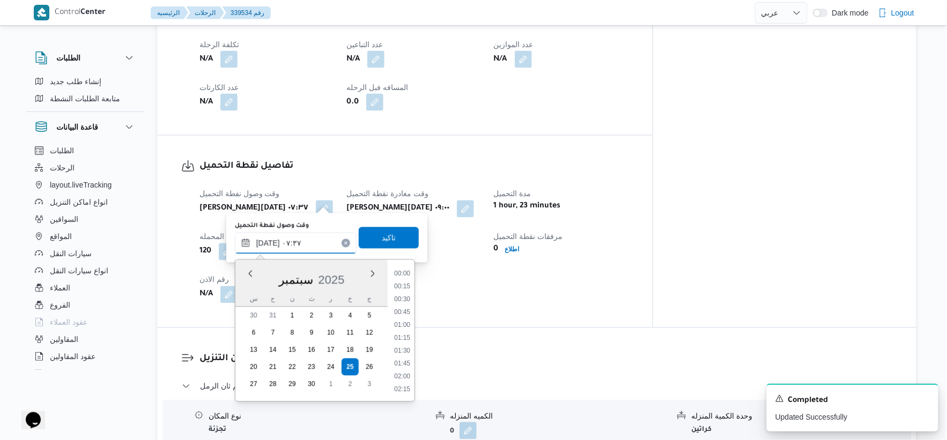
scroll to position [322, 0]
drag, startPoint x: 401, startPoint y: 339, endPoint x: 398, endPoint y: 265, distance: 74.6
click at [401, 339] on li "07:30" at bounding box center [402, 338] width 25 height 11
type input "٢٥/٠٩/٢٠٢٥ ٠٧:٣٠"
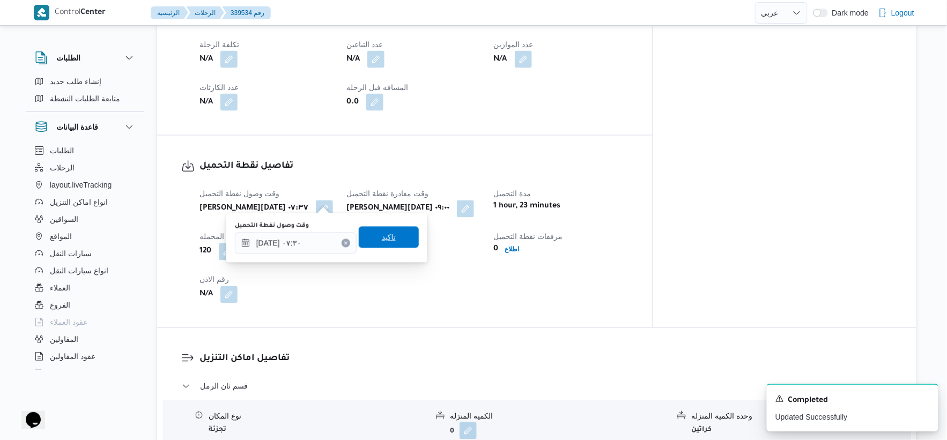
click at [397, 243] on span "تاكيد" at bounding box center [389, 237] width 60 height 21
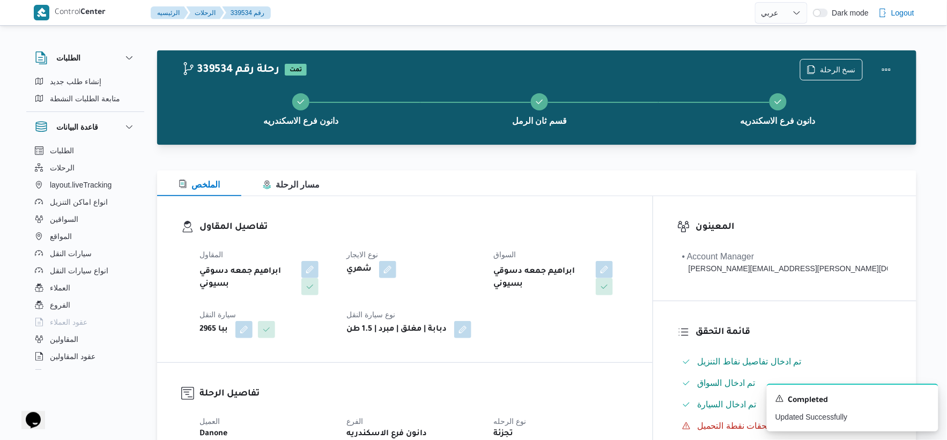
scroll to position [357, 0]
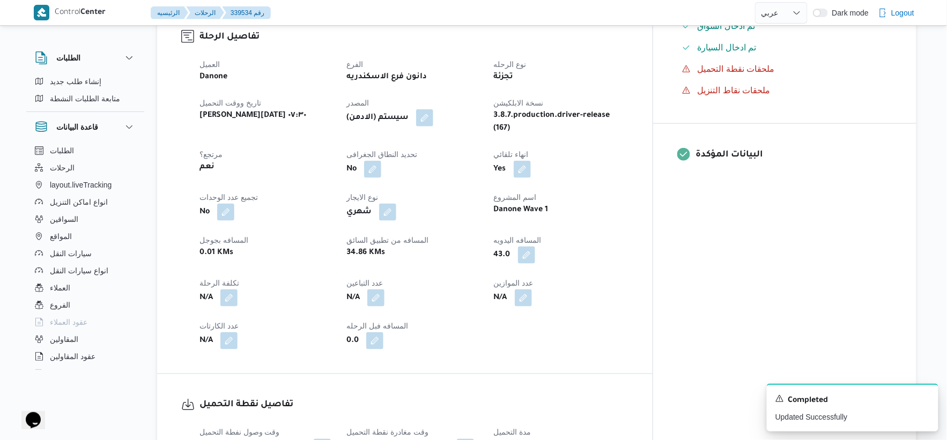
select select "ar"
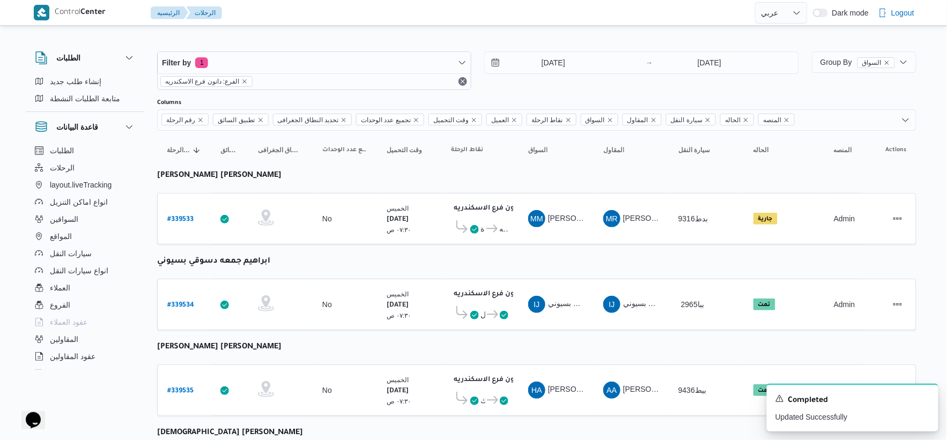
select select "ar"
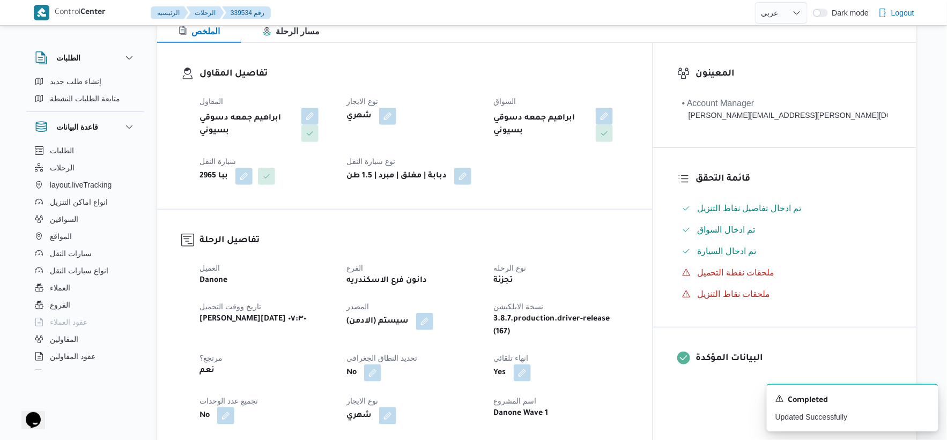
scroll to position [357, 0]
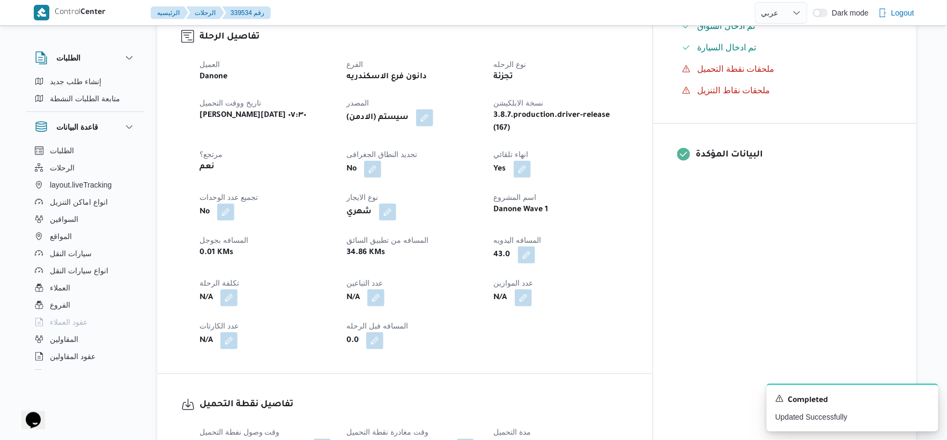
select select "ar"
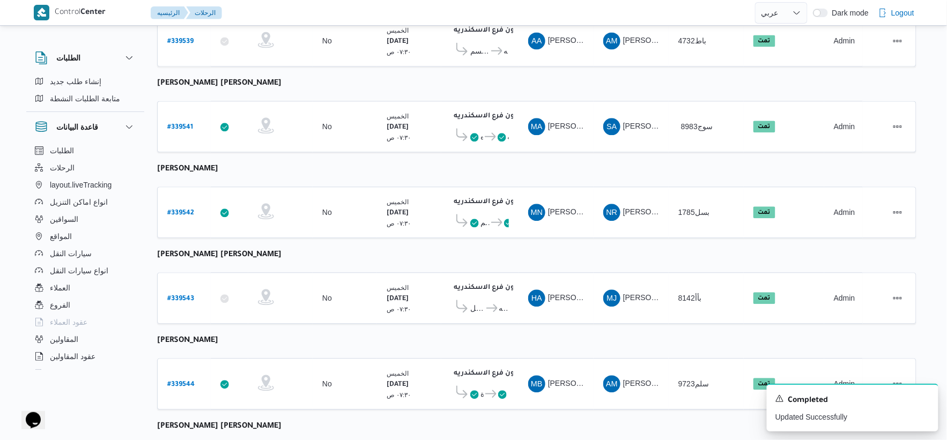
scroll to position [861, 0]
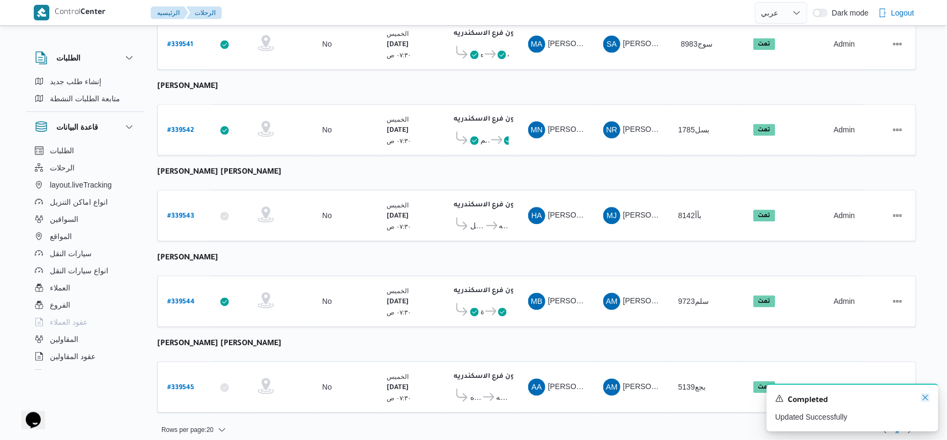
click at [926, 398] on icon "Dismiss toast" at bounding box center [925, 398] width 9 height 9
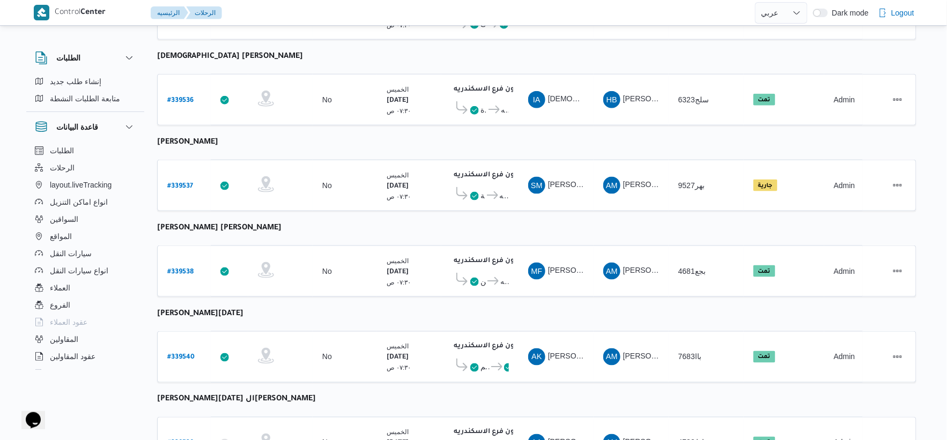
scroll to position [385, 0]
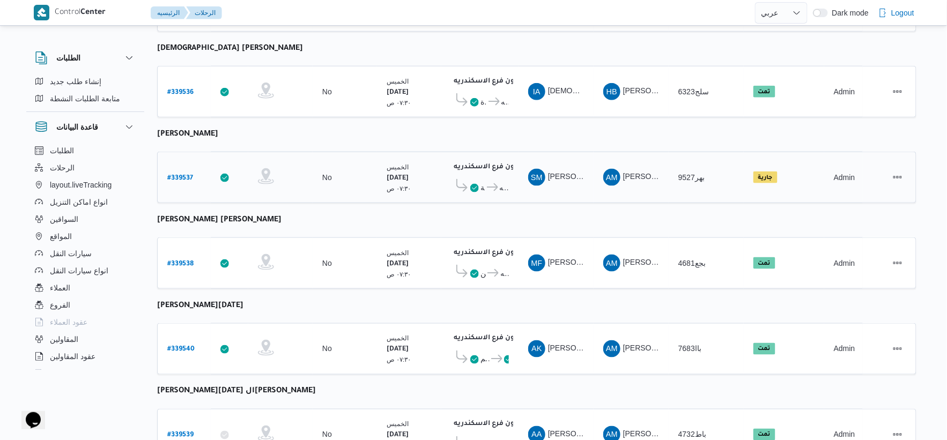
click at [188, 175] on b "# 339537" at bounding box center [180, 179] width 26 height 8
select select "ar"
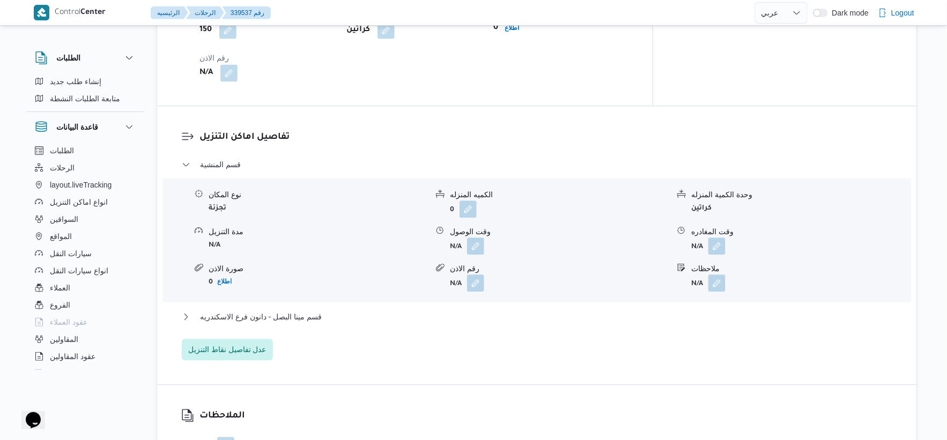
scroll to position [802, 0]
click at [481, 240] on button "button" at bounding box center [475, 244] width 17 height 17
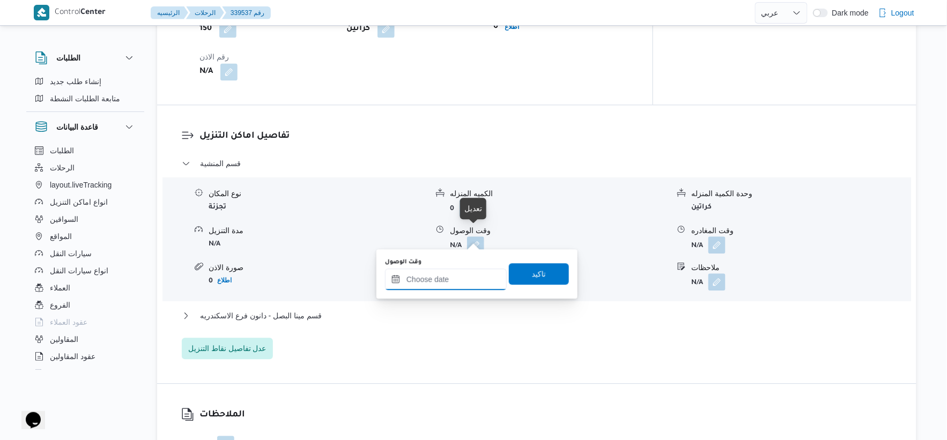
click at [472, 280] on input "وقت الوصول" at bounding box center [446, 279] width 122 height 21
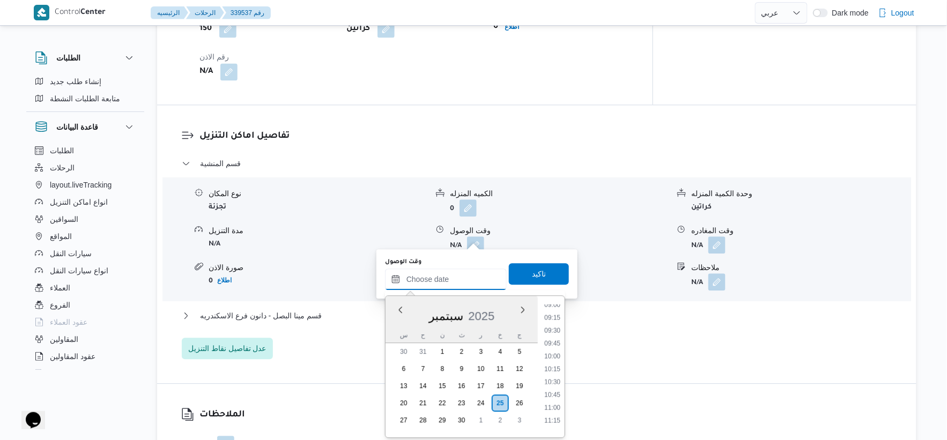
scroll to position [442, 0]
click at [551, 329] on li "09:00" at bounding box center [552, 331] width 25 height 11
type input "[DATE] ٠٩:٠٠"
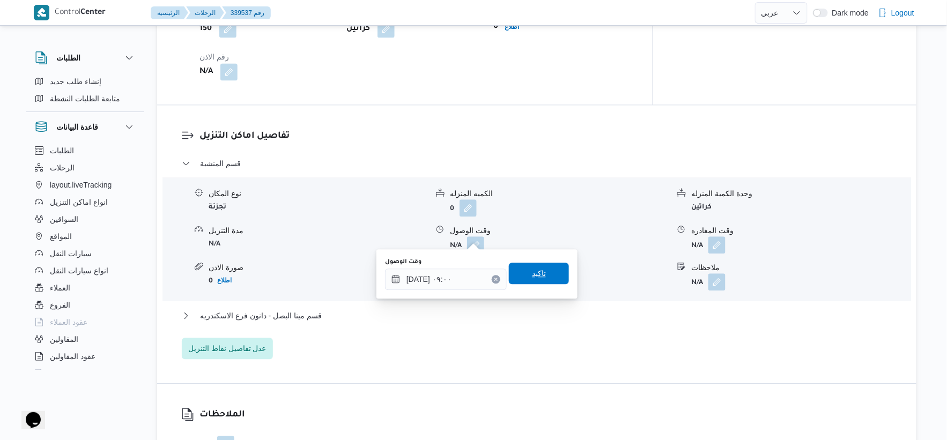
click at [551, 269] on span "تاكيد" at bounding box center [539, 273] width 60 height 21
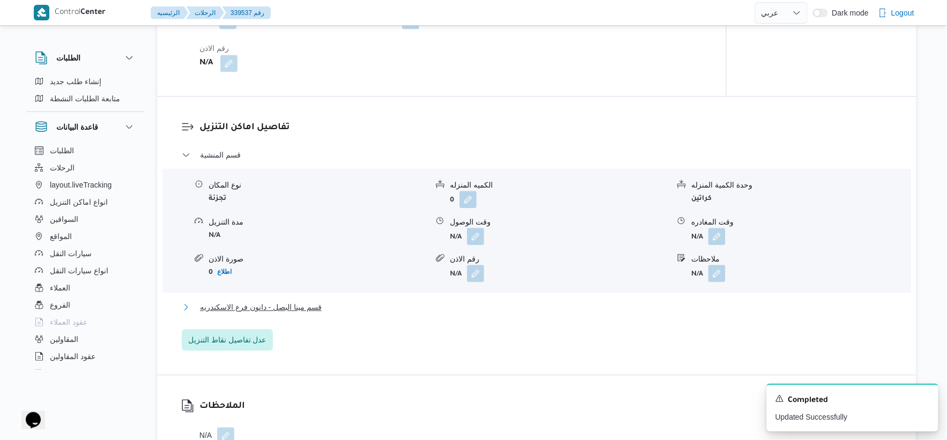
click at [323, 309] on button "قسم مينا البصل - دانون فرع الاسكندريه" at bounding box center [537, 307] width 711 height 13
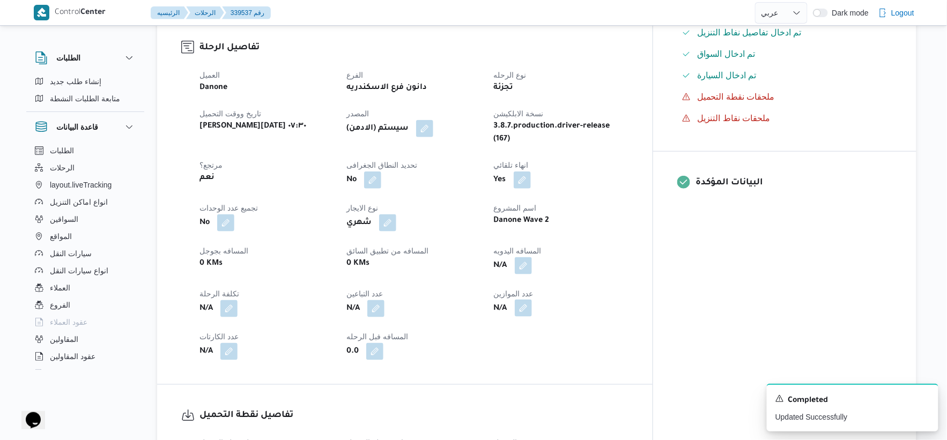
scroll to position [385, 0]
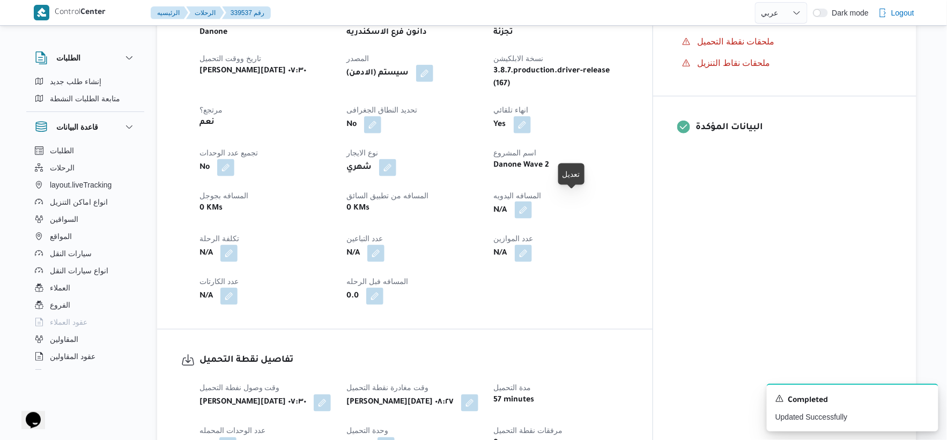
click at [532, 204] on button "button" at bounding box center [523, 210] width 17 height 17
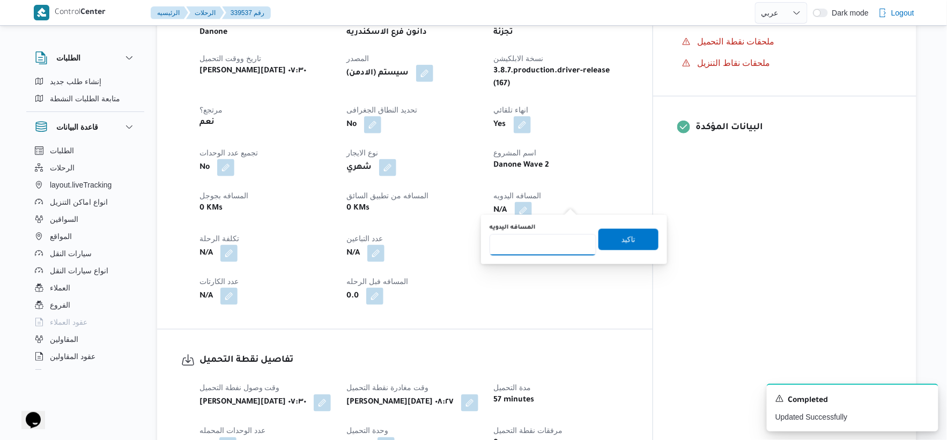
click at [528, 247] on input "المسافه اليدويه" at bounding box center [543, 244] width 107 height 21
type input "21"
click at [627, 238] on span "تاكيد" at bounding box center [629, 239] width 14 height 13
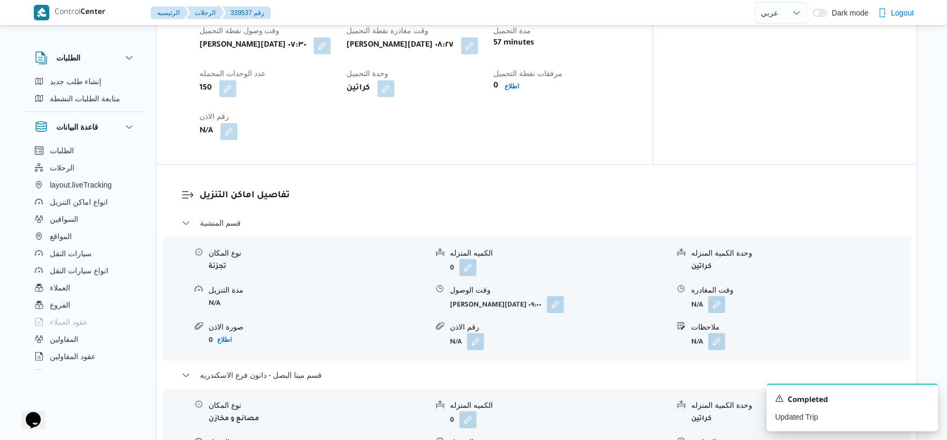
scroll to position [893, 0]
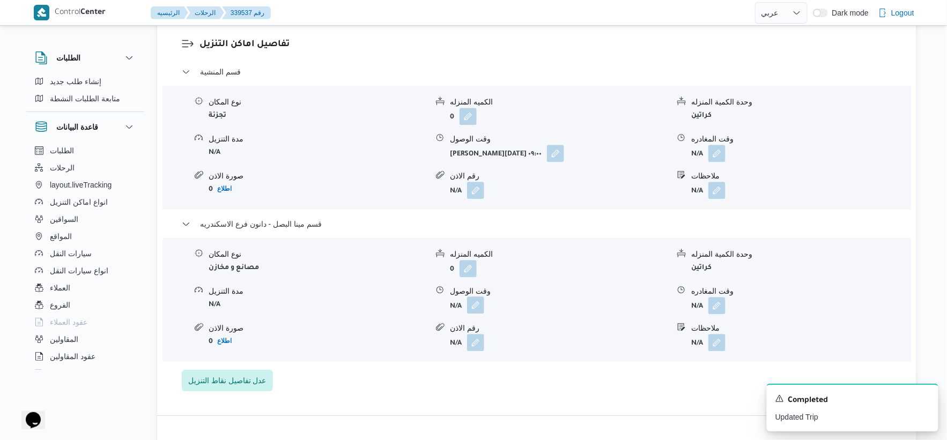
click at [474, 297] on button "button" at bounding box center [475, 305] width 17 height 17
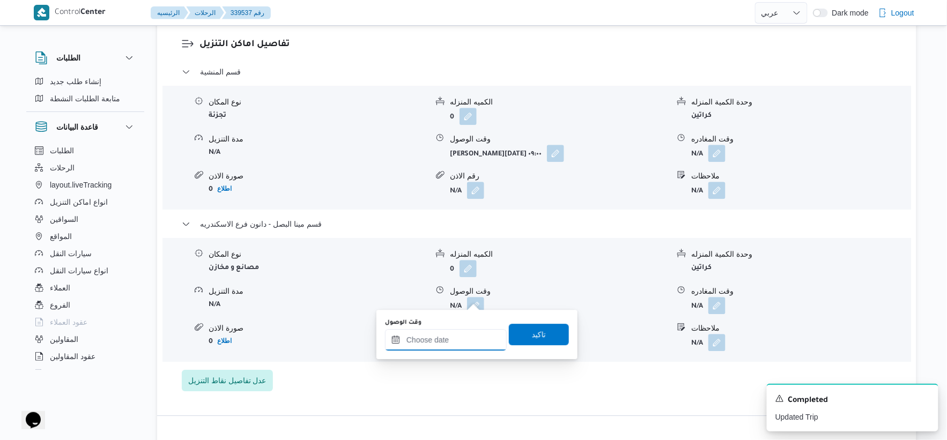
click at [463, 335] on input "وقت الوصول" at bounding box center [446, 339] width 122 height 21
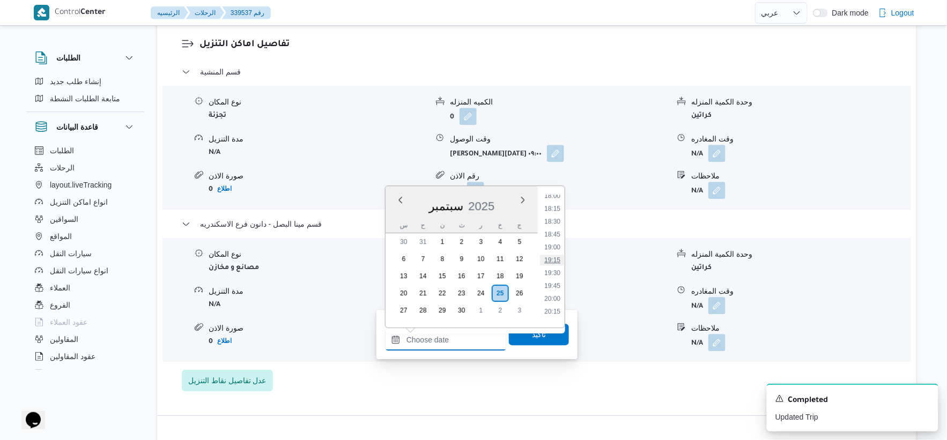
scroll to position [871, 0]
click at [558, 241] on li "17:45" at bounding box center [552, 242] width 25 height 11
type input "[DATE] ١٧:٤٥"
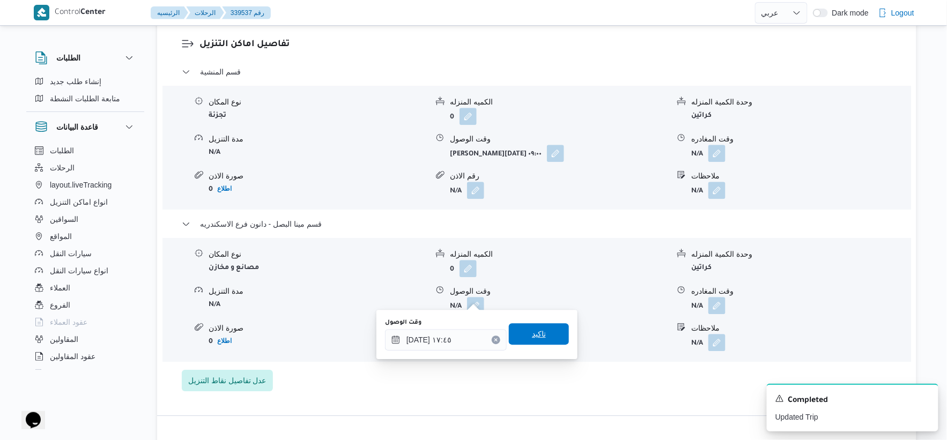
click at [544, 339] on span "تاكيد" at bounding box center [539, 333] width 60 height 21
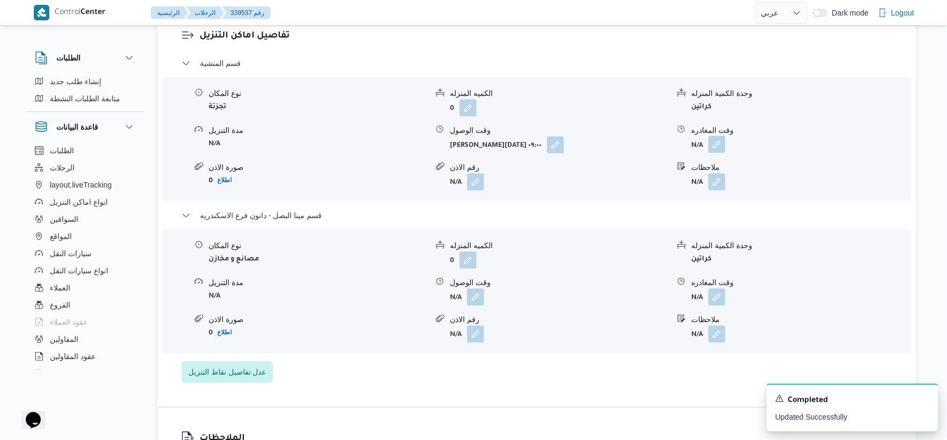
click at [715, 146] on button "button" at bounding box center [716, 144] width 17 height 17
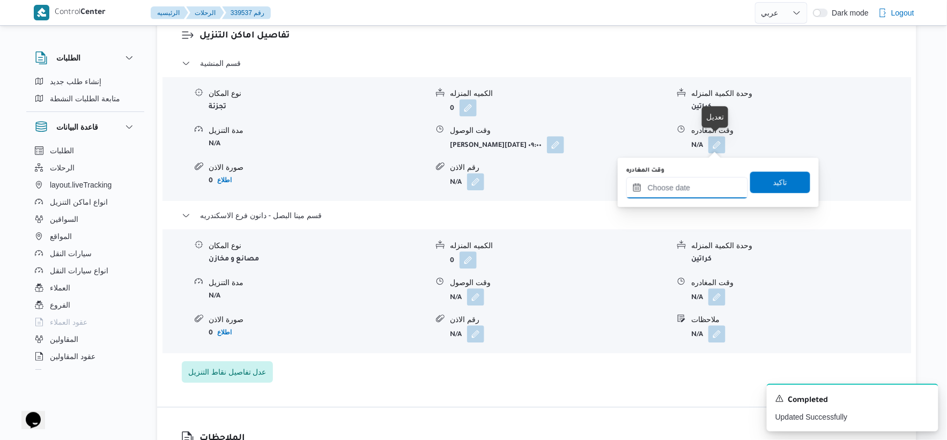
click at [708, 190] on input "وقت المغادره" at bounding box center [687, 187] width 122 height 21
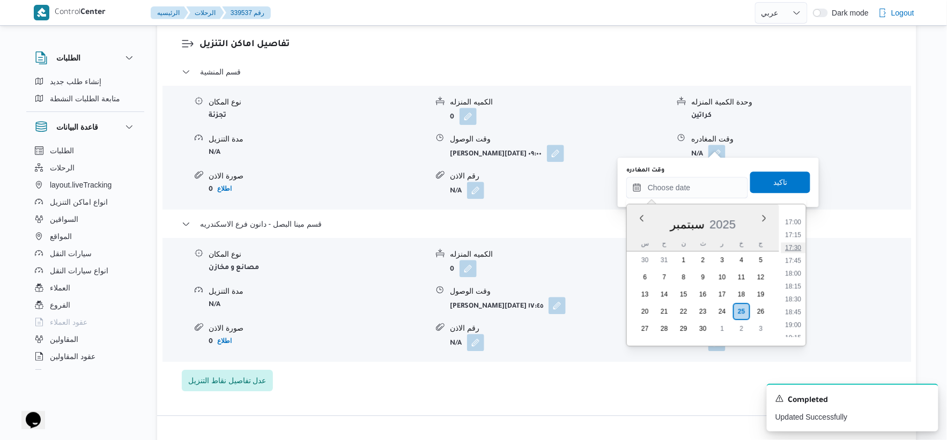
click at [792, 243] on li "17:30" at bounding box center [793, 247] width 25 height 11
type input "٢٥/٠٩/٢٠٢٥ ١٧:٣٠"
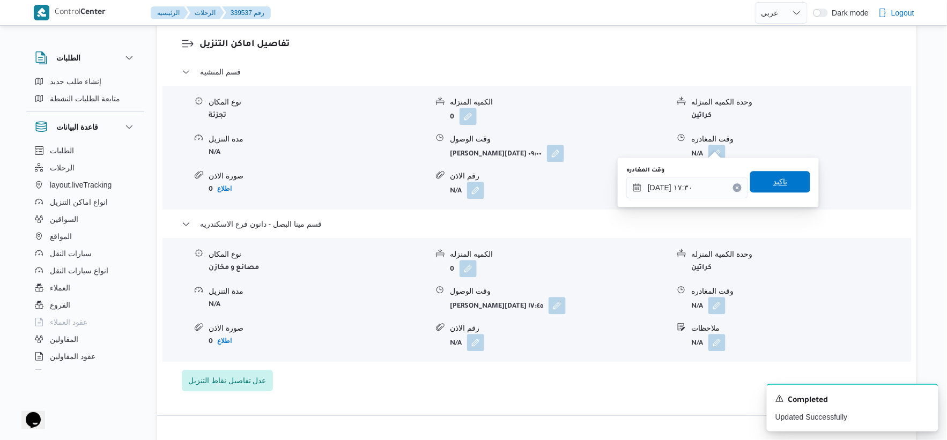
click at [778, 170] on div "وقت المغادره ٢٥/٠٩/٢٠٢٥ ١٧:٣٠ تاكيد" at bounding box center [718, 182] width 186 height 34
click at [776, 172] on span "تاكيد" at bounding box center [780, 181] width 60 height 21
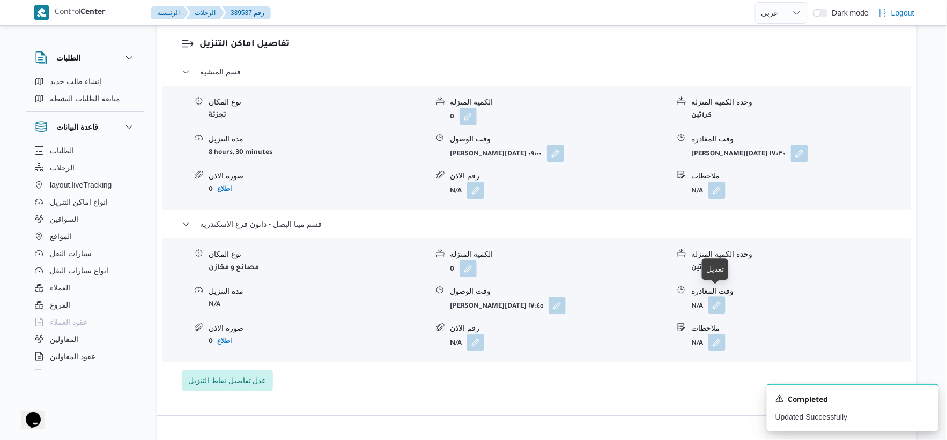
click at [720, 297] on button "button" at bounding box center [716, 305] width 17 height 17
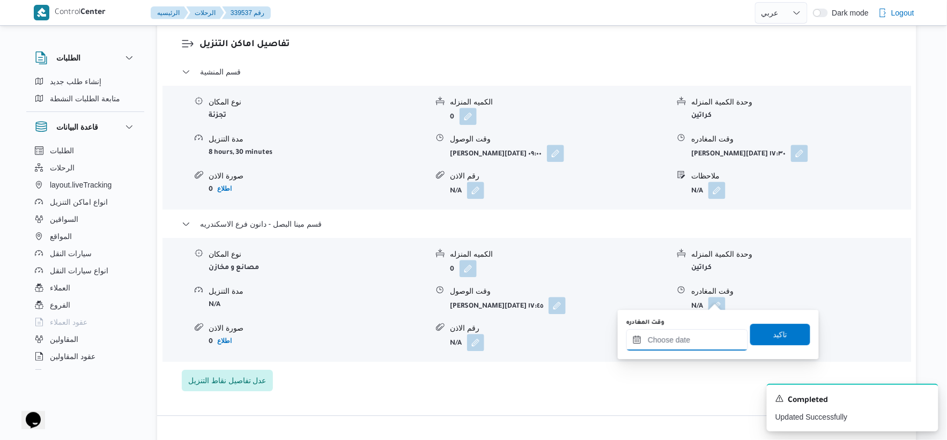
click at [690, 341] on input "وقت المغادره" at bounding box center [687, 339] width 122 height 21
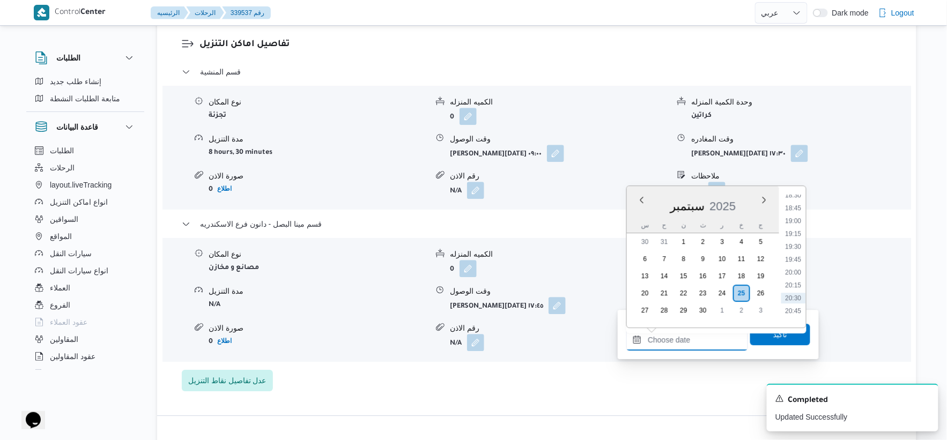
scroll to position [931, 0]
click at [797, 220] on li "18:30" at bounding box center [793, 221] width 25 height 11
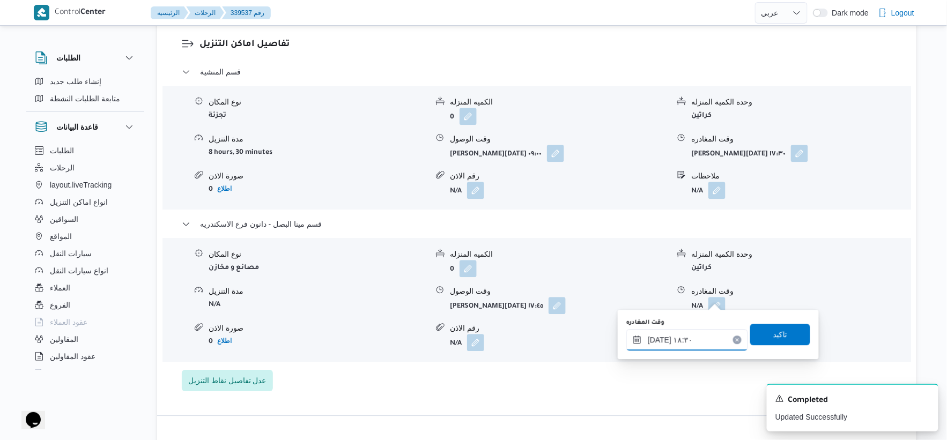
click at [656, 339] on input "٢٥/٠٩/٢٠٢٥ ١٨:٣٠" at bounding box center [687, 339] width 122 height 21
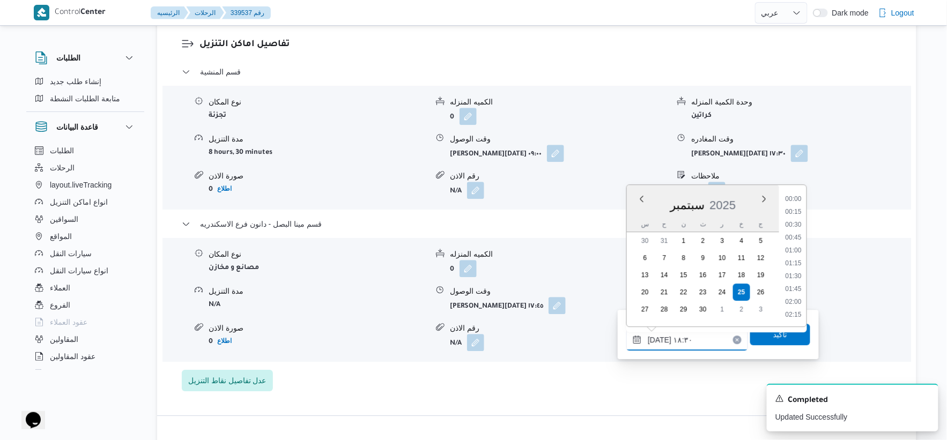
scroll to position [888, 0]
type input "٢٥/٠٩/٢٠٢٥ ١٨:١٠"
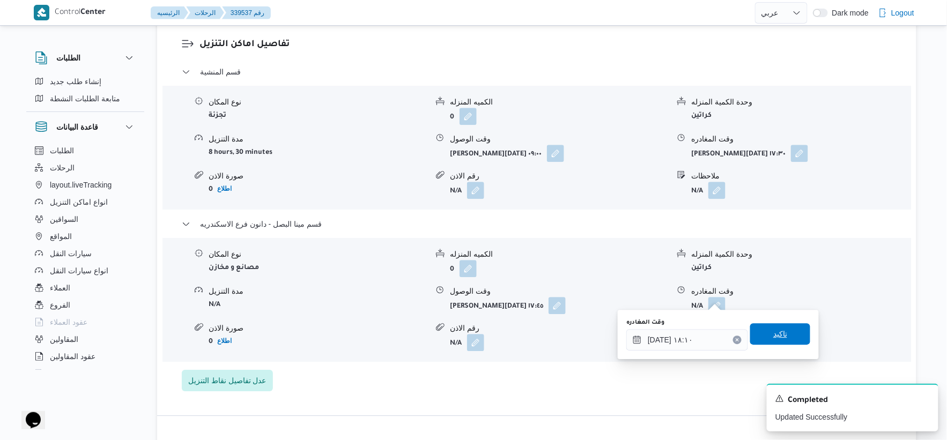
click at [765, 335] on span "تاكيد" at bounding box center [780, 333] width 60 height 21
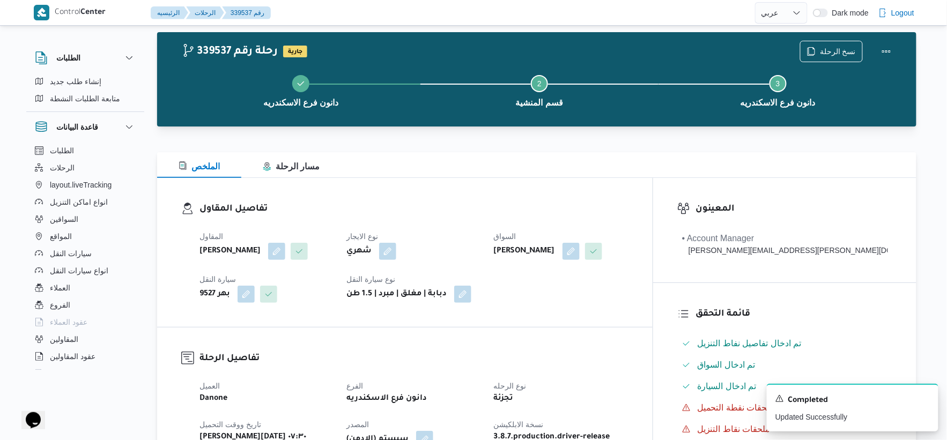
scroll to position [0, 0]
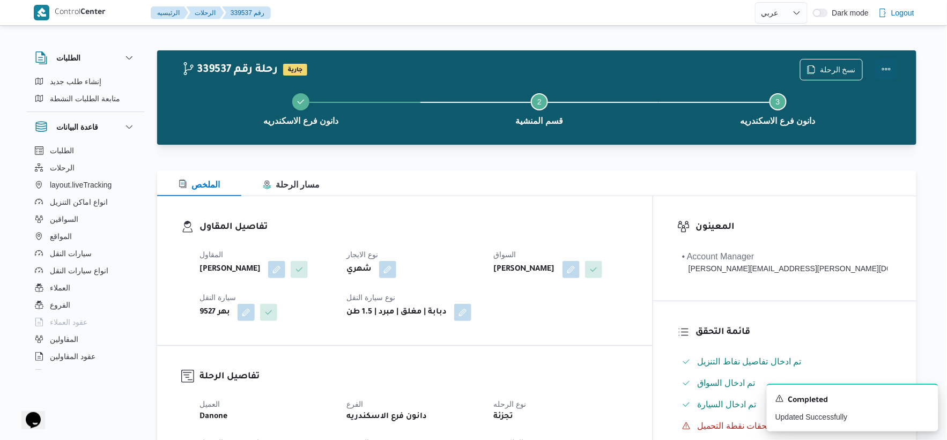
click at [891, 65] on button "Actions" at bounding box center [886, 68] width 21 height 21
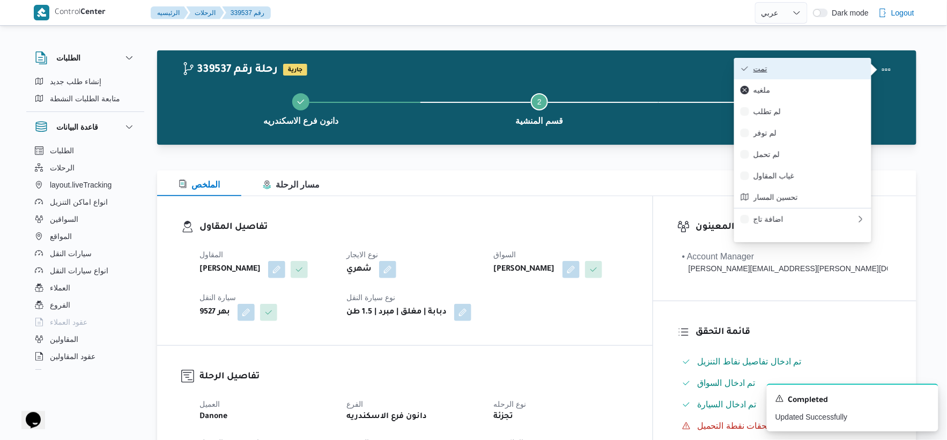
click at [797, 66] on span "تمت" at bounding box center [809, 68] width 112 height 9
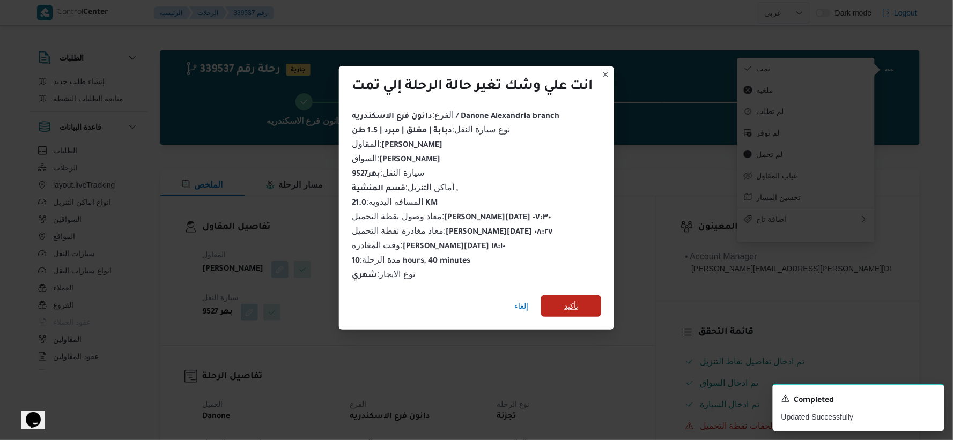
click at [580, 289] on div "إلغاء تأكيد" at bounding box center [476, 308] width 275 height 43
click at [581, 295] on span "تأكيد" at bounding box center [571, 305] width 60 height 21
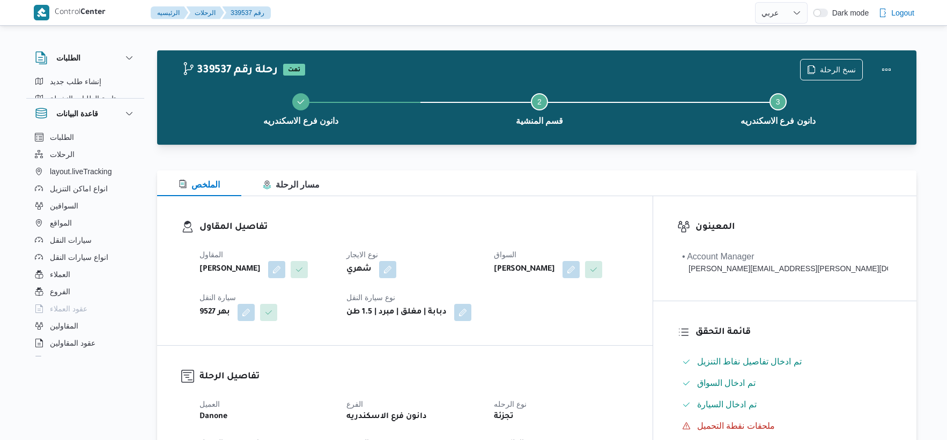
select select "ar"
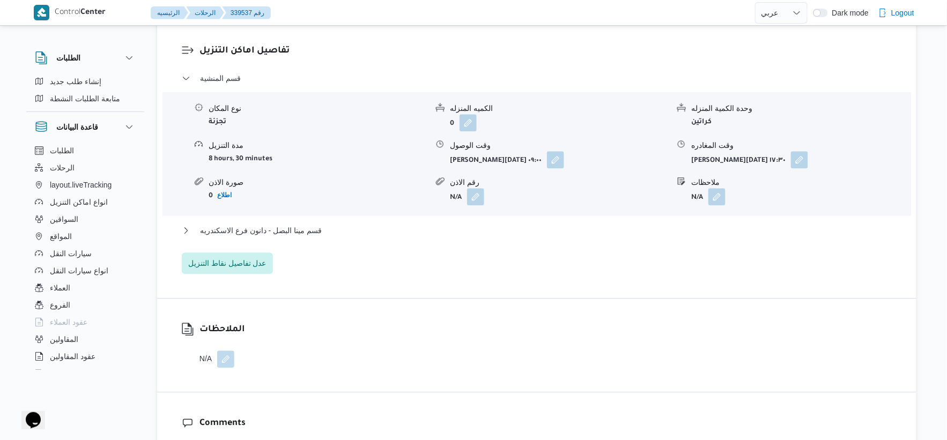
scroll to position [893, 0]
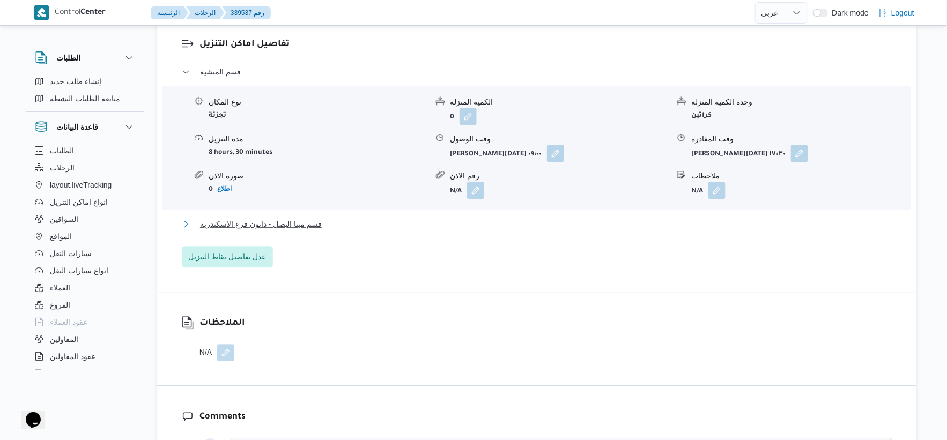
click at [342, 218] on button "قسم مينا البصل - دانون فرع الاسكندريه" at bounding box center [537, 224] width 711 height 13
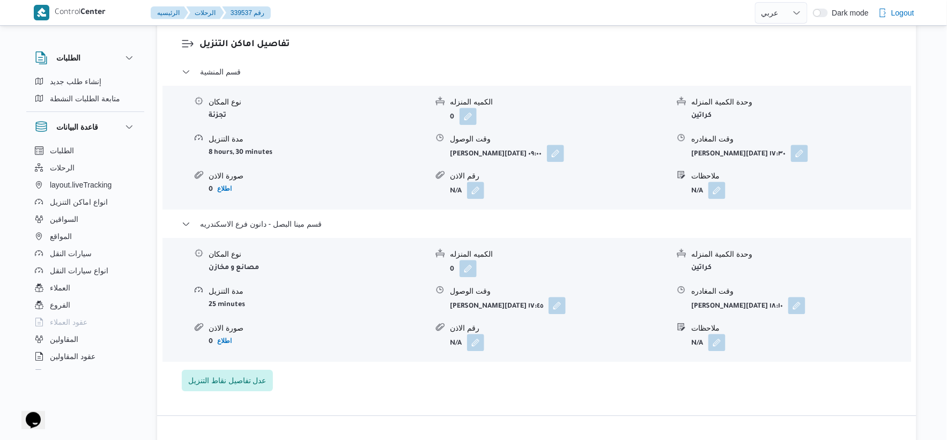
select select "ar"
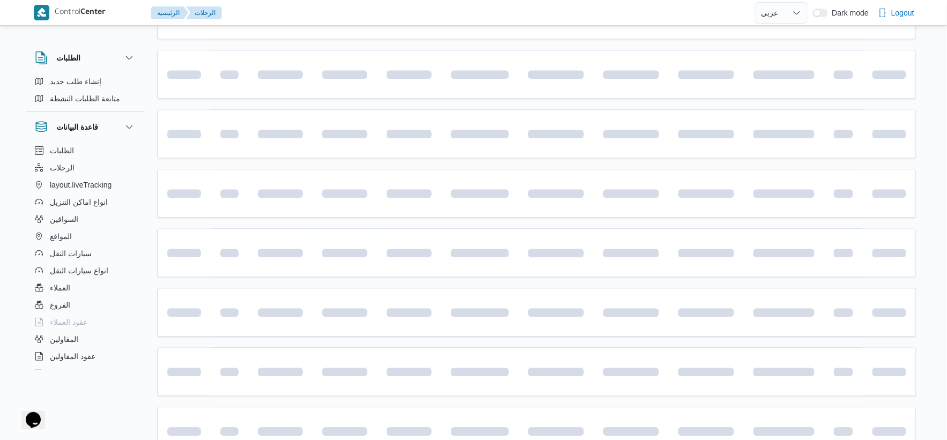
scroll to position [385, 0]
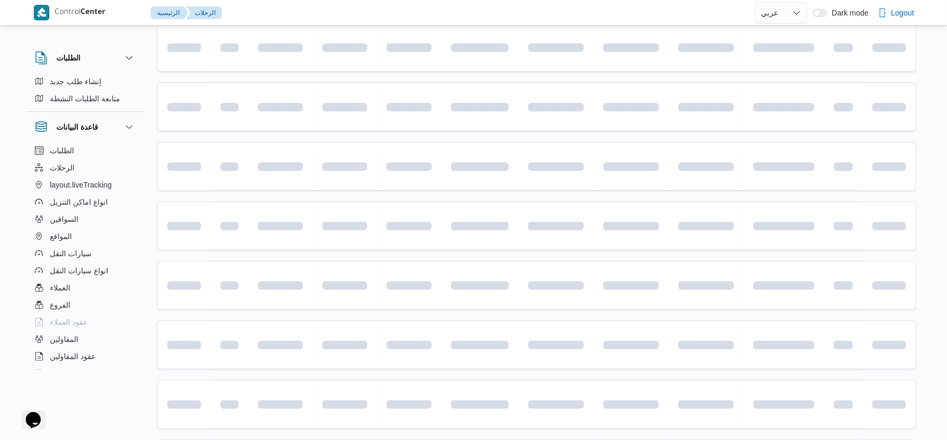
select select "ar"
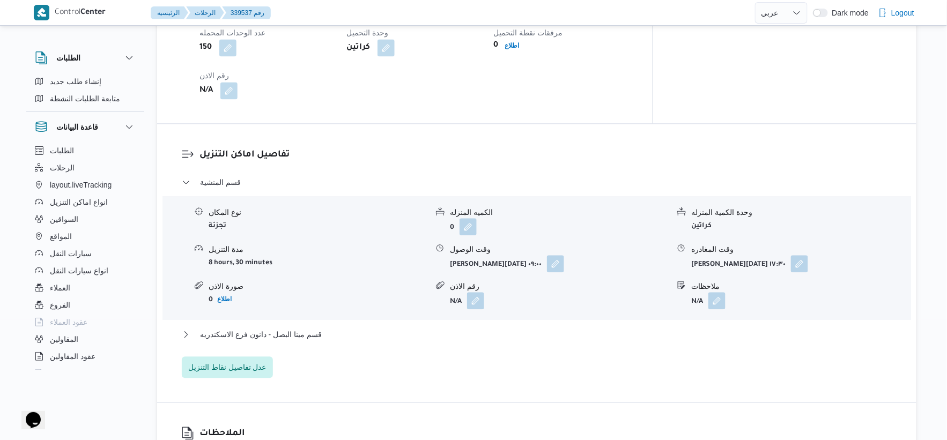
scroll to position [893, 0]
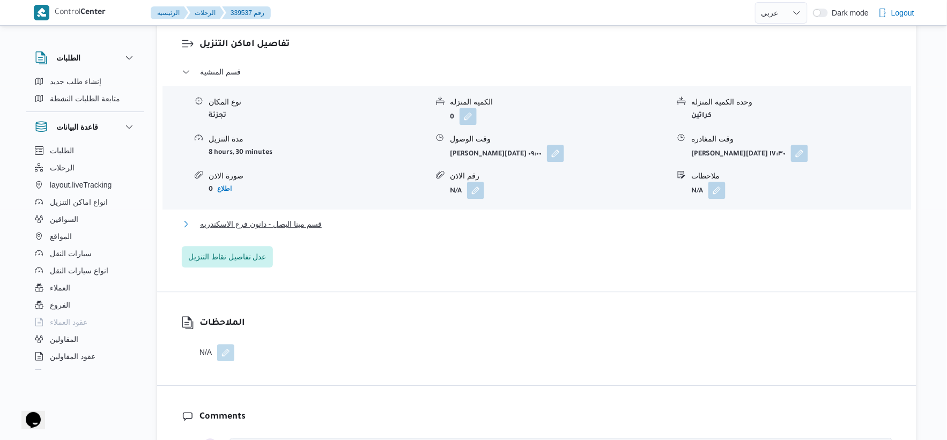
click at [314, 218] on span "قسم مينا البصل - دانون فرع الاسكندريه" at bounding box center [261, 224] width 122 height 13
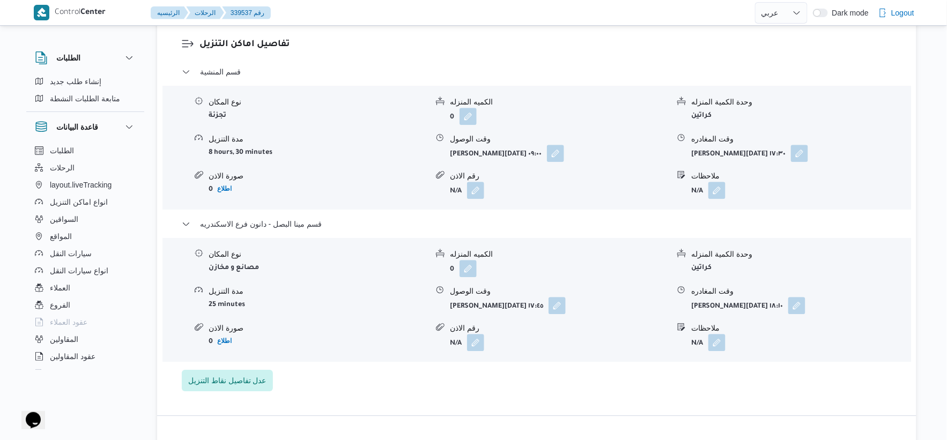
select select "ar"
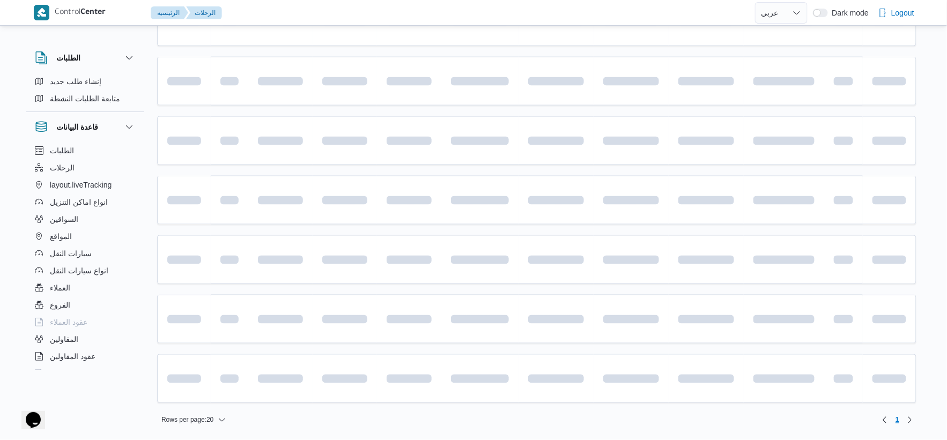
scroll to position [385, 0]
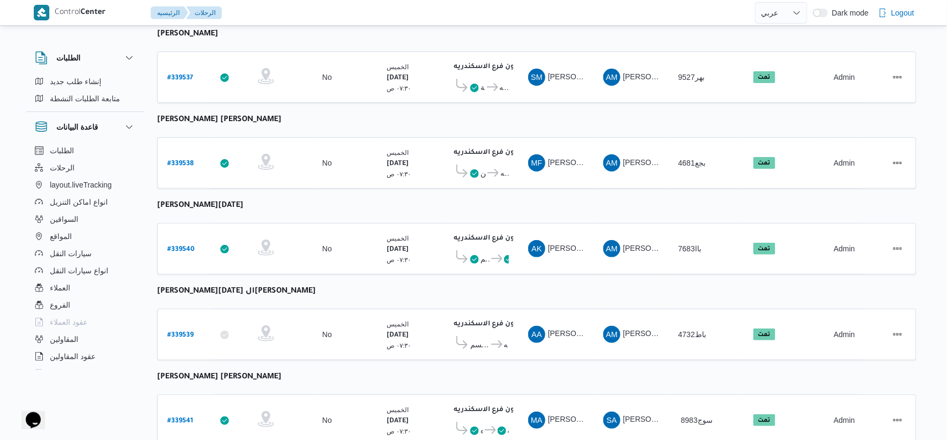
select select "ar"
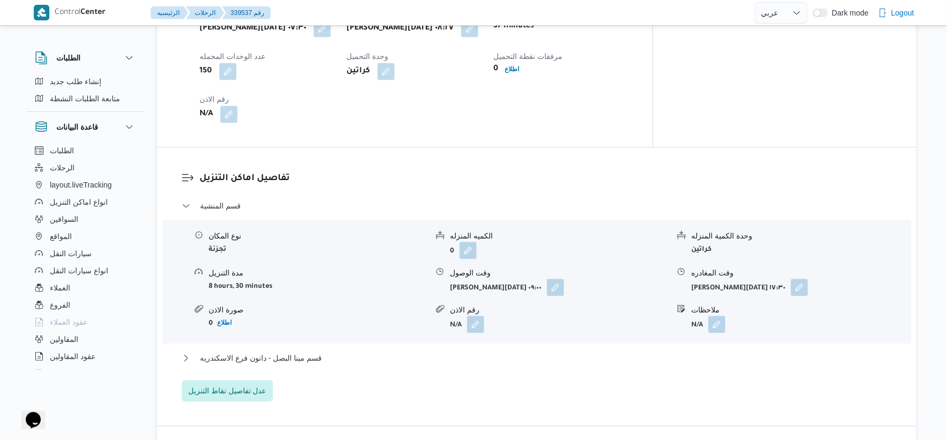
scroll to position [962, 0]
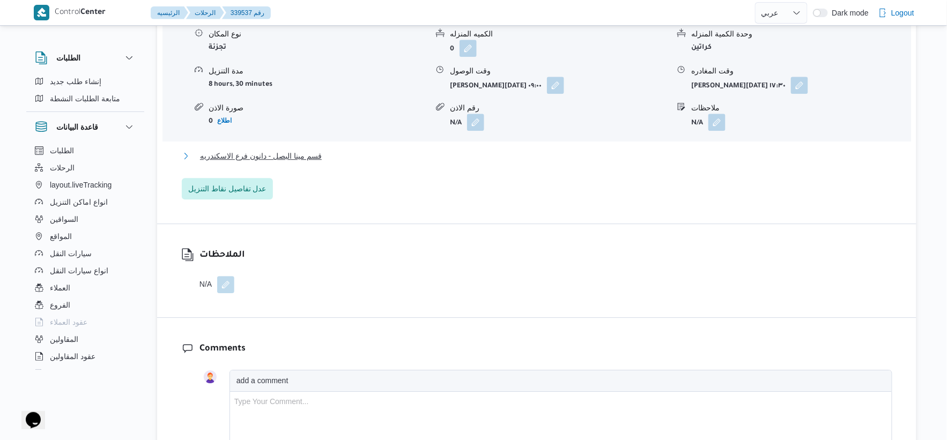
click at [306, 150] on span "قسم مينا البصل - دانون فرع الاسكندريه" at bounding box center [261, 156] width 122 height 13
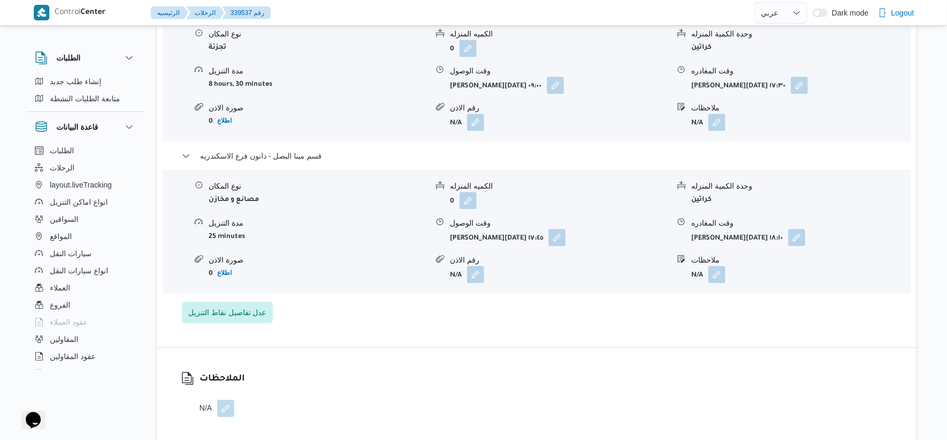
select select "ar"
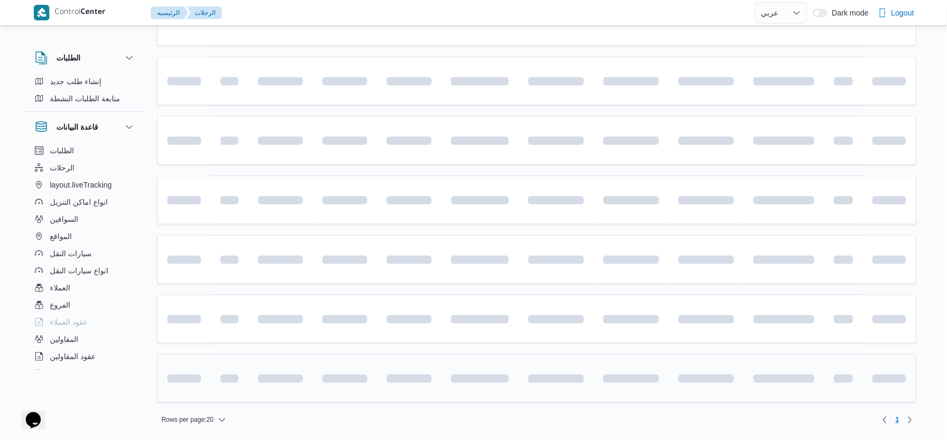
scroll to position [485, 0]
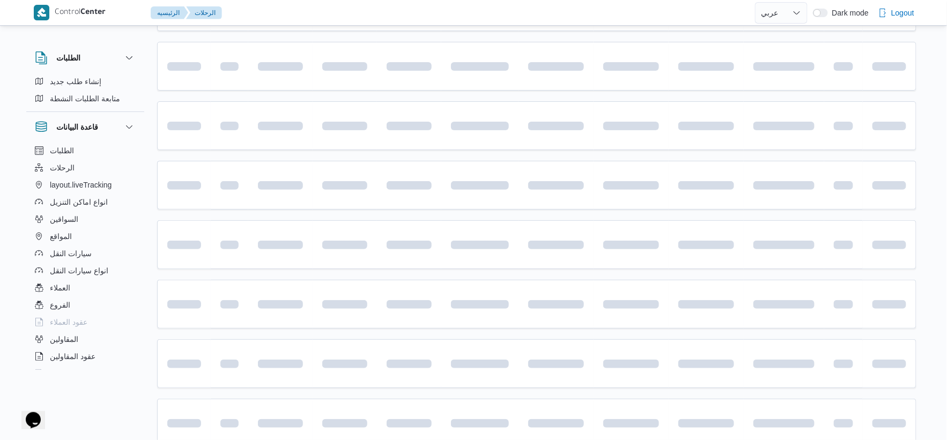
select select "ar"
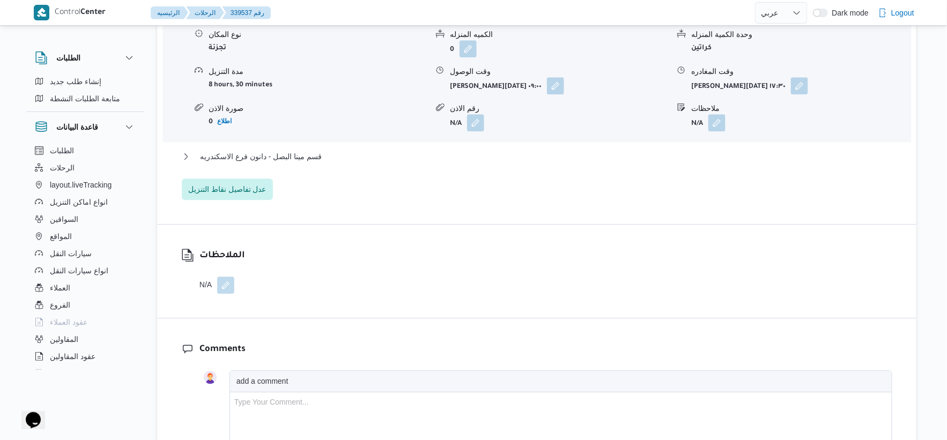
scroll to position [962, 0]
click at [305, 150] on span "قسم مينا البصل - دانون فرع الاسكندريه" at bounding box center [261, 156] width 122 height 13
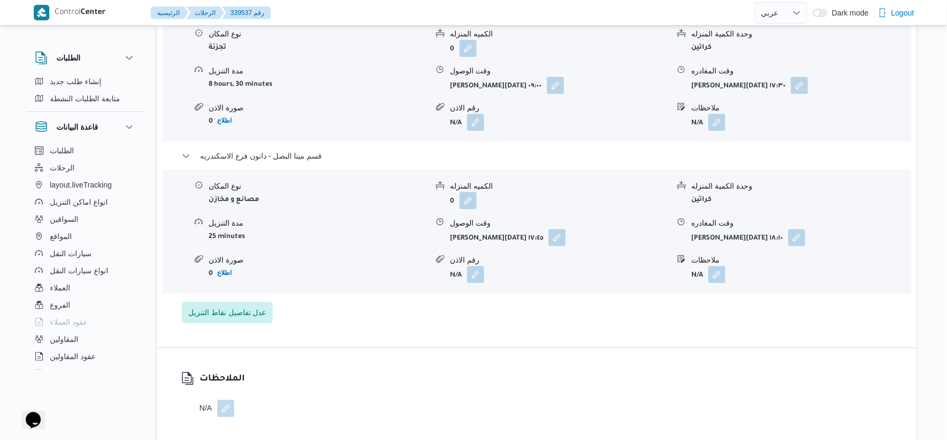
select select "ar"
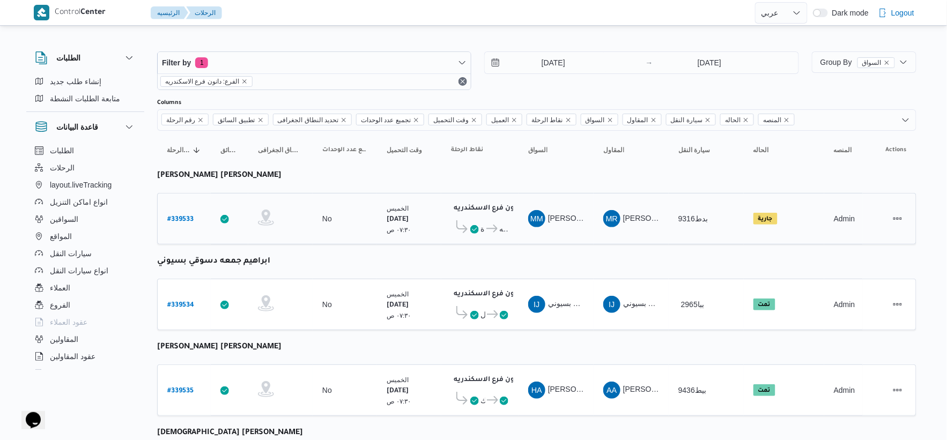
click at [183, 216] on b "# 339533" at bounding box center [180, 220] width 26 height 8
select select "ar"
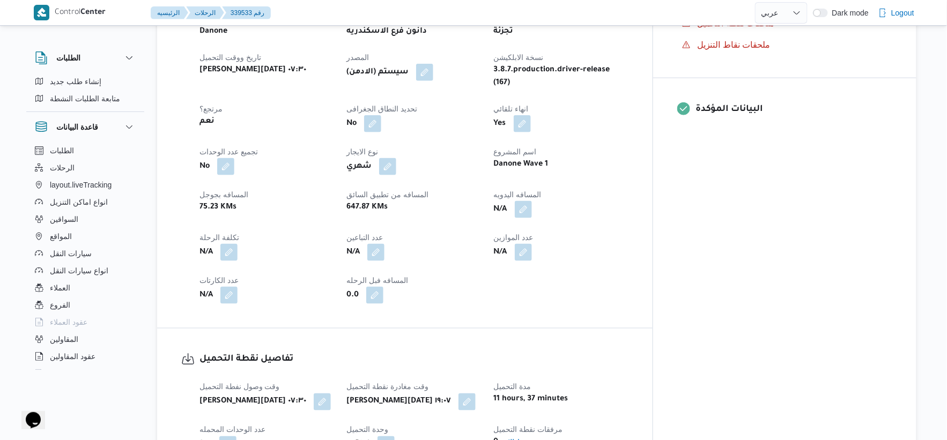
scroll to position [655, 0]
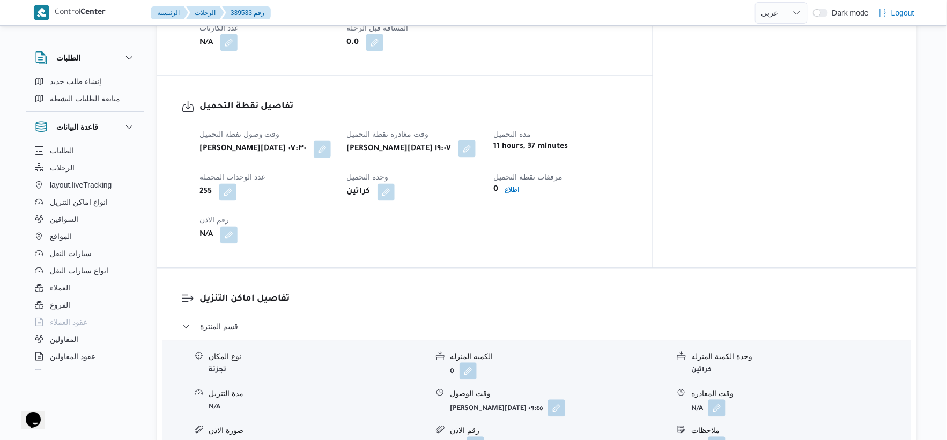
click at [476, 141] on button "button" at bounding box center [467, 149] width 17 height 17
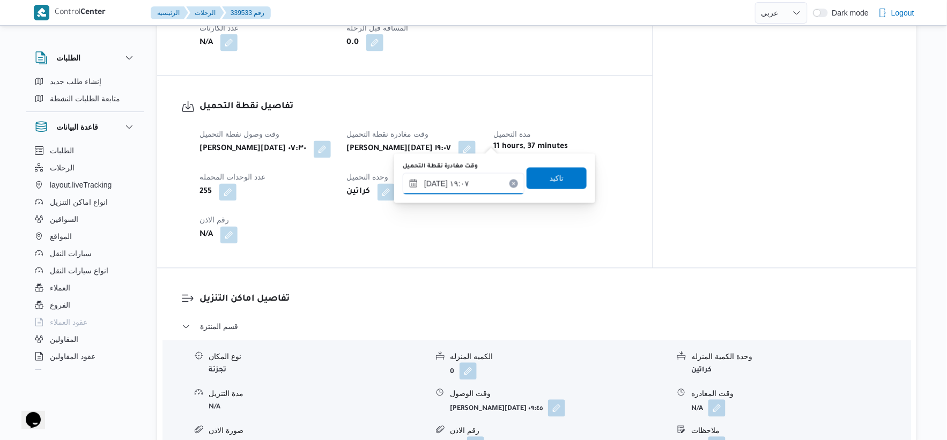
click at [469, 178] on input "[DATE] ١٩:٠٧" at bounding box center [464, 183] width 122 height 21
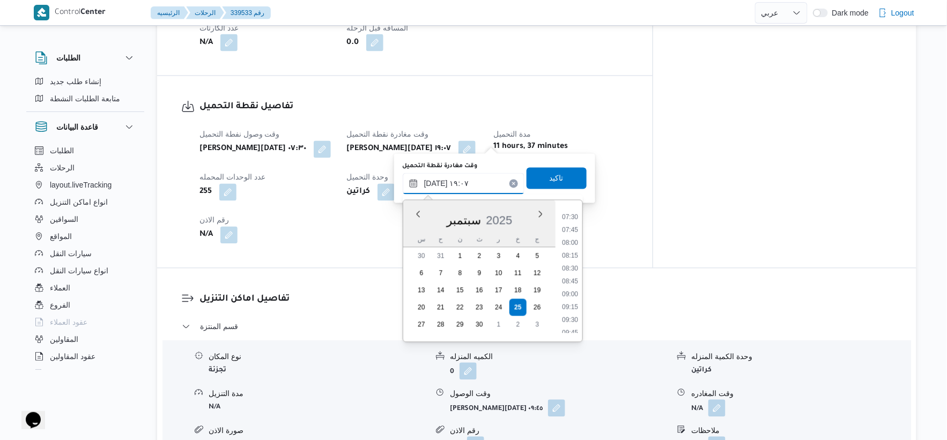
scroll to position [377, 0]
click at [571, 297] on li "09:00" at bounding box center [570, 300] width 25 height 11
type input "[DATE] ٠٩:٠٠"
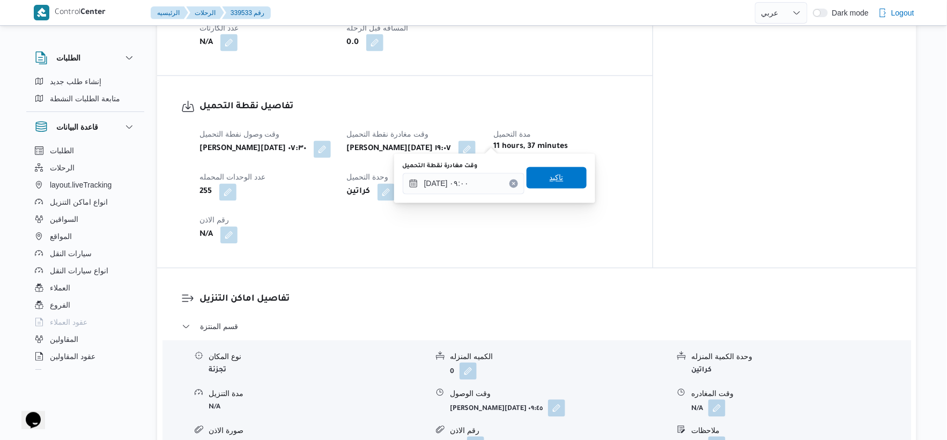
click at [564, 181] on span "تاكيد" at bounding box center [557, 177] width 60 height 21
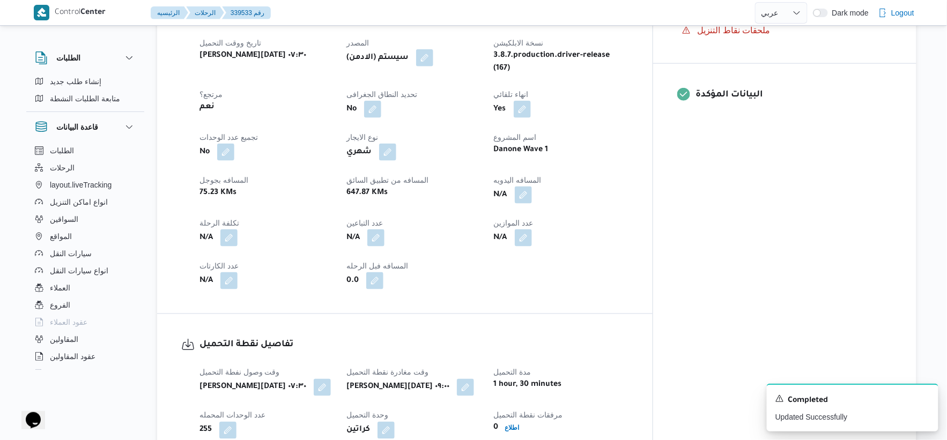
scroll to position [417, 0]
click at [532, 187] on button "button" at bounding box center [523, 195] width 17 height 17
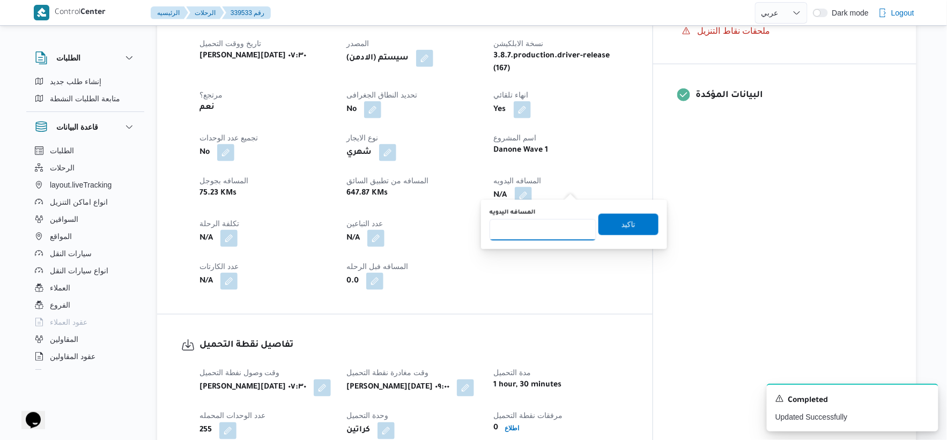
click at [545, 223] on input "المسافه اليدويه" at bounding box center [543, 229] width 107 height 21
type input "41"
click at [623, 221] on span "تاكيد" at bounding box center [629, 224] width 14 height 13
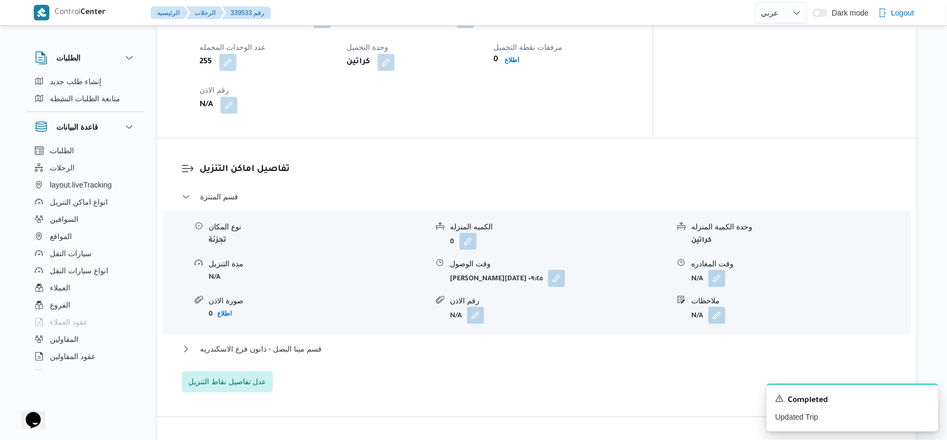
scroll to position [834, 0]
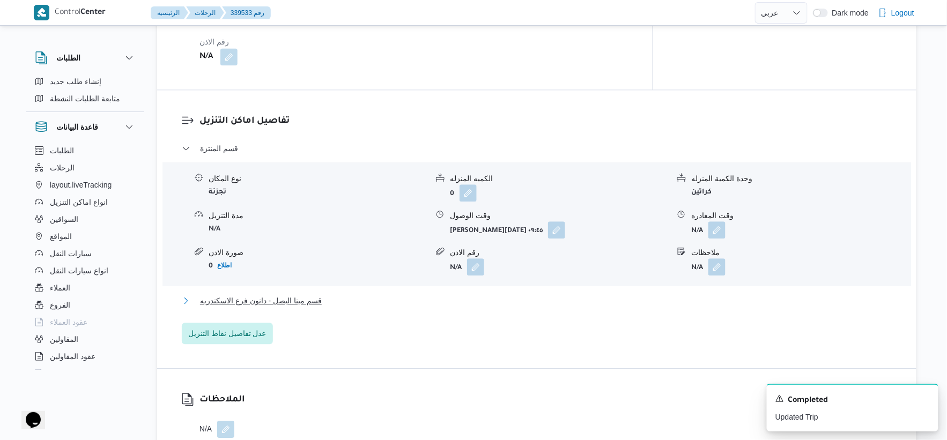
click at [295, 294] on span "قسم مينا البصل - دانون فرع الاسكندريه" at bounding box center [261, 300] width 122 height 13
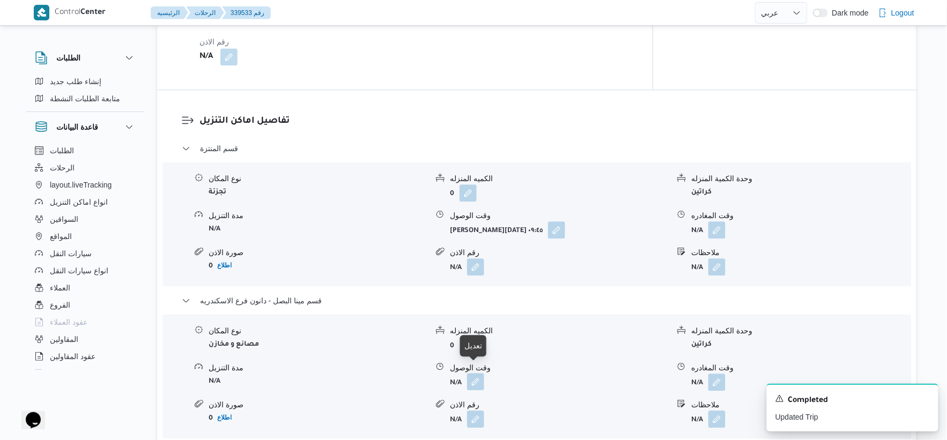
click at [472, 373] on button "button" at bounding box center [475, 381] width 17 height 17
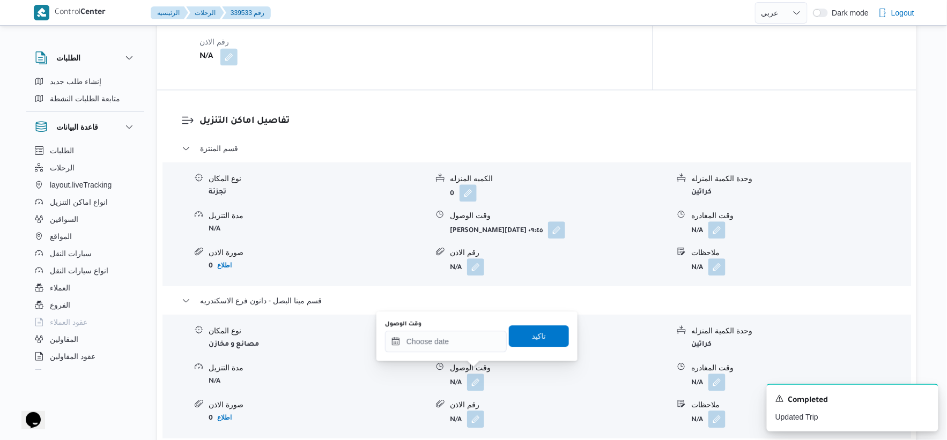
click at [452, 357] on div "You are in a dialog. To close this dialog, hit escape. وقت الوصول تاكيد" at bounding box center [476, 336] width 201 height 49
click at [453, 348] on input "وقت الوصول" at bounding box center [446, 341] width 122 height 21
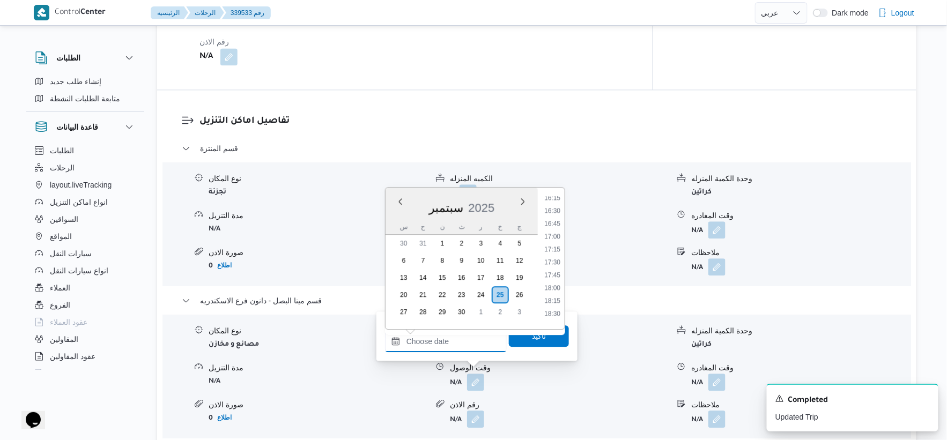
scroll to position [812, 0]
click at [555, 249] on li "16:45" at bounding box center [552, 252] width 25 height 11
type input "[DATE] ١٦:٤٥"
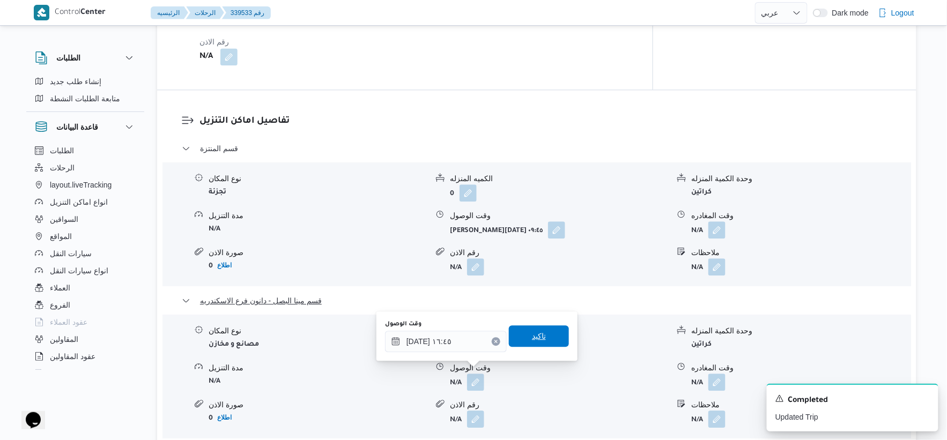
drag, startPoint x: 547, startPoint y: 329, endPoint x: 667, endPoint y: 297, distance: 123.8
click at [547, 329] on span "تاكيد" at bounding box center [539, 336] width 60 height 21
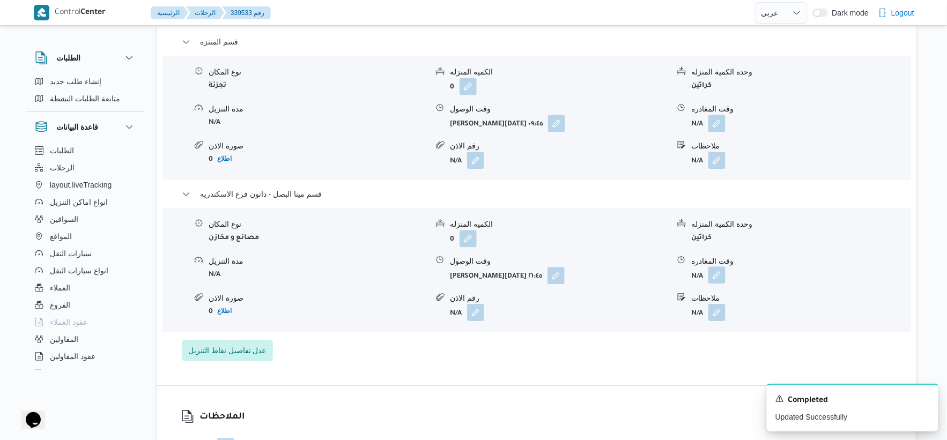
scroll to position [953, 0]
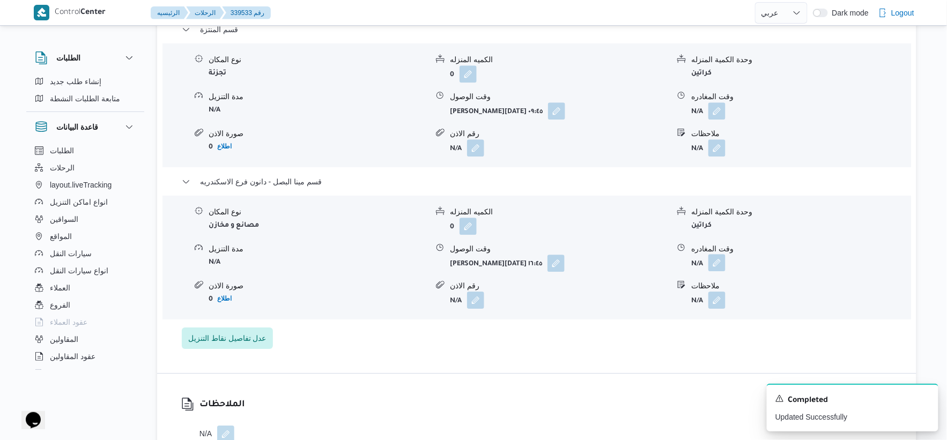
click at [712, 254] on button "button" at bounding box center [716, 262] width 17 height 17
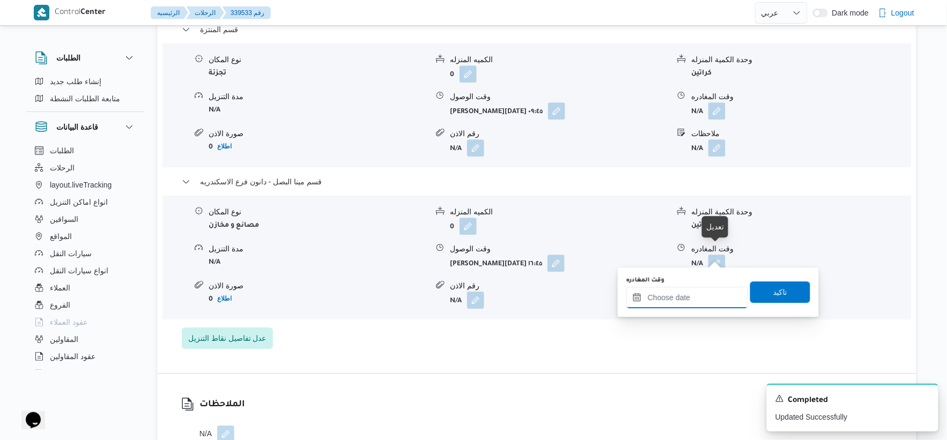
drag, startPoint x: 700, startPoint y: 293, endPoint x: 726, endPoint y: 287, distance: 26.9
click at [700, 293] on input "وقت المغادره" at bounding box center [687, 297] width 122 height 21
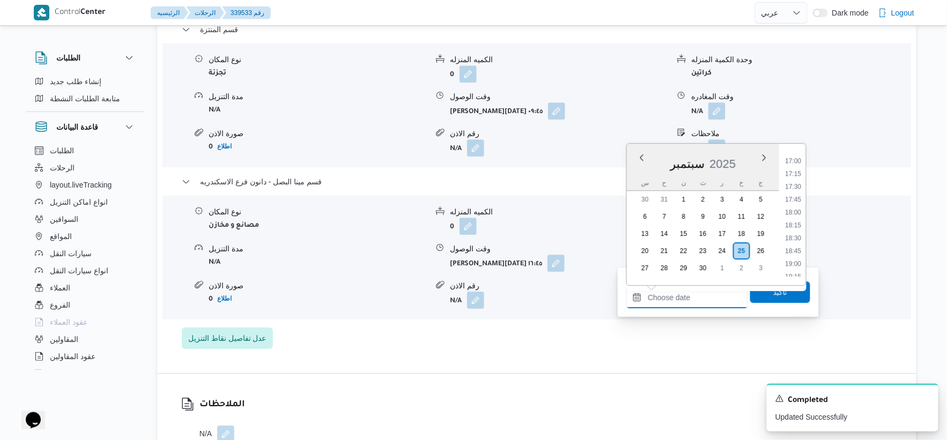
scroll to position [871, 0]
click at [795, 197] on li "17:45" at bounding box center [793, 200] width 25 height 11
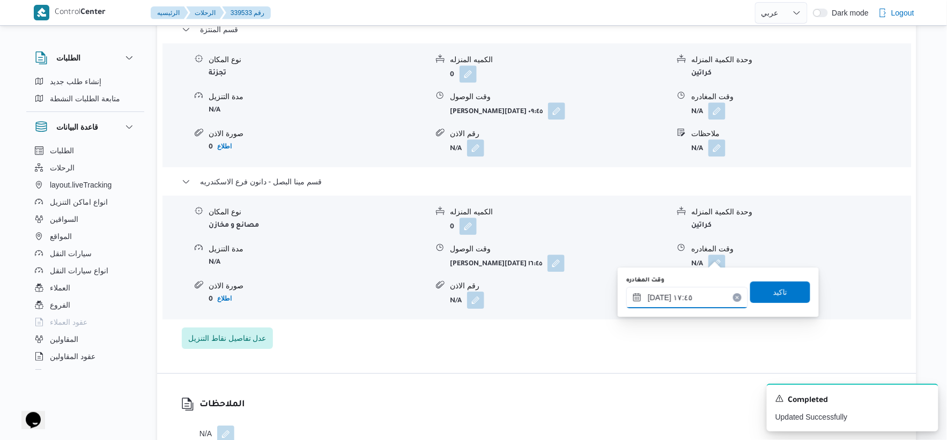
click at [658, 297] on input "٢٥/٠٩/٢٠٢٥ ١٧:٤٥" at bounding box center [687, 297] width 122 height 21
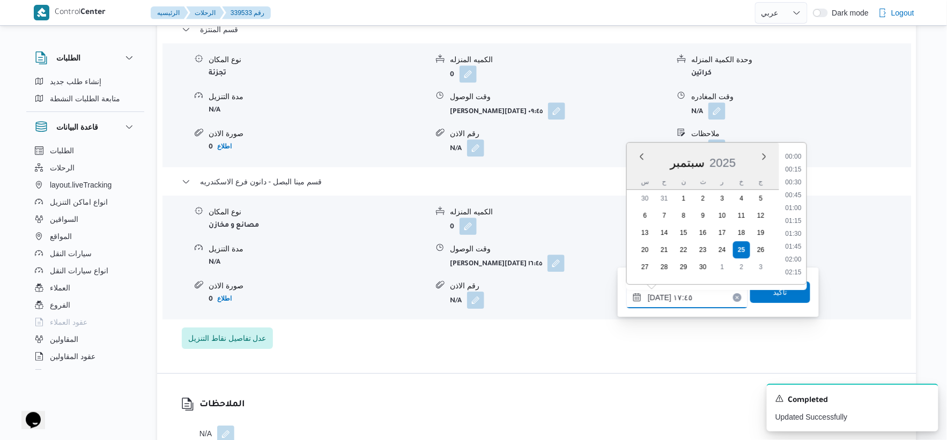
click at [658, 297] on input "٢٥/٠٩/٢٠٢٥ ١٧:٤٥" at bounding box center [687, 297] width 122 height 21
type input "٢٥/٠٩/٢٠٢٥ ١٧:١٠"
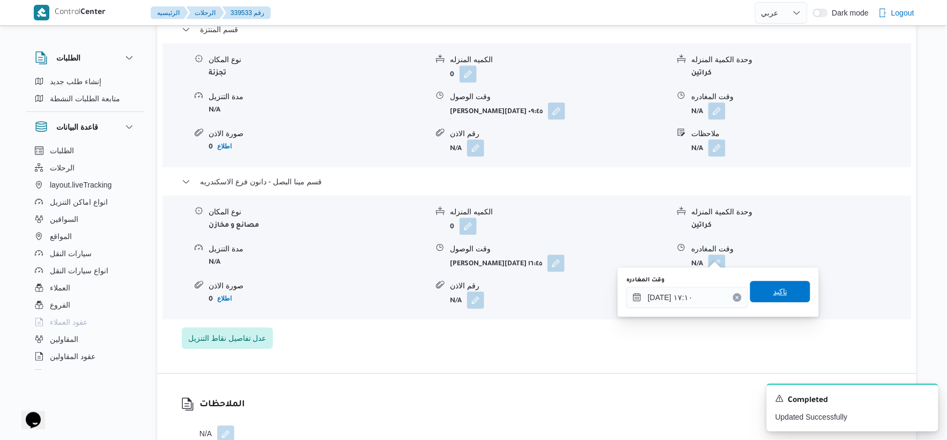
click at [797, 297] on span "تاكيد" at bounding box center [780, 291] width 60 height 21
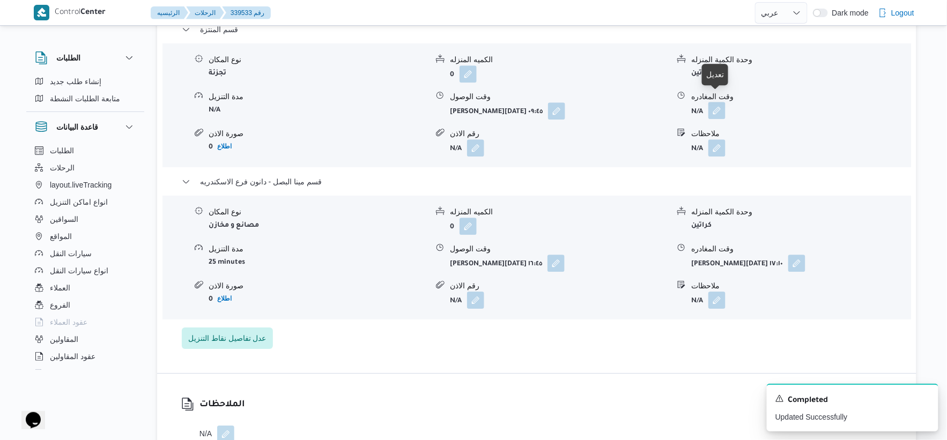
click at [719, 102] on button "button" at bounding box center [716, 110] width 17 height 17
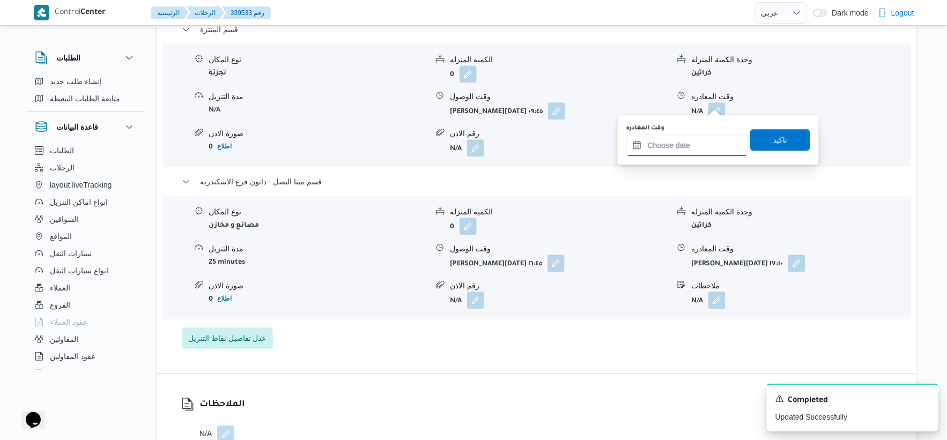
click at [691, 137] on input "وقت المغادره" at bounding box center [687, 145] width 122 height 21
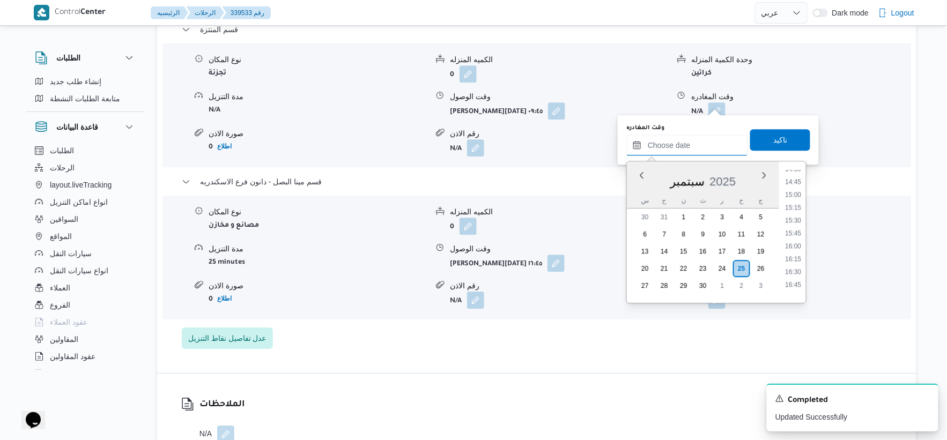
scroll to position [752, 0]
click at [796, 258] on li "16:15" at bounding box center [793, 259] width 25 height 11
type input "٢٥/٠٩/٢٠٢٥ ١٦:١٥"
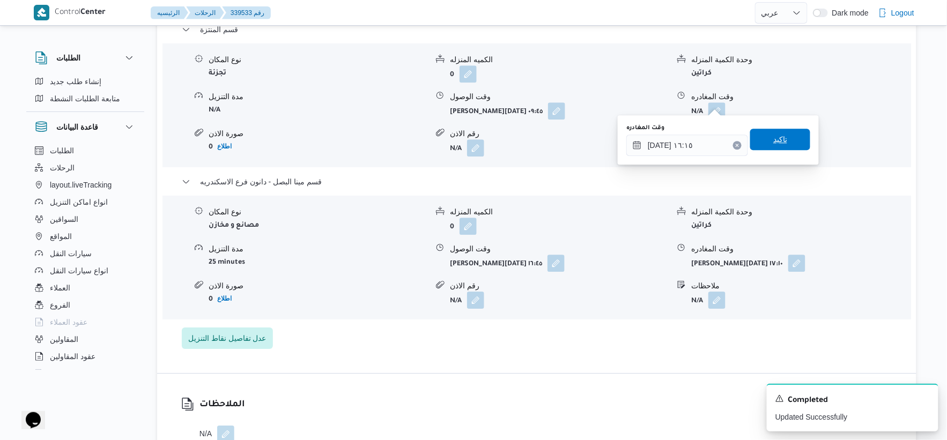
click at [787, 135] on span "تاكيد" at bounding box center [780, 139] width 60 height 21
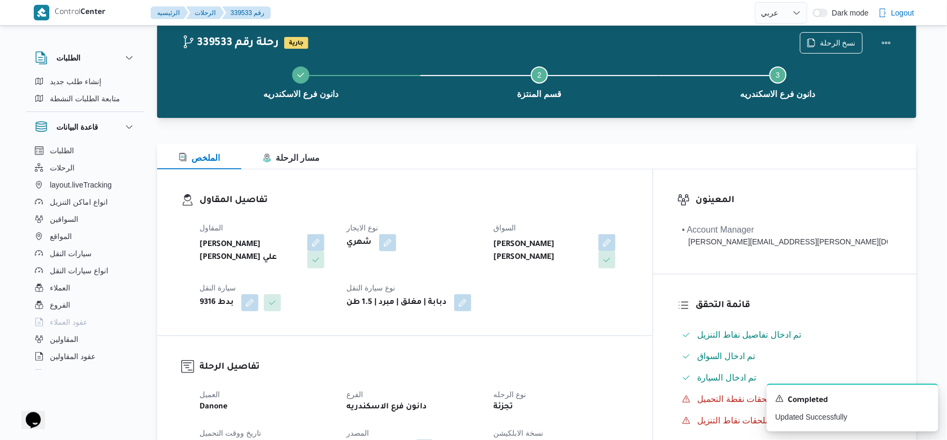
scroll to position [0, 0]
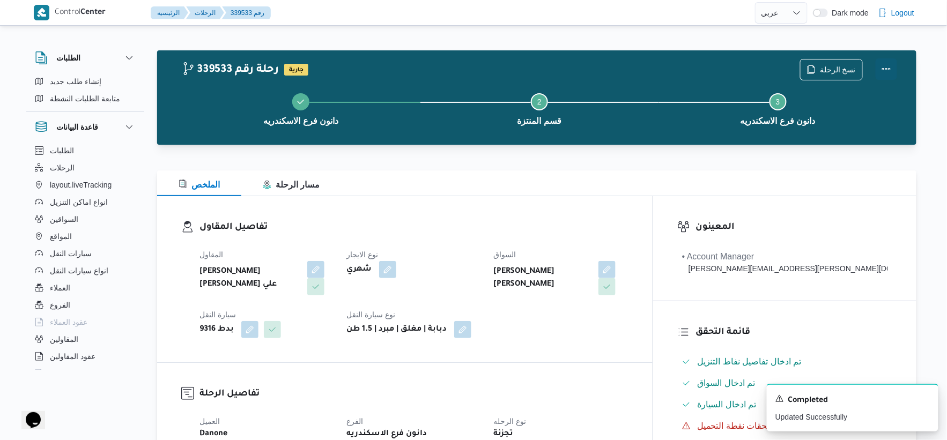
click at [889, 72] on button "Actions" at bounding box center [886, 68] width 21 height 21
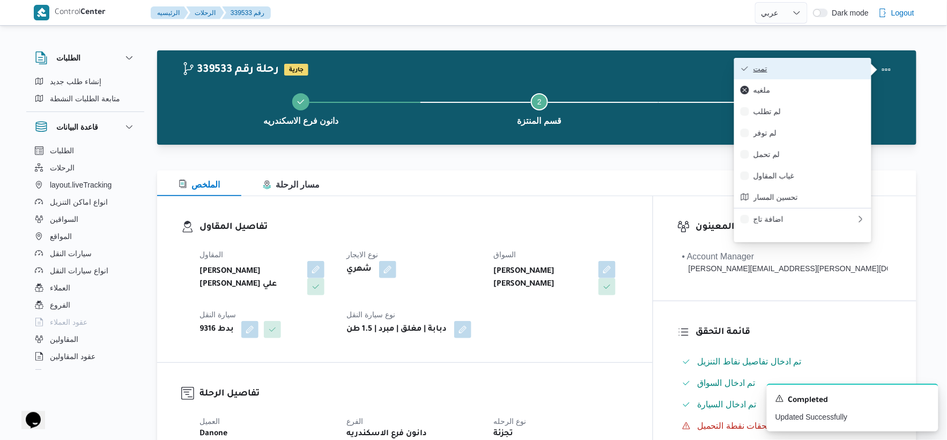
click at [826, 65] on span "تمت" at bounding box center [809, 68] width 112 height 9
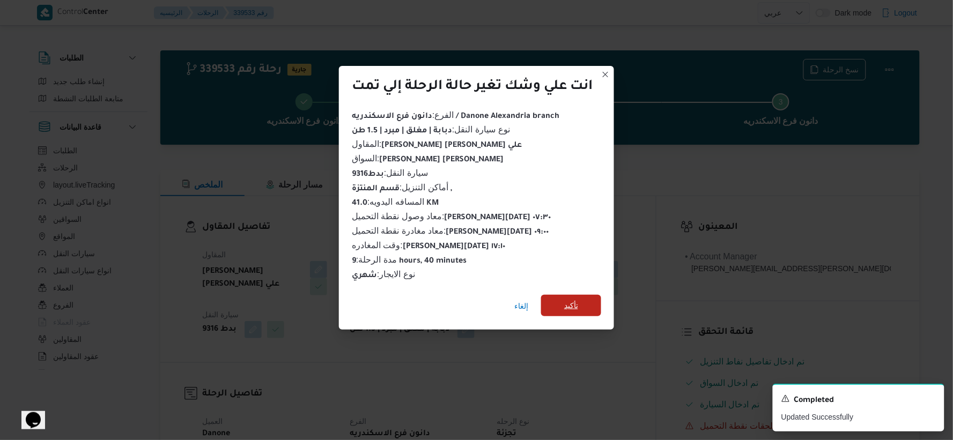
click at [551, 304] on span "تأكيد" at bounding box center [571, 305] width 60 height 21
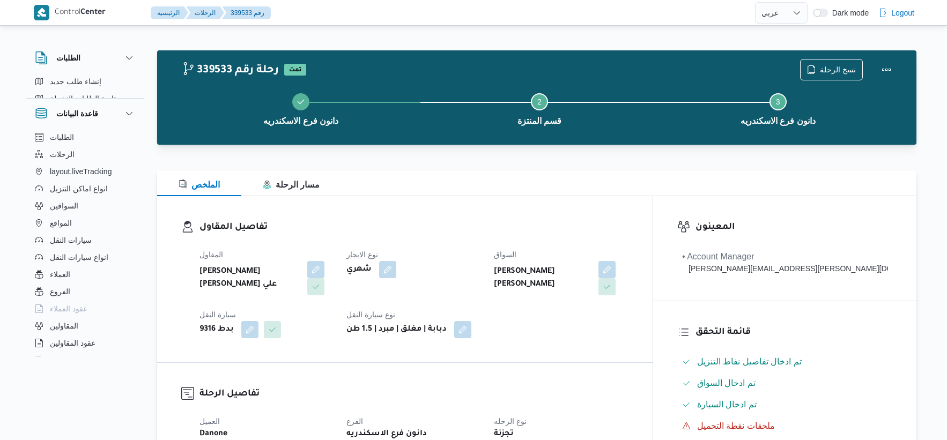
select select "ar"
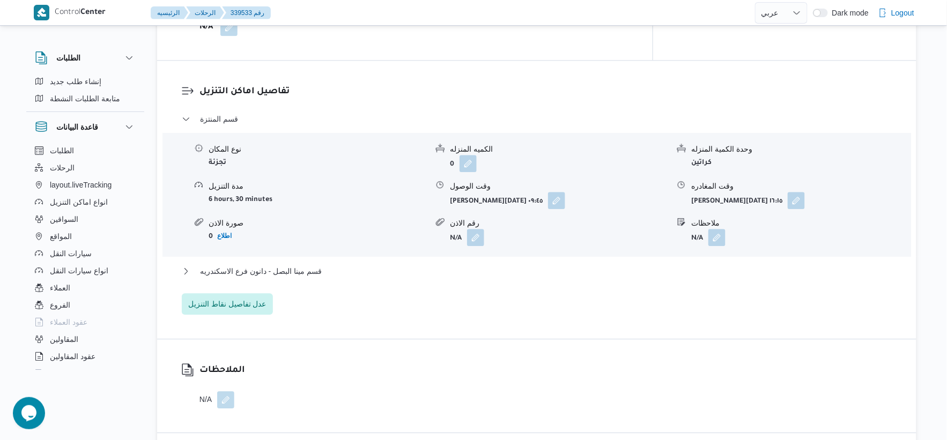
scroll to position [893, 0]
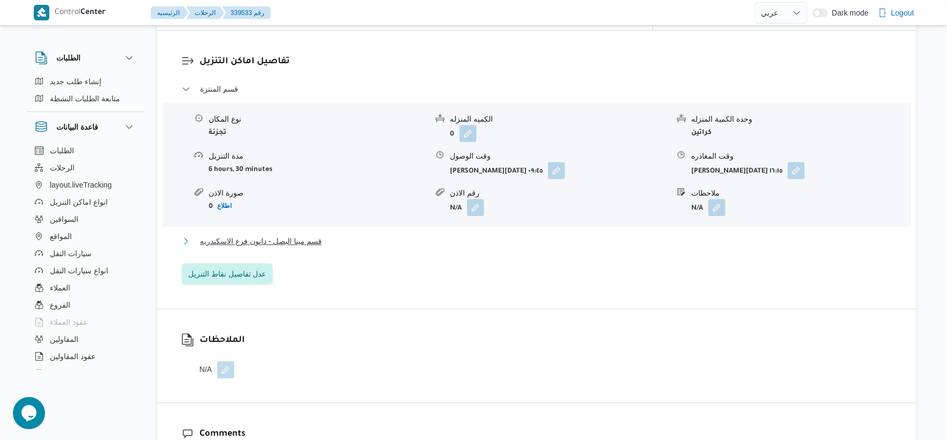
click at [346, 235] on button "قسم مينا البصل - دانون فرع الاسكندريه" at bounding box center [537, 241] width 711 height 13
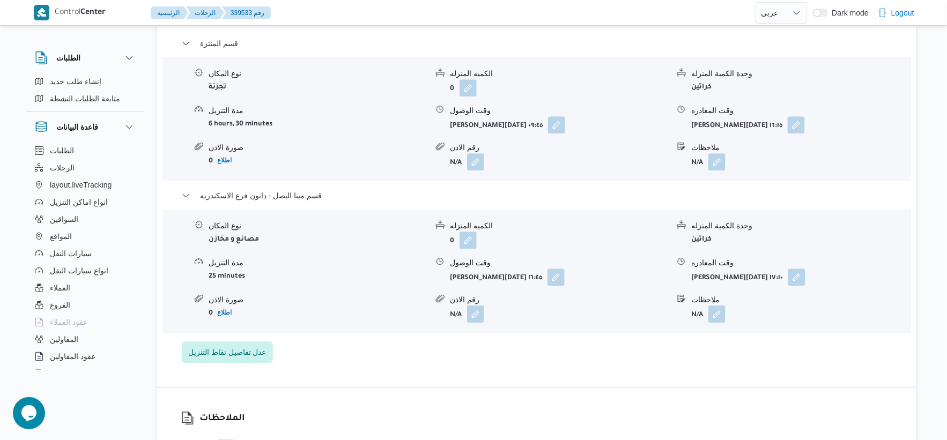
scroll to position [953, 0]
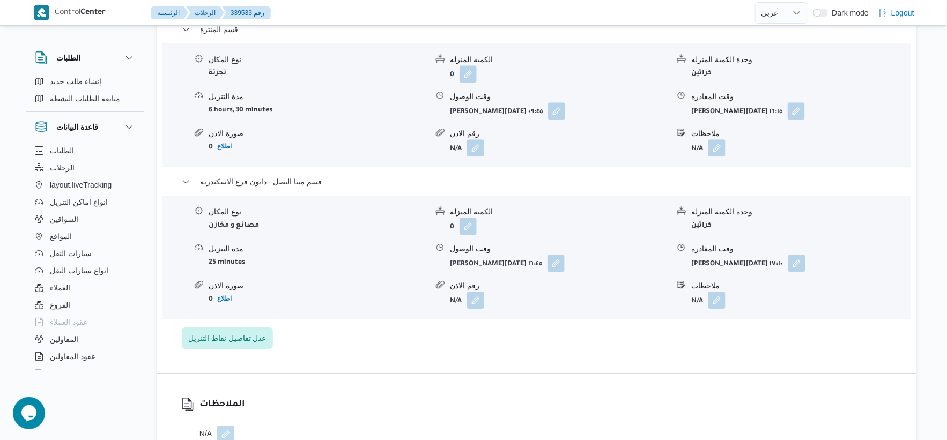
select select "ar"
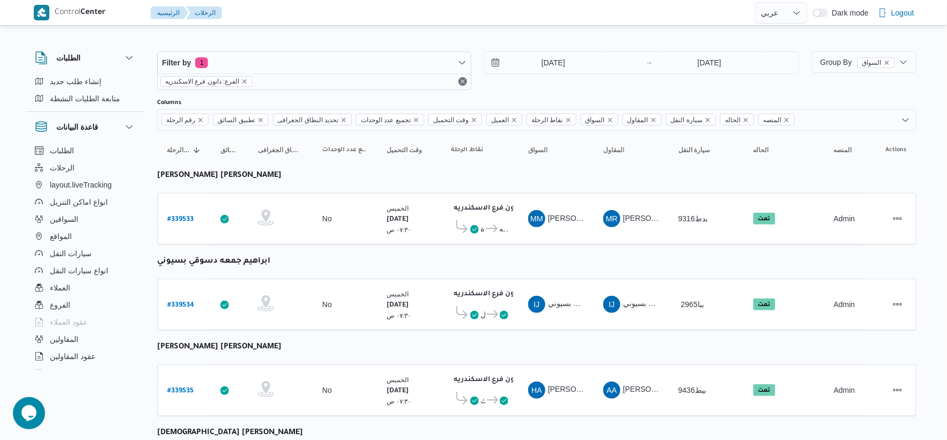
select select "ar"
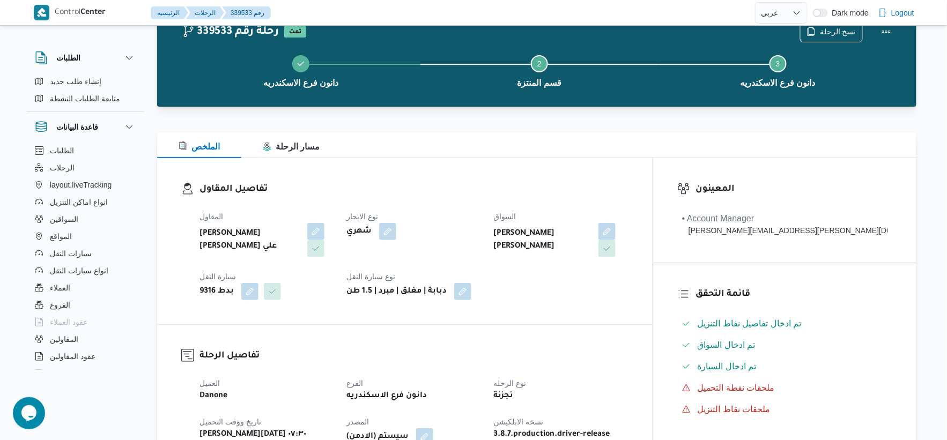
scroll to position [327, 0]
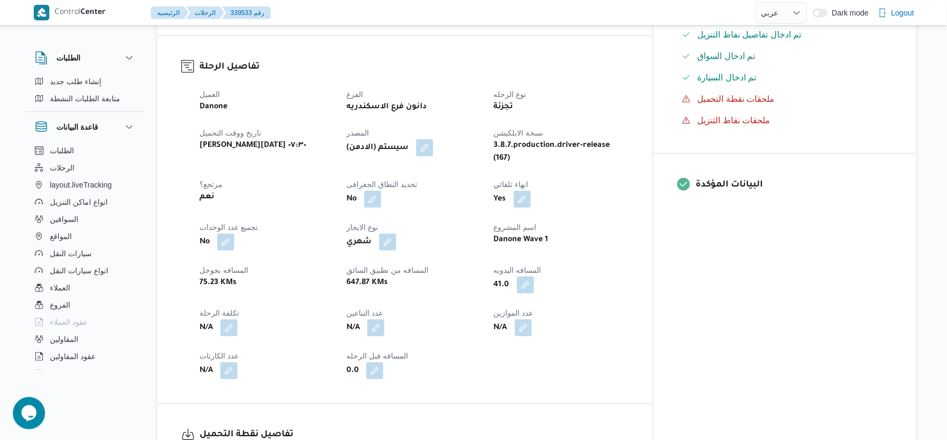
select select "ar"
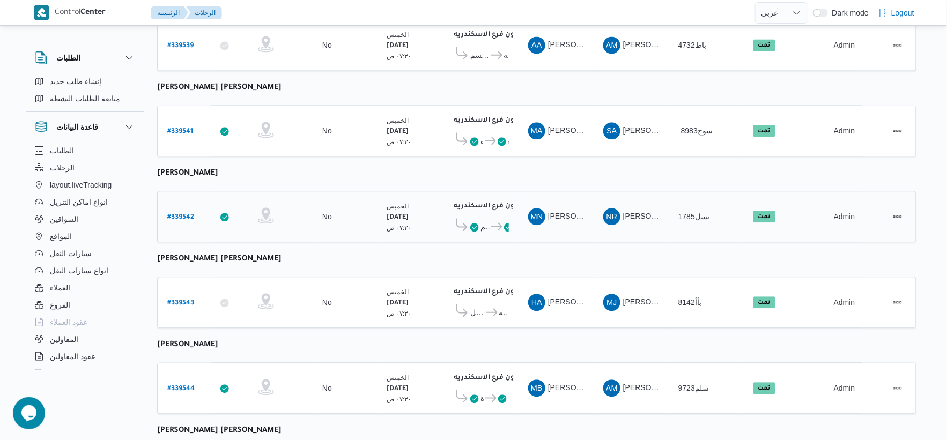
click at [185, 214] on b "# 339542" at bounding box center [180, 218] width 27 height 8
select select "ar"
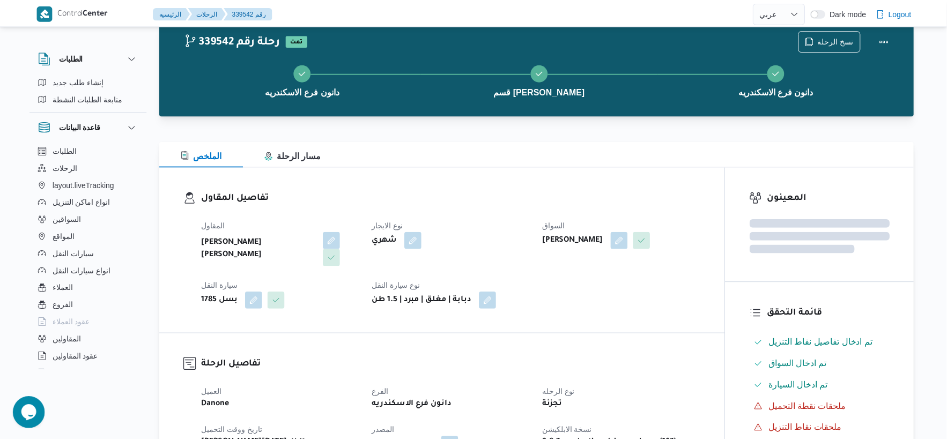
scroll to position [774, 0]
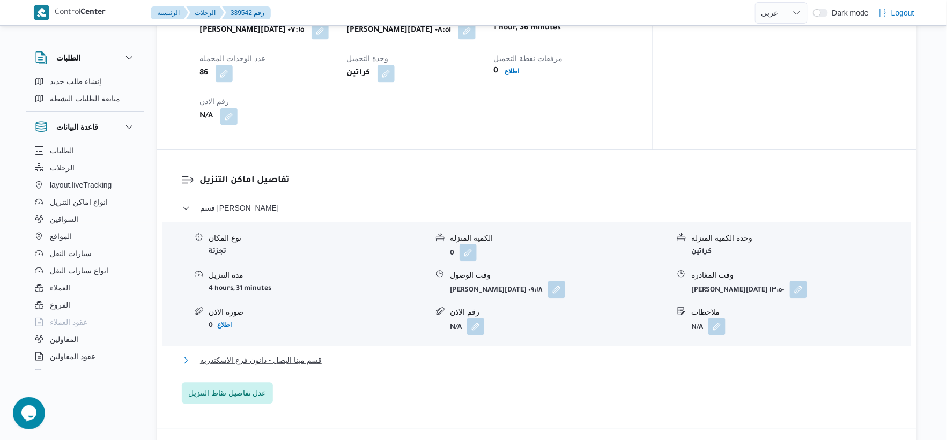
click at [314, 354] on span "قسم مينا البصل - دانون فرع الاسكندريه" at bounding box center [261, 360] width 122 height 13
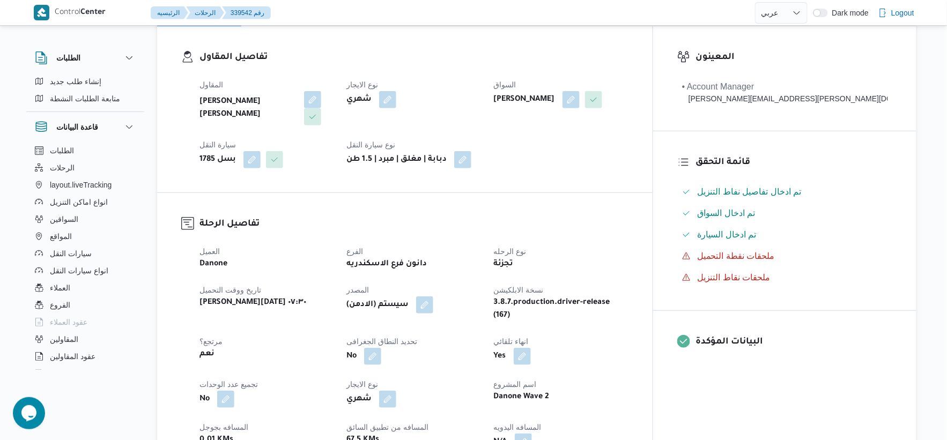
scroll to position [357, 0]
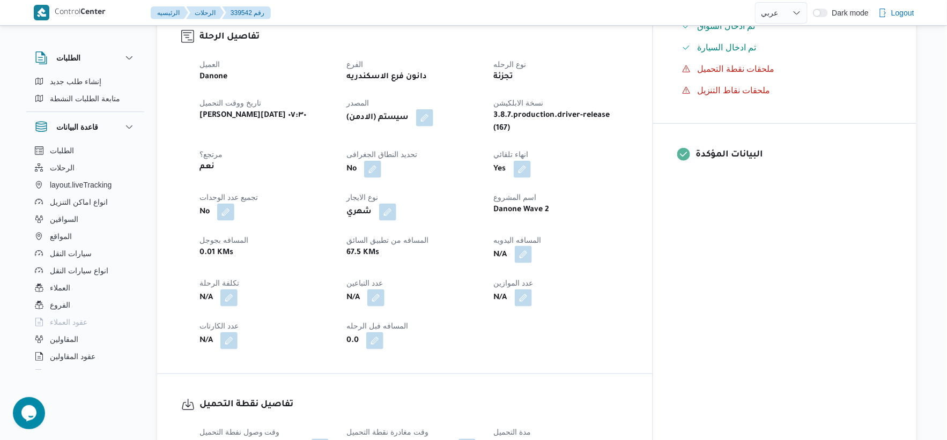
click at [532, 246] on button "button" at bounding box center [523, 254] width 17 height 17
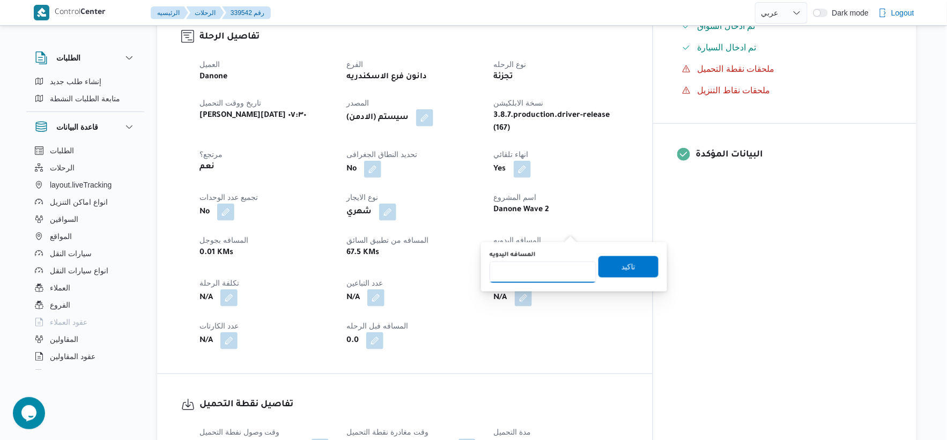
click at [528, 279] on input "المسافه اليدويه" at bounding box center [543, 272] width 107 height 21
type input "55"
click at [647, 263] on span "تاكيد" at bounding box center [629, 266] width 60 height 21
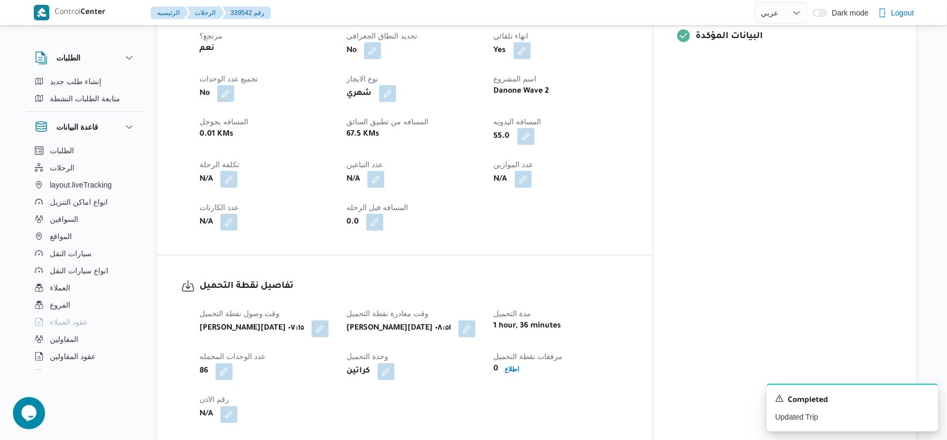
scroll to position [298, 0]
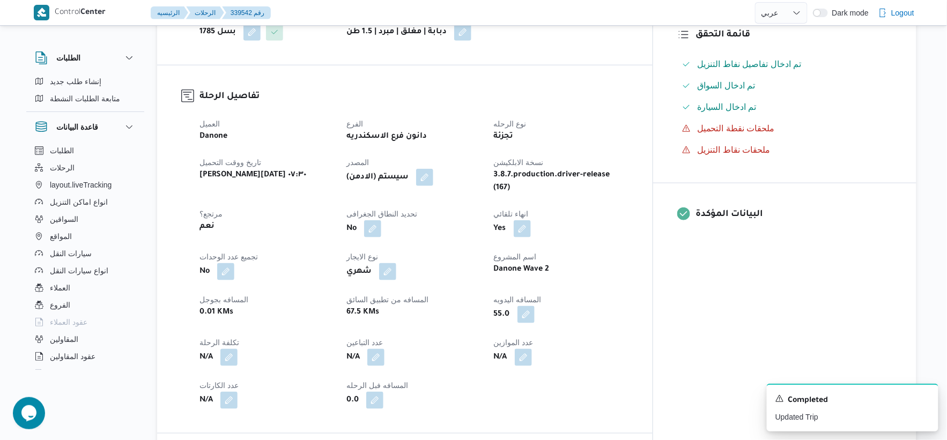
scroll to position [531, 0]
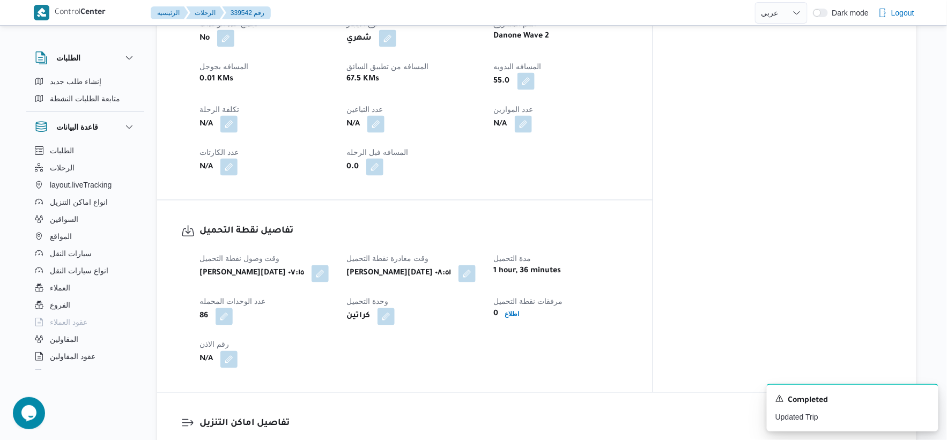
select select "ar"
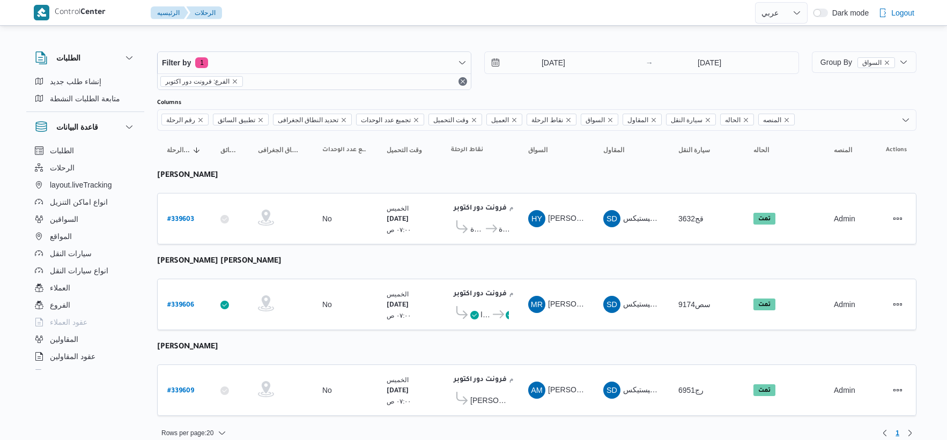
select select "ar"
